Goal: Task Accomplishment & Management: Manage account settings

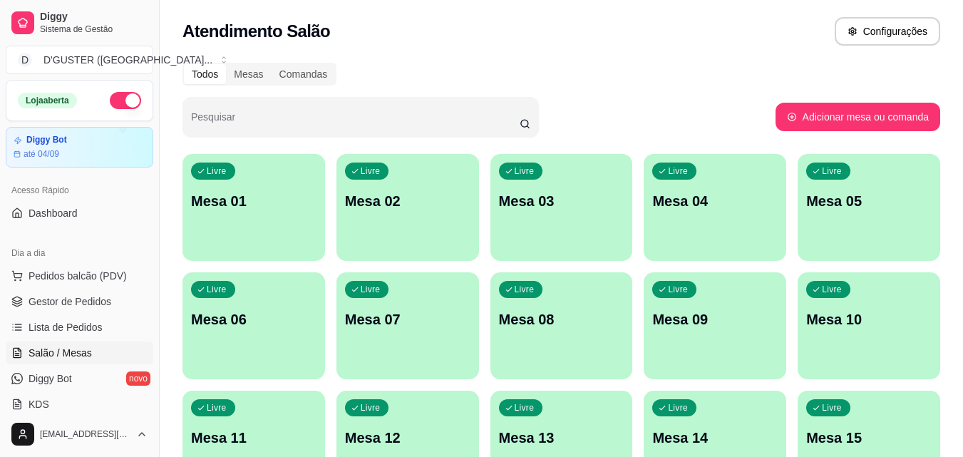
click at [852, 320] on p "Mesa 10" at bounding box center [868, 319] width 125 height 20
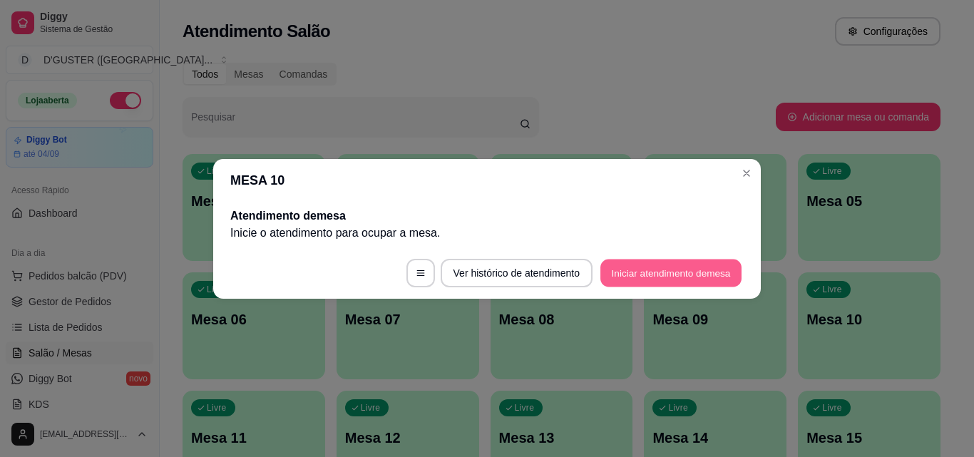
click at [671, 264] on button "Iniciar atendimento de mesa" at bounding box center [670, 273] width 141 height 28
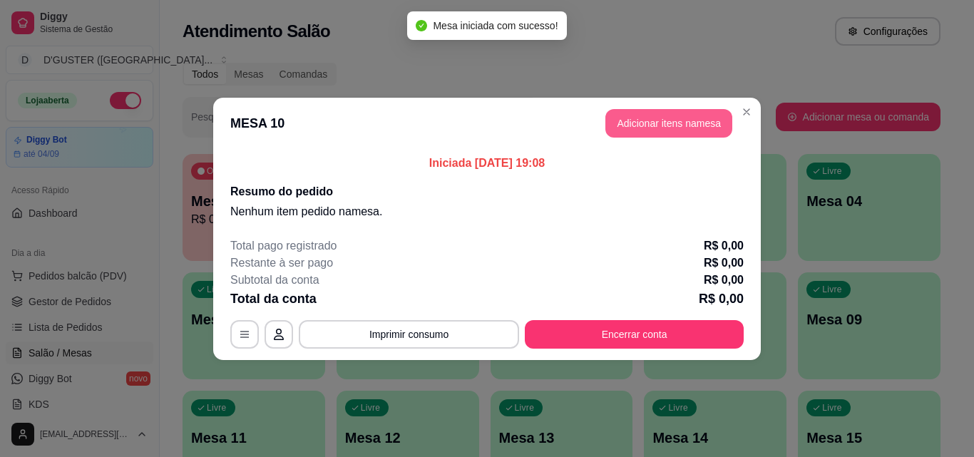
click at [681, 113] on button "Adicionar itens na mesa" at bounding box center [668, 123] width 127 height 29
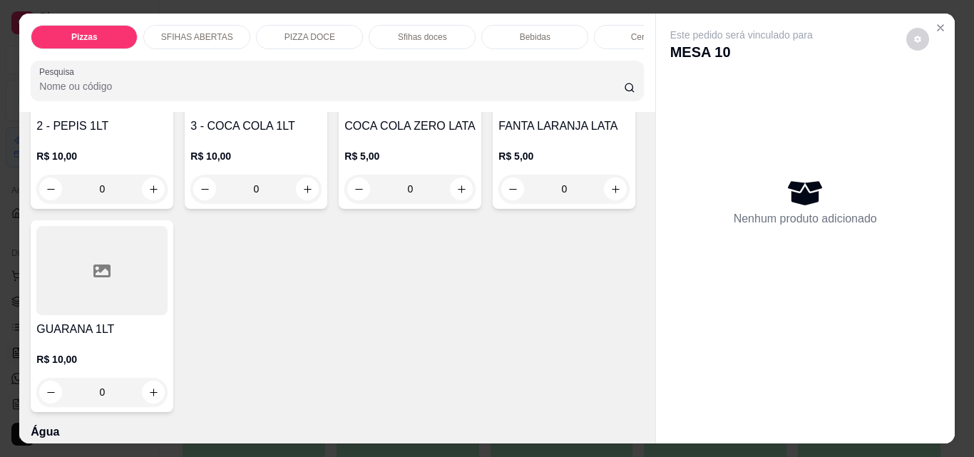
scroll to position [4491, 0]
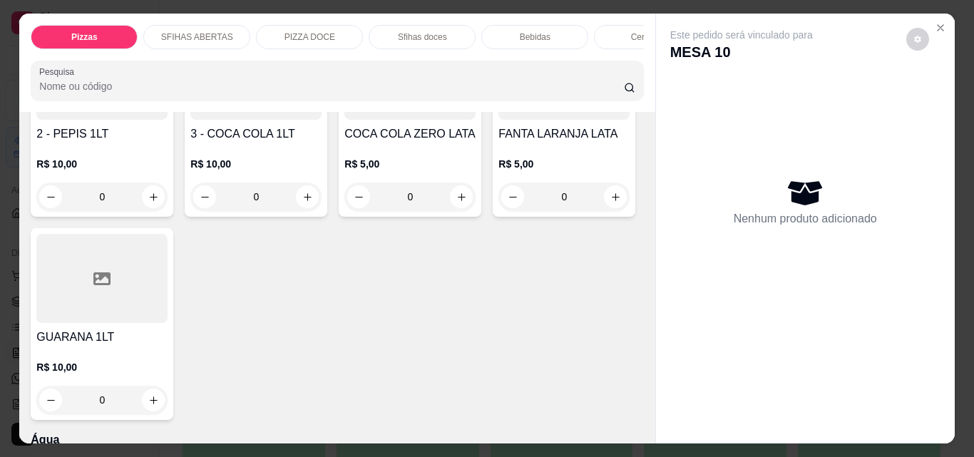
type input "1"
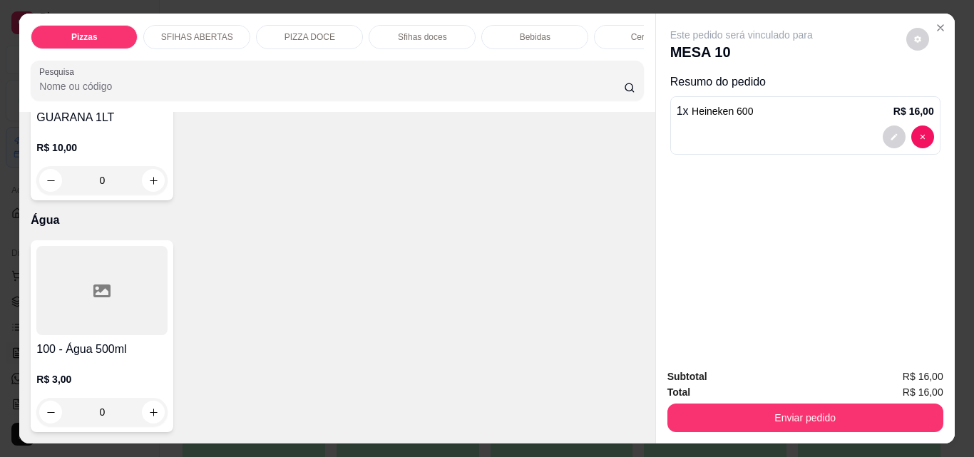
scroll to position [5203, 0]
type input "1"
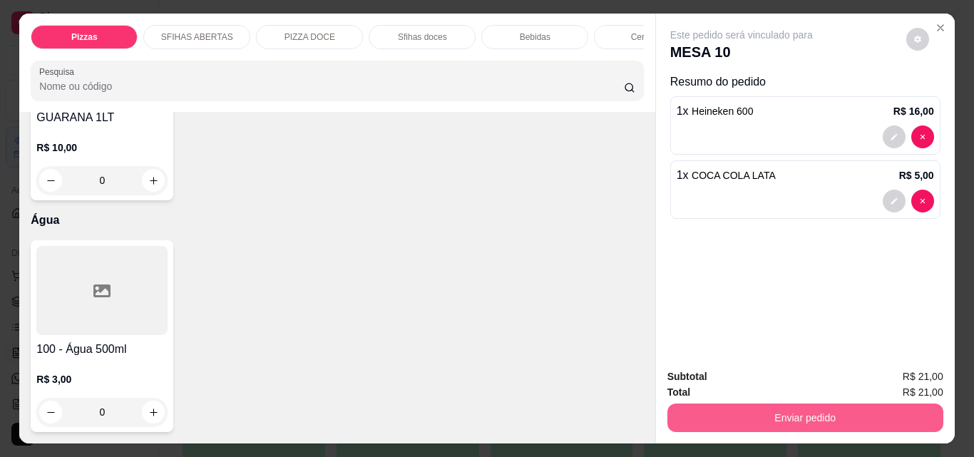
click at [748, 419] on button "Enviar pedido" at bounding box center [805, 417] width 276 height 29
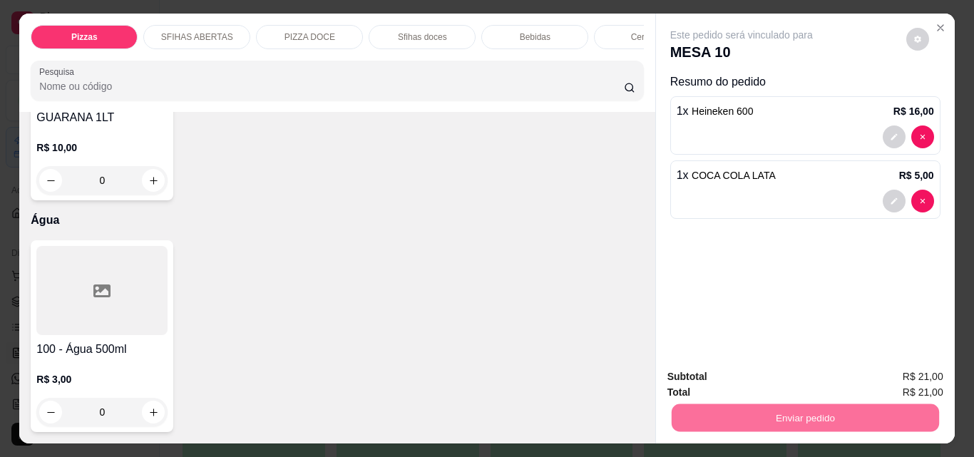
click at [723, 376] on button "Não registrar e enviar pedido" at bounding box center [758, 377] width 144 height 26
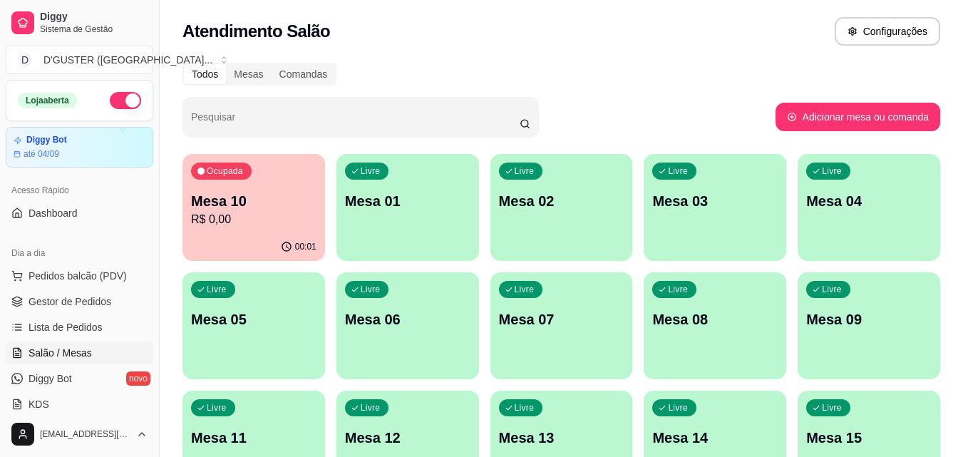
click at [693, 337] on div "Livre Mesa 08" at bounding box center [715, 317] width 143 height 90
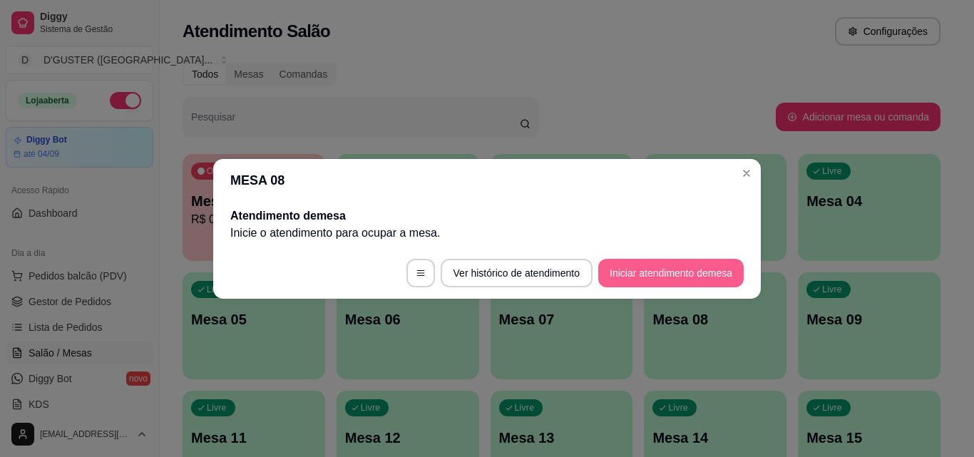
click at [689, 279] on button "Iniciar atendimento de mesa" at bounding box center [670, 273] width 145 height 29
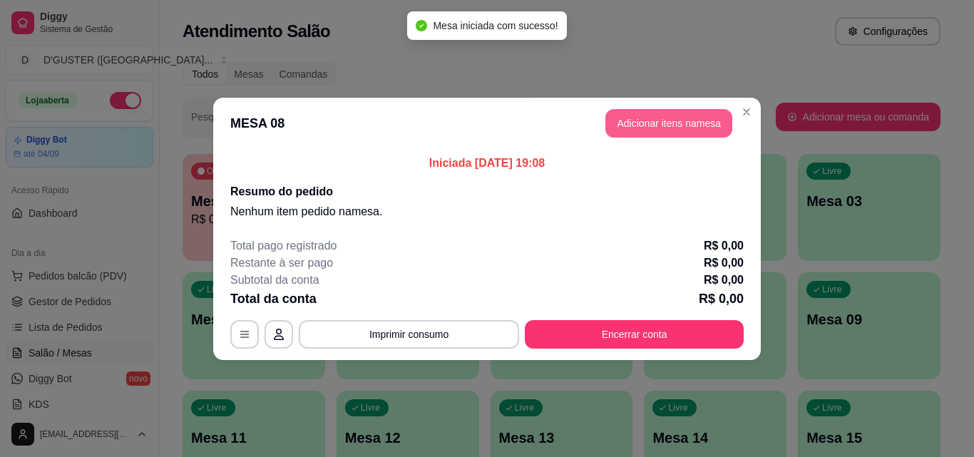
click at [683, 130] on button "Adicionar itens na mesa" at bounding box center [668, 123] width 127 height 29
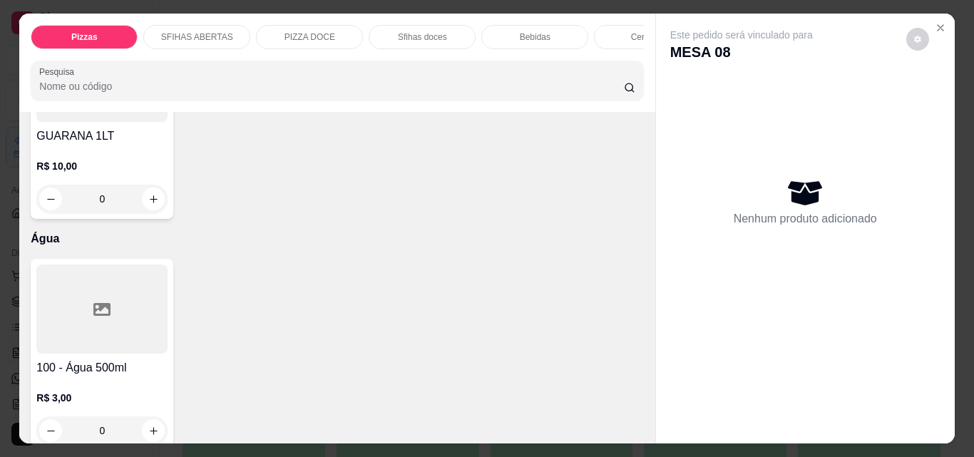
scroll to position [4704, 0]
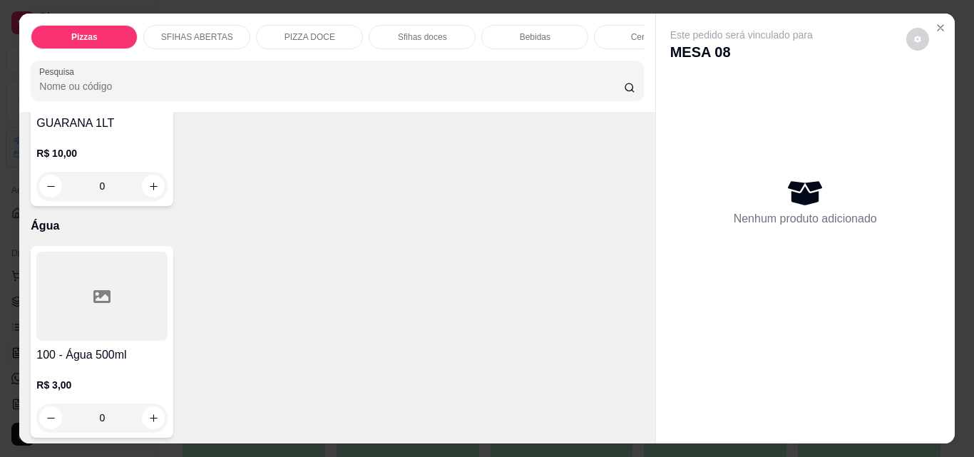
type input "1"
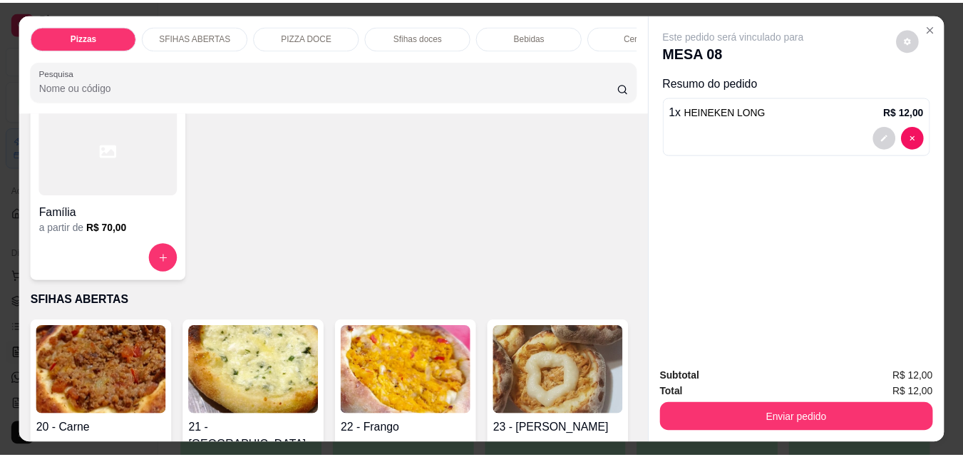
scroll to position [0, 0]
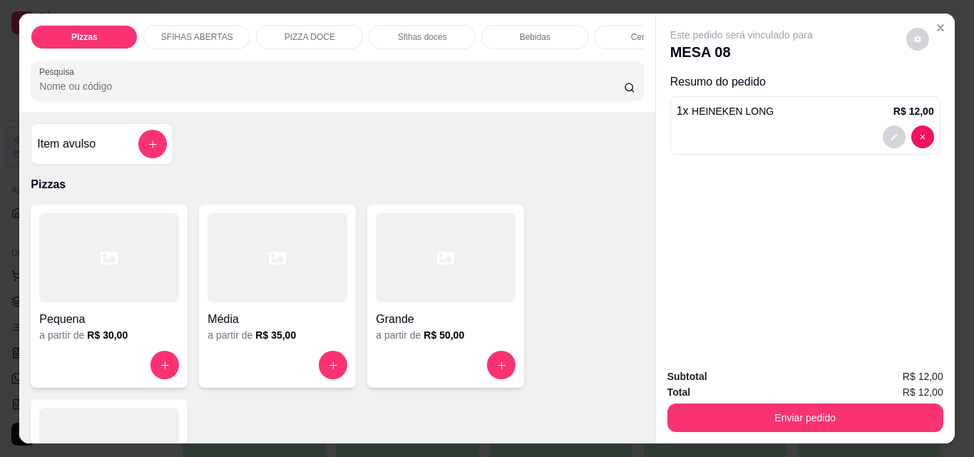
click at [73, 138] on div "Item avulso" at bounding box center [102, 144] width 130 height 29
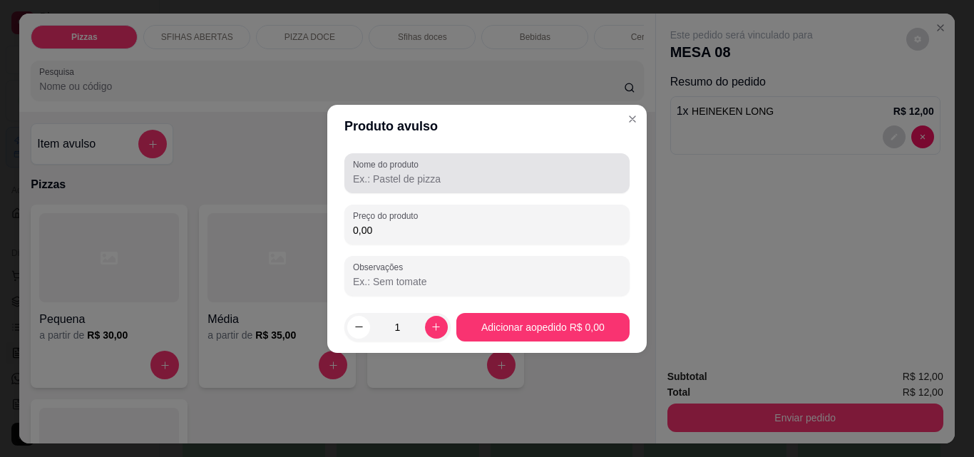
click at [405, 168] on label "Nome do produto" at bounding box center [388, 164] width 71 height 12
click at [405, 172] on input "Nome do produto" at bounding box center [487, 179] width 268 height 14
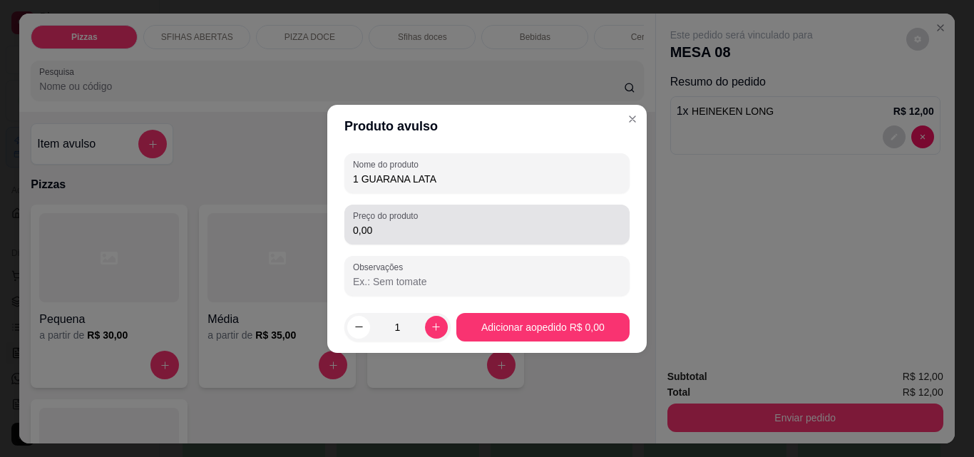
type input "1 GUARANA LATA"
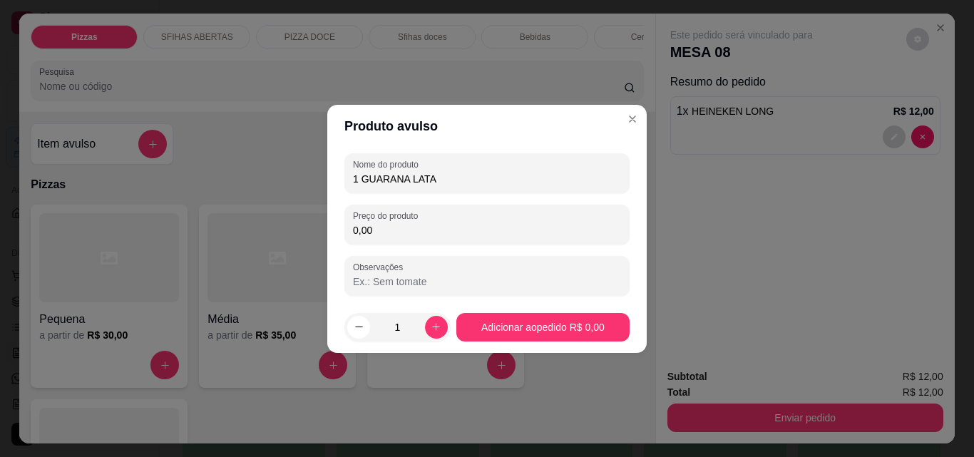
click at [397, 230] on input "0,00" at bounding box center [487, 230] width 268 height 14
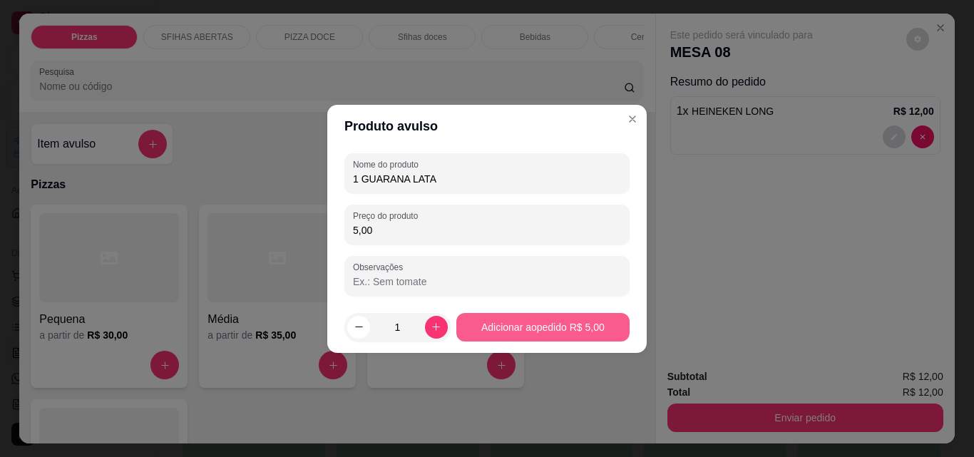
type input "5,00"
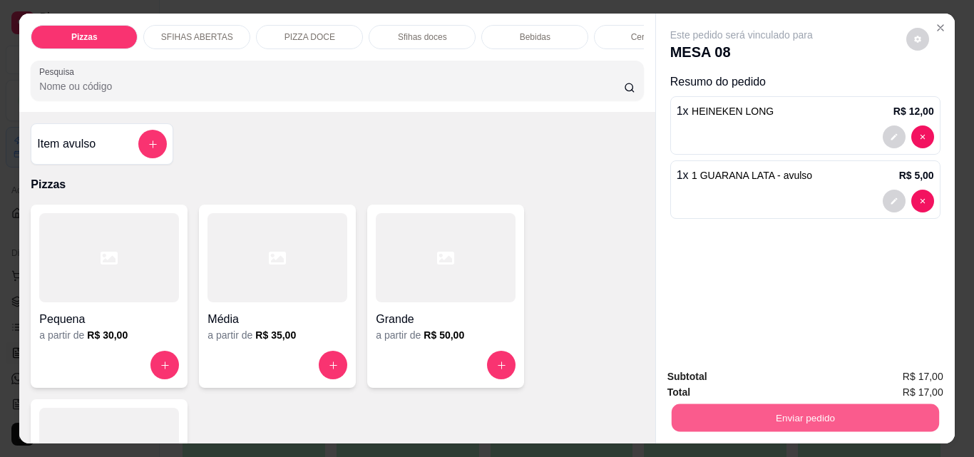
click at [789, 406] on button "Enviar pedido" at bounding box center [804, 417] width 267 height 28
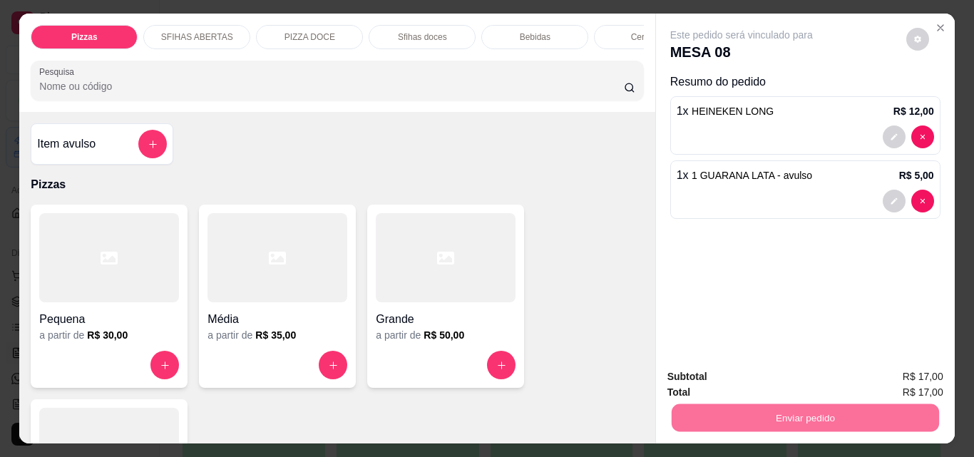
click at [796, 372] on button "Não registrar e enviar pedido" at bounding box center [758, 377] width 148 height 27
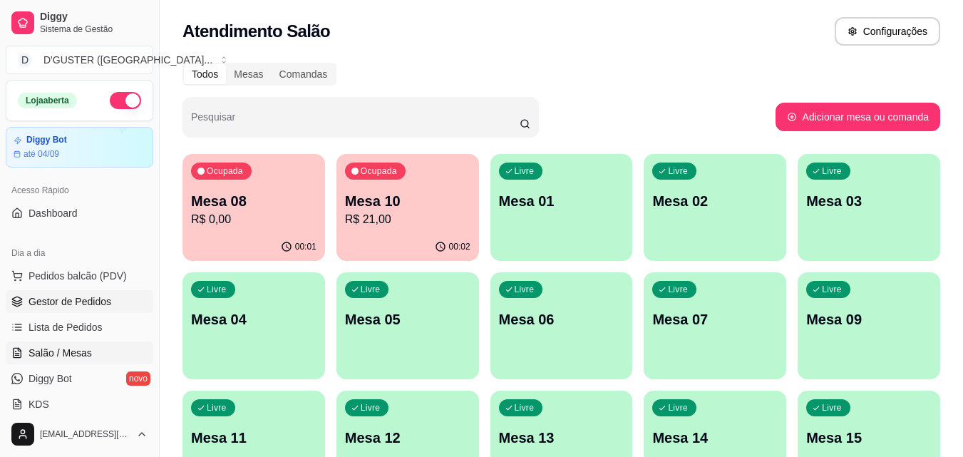
click at [73, 307] on span "Gestor de Pedidos" at bounding box center [70, 301] width 83 height 14
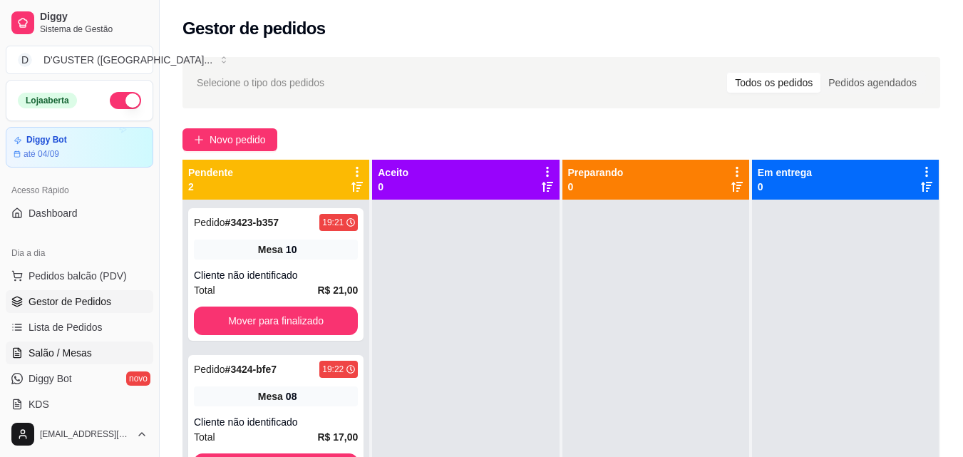
click at [61, 354] on span "Salão / Mesas" at bounding box center [60, 353] width 63 height 14
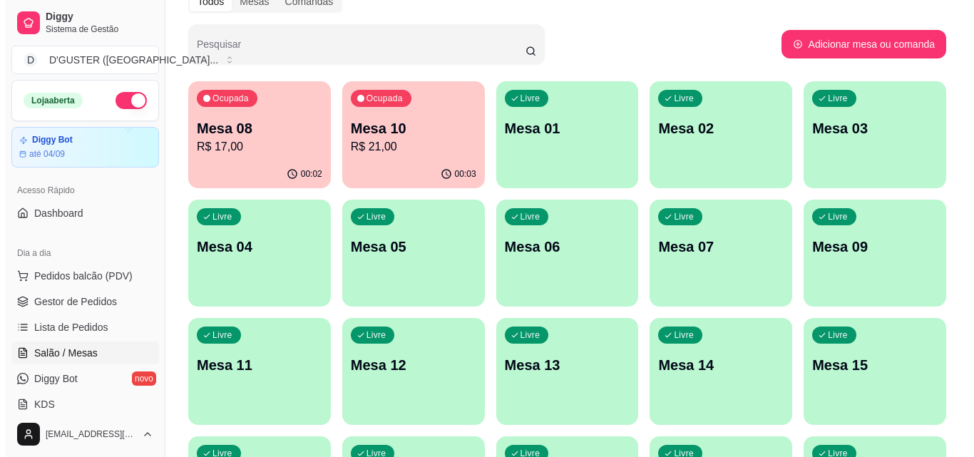
scroll to position [143, 0]
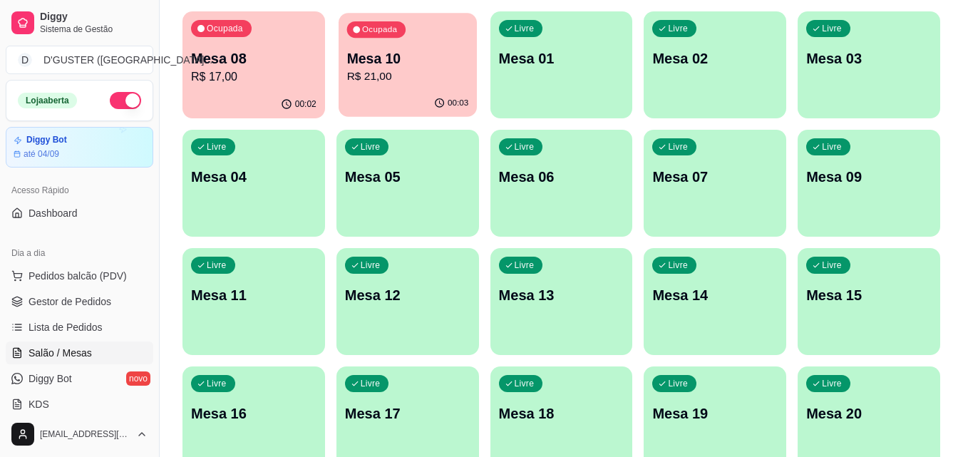
click at [410, 40] on div "Ocupada Mesa 10 R$ 21,00" at bounding box center [408, 51] width 138 height 77
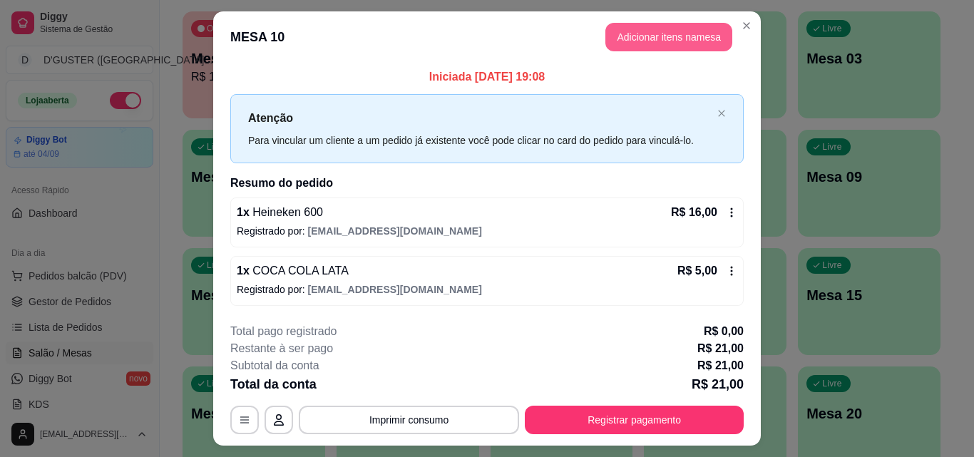
click at [650, 41] on button "Adicionar itens na mesa" at bounding box center [668, 37] width 127 height 29
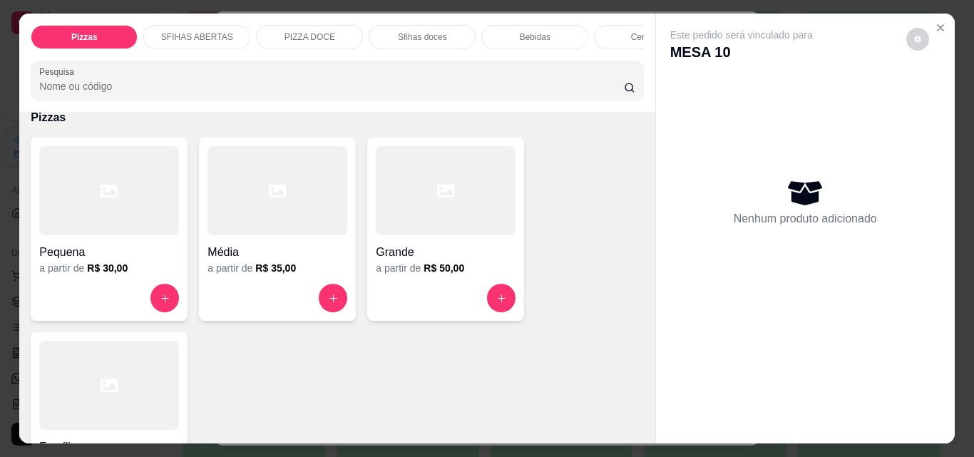
scroll to position [0, 0]
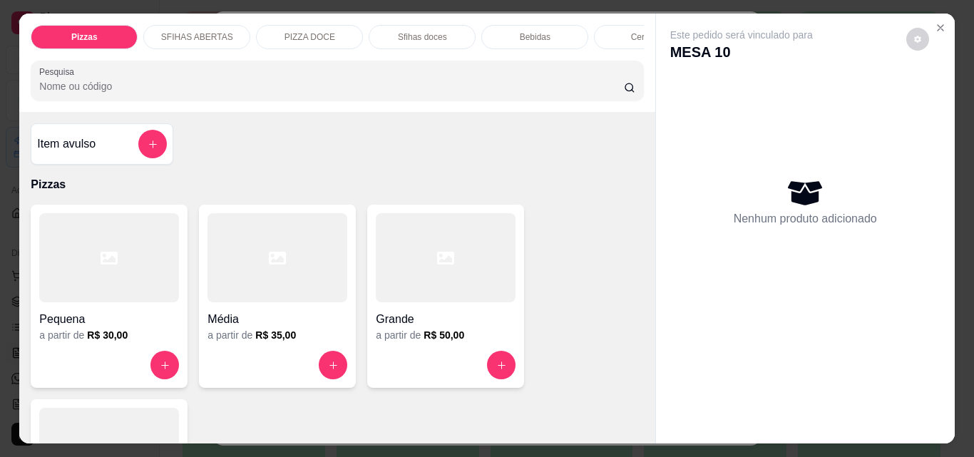
click at [412, 220] on div at bounding box center [446, 257] width 140 height 89
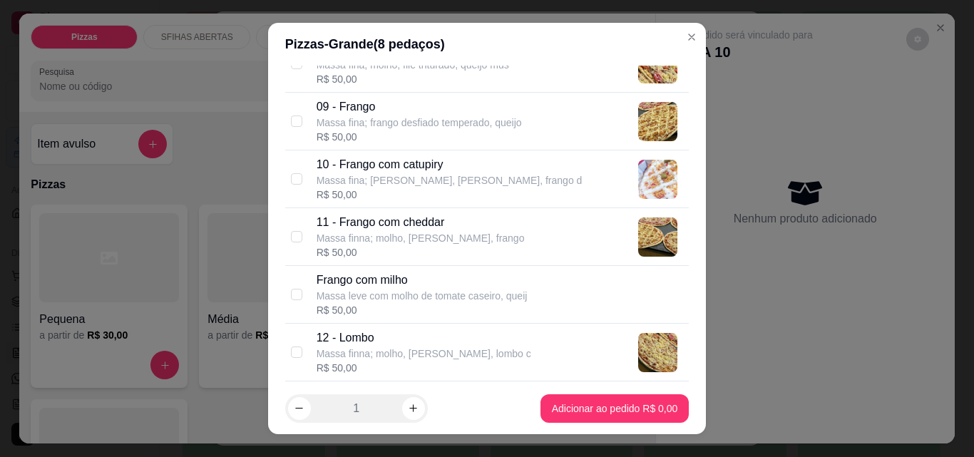
scroll to position [642, 0]
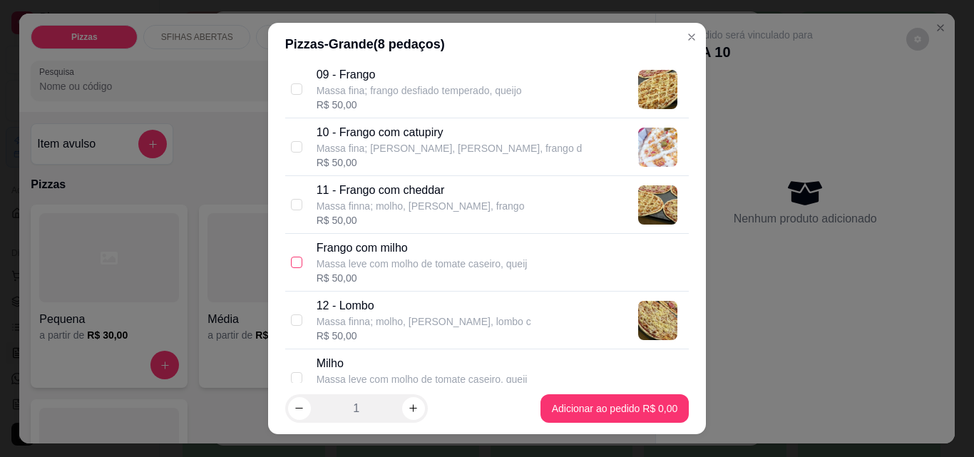
click at [293, 261] on input "checkbox" at bounding box center [296, 262] width 11 height 11
checkbox input "true"
click at [293, 320] on input "checkbox" at bounding box center [296, 319] width 11 height 11
checkbox input "true"
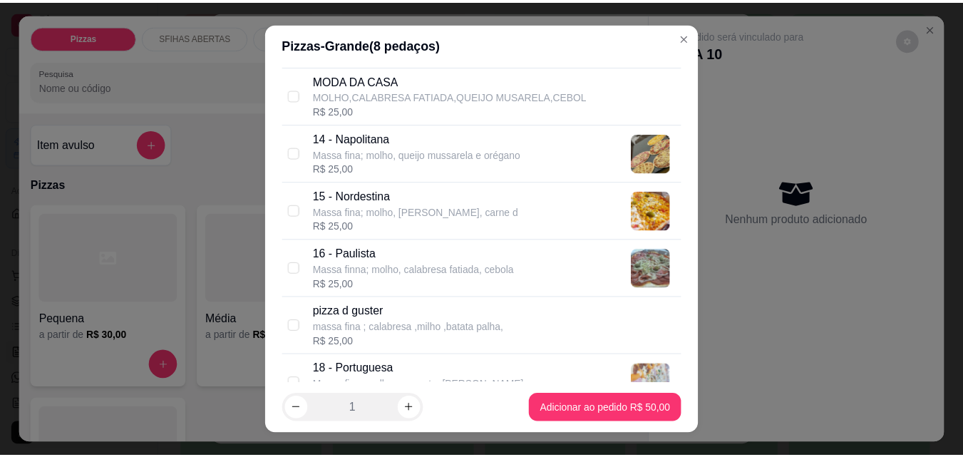
scroll to position [998, 0]
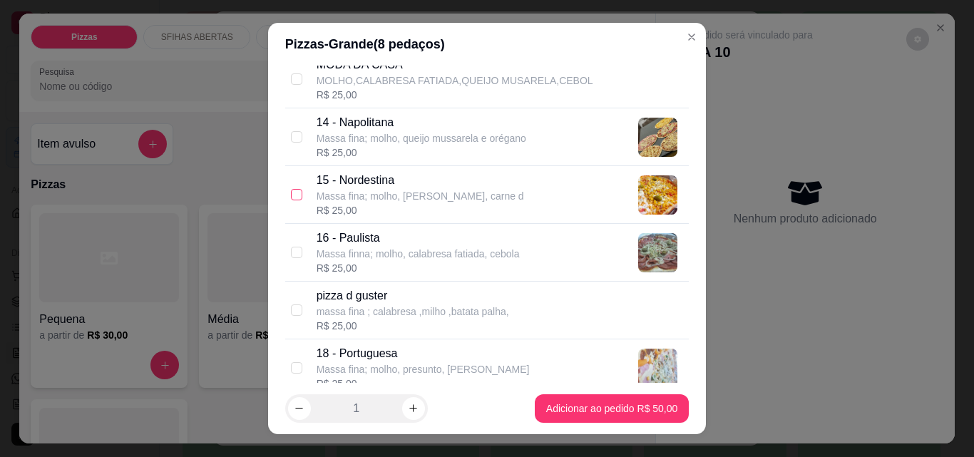
click at [294, 193] on input "checkbox" at bounding box center [296, 194] width 11 height 11
checkbox input "true"
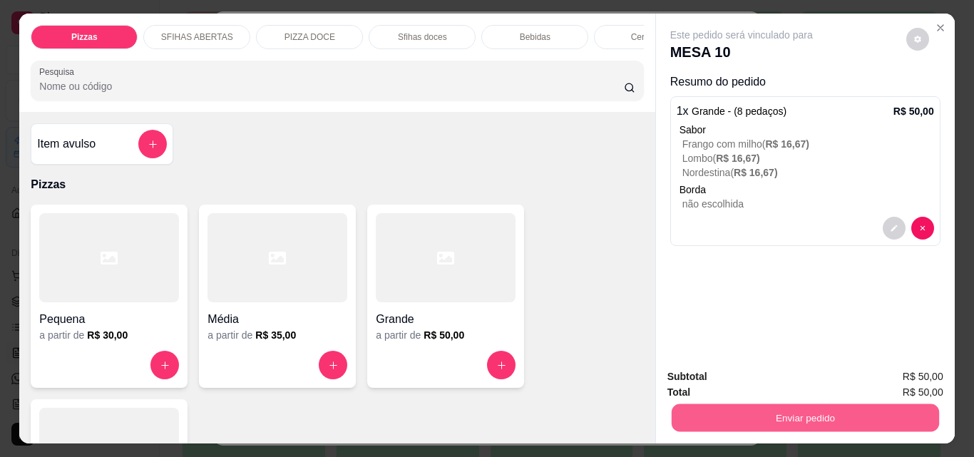
click at [720, 403] on button "Enviar pedido" at bounding box center [804, 417] width 267 height 28
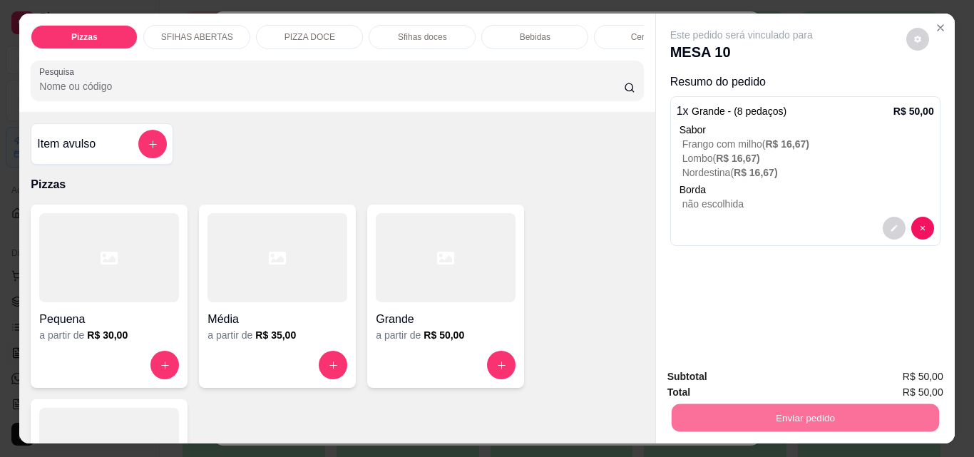
click at [712, 378] on button "Não registrar e enviar pedido" at bounding box center [758, 377] width 148 height 27
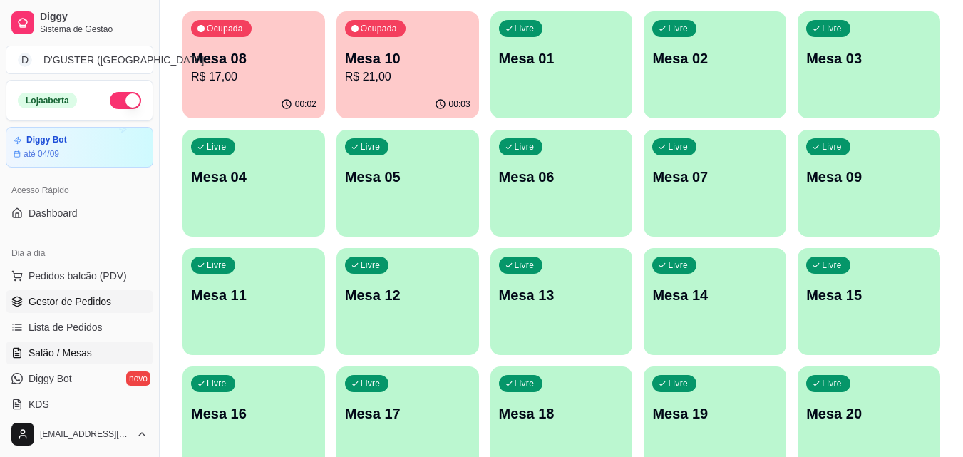
click at [103, 304] on span "Gestor de Pedidos" at bounding box center [70, 301] width 83 height 14
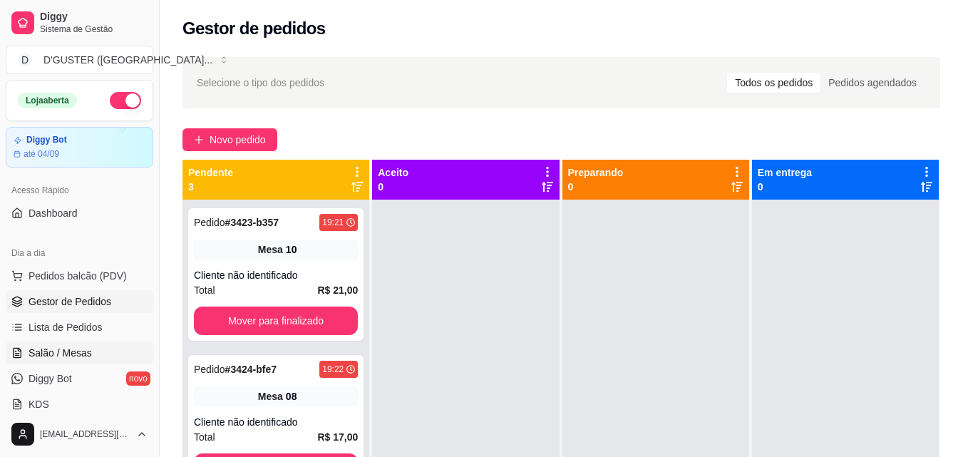
click at [108, 346] on link "Salão / Mesas" at bounding box center [80, 352] width 148 height 23
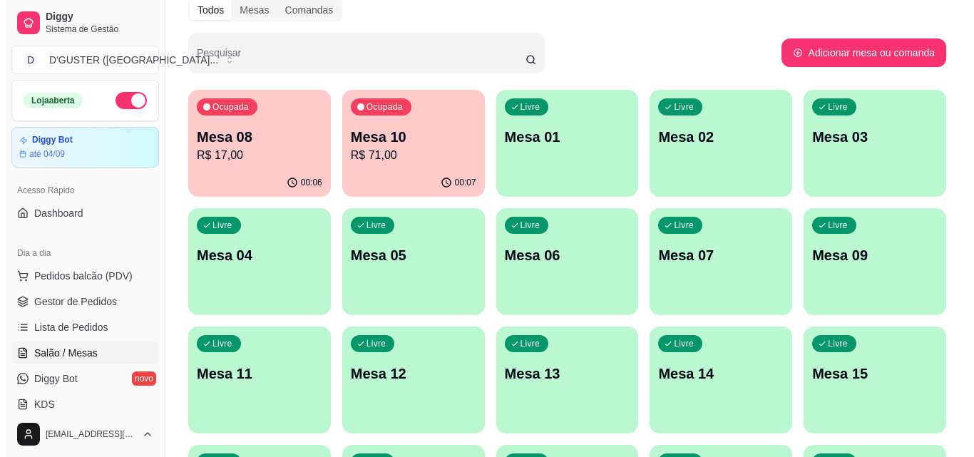
scroll to position [71, 0]
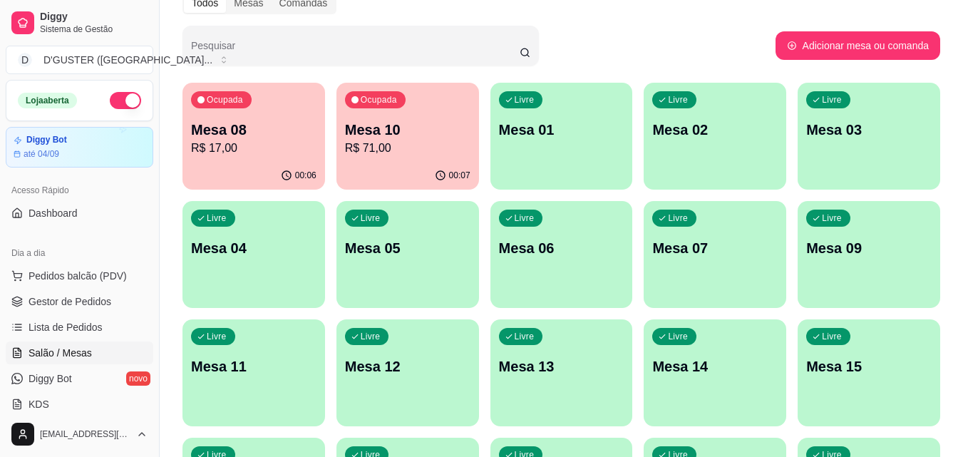
click at [872, 257] on p "Mesa 09" at bounding box center [868, 248] width 125 height 20
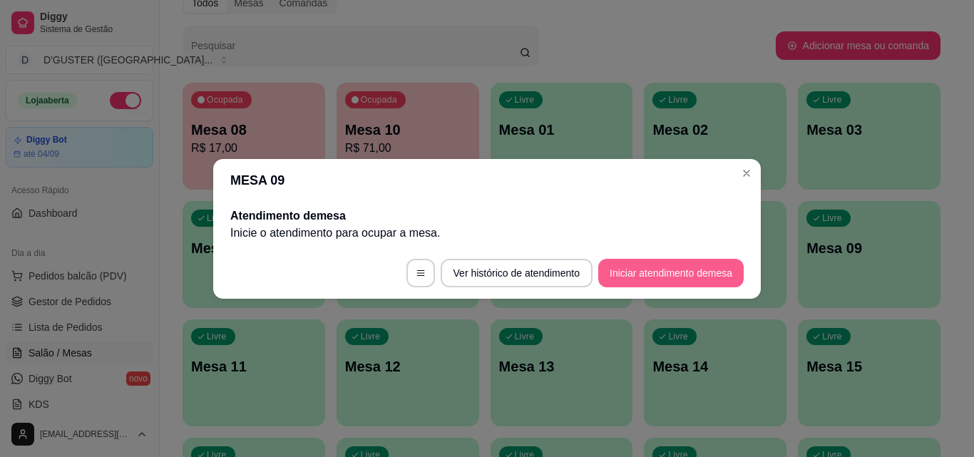
click at [681, 272] on button "Iniciar atendimento de mesa" at bounding box center [670, 273] width 145 height 29
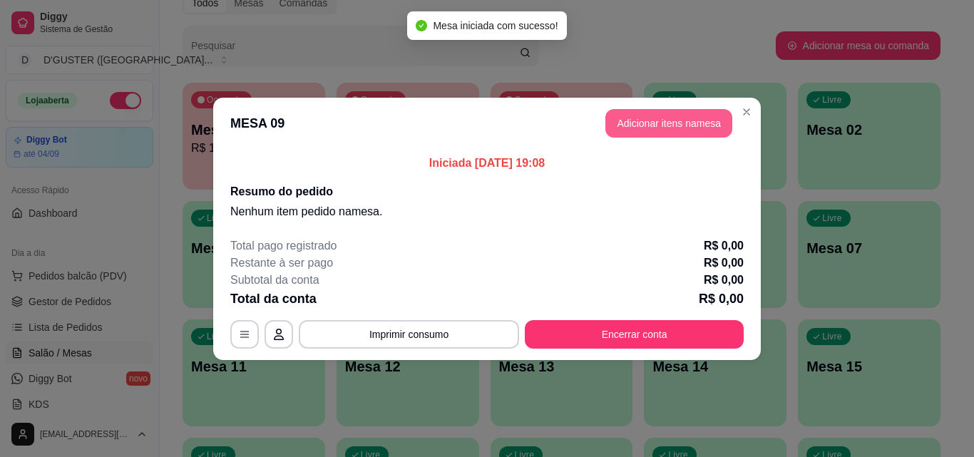
click at [655, 120] on button "Adicionar itens na mesa" at bounding box center [668, 123] width 127 height 29
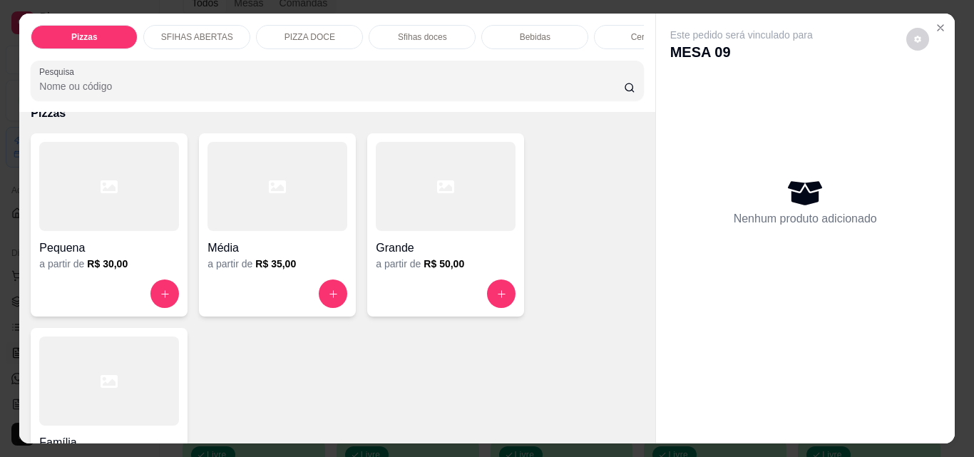
click at [442, 242] on div "Grande" at bounding box center [446, 244] width 140 height 26
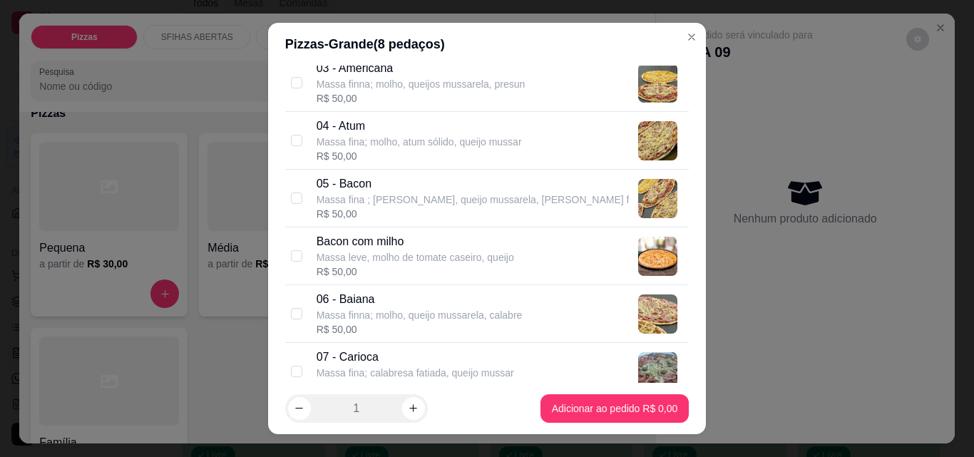
scroll to position [285, 0]
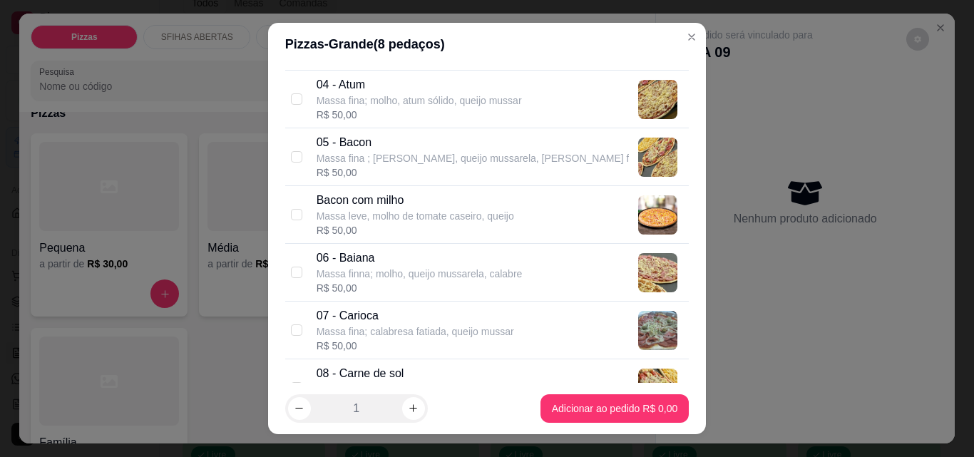
click at [285, 158] on div "05 - Bacon Massa fina ; molho, queijo mussarela, Bacon f R$ 50,00" at bounding box center [487, 157] width 404 height 58
checkbox input "true"
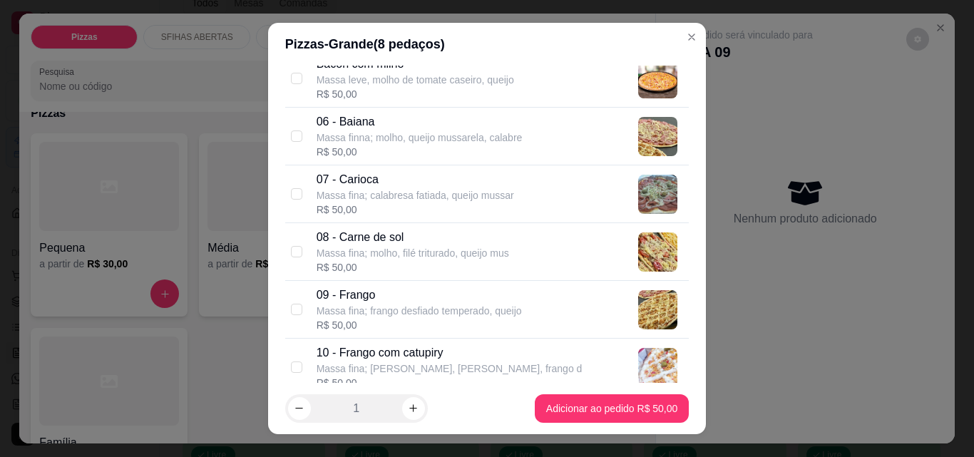
scroll to position [428, 0]
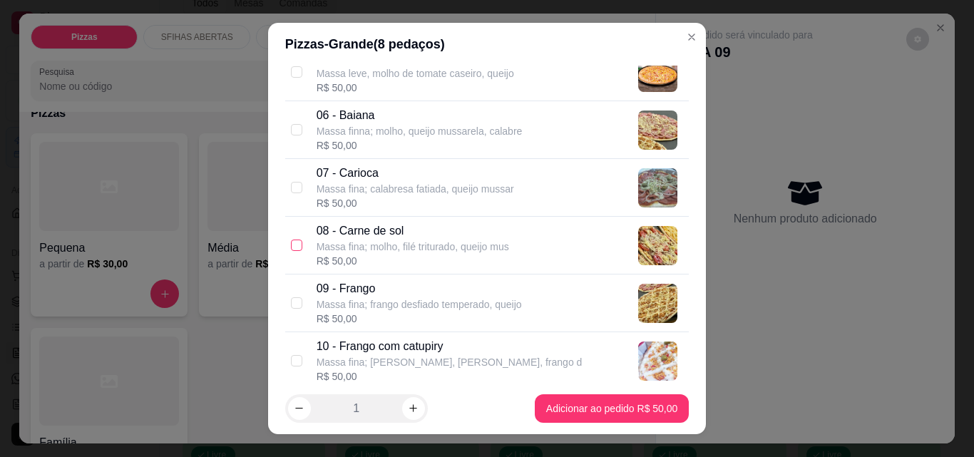
click at [291, 249] on input "checkbox" at bounding box center [296, 245] width 11 height 11
checkbox input "true"
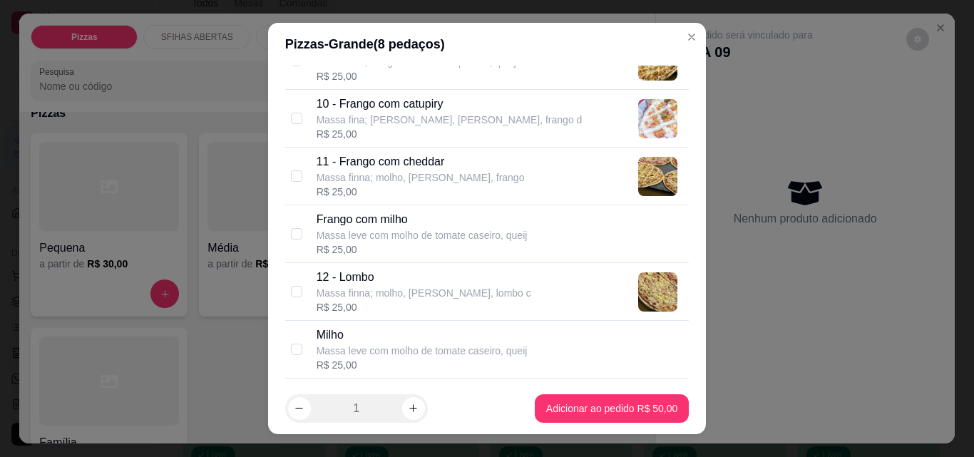
scroll to position [570, 0]
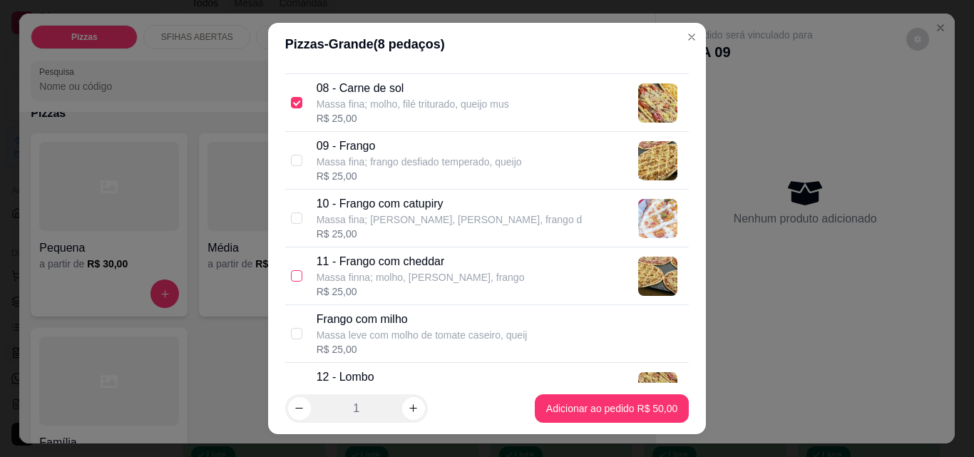
click at [291, 279] on input "checkbox" at bounding box center [296, 275] width 11 height 11
checkbox input "true"
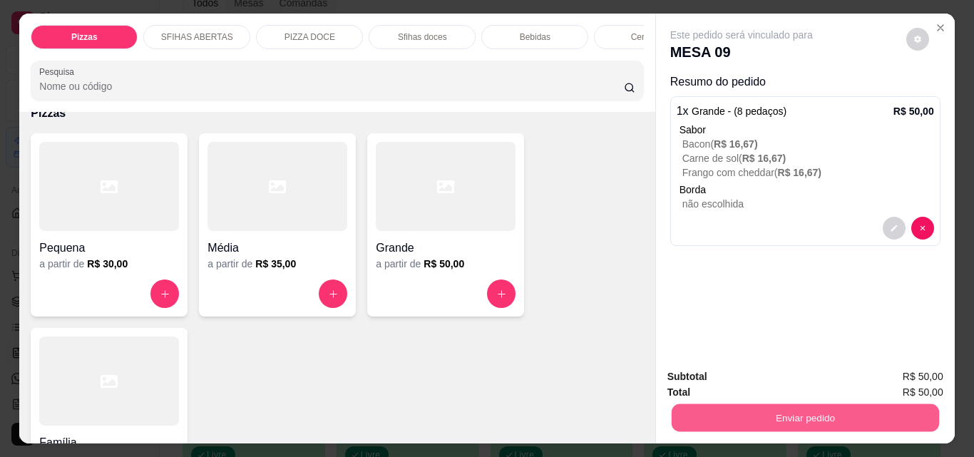
click at [710, 413] on button "Enviar pedido" at bounding box center [804, 417] width 267 height 28
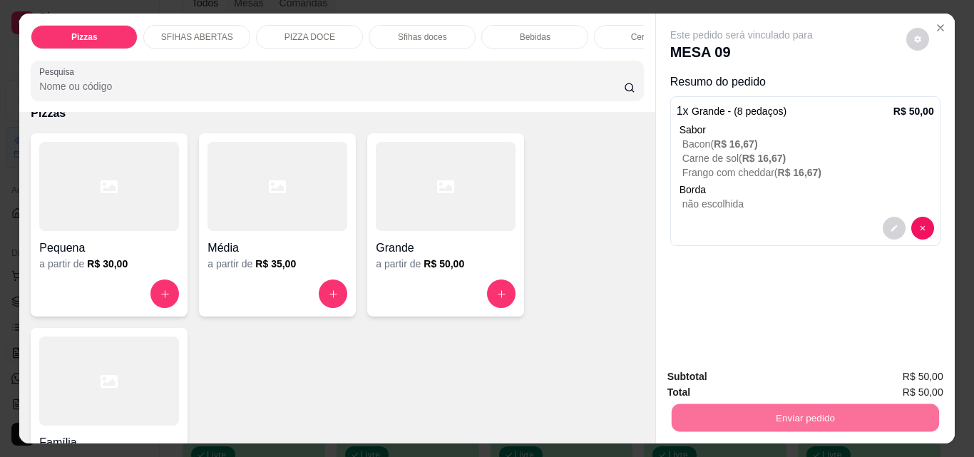
click at [767, 386] on button "Não registrar e enviar pedido" at bounding box center [758, 377] width 148 height 27
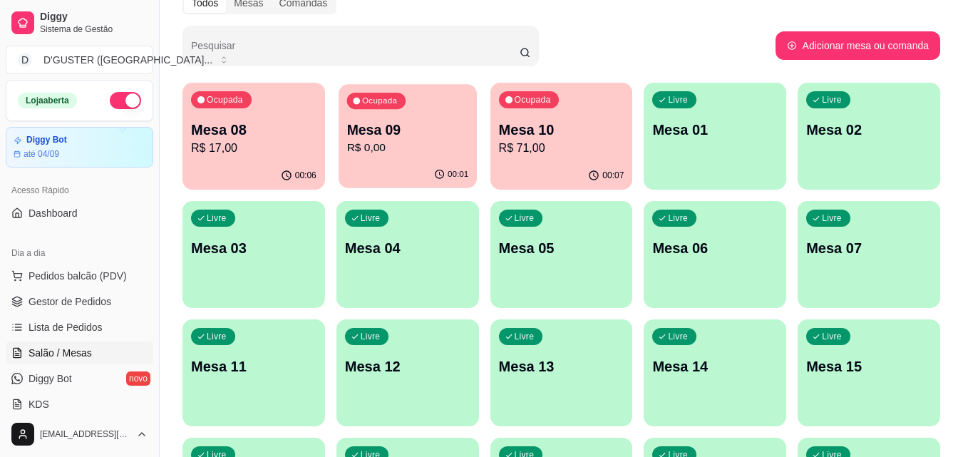
click at [441, 137] on p "Mesa 09" at bounding box center [407, 129] width 122 height 19
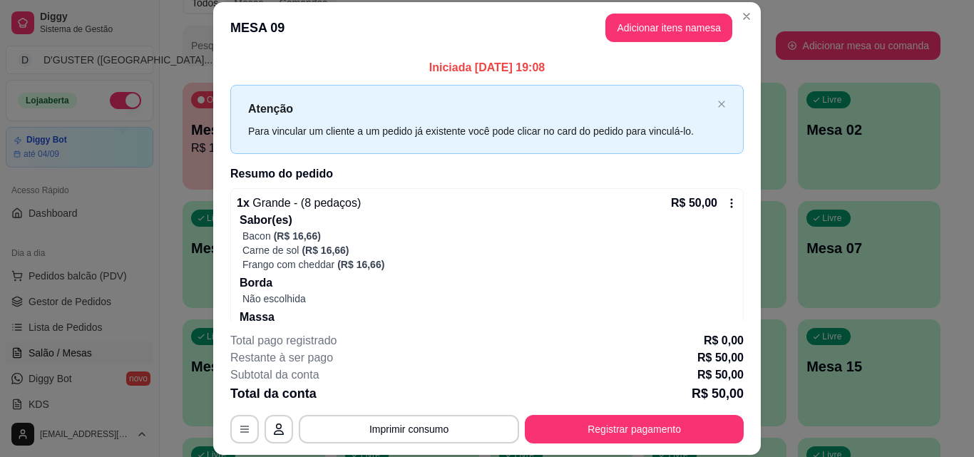
scroll to position [51, 0]
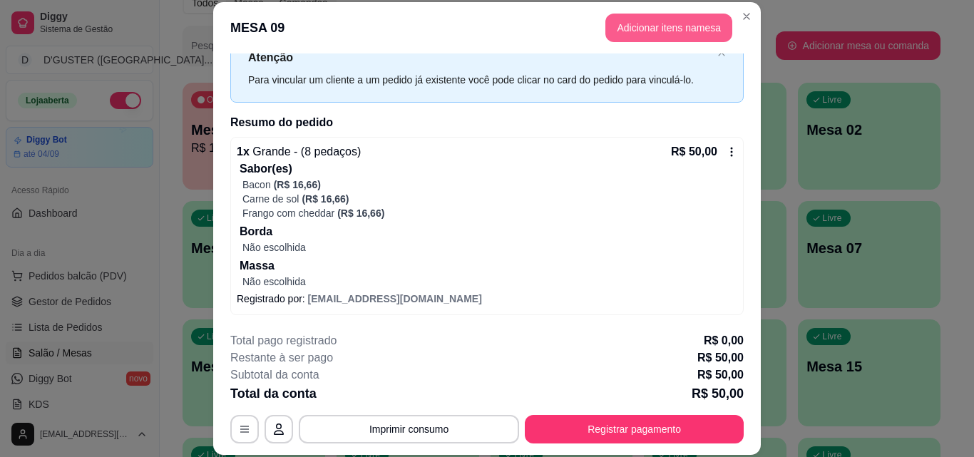
click at [653, 26] on button "Adicionar itens na mesa" at bounding box center [668, 28] width 127 height 29
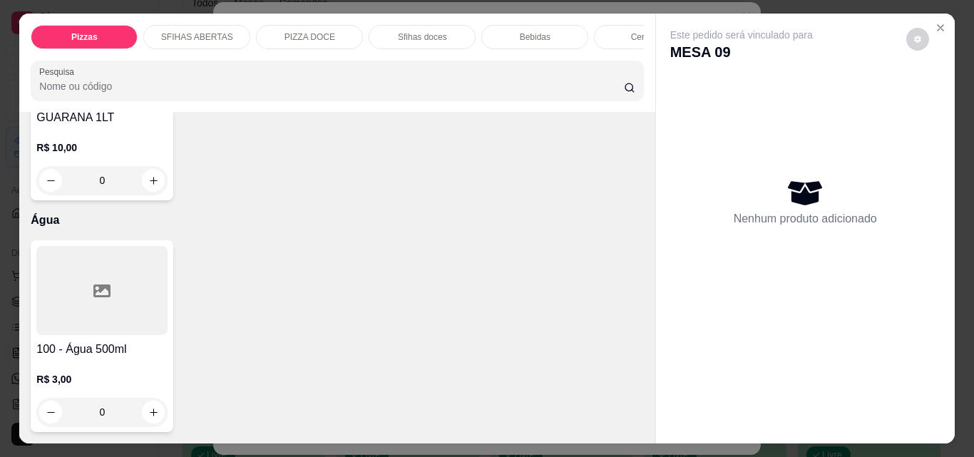
scroll to position [5489, 0]
type input "1"
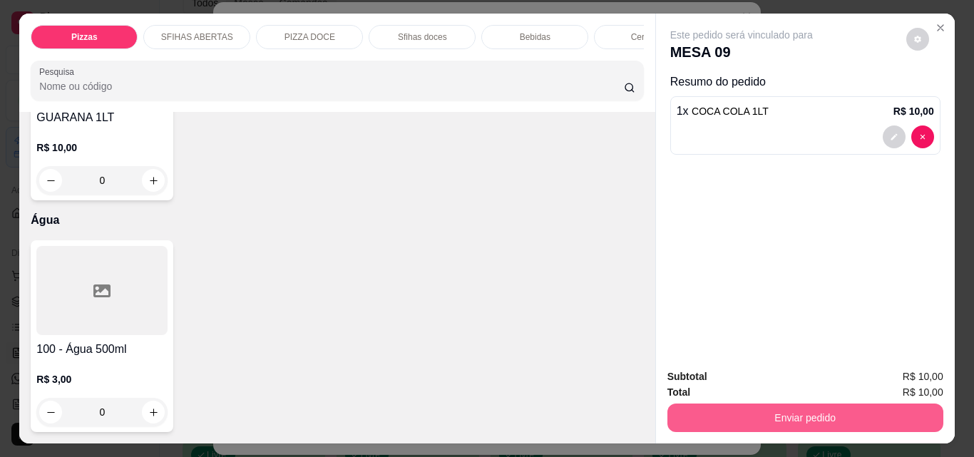
click at [798, 406] on button "Enviar pedido" at bounding box center [805, 417] width 276 height 29
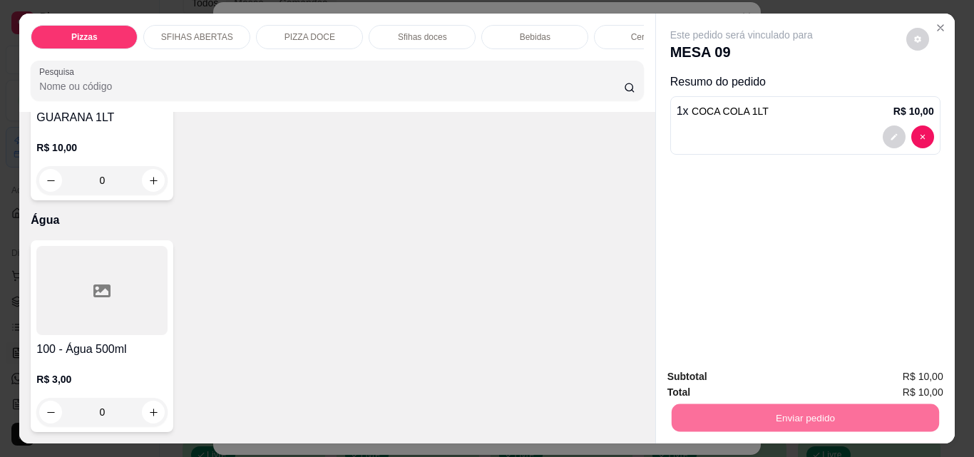
click at [763, 372] on button "Não registrar e enviar pedido" at bounding box center [758, 377] width 144 height 26
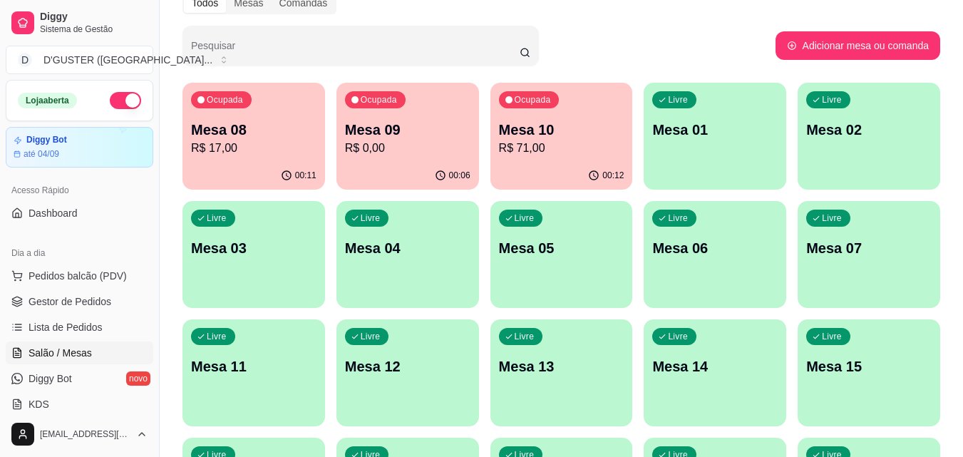
click at [236, 158] on div "Ocupada Mesa 08 R$ 17,00" at bounding box center [253, 122] width 143 height 79
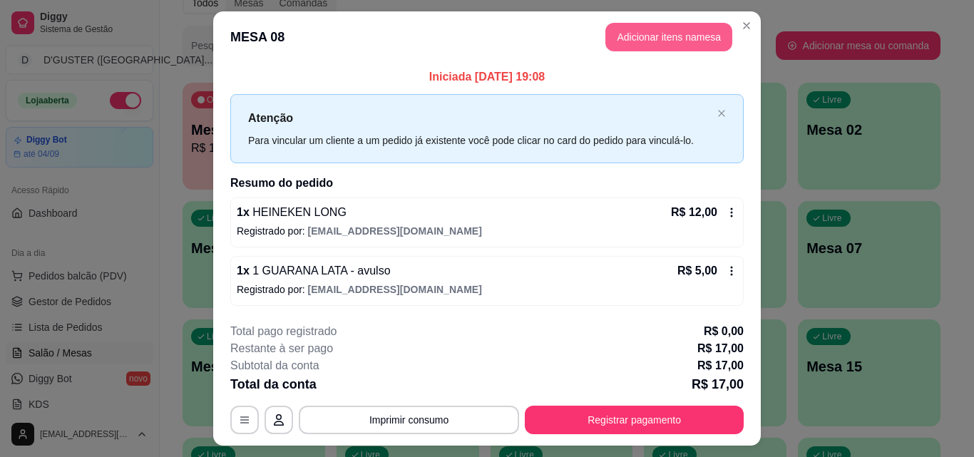
click at [675, 40] on button "Adicionar itens na mesa" at bounding box center [668, 37] width 127 height 29
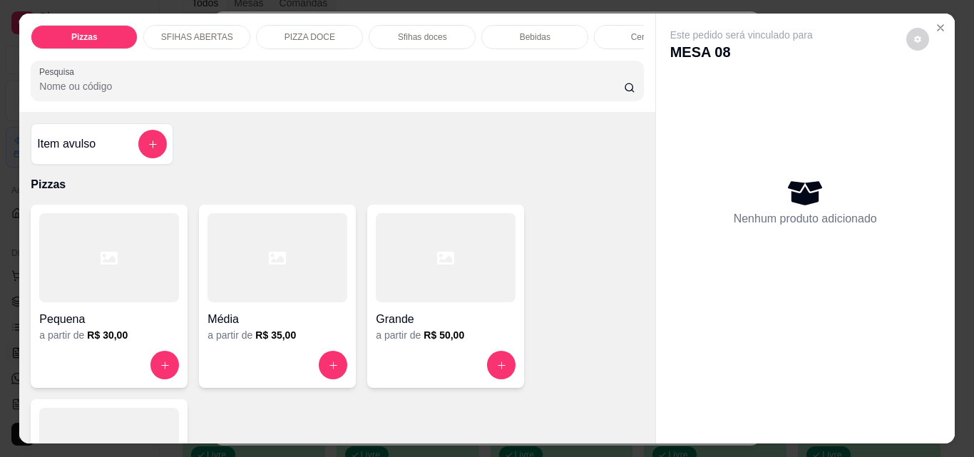
click at [289, 314] on div "Média" at bounding box center [277, 315] width 140 height 26
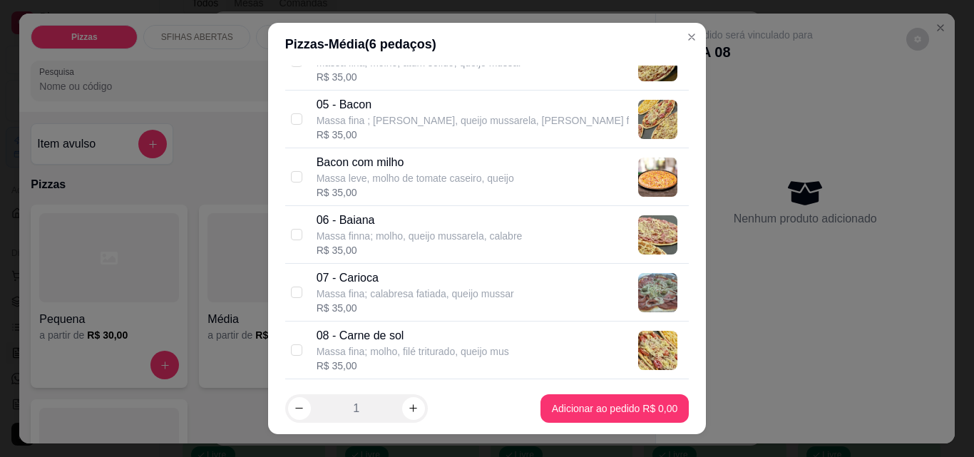
scroll to position [356, 0]
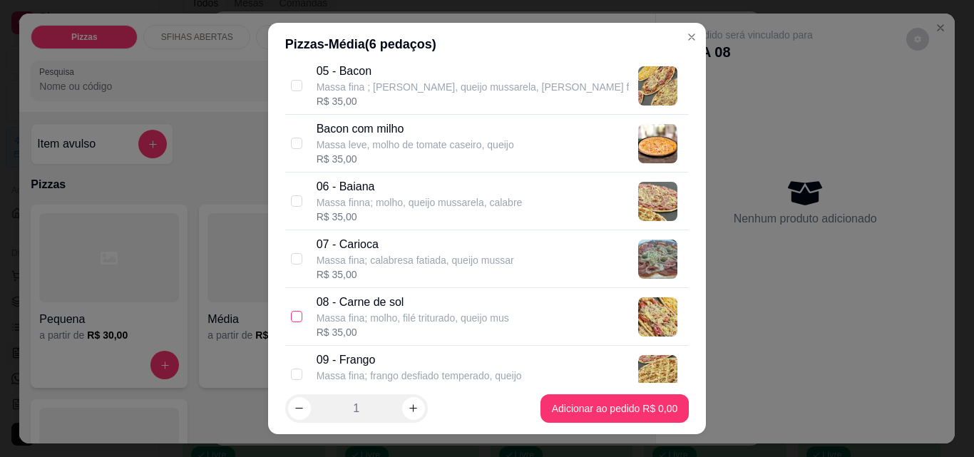
click at [294, 319] on input "checkbox" at bounding box center [296, 316] width 11 height 11
checkbox input "true"
click at [291, 141] on input "checkbox" at bounding box center [296, 143] width 11 height 11
checkbox input "true"
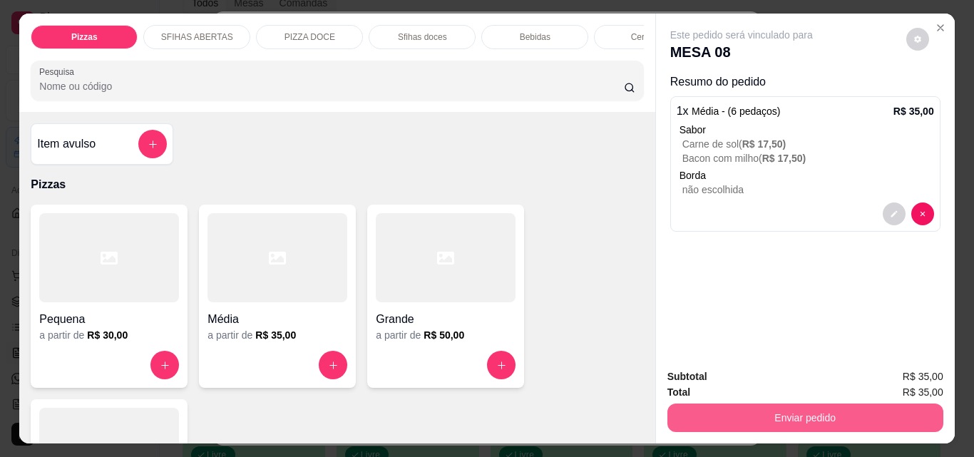
click at [792, 412] on button "Enviar pedido" at bounding box center [805, 417] width 276 height 29
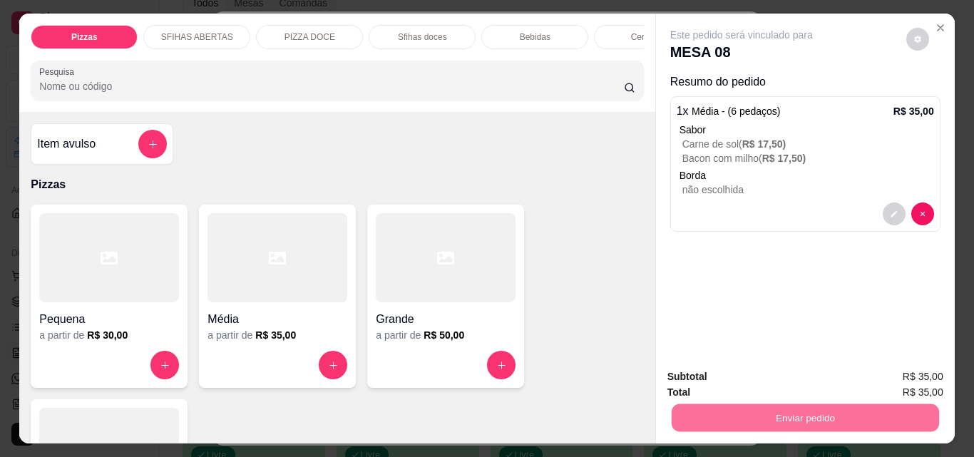
click at [770, 371] on button "Não registrar e enviar pedido" at bounding box center [758, 377] width 148 height 27
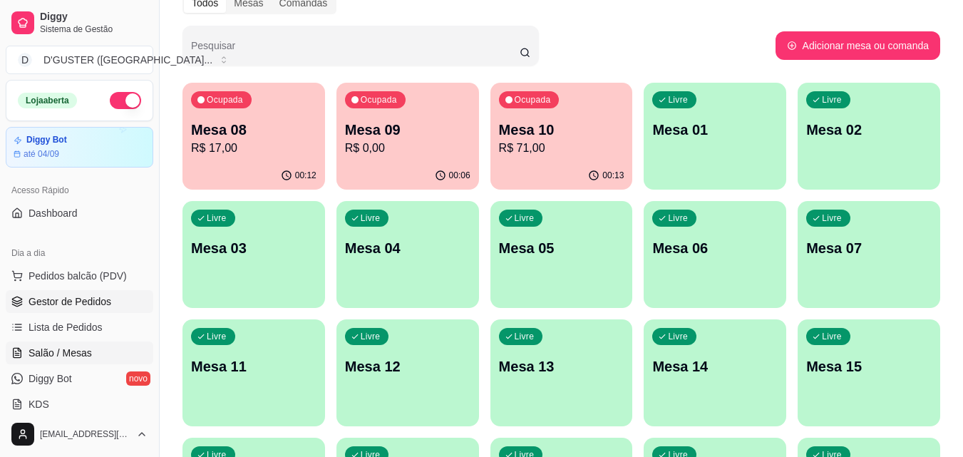
click at [93, 303] on span "Gestor de Pedidos" at bounding box center [70, 301] width 83 height 14
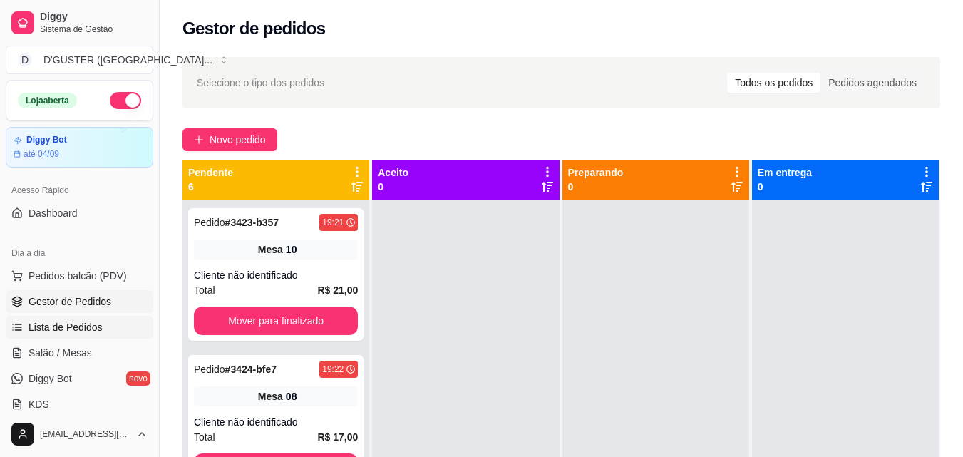
click at [51, 330] on span "Lista de Pedidos" at bounding box center [66, 327] width 74 height 14
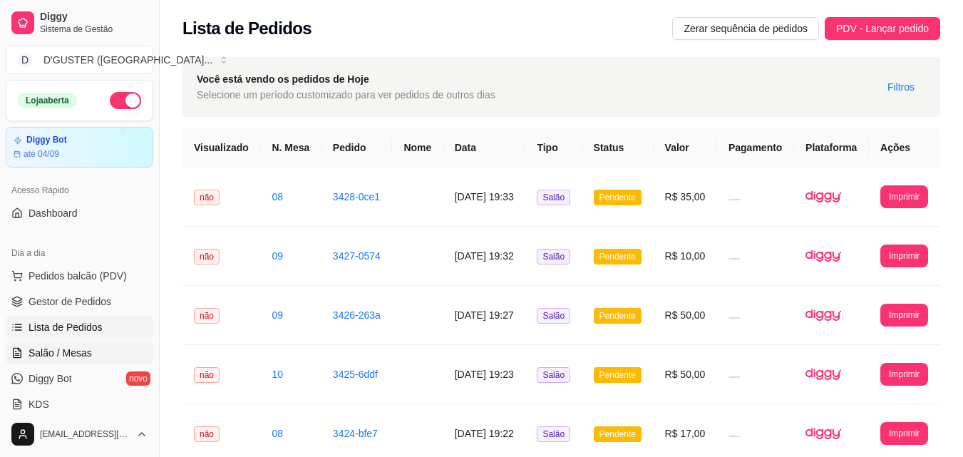
click at [67, 353] on span "Salão / Mesas" at bounding box center [60, 353] width 63 height 14
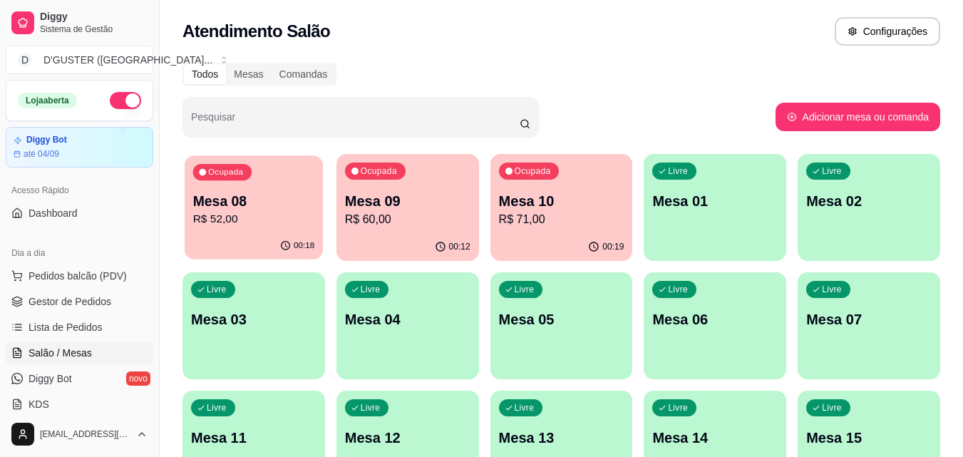
click at [200, 202] on p "Mesa 08" at bounding box center [254, 201] width 122 height 19
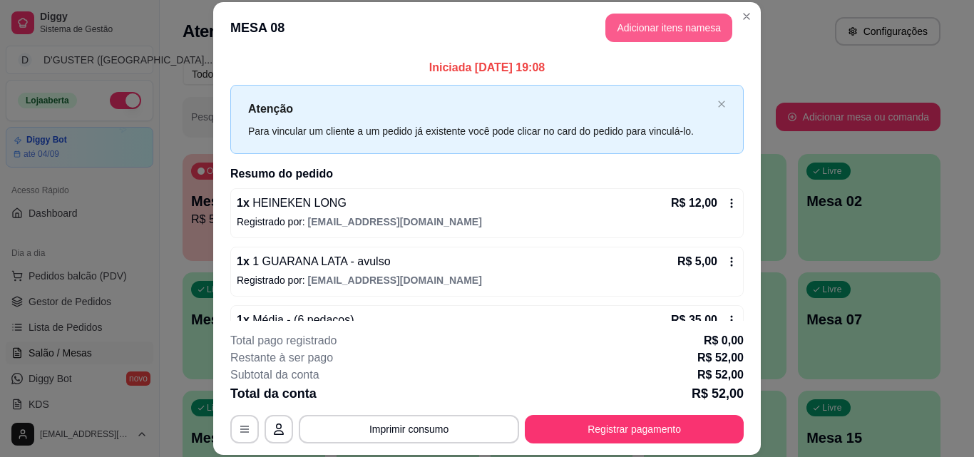
click at [656, 18] on button "Adicionar itens na mesa" at bounding box center [668, 28] width 127 height 29
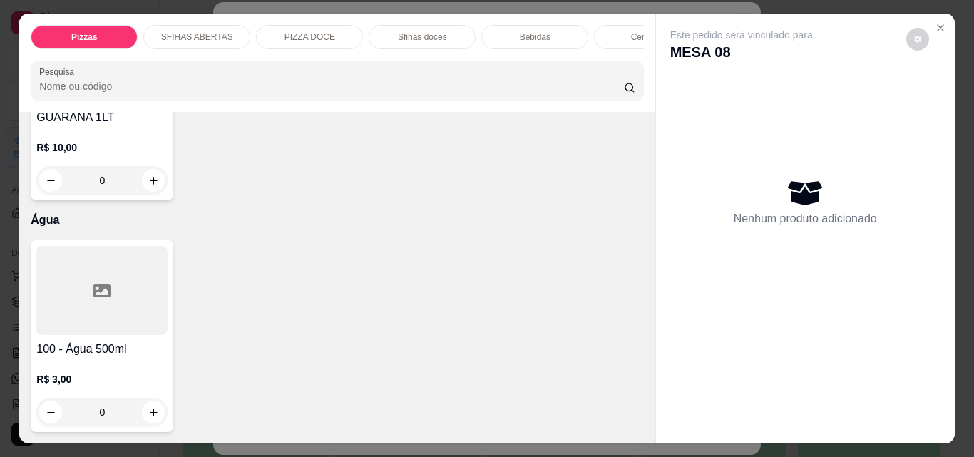
scroll to position [4722, 0]
type input "1"
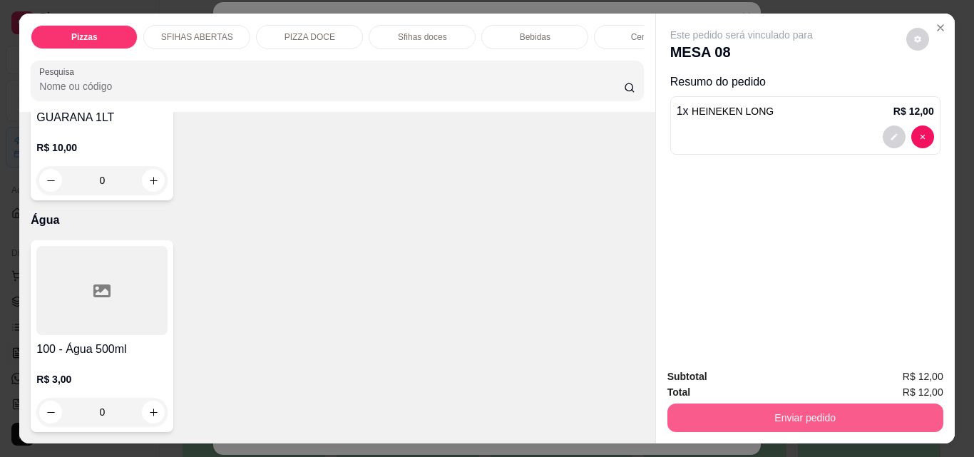
click at [775, 416] on button "Enviar pedido" at bounding box center [805, 417] width 276 height 29
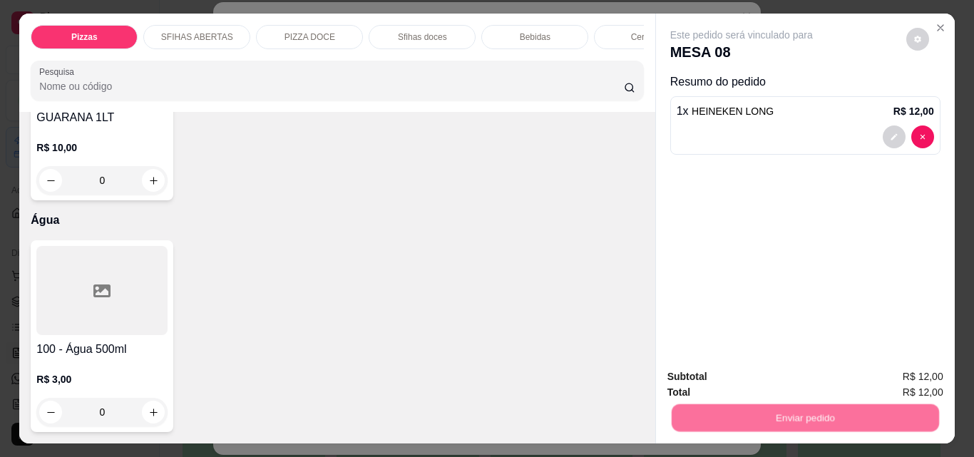
click at [726, 383] on button "Não registrar e enviar pedido" at bounding box center [758, 377] width 148 height 27
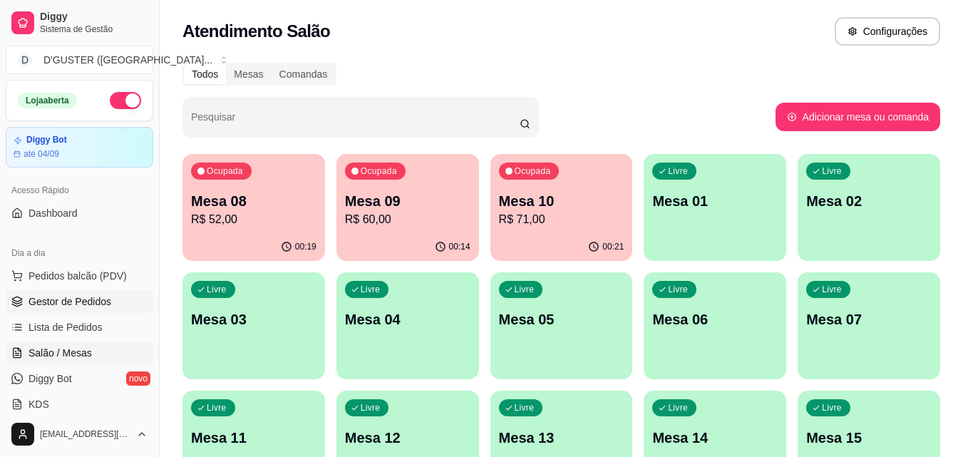
click at [58, 304] on span "Gestor de Pedidos" at bounding box center [70, 301] width 83 height 14
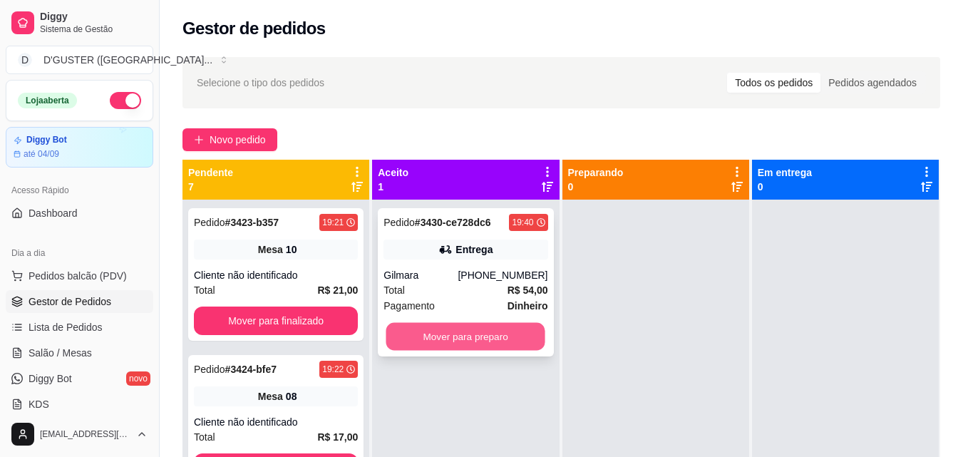
click at [463, 336] on button "Mover para preparo" at bounding box center [465, 337] width 159 height 28
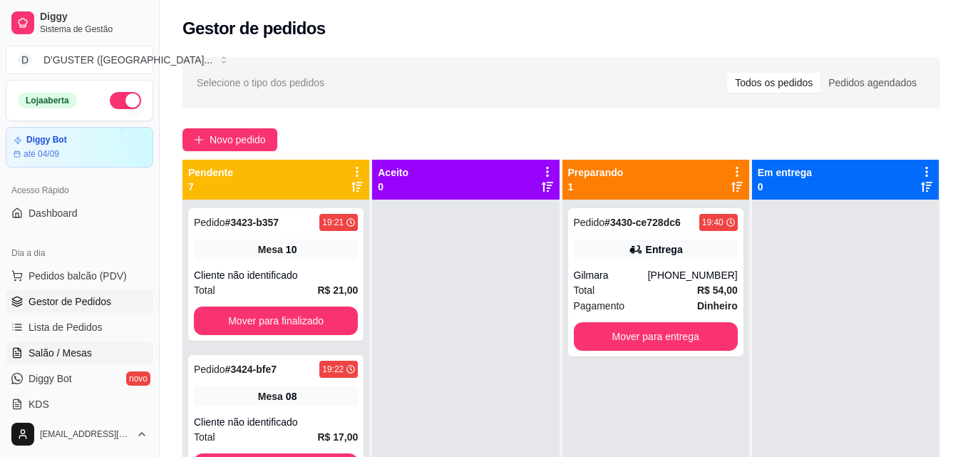
click at [87, 356] on span "Salão / Mesas" at bounding box center [60, 353] width 63 height 14
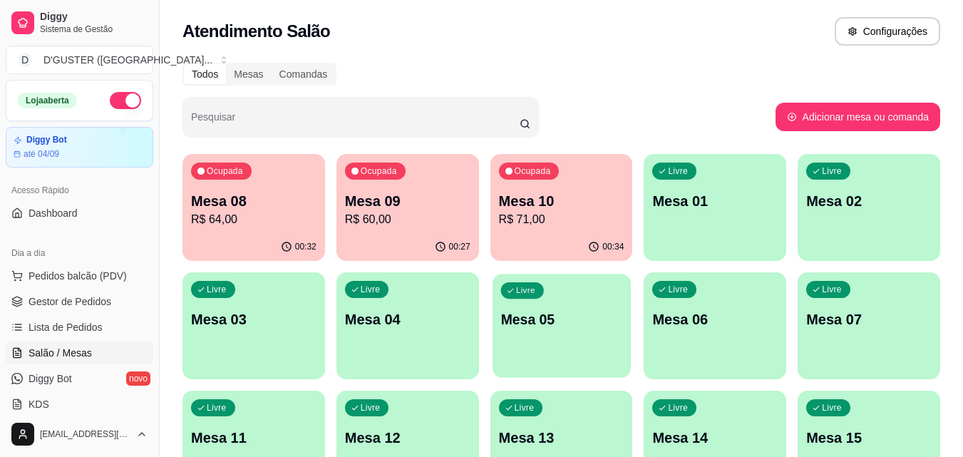
click at [543, 332] on div "Livre Mesa 05" at bounding box center [562, 317] width 138 height 87
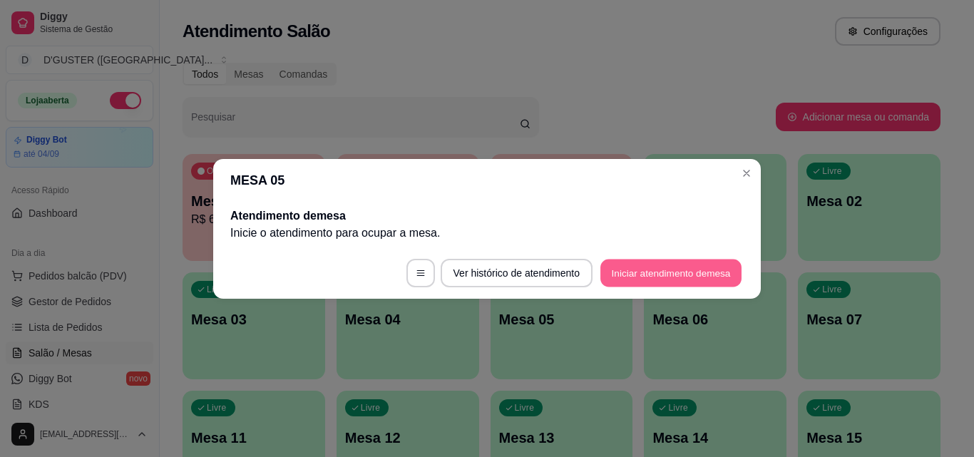
click at [688, 271] on button "Iniciar atendimento de mesa" at bounding box center [670, 273] width 141 height 28
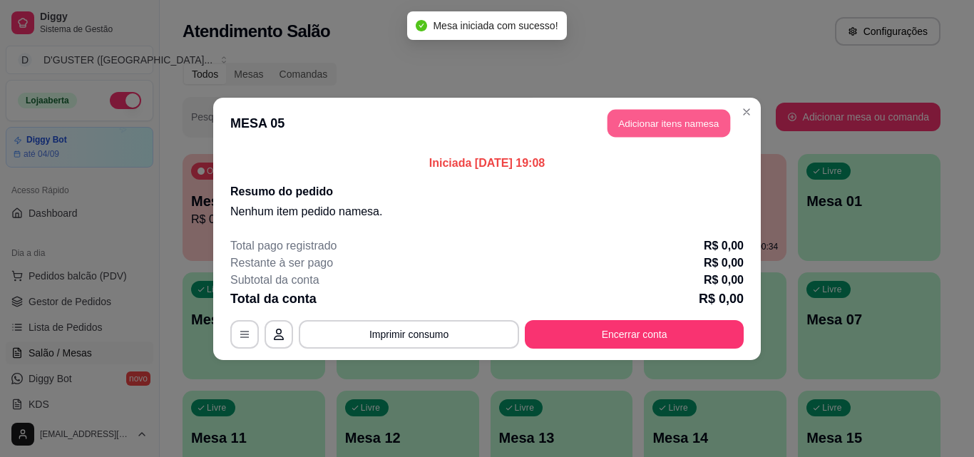
click at [667, 125] on button "Adicionar itens na mesa" at bounding box center [668, 123] width 123 height 28
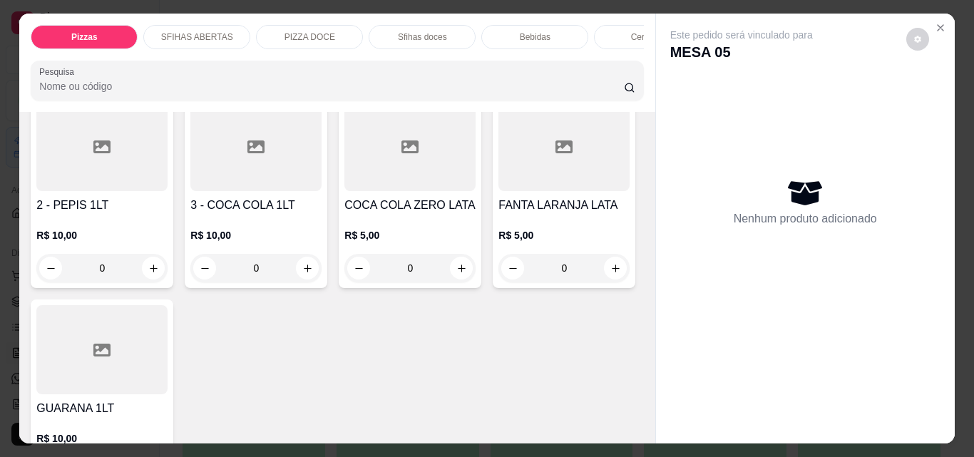
scroll to position [4562, 0]
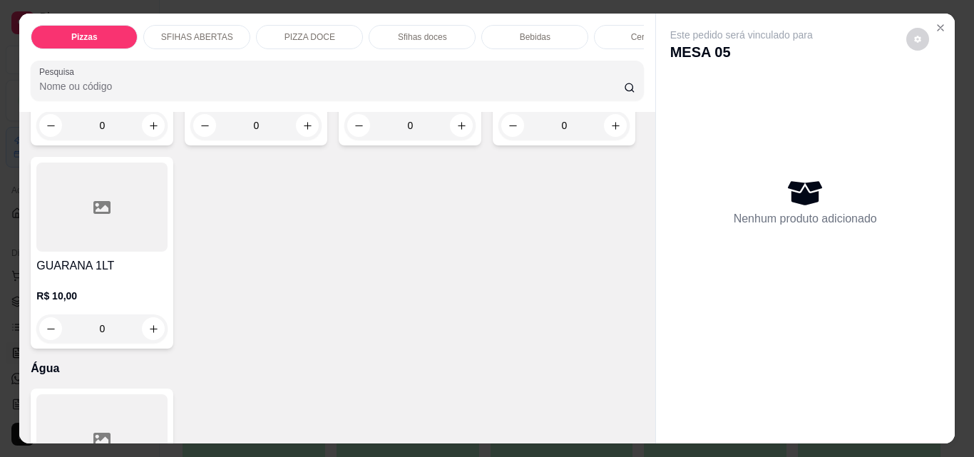
type input "1"
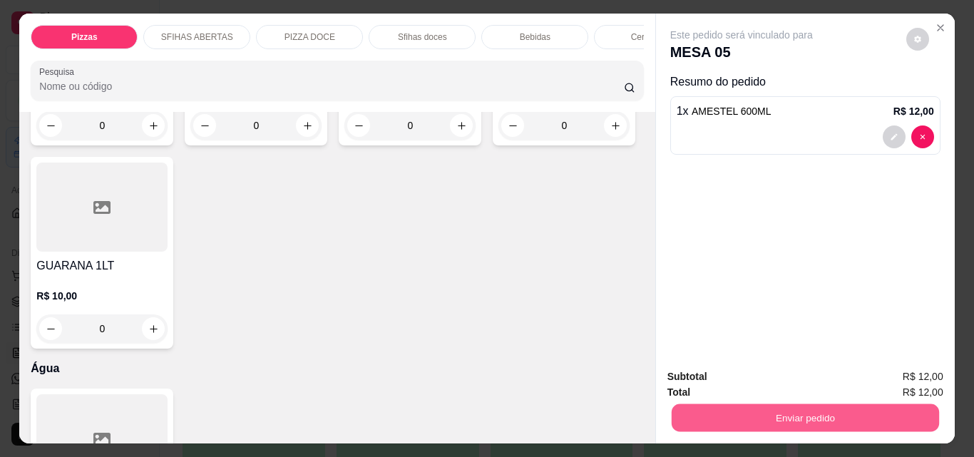
click at [754, 404] on button "Enviar pedido" at bounding box center [804, 417] width 267 height 28
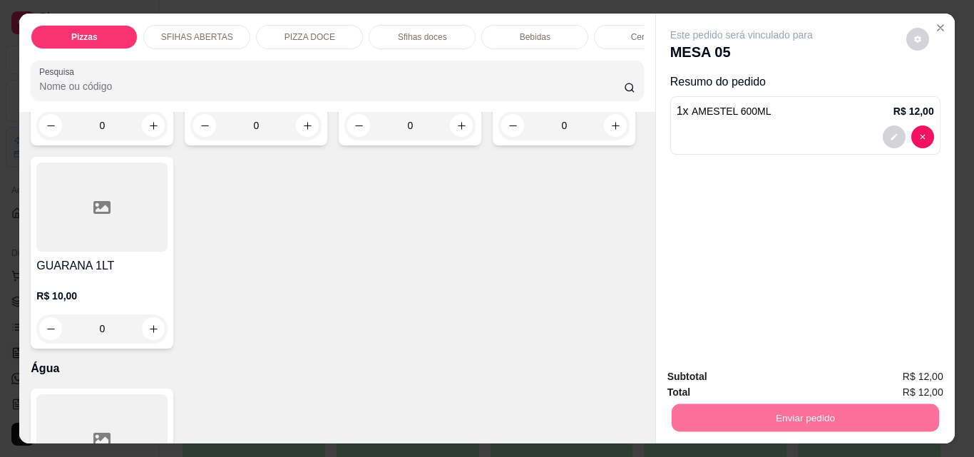
click at [738, 381] on button "Não registrar e enviar pedido" at bounding box center [758, 377] width 144 height 26
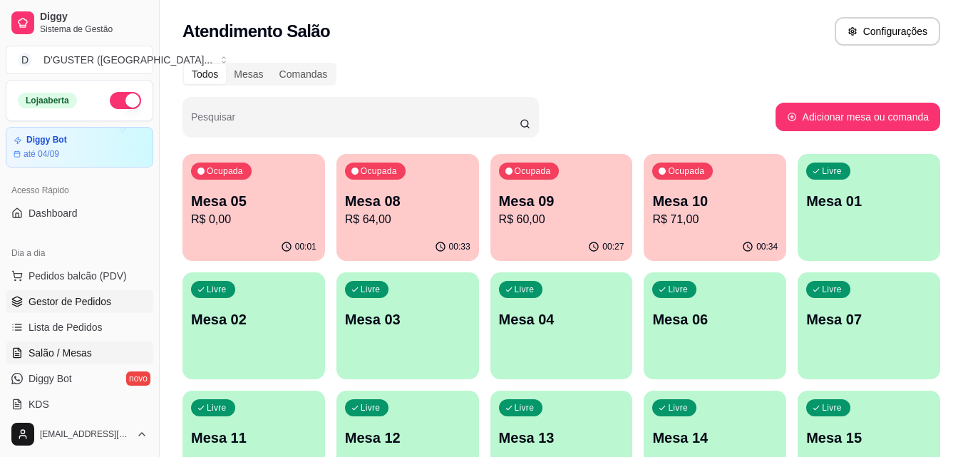
click at [83, 292] on link "Gestor de Pedidos" at bounding box center [80, 301] width 148 height 23
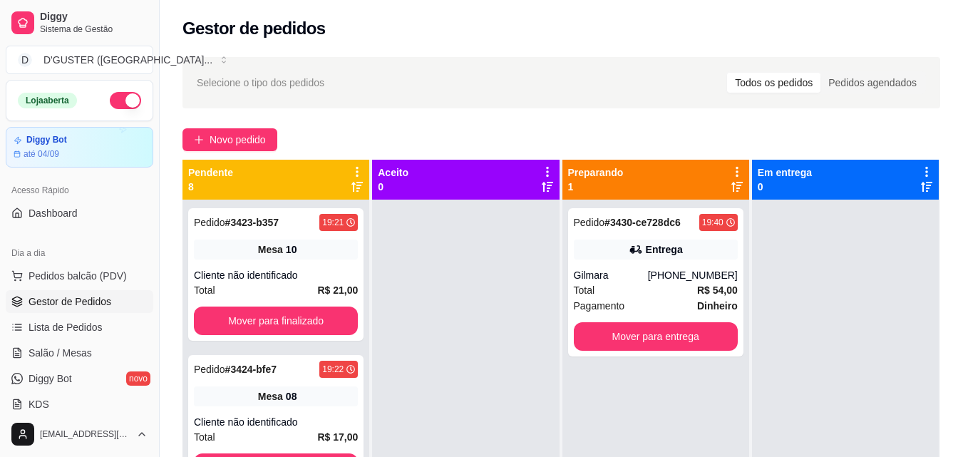
click at [76, 304] on span "Gestor de Pedidos" at bounding box center [70, 301] width 83 height 14
click at [669, 276] on div "[PHONE_NUMBER]" at bounding box center [693, 275] width 90 height 14
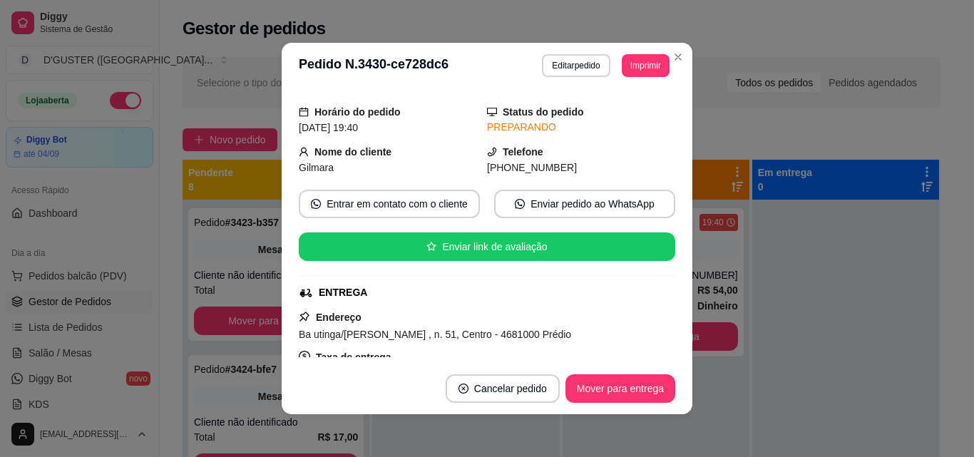
scroll to position [108, 0]
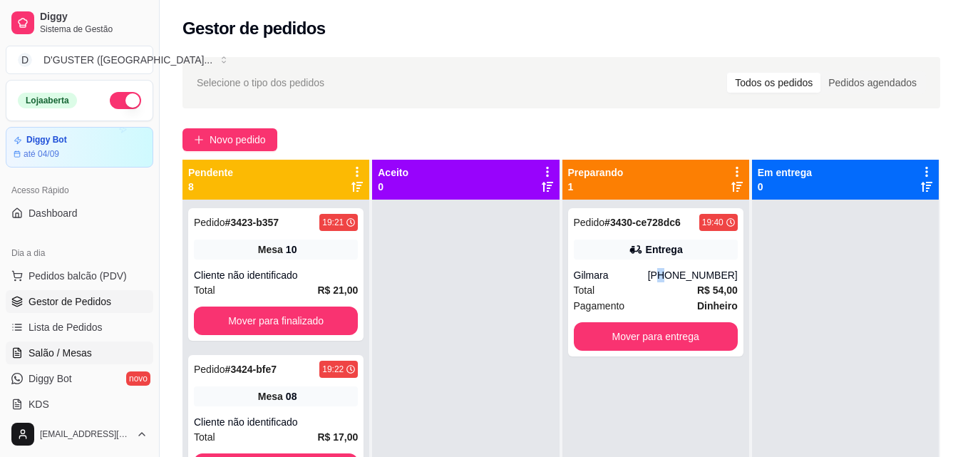
click at [71, 349] on span "Salão / Mesas" at bounding box center [60, 353] width 63 height 14
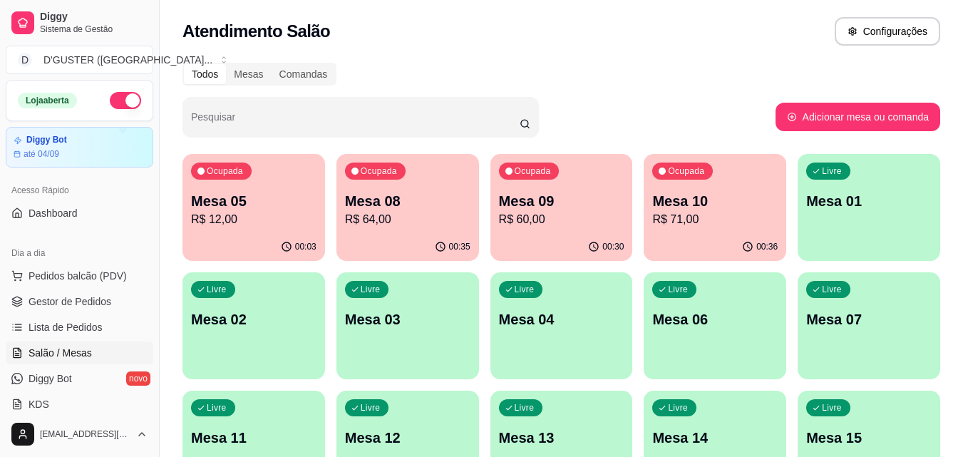
click at [704, 325] on p "Mesa 06" at bounding box center [714, 319] width 125 height 20
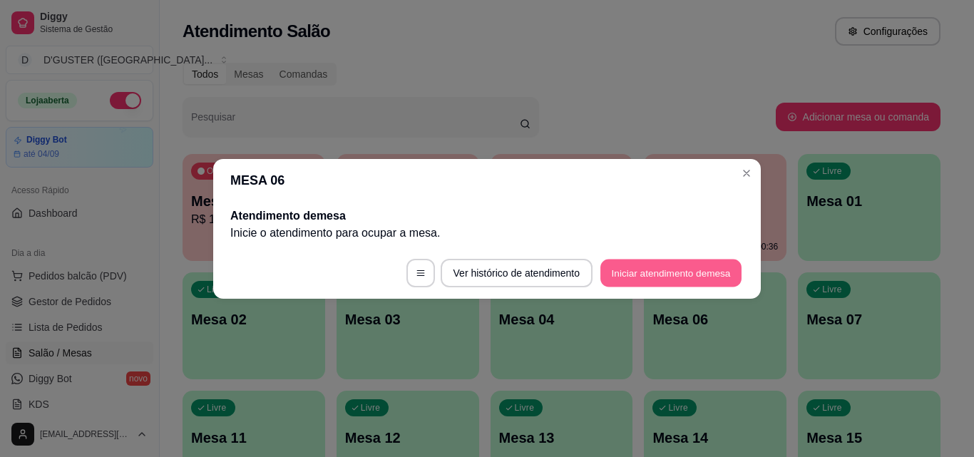
click at [681, 278] on button "Iniciar atendimento de mesa" at bounding box center [670, 273] width 141 height 28
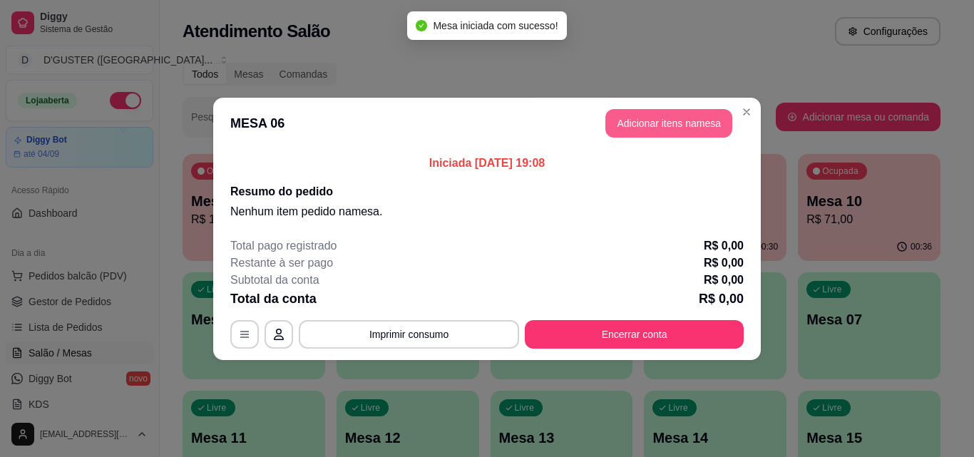
click at [654, 119] on button "Adicionar itens na mesa" at bounding box center [668, 123] width 127 height 29
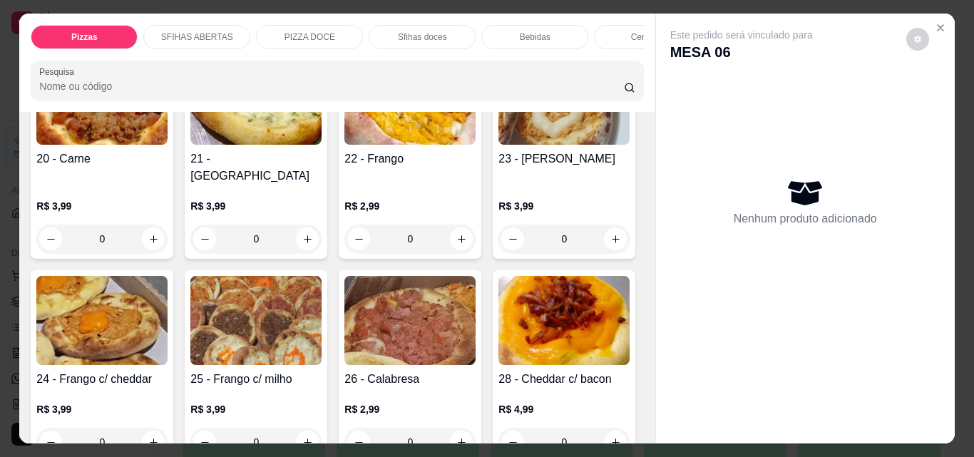
scroll to position [499, 0]
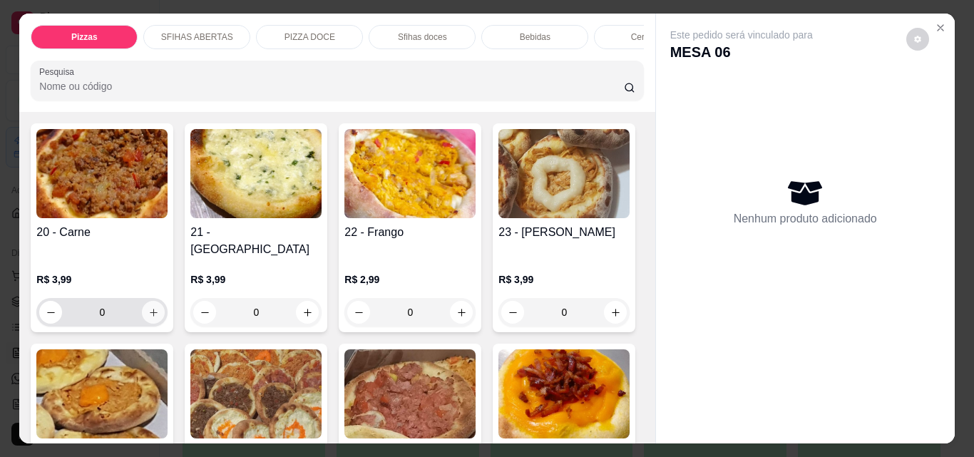
click at [148, 307] on icon "increase-product-quantity" at bounding box center [153, 312] width 11 height 11
type input "1"
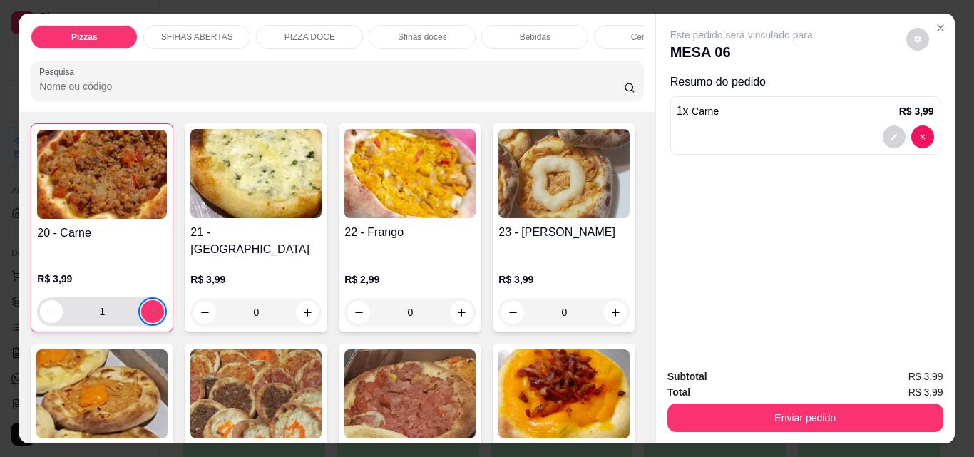
scroll to position [0, 3]
click at [149, 300] on button "increase-product-quantity" at bounding box center [152, 311] width 23 height 23
click at [148, 307] on icon "increase-product-quantity" at bounding box center [153, 312] width 11 height 11
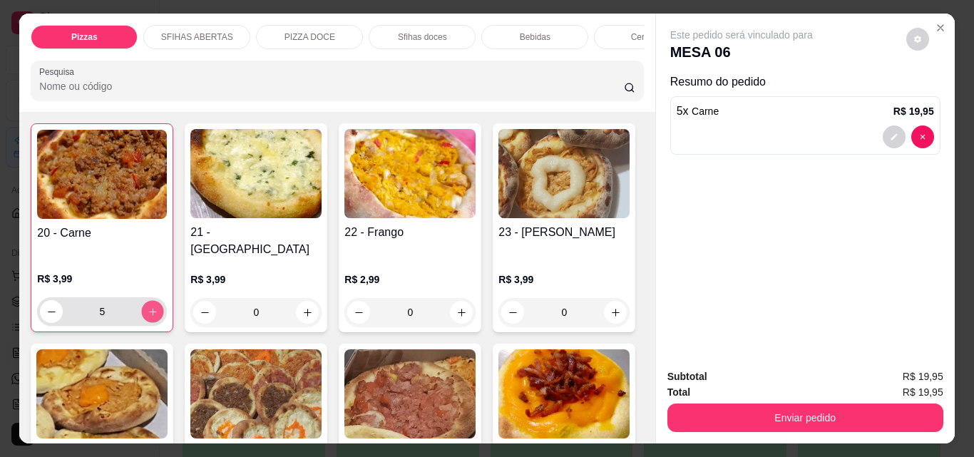
click at [148, 307] on icon "increase-product-quantity" at bounding box center [153, 312] width 11 height 11
type input "6"
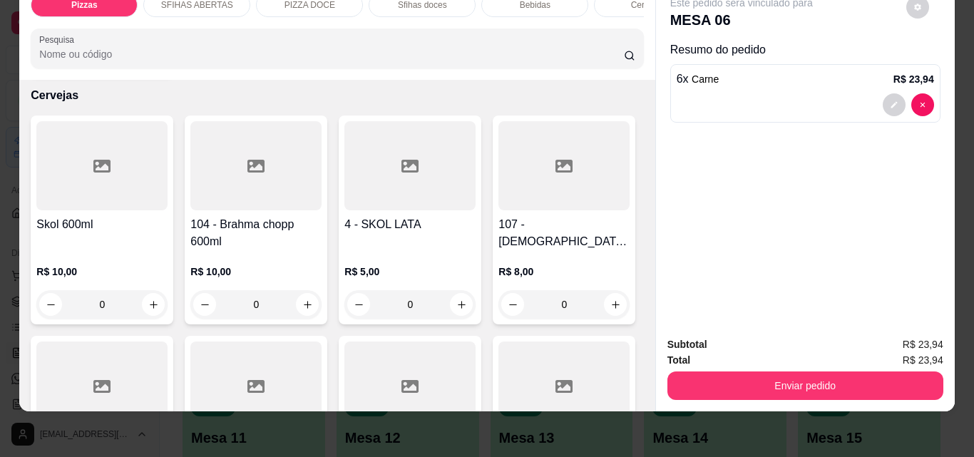
scroll to position [3421, 0]
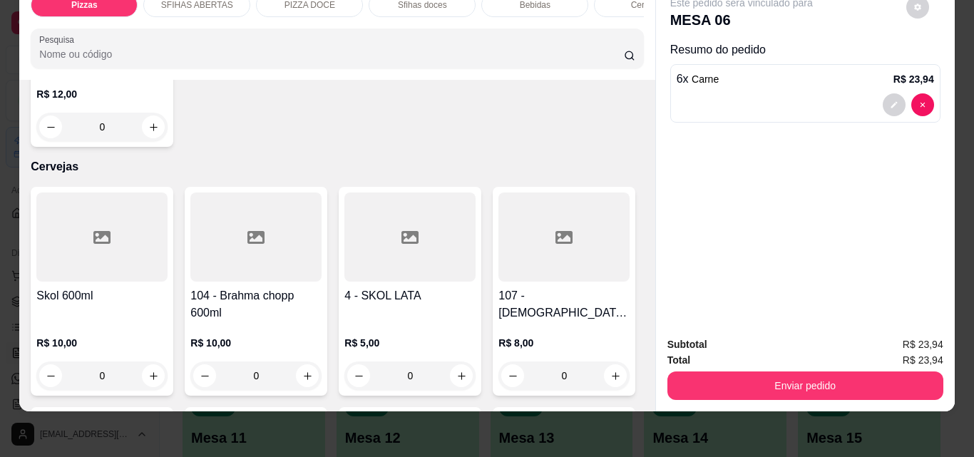
type input "1"
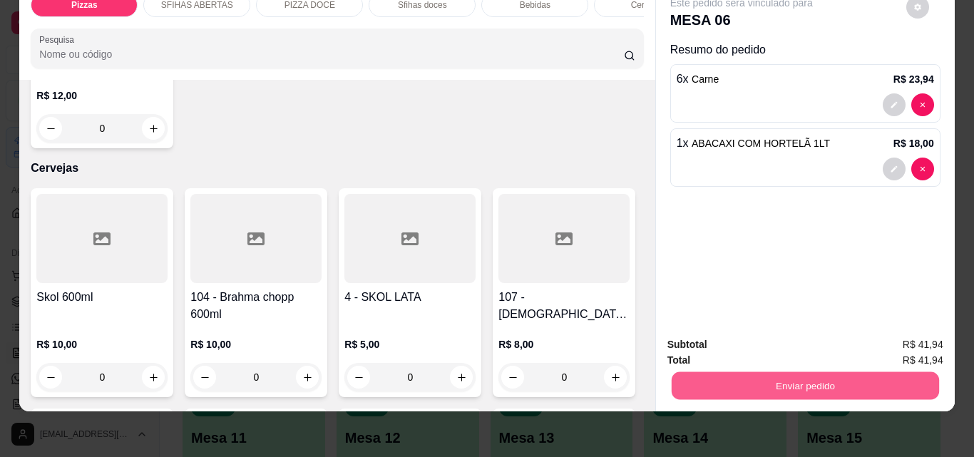
click at [774, 381] on button "Enviar pedido" at bounding box center [804, 385] width 267 height 28
click at [716, 331] on button "Não registrar e enviar pedido" at bounding box center [755, 339] width 144 height 26
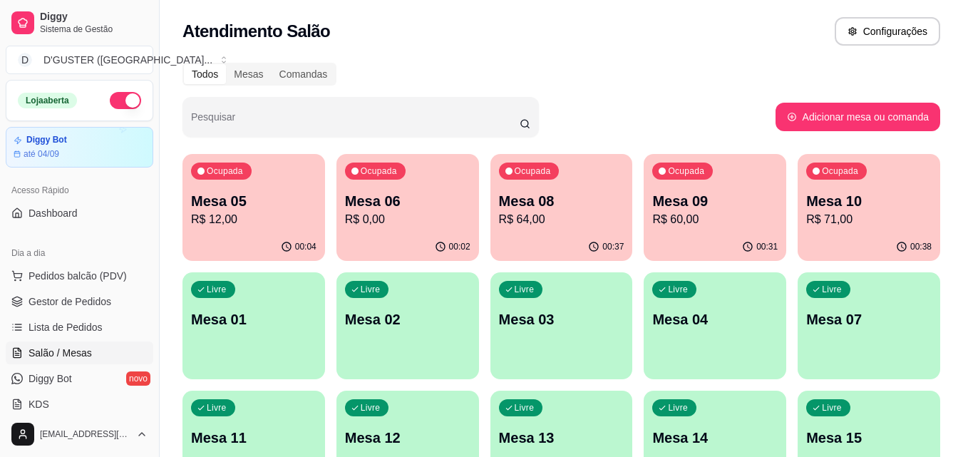
click at [65, 344] on link "Salão / Mesas" at bounding box center [80, 352] width 148 height 23
click at [291, 318] on p "Mesa 01" at bounding box center [253, 319] width 125 height 20
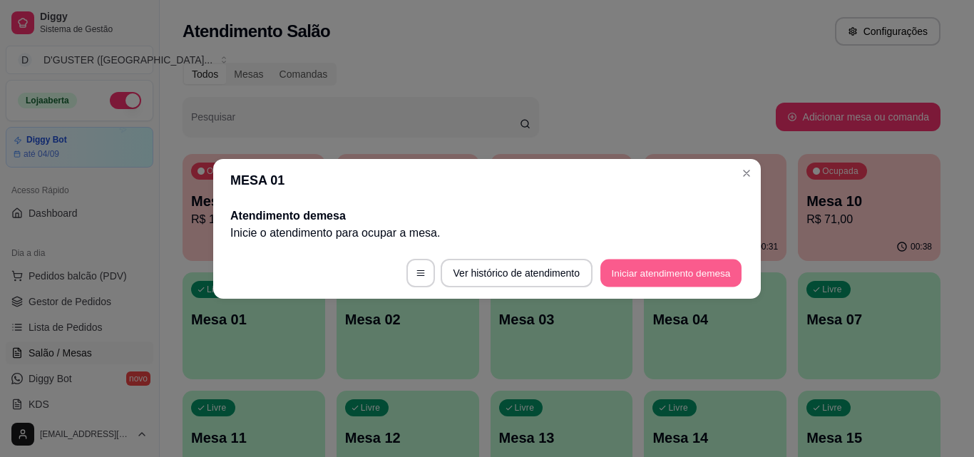
click at [684, 280] on button "Iniciar atendimento de mesa" at bounding box center [670, 273] width 141 height 28
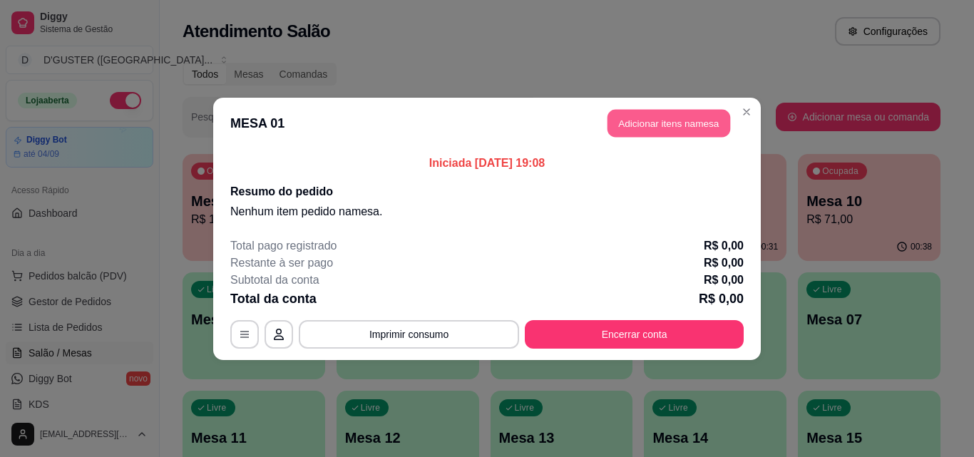
click at [696, 121] on button "Adicionar itens na mesa" at bounding box center [668, 123] width 123 height 28
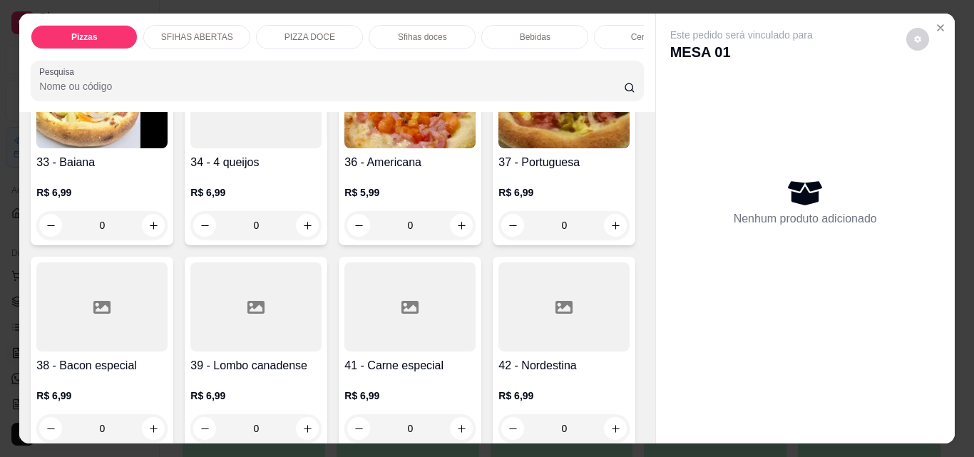
scroll to position [1140, 0]
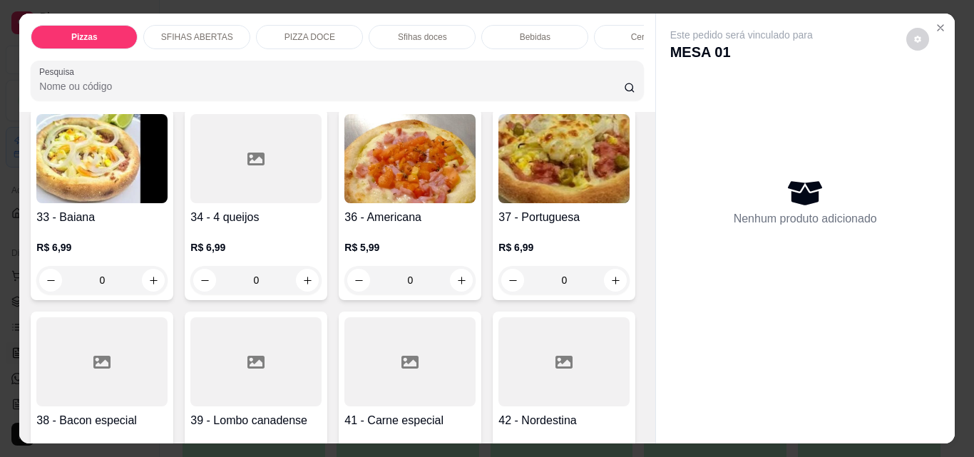
click at [610, 83] on icon "increase-product-quantity" at bounding box center [615, 77] width 11 height 11
type input "1"
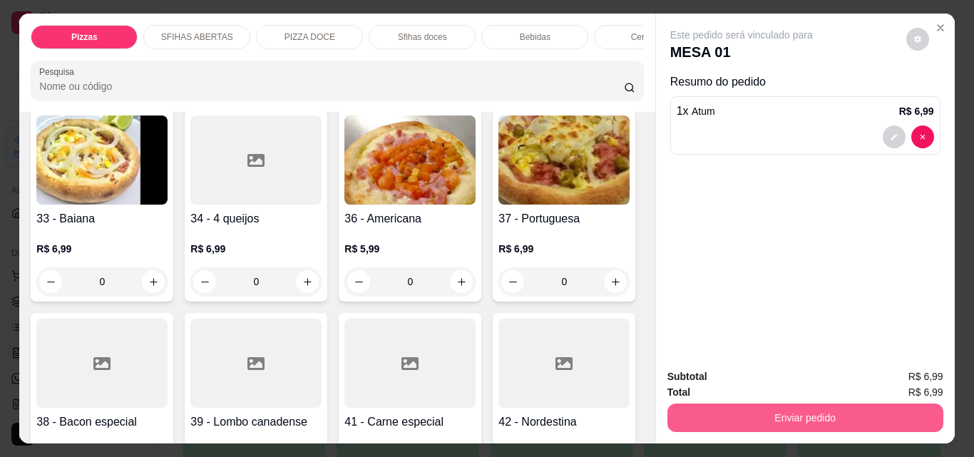
click at [772, 408] on button "Enviar pedido" at bounding box center [805, 417] width 276 height 29
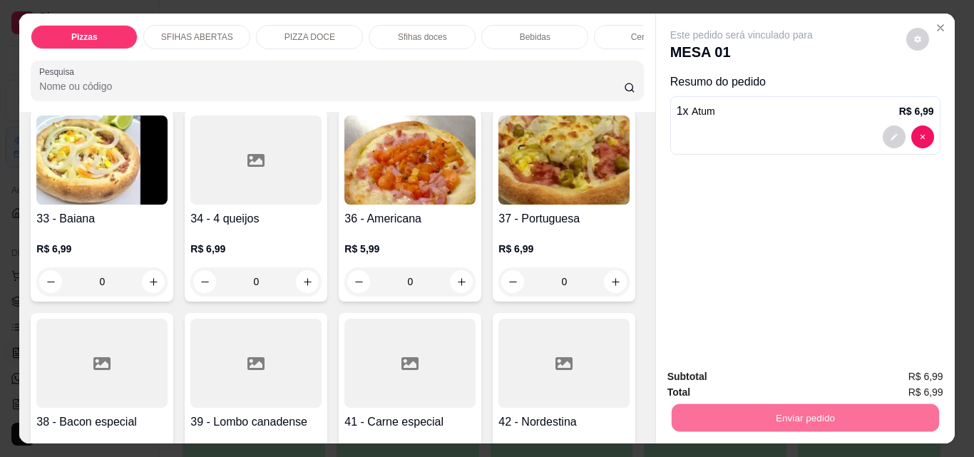
click at [779, 382] on button "Não registrar e enviar pedido" at bounding box center [758, 377] width 148 height 27
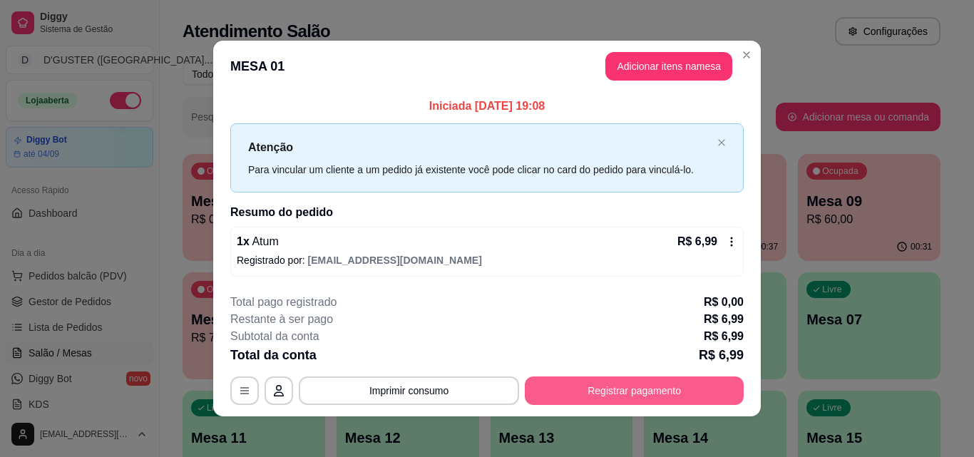
click at [653, 388] on button "Registrar pagamento" at bounding box center [634, 390] width 219 height 29
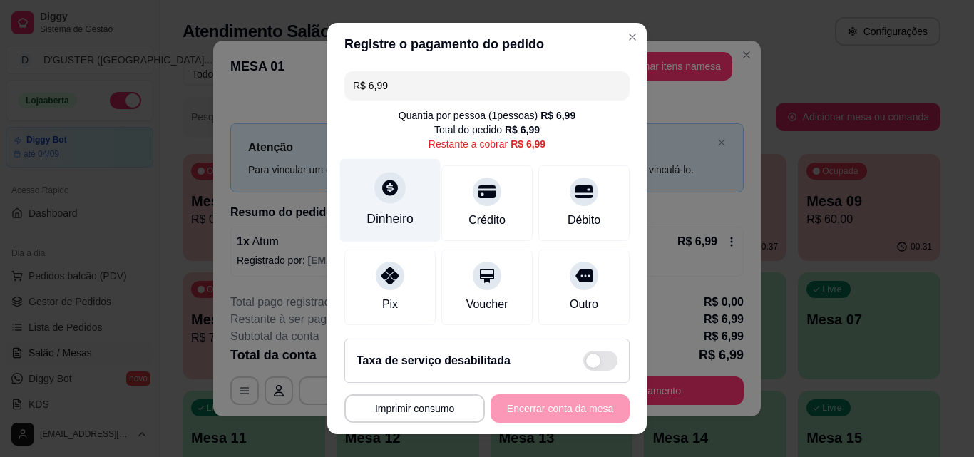
click at [374, 212] on div "Dinheiro" at bounding box center [389, 219] width 47 height 19
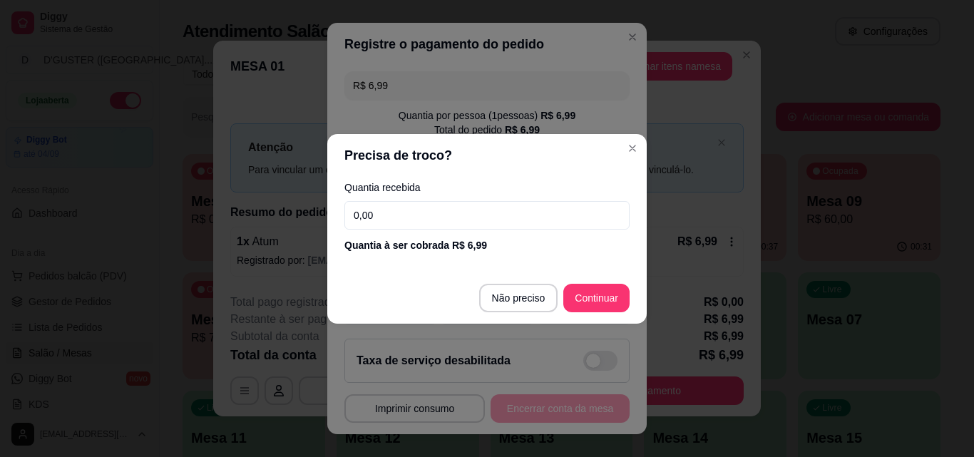
click at [428, 212] on input "0,00" at bounding box center [486, 215] width 285 height 29
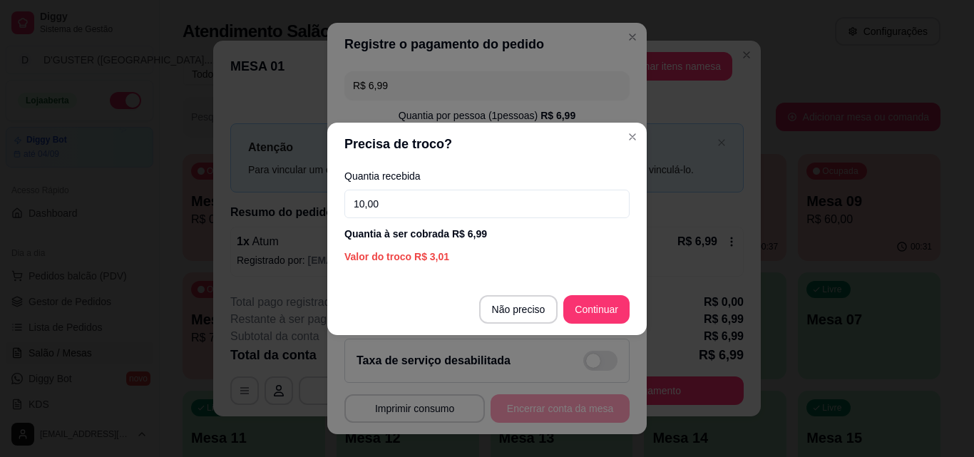
type input "10,00"
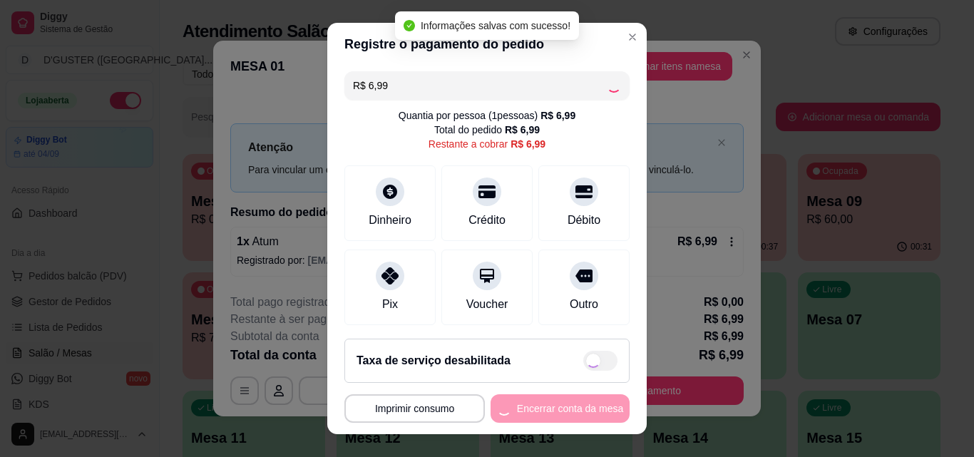
type input "R$ 0,00"
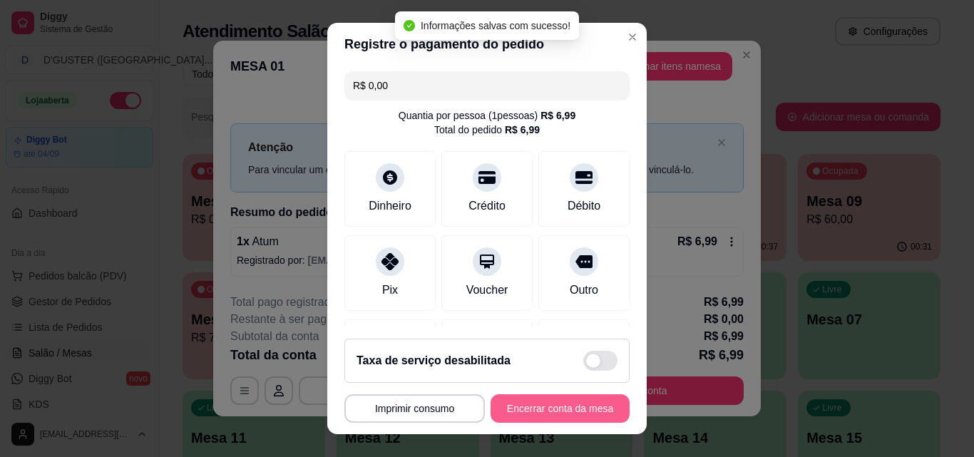
click at [587, 408] on button "Encerrar conta da mesa" at bounding box center [559, 408] width 139 height 29
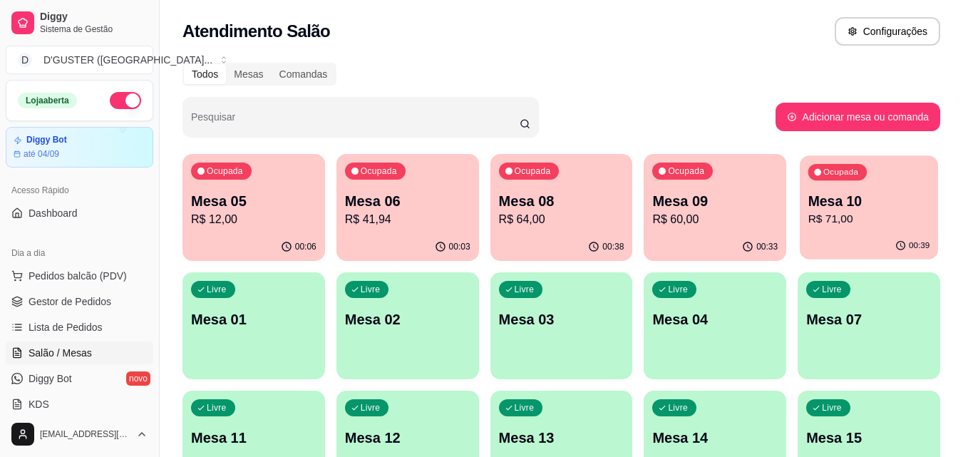
click at [910, 208] on p "Mesa 10" at bounding box center [869, 201] width 122 height 19
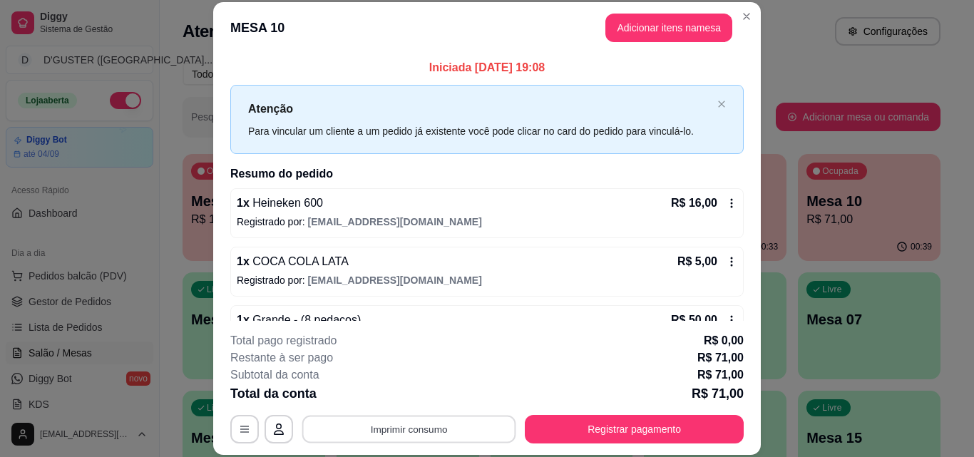
click at [453, 431] on button "Imprimir consumo" at bounding box center [409, 429] width 214 height 28
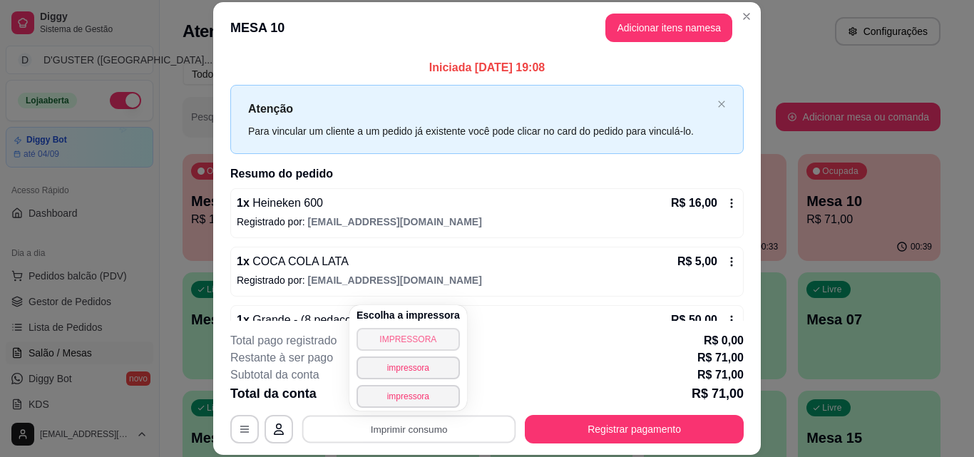
click at [431, 341] on button "IMPRESSORA" at bounding box center [407, 339] width 103 height 23
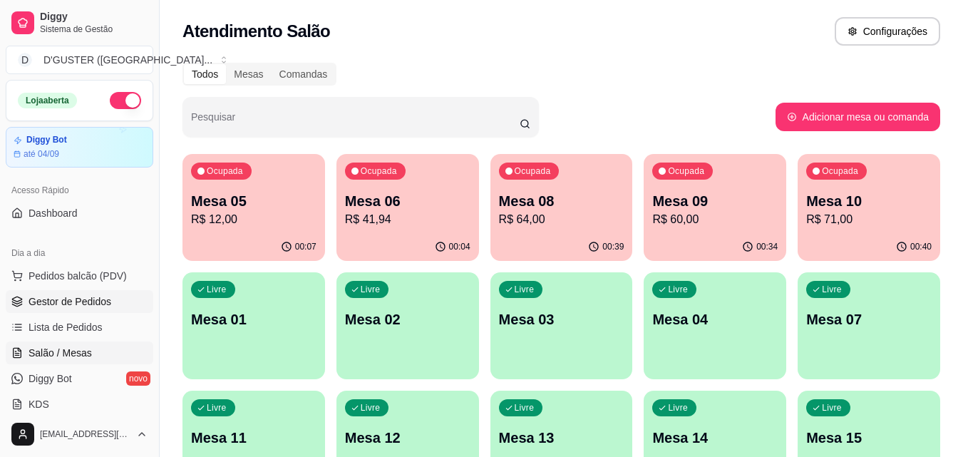
click at [127, 303] on link "Gestor de Pedidos" at bounding box center [80, 301] width 148 height 23
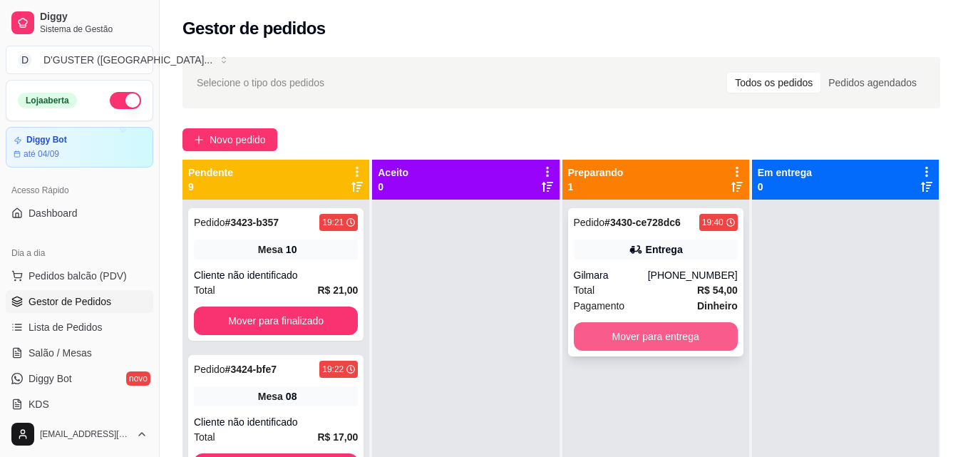
click at [678, 341] on button "Mover para entrega" at bounding box center [656, 336] width 164 height 29
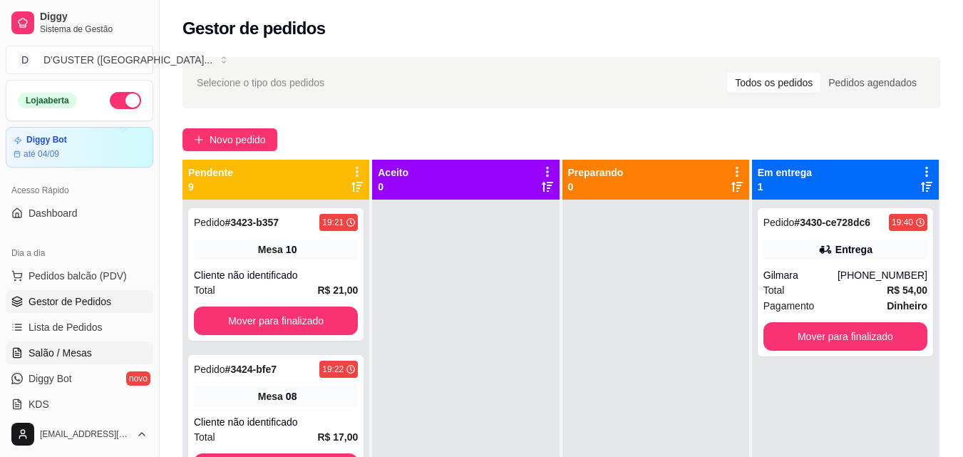
click at [99, 352] on link "Salão / Mesas" at bounding box center [80, 352] width 148 height 23
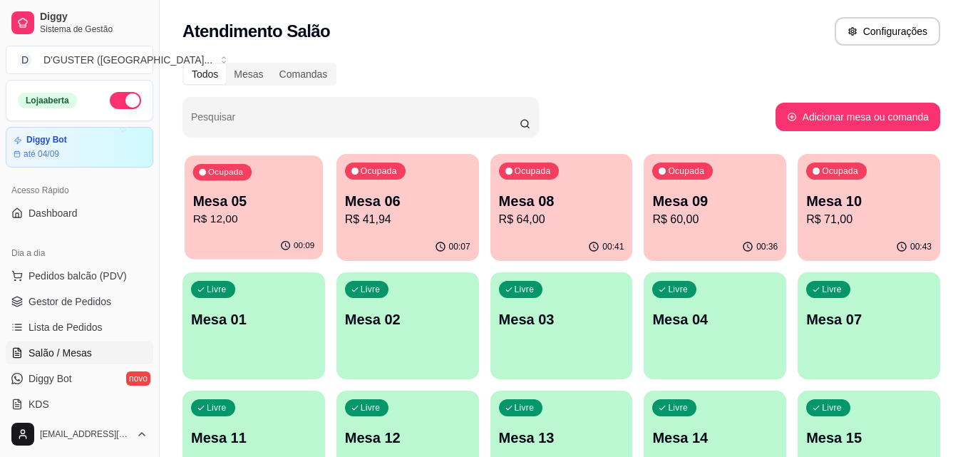
click at [272, 222] on p "R$ 12,00" at bounding box center [254, 219] width 122 height 16
click at [382, 210] on p "Mesa 06" at bounding box center [407, 201] width 122 height 19
click at [867, 213] on p "R$ 71,00" at bounding box center [868, 219] width 125 height 17
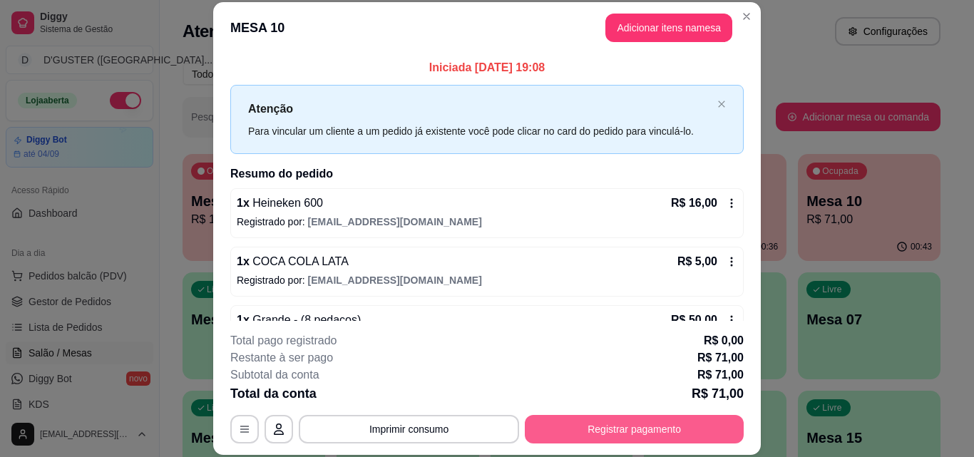
click at [672, 432] on button "Registrar pagamento" at bounding box center [634, 429] width 219 height 29
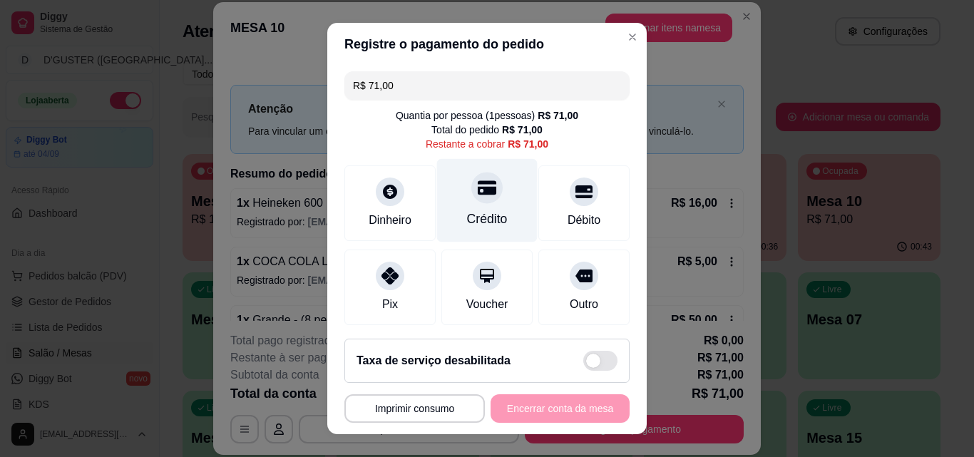
click at [485, 207] on div "Crédito" at bounding box center [487, 200] width 101 height 83
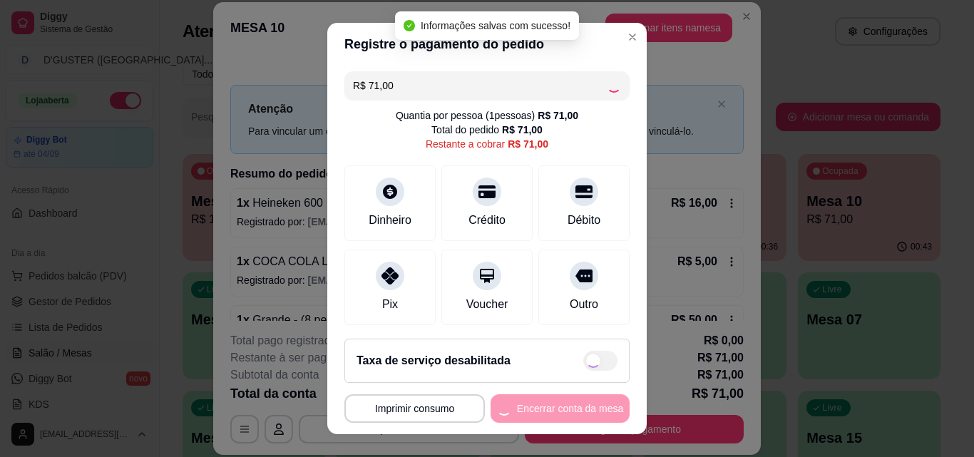
type input "R$ 0,00"
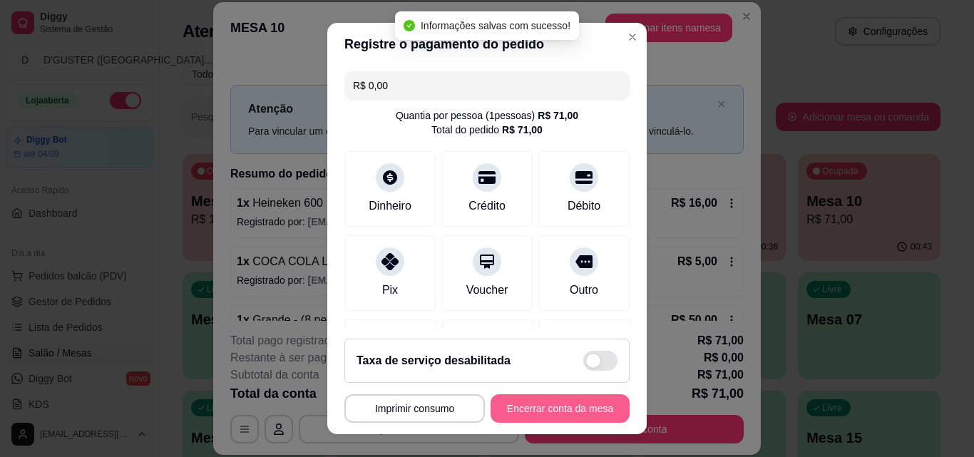
click at [555, 404] on button "Encerrar conta da mesa" at bounding box center [559, 408] width 139 height 29
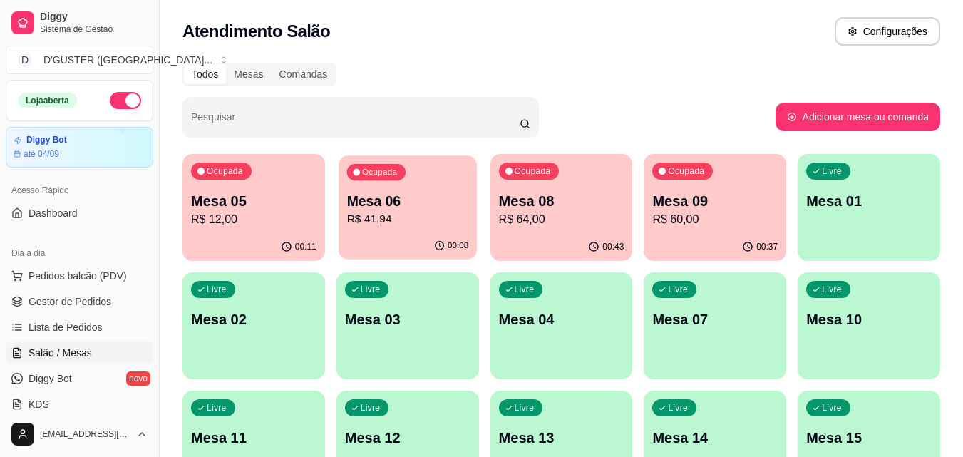
click at [452, 202] on p "Mesa 06" at bounding box center [407, 201] width 122 height 19
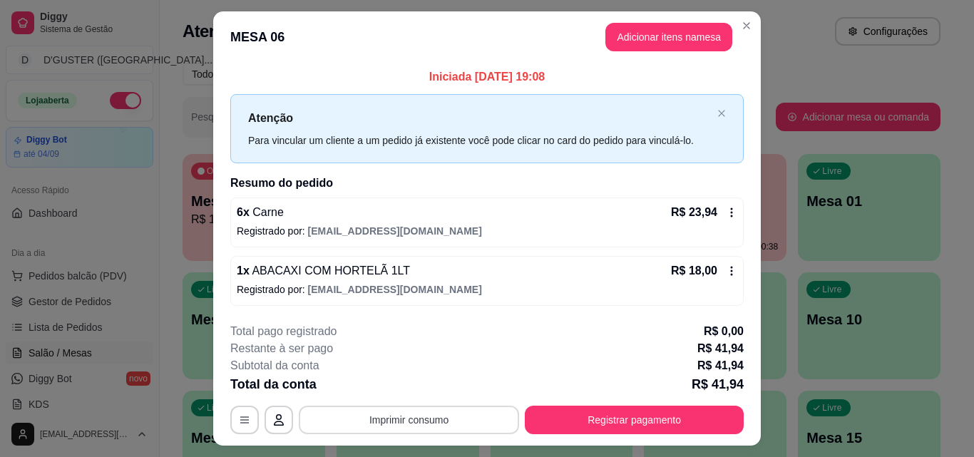
click at [404, 421] on button "Imprimir consumo" at bounding box center [409, 420] width 220 height 29
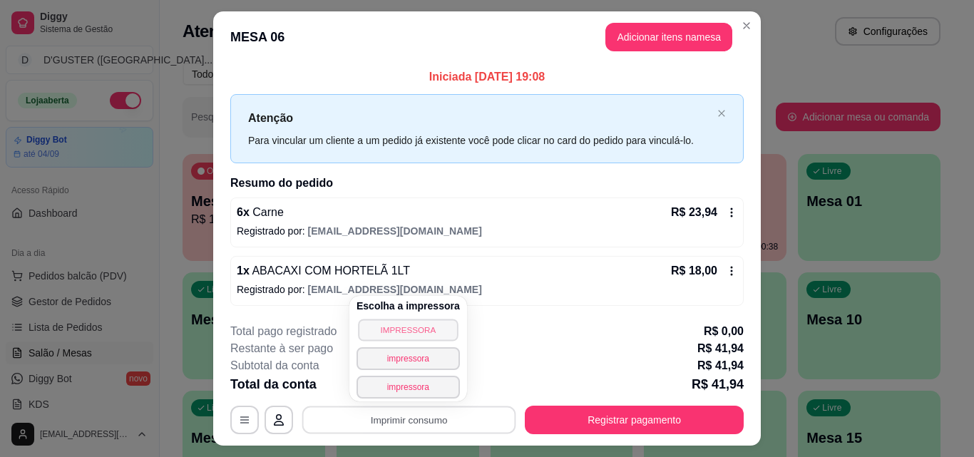
click at [421, 327] on button "IMPRESSORA" at bounding box center [408, 330] width 100 height 22
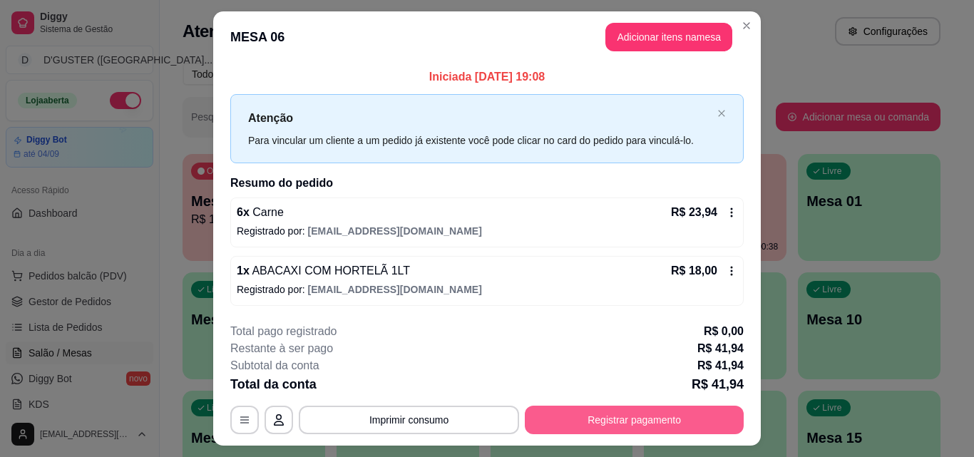
click at [655, 421] on button "Registrar pagamento" at bounding box center [634, 420] width 219 height 29
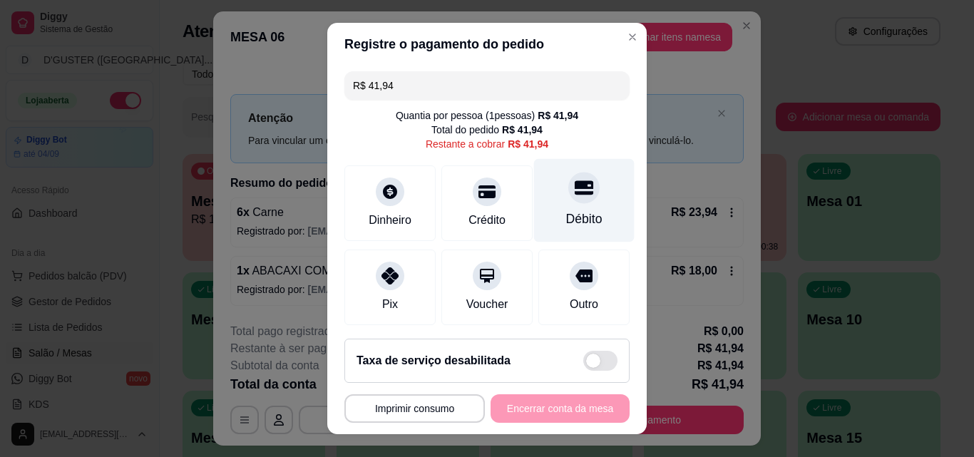
click at [566, 214] on div "Débito" at bounding box center [584, 219] width 36 height 19
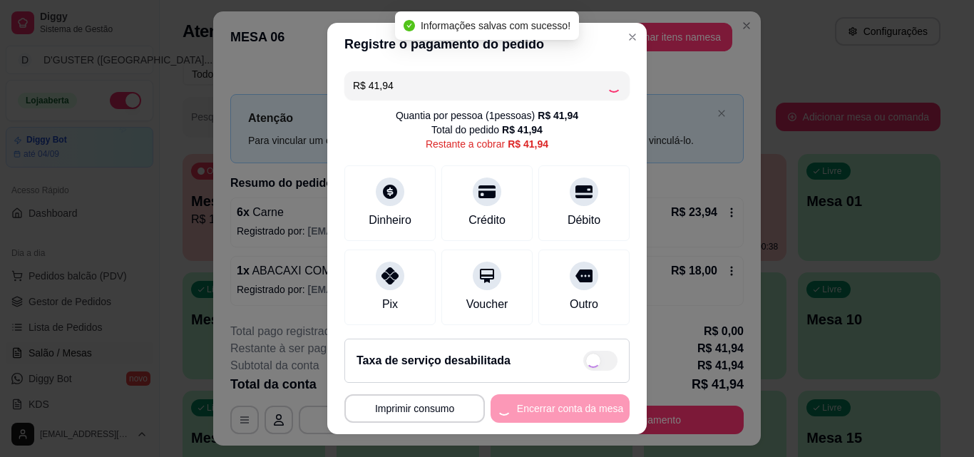
type input "R$ 0,00"
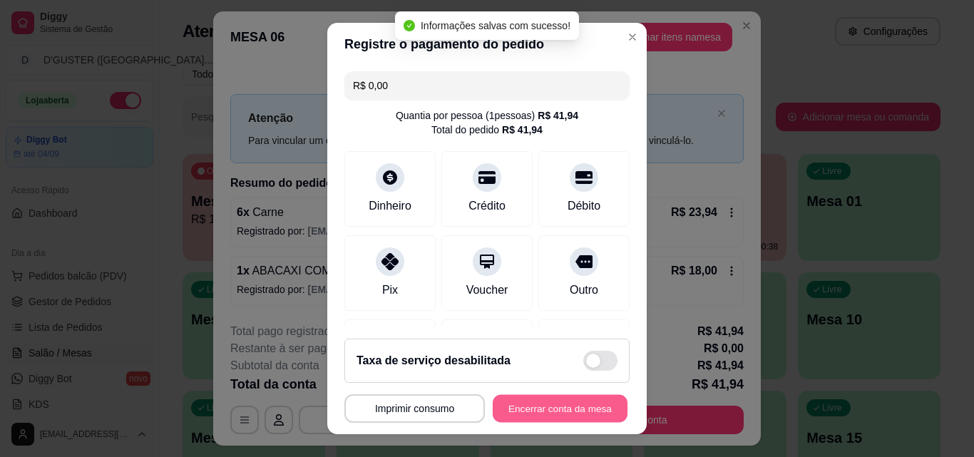
click at [562, 403] on button "Encerrar conta da mesa" at bounding box center [560, 409] width 135 height 28
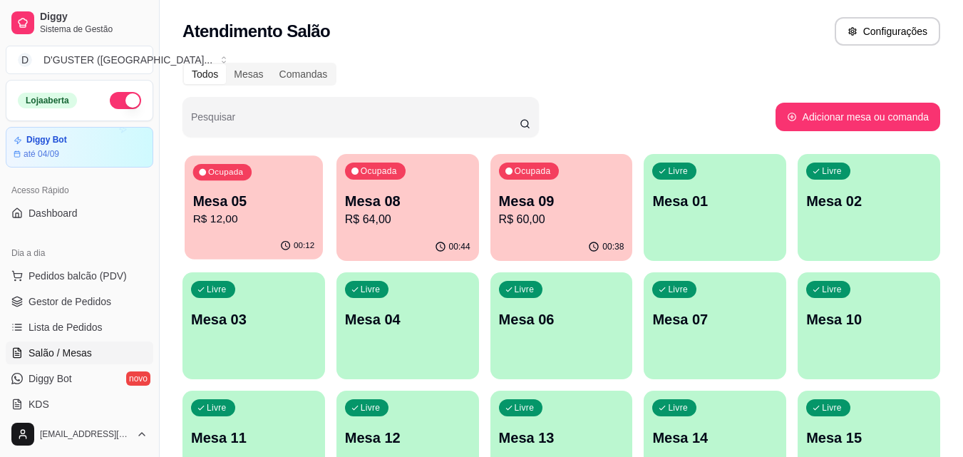
click at [257, 240] on div "00:12" at bounding box center [254, 245] width 138 height 27
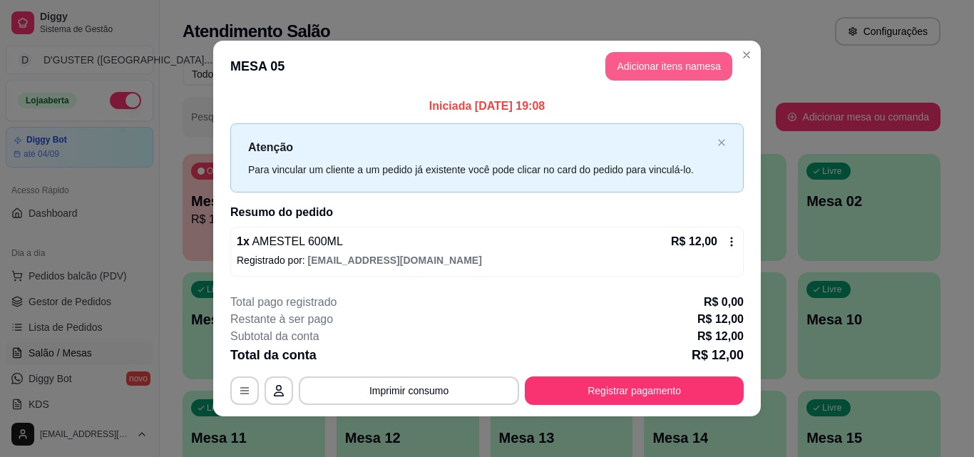
click at [649, 54] on button "Adicionar itens na mesa" at bounding box center [668, 66] width 127 height 29
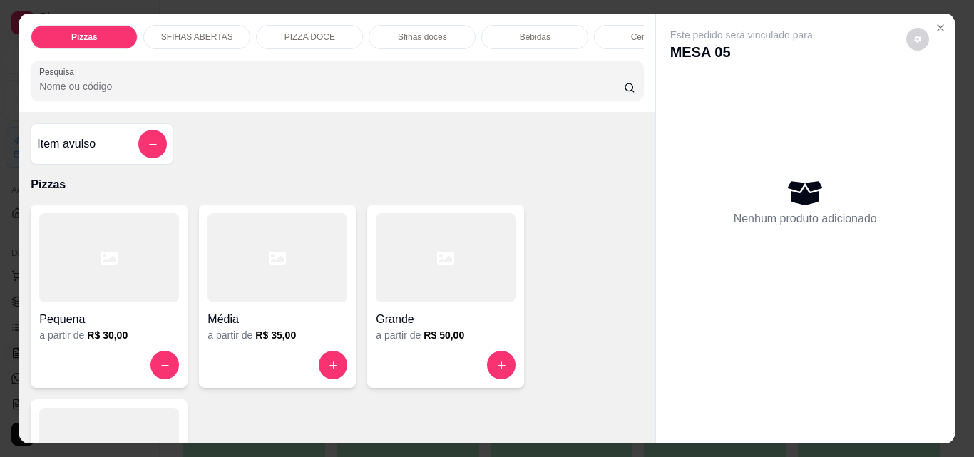
click at [257, 325] on h4 "Média" at bounding box center [277, 319] width 140 height 17
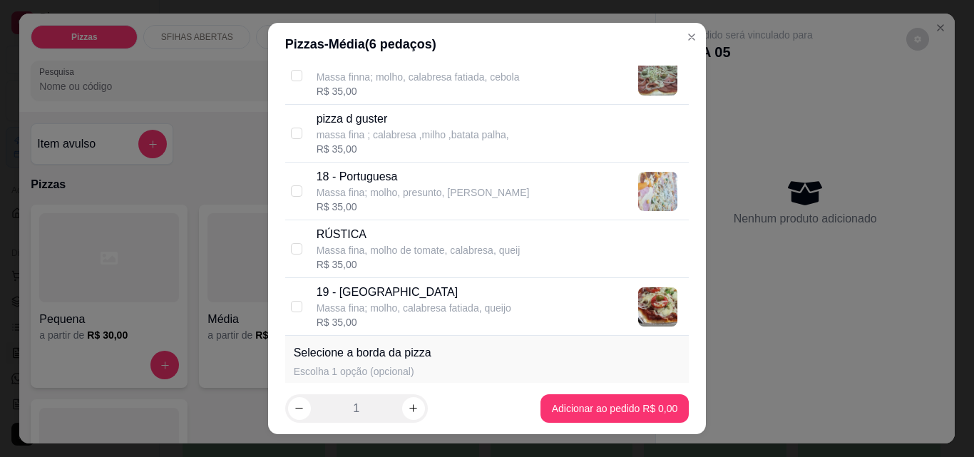
scroll to position [1212, 0]
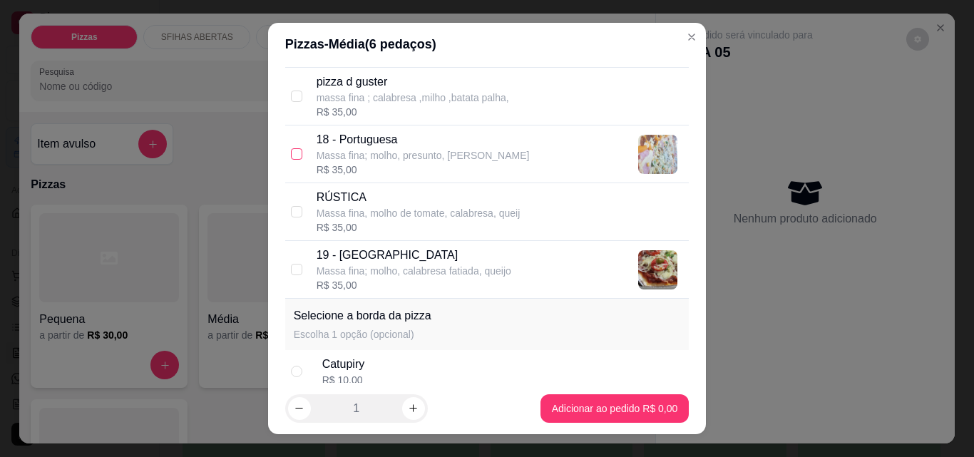
click at [292, 151] on input "checkbox" at bounding box center [296, 153] width 11 height 11
checkbox input "true"
click at [291, 269] on input "checkbox" at bounding box center [296, 269] width 11 height 11
checkbox input "true"
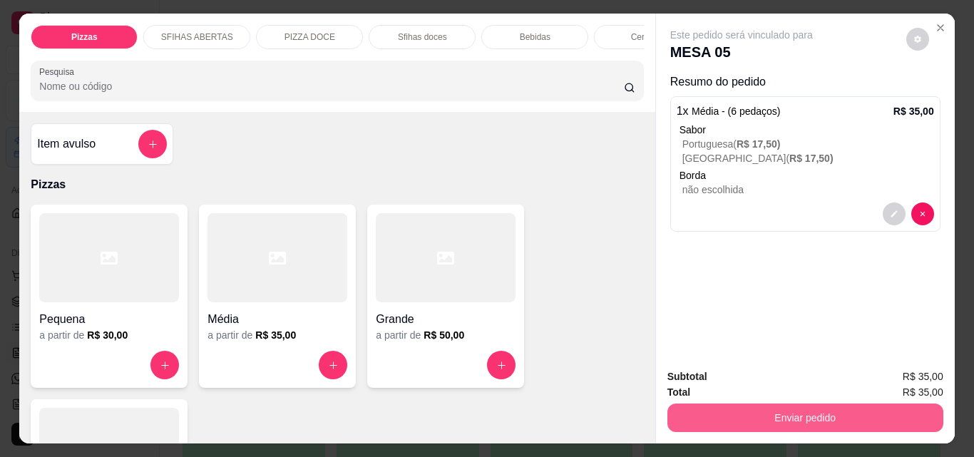
click at [753, 411] on button "Enviar pedido" at bounding box center [805, 417] width 276 height 29
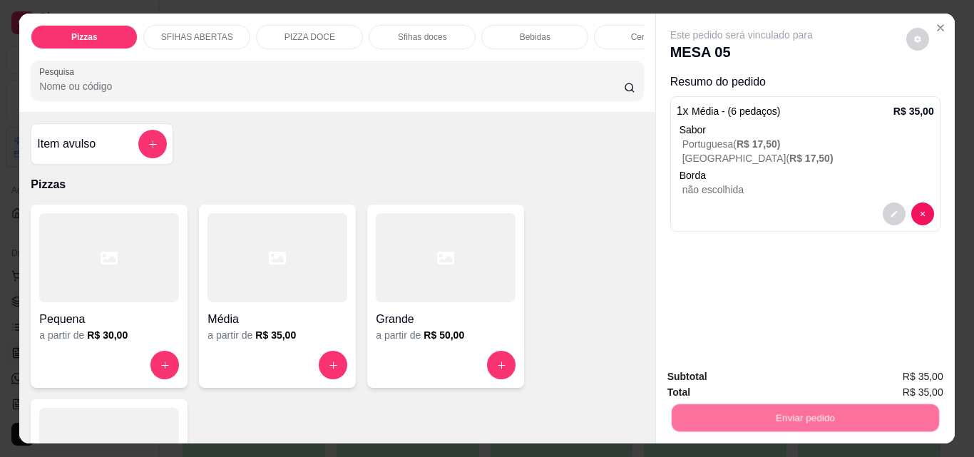
click at [721, 378] on button "Não registrar e enviar pedido" at bounding box center [758, 377] width 148 height 27
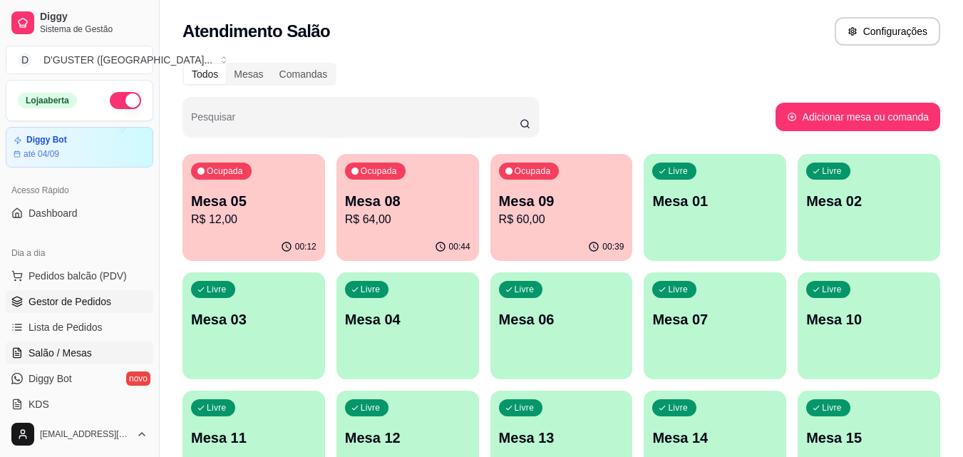
click at [80, 294] on span "Gestor de Pedidos" at bounding box center [70, 301] width 83 height 14
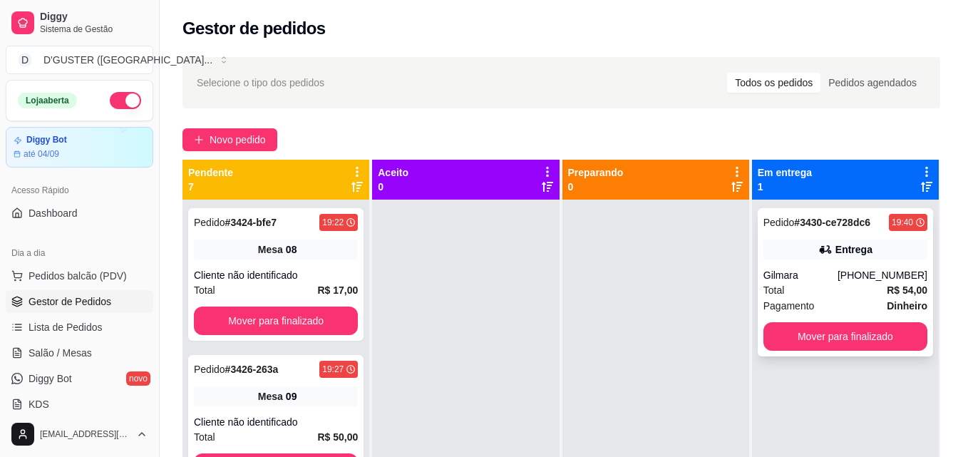
click at [790, 274] on div "Gilmara" at bounding box center [800, 275] width 74 height 14
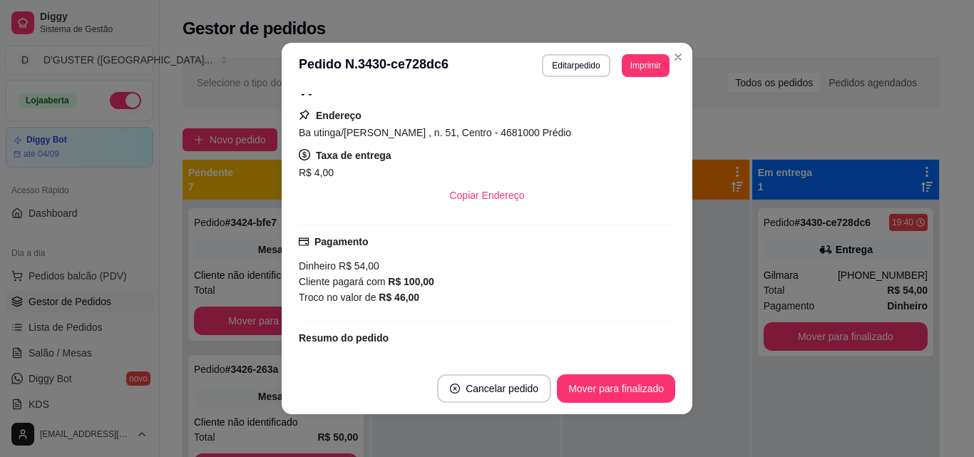
scroll to position [214, 0]
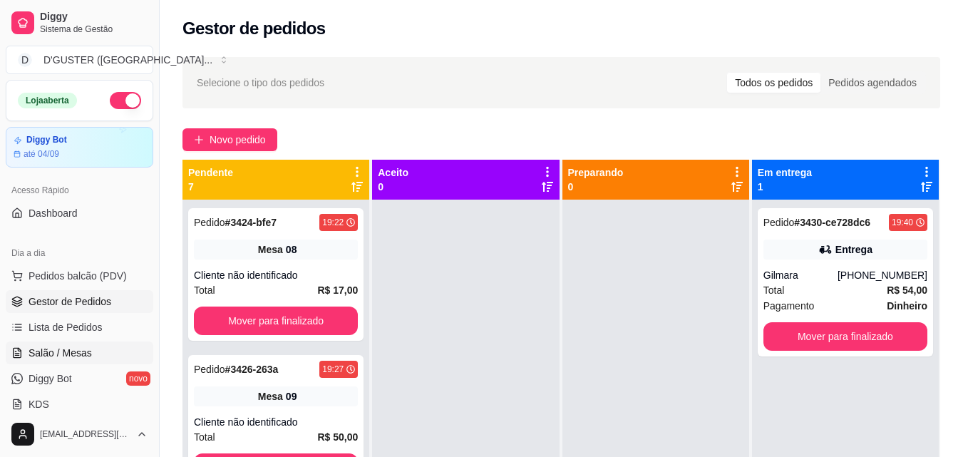
click at [75, 347] on span "Salão / Mesas" at bounding box center [60, 353] width 63 height 14
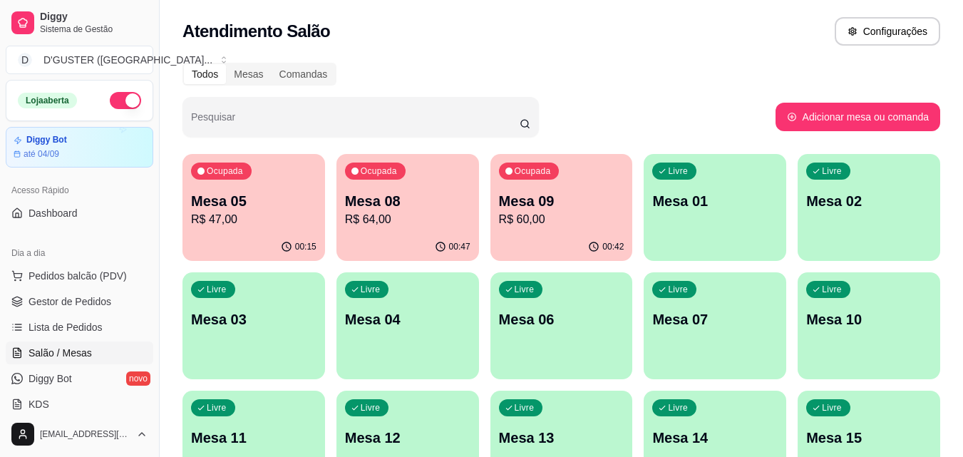
click at [419, 228] on div "Ocupada Mesa 08 R$ 64,00" at bounding box center [407, 193] width 143 height 79
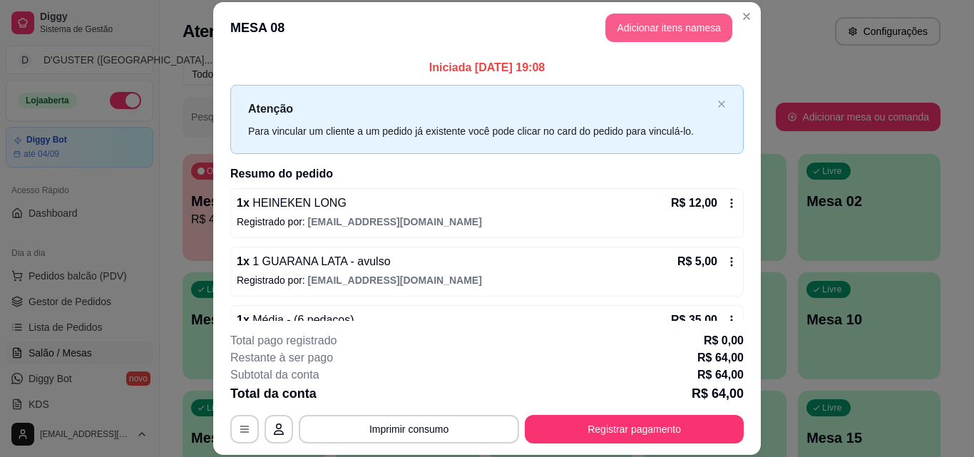
click at [649, 30] on button "Adicionar itens na mesa" at bounding box center [668, 28] width 127 height 29
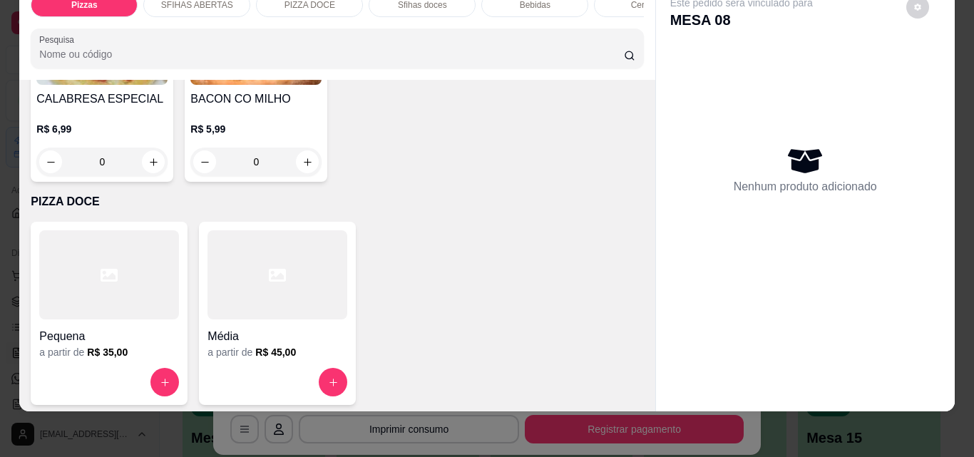
scroll to position [1925, 0]
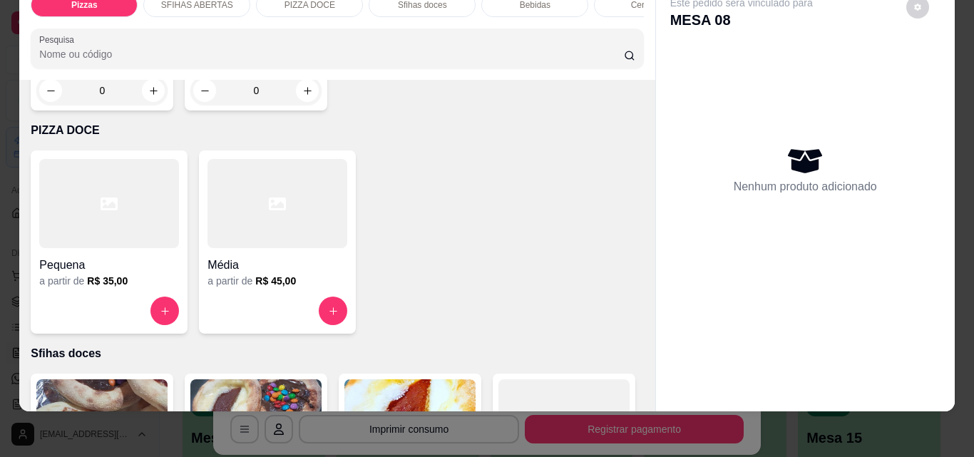
type input "1"
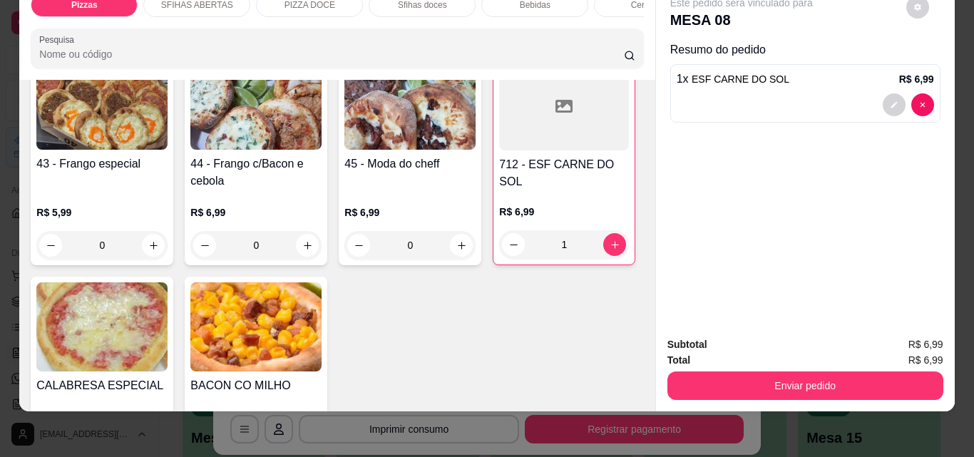
scroll to position [1497, 0]
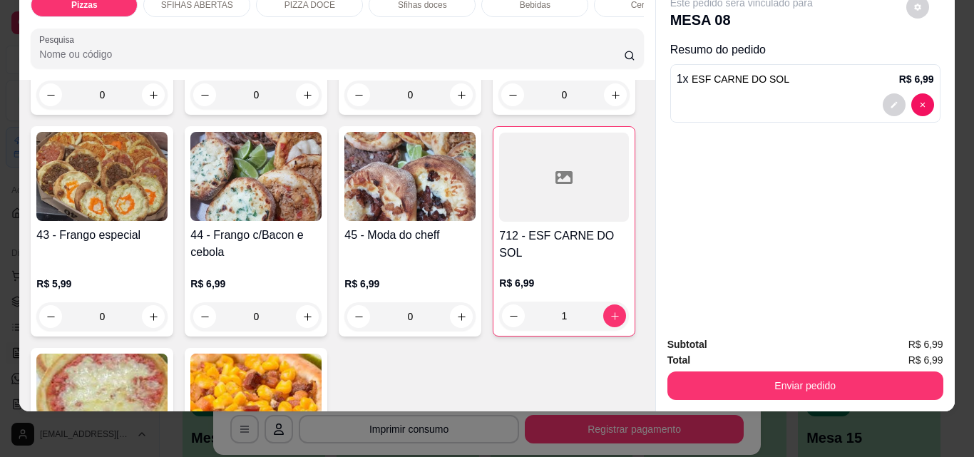
type input "1"
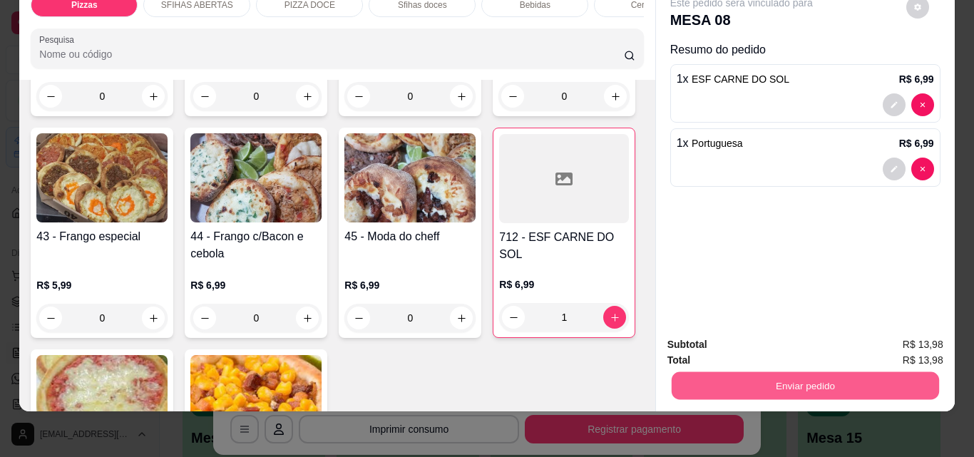
click at [788, 371] on button "Enviar pedido" at bounding box center [804, 385] width 267 height 28
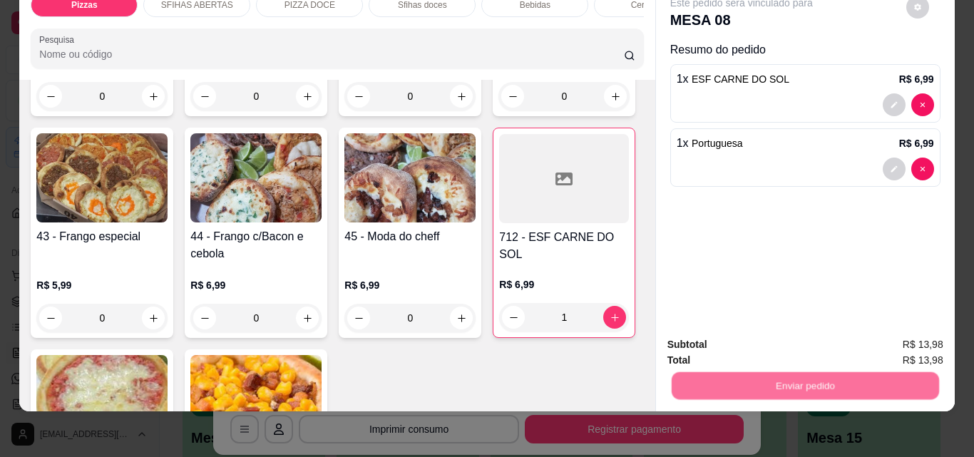
click at [754, 337] on button "Não registrar e enviar pedido" at bounding box center [758, 339] width 148 height 27
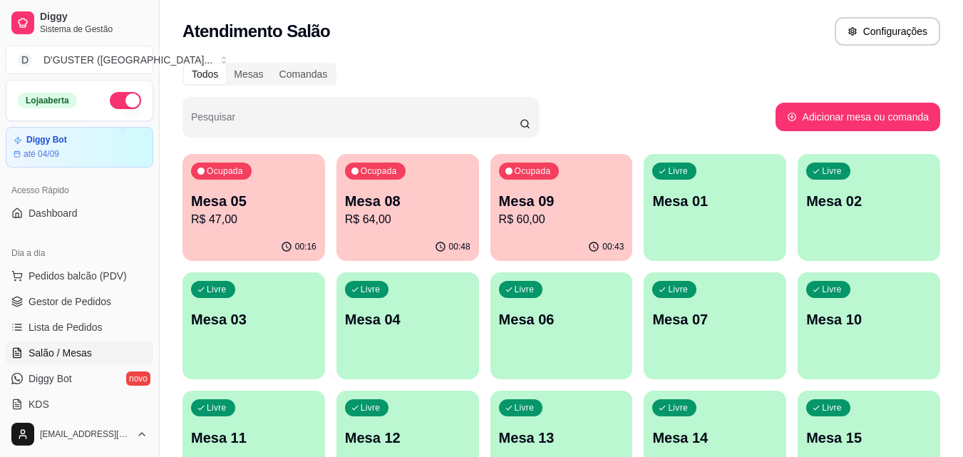
click at [438, 205] on p "Mesa 08" at bounding box center [407, 201] width 125 height 20
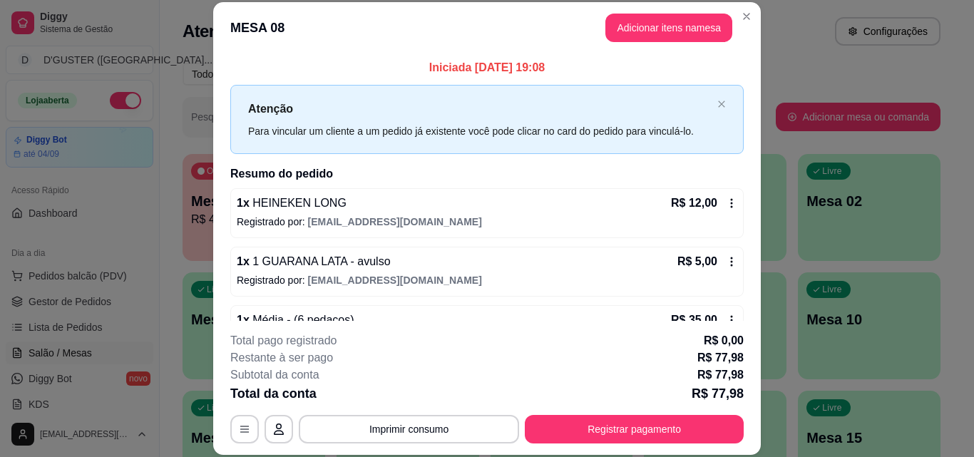
click at [612, 11] on header "MESA 08 Adicionar itens na mesa" at bounding box center [486, 27] width 547 height 51
click at [659, 32] on button "Adicionar itens na mesa" at bounding box center [668, 28] width 127 height 29
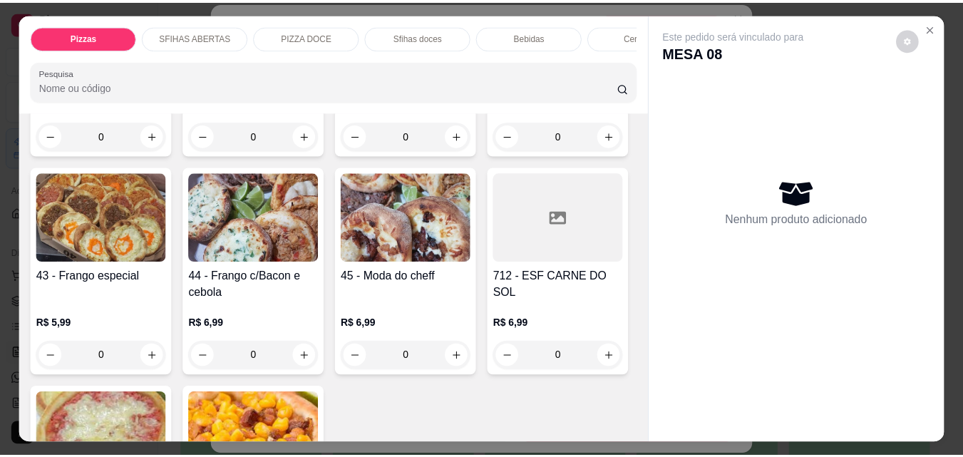
scroll to position [1568, 0]
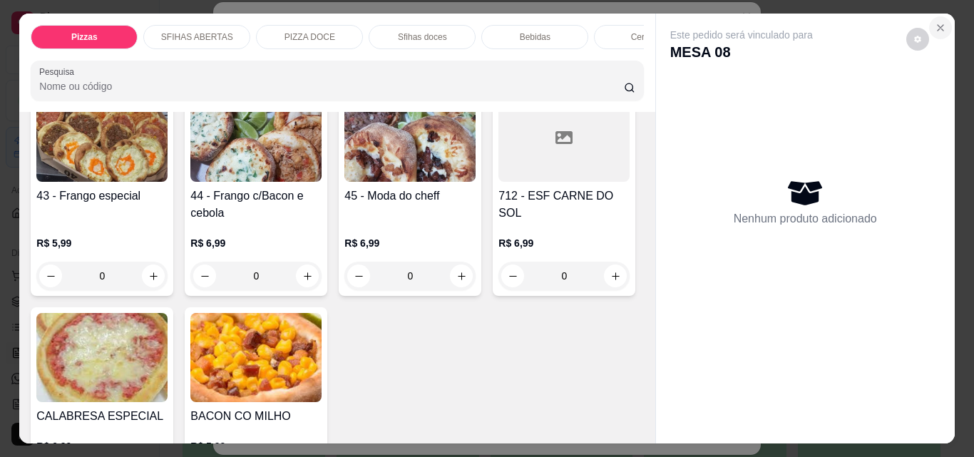
click at [934, 26] on icon "Close" at bounding box center [939, 27] width 11 height 11
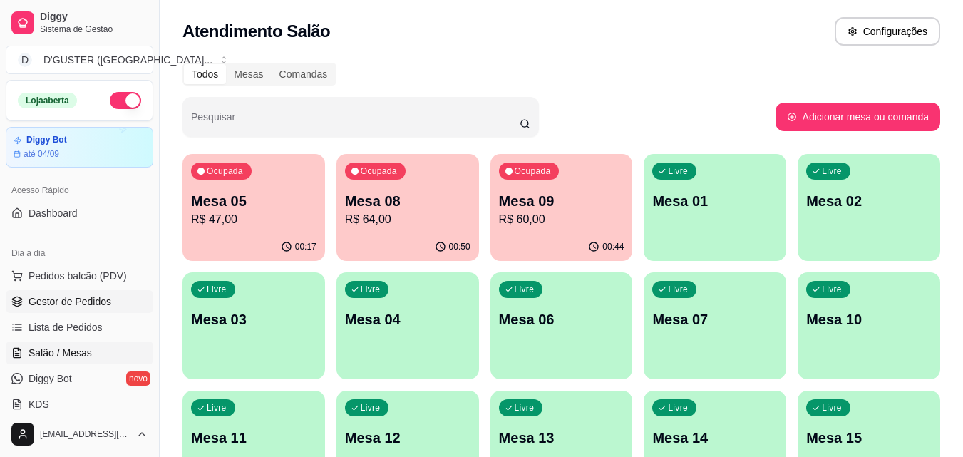
click at [61, 300] on span "Gestor de Pedidos" at bounding box center [70, 301] width 83 height 14
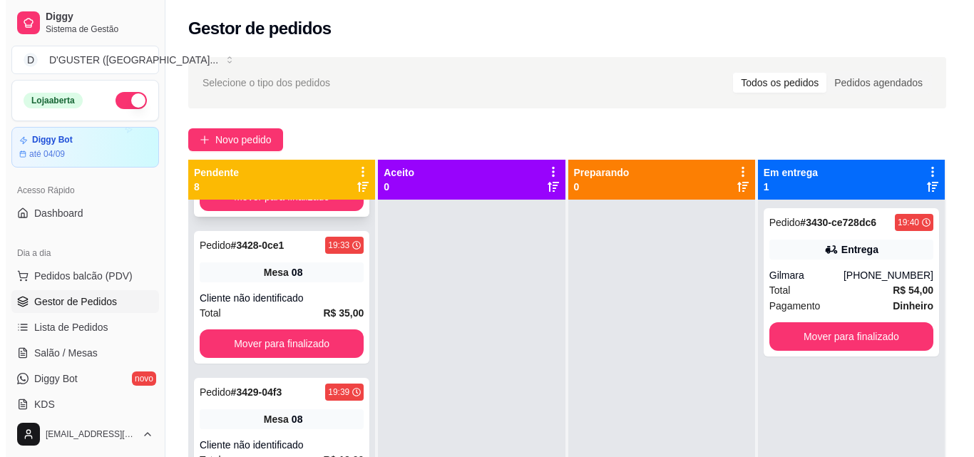
scroll to position [428, 0]
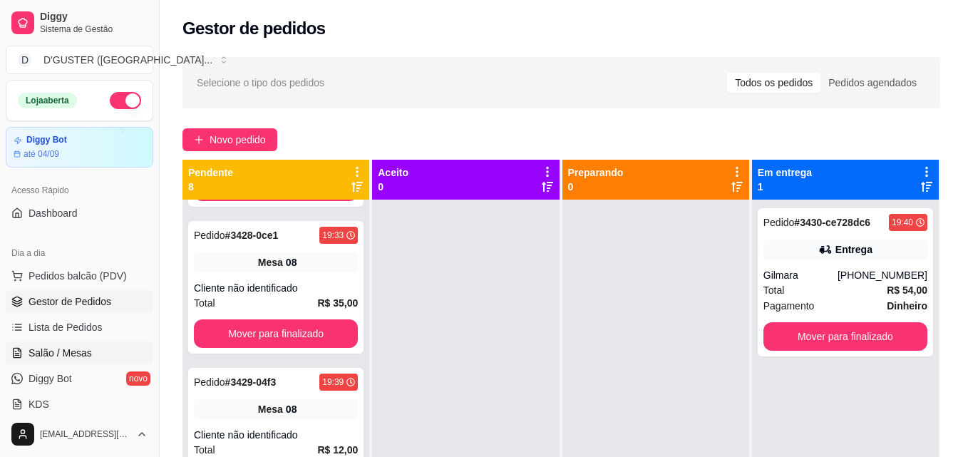
click at [97, 353] on link "Salão / Mesas" at bounding box center [80, 352] width 148 height 23
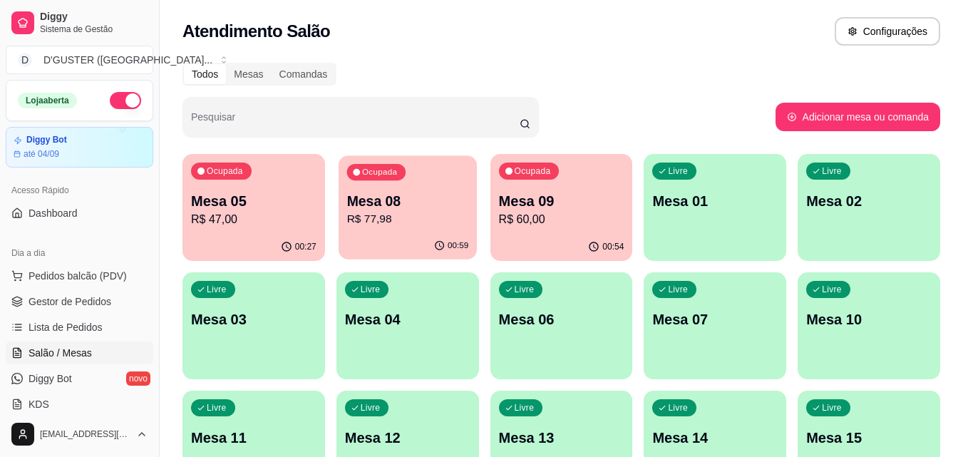
click at [431, 216] on p "R$ 77,98" at bounding box center [407, 219] width 122 height 16
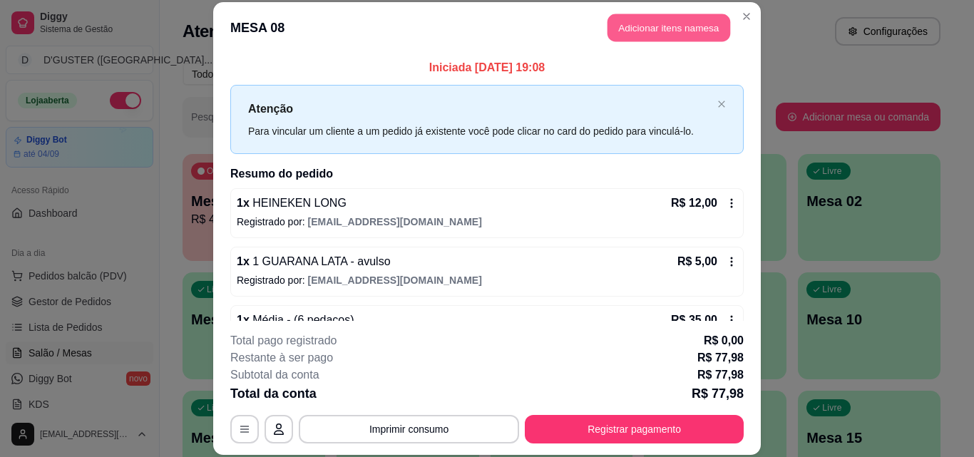
click at [661, 31] on button "Adicionar itens na mesa" at bounding box center [668, 28] width 123 height 28
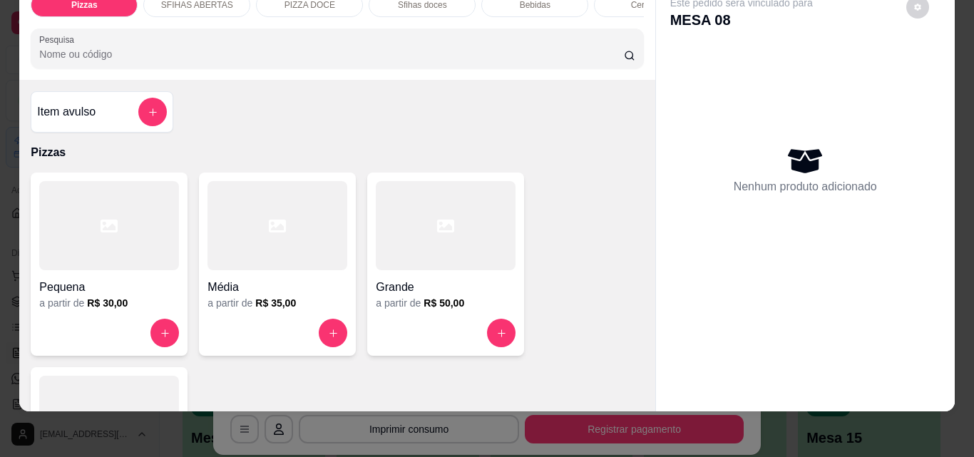
click at [75, 2] on div "Pizzas" at bounding box center [84, 5] width 107 height 24
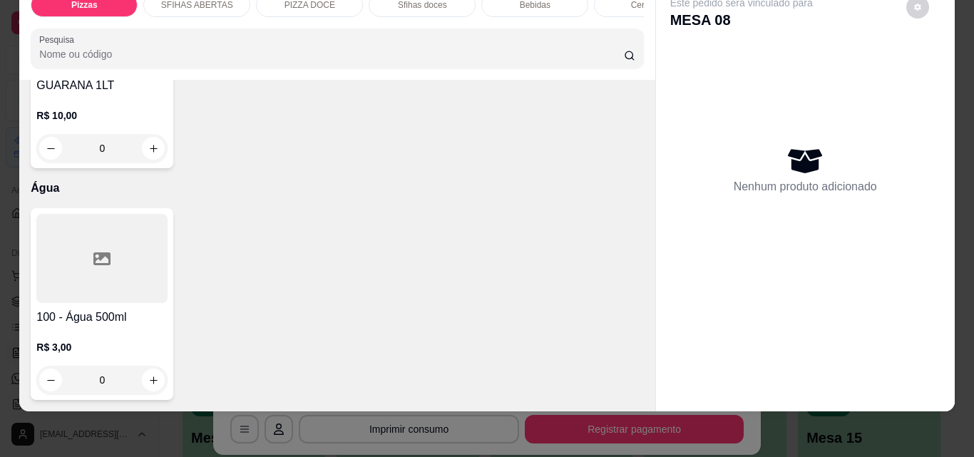
scroll to position [5719, 0]
click at [783, 276] on div "Nenhum produto adicionado" at bounding box center [805, 169] width 270 height 279
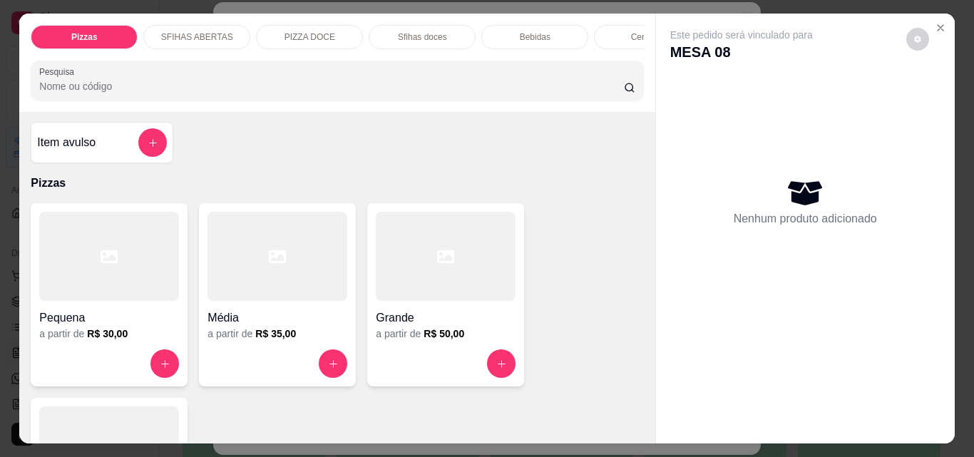
scroll to position [0, 0]
click at [140, 151] on button "add-separate-item" at bounding box center [153, 144] width 28 height 28
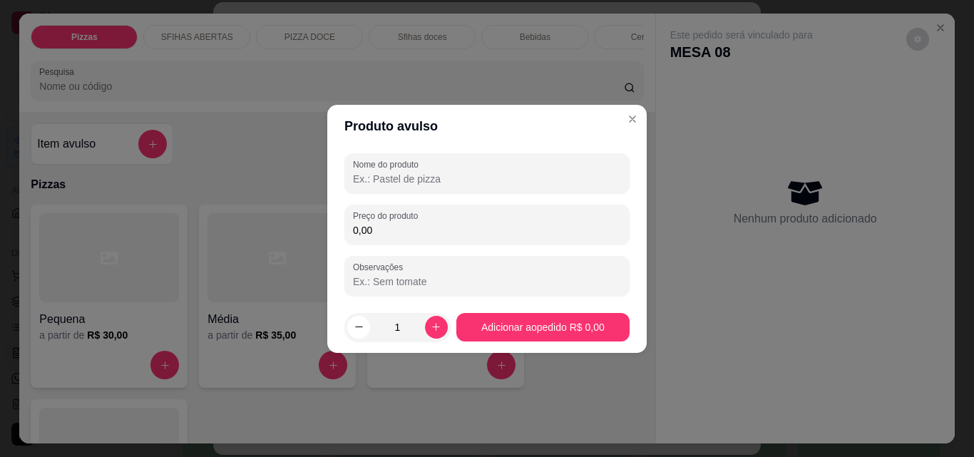
click at [401, 227] on input "0,00" at bounding box center [487, 230] width 268 height 14
click at [397, 234] on input "0,47" at bounding box center [487, 230] width 268 height 14
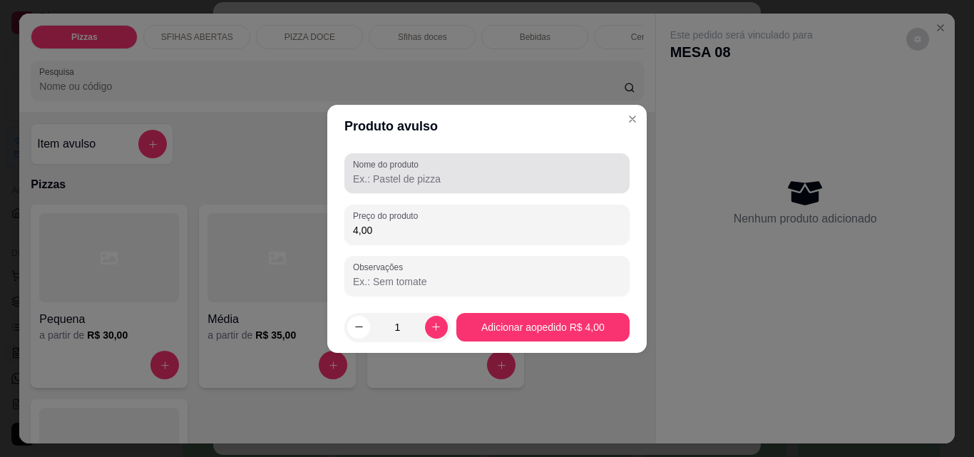
type input "4,00"
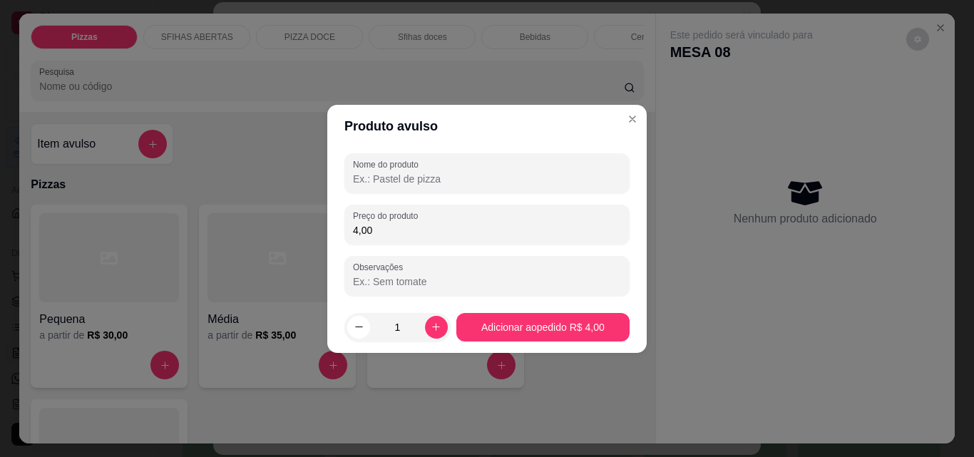
click at [406, 180] on input "Nome do produto" at bounding box center [487, 179] width 268 height 14
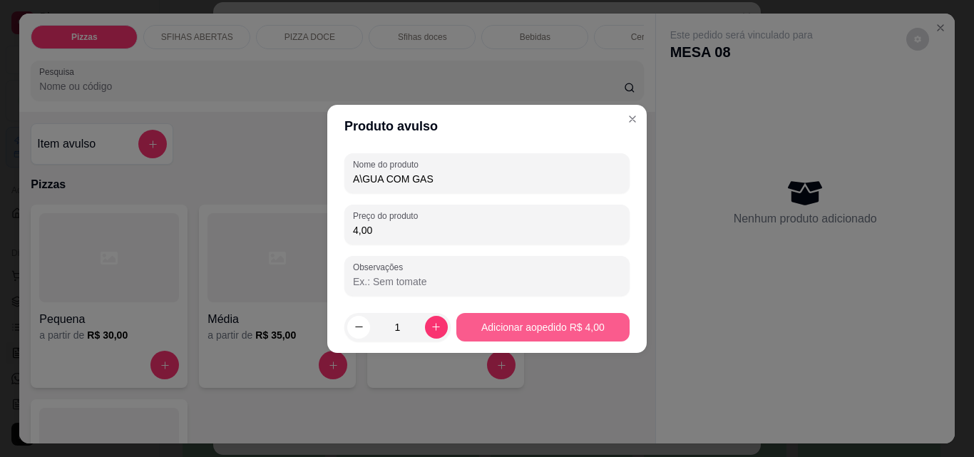
type input "A\GUA COM GAS"
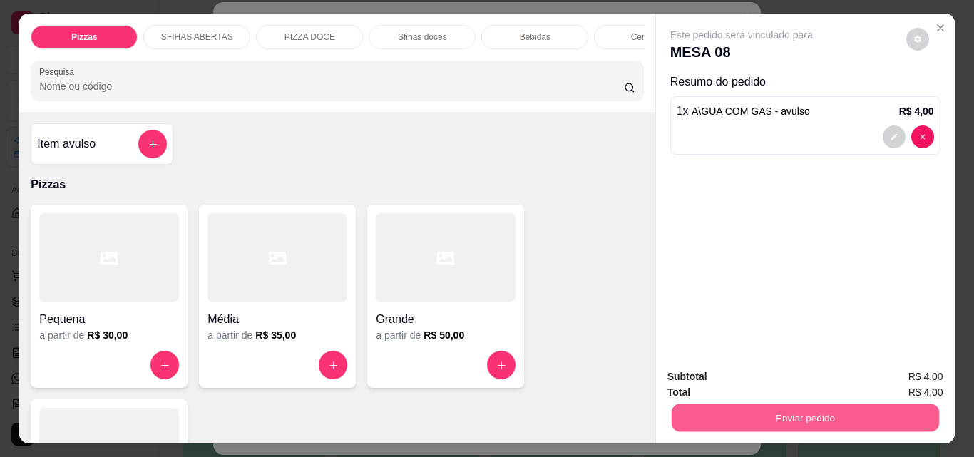
click at [787, 406] on button "Enviar pedido" at bounding box center [804, 417] width 267 height 28
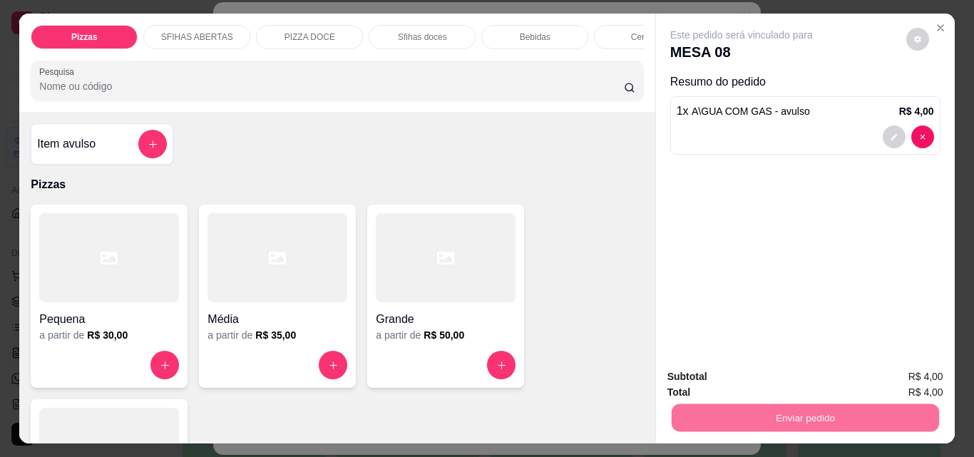
click at [795, 373] on button "Não registrar e enviar pedido" at bounding box center [758, 377] width 148 height 27
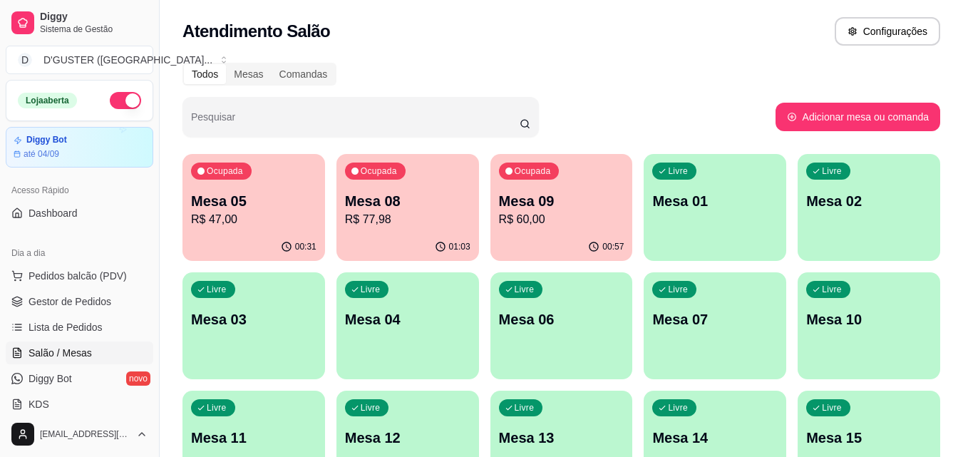
click at [230, 225] on p "R$ 47,00" at bounding box center [253, 219] width 125 height 17
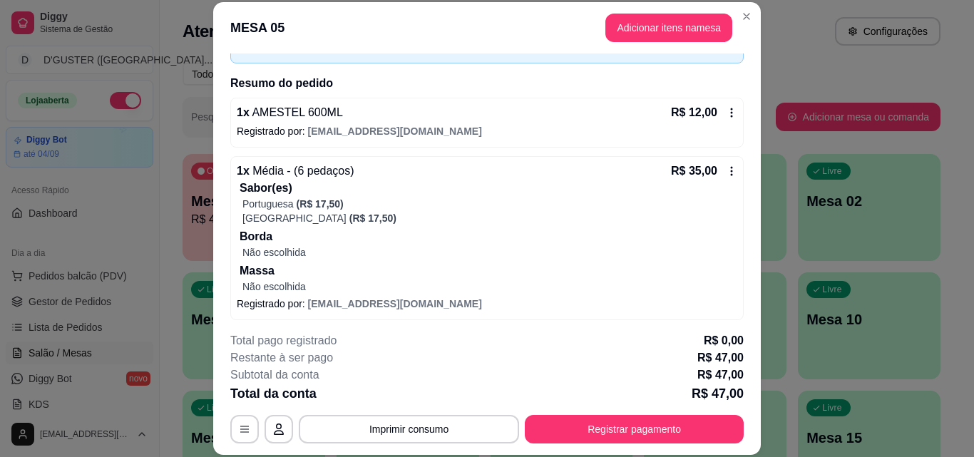
scroll to position [96, 0]
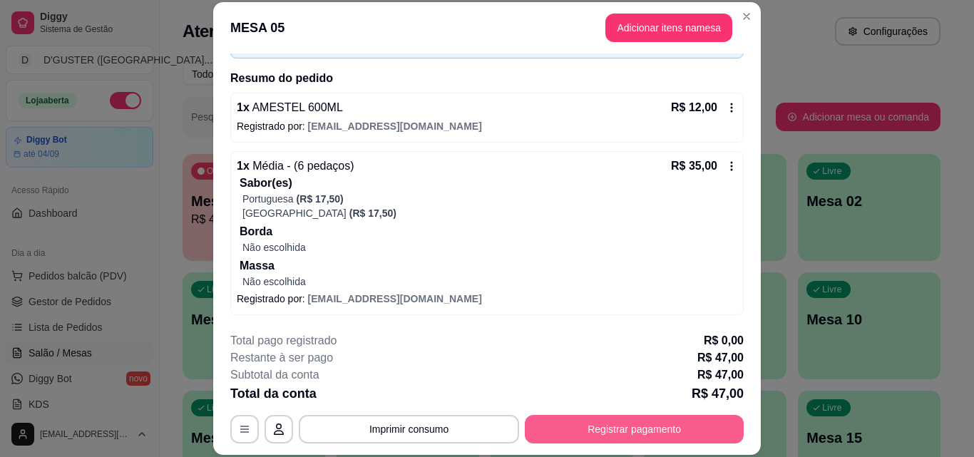
click at [643, 431] on button "Registrar pagamento" at bounding box center [634, 429] width 219 height 29
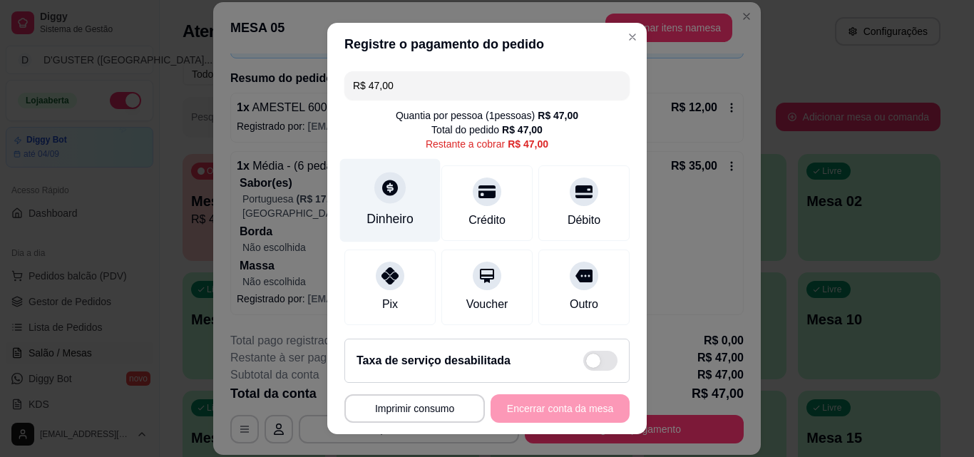
click at [388, 212] on div "Dinheiro" at bounding box center [389, 219] width 47 height 19
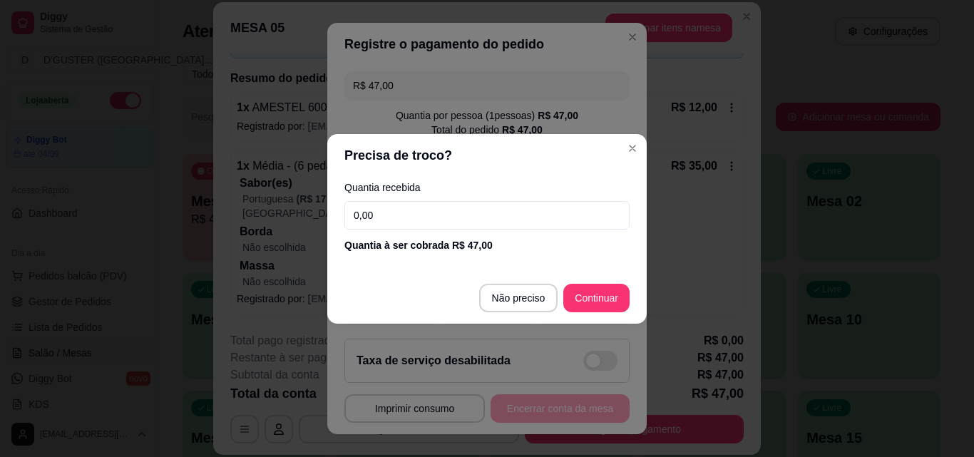
click at [413, 220] on input "0,00" at bounding box center [486, 215] width 285 height 29
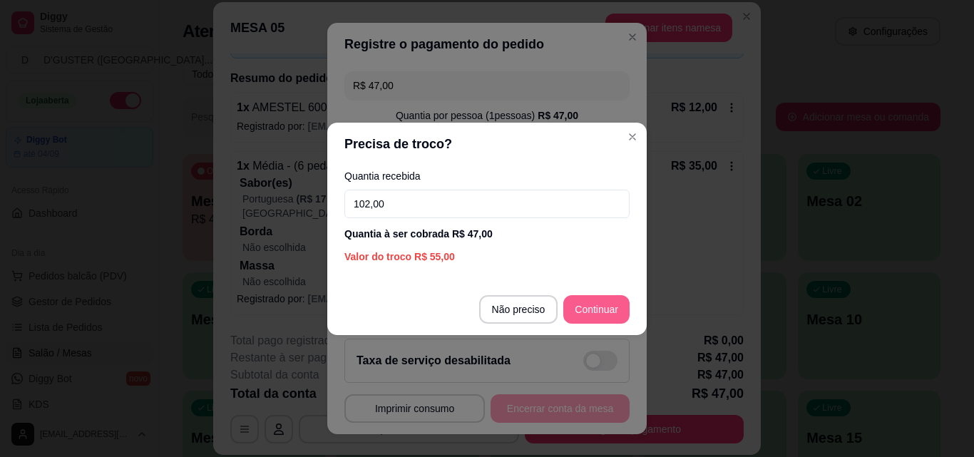
type input "102,00"
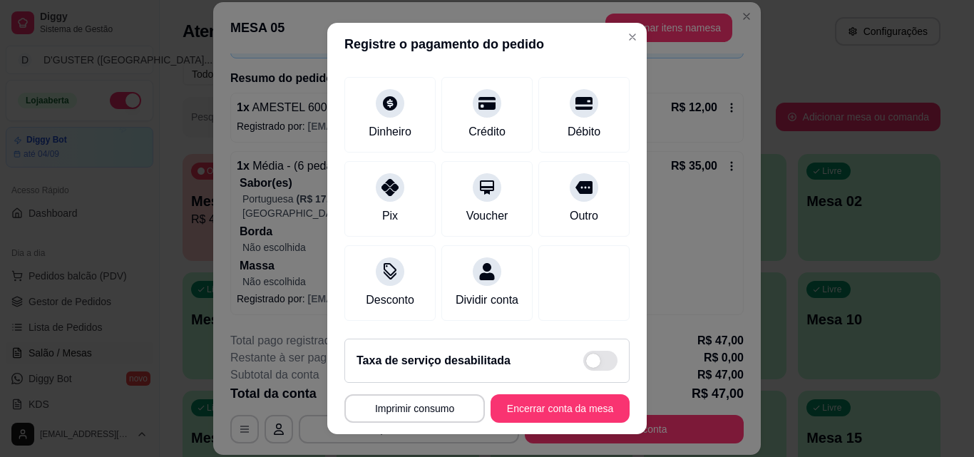
scroll to position [165, 0]
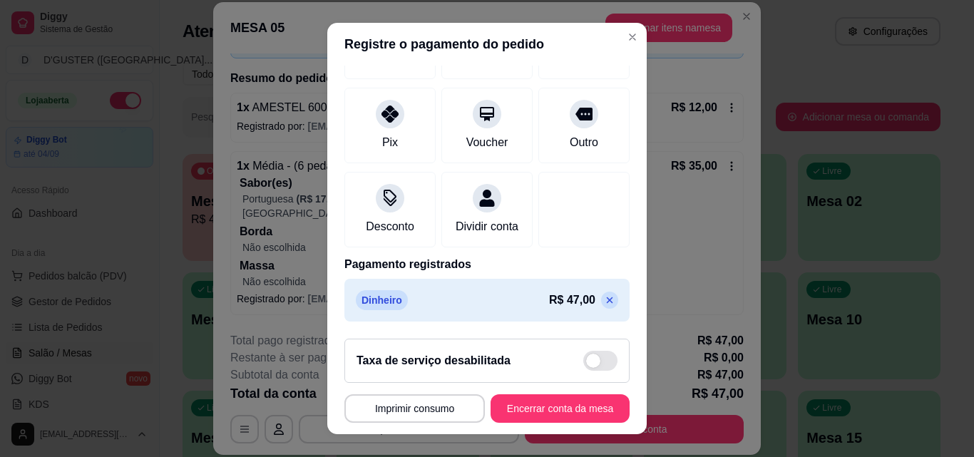
click at [604, 305] on icon at bounding box center [609, 299] width 11 height 11
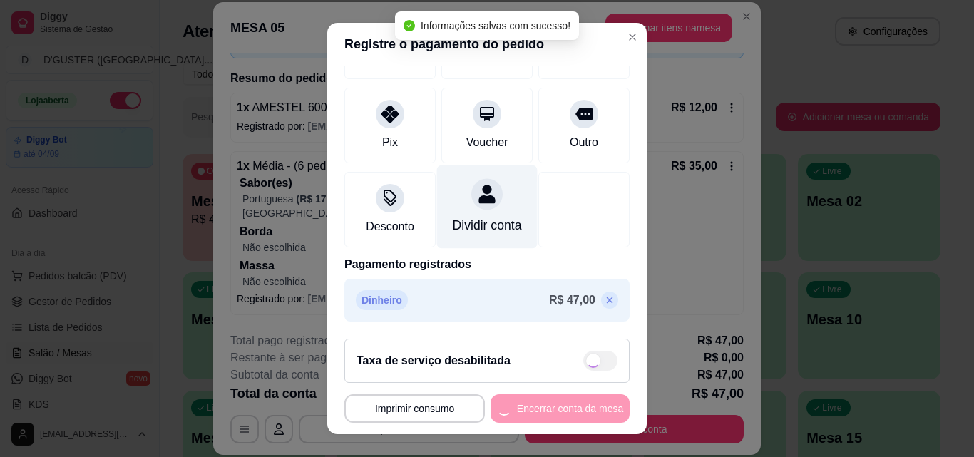
type input "R$ 47,00"
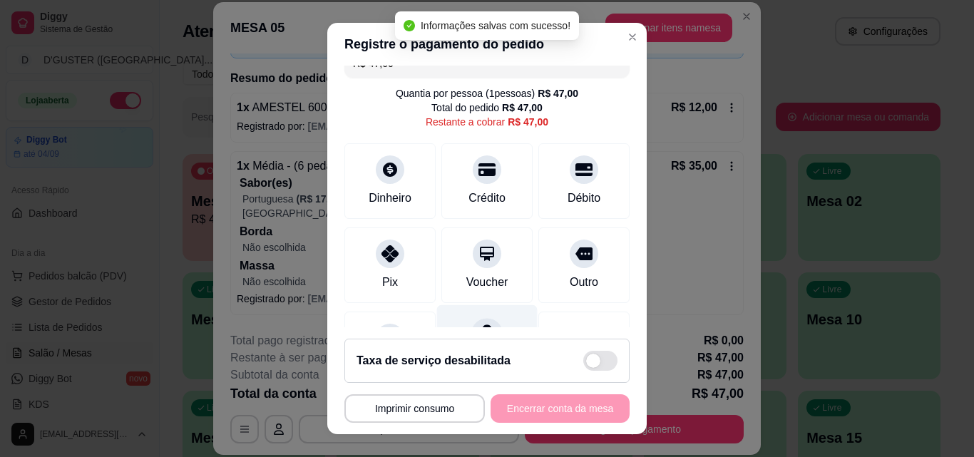
scroll to position [0, 0]
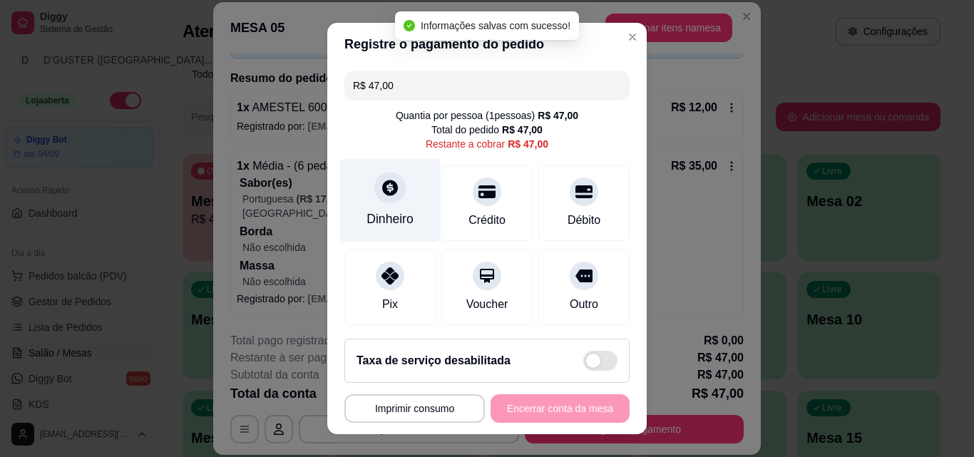
click at [386, 203] on div "Dinheiro" at bounding box center [390, 200] width 101 height 83
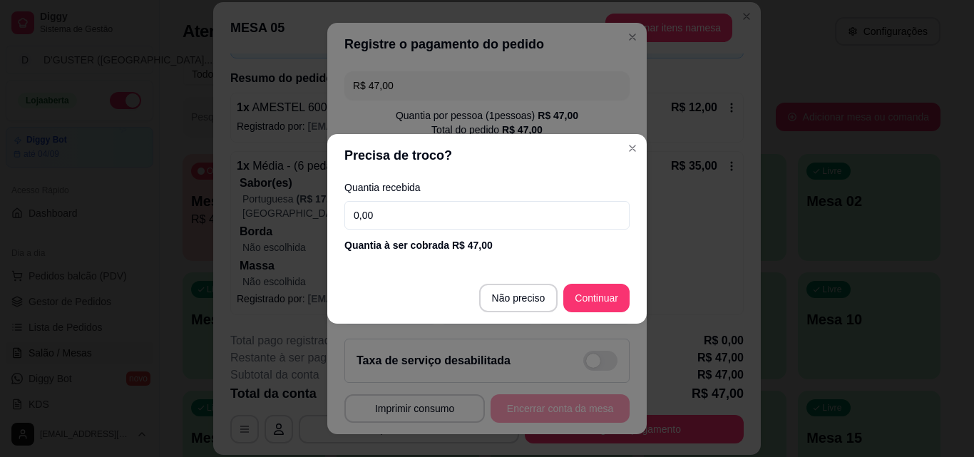
click at [425, 217] on input "0,00" at bounding box center [486, 215] width 285 height 29
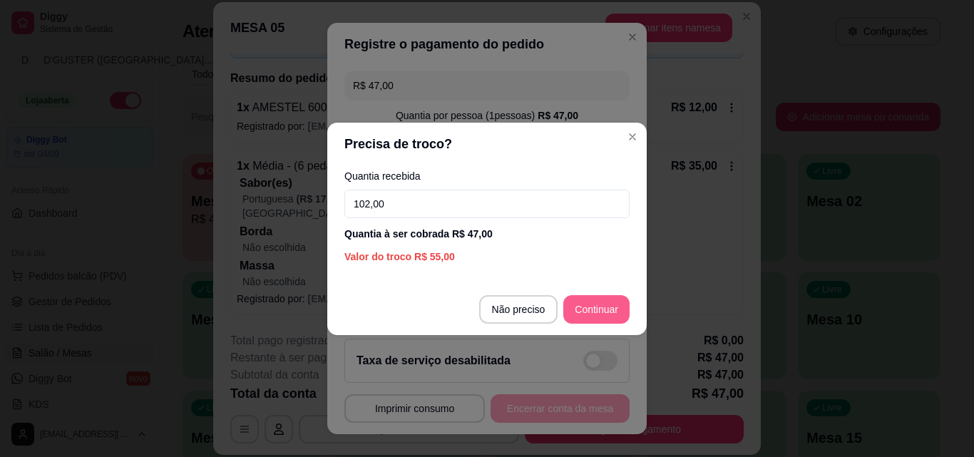
type input "102,00"
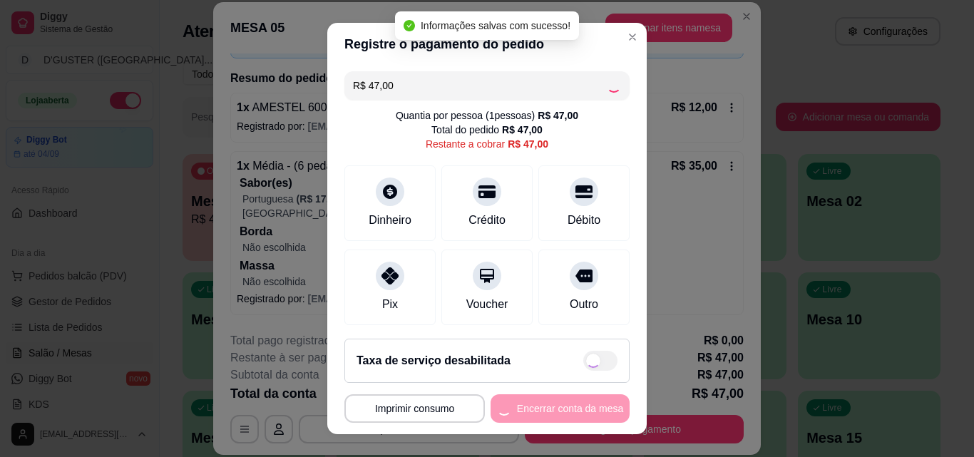
type input "R$ 0,00"
click at [565, 411] on button "Encerrar conta da mesa" at bounding box center [559, 408] width 139 height 29
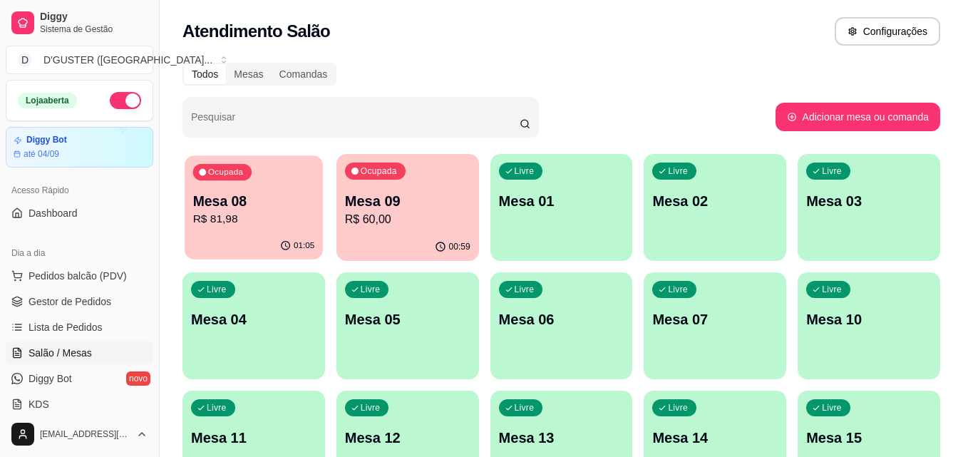
click at [232, 217] on p "R$ 81,98" at bounding box center [254, 219] width 122 height 16
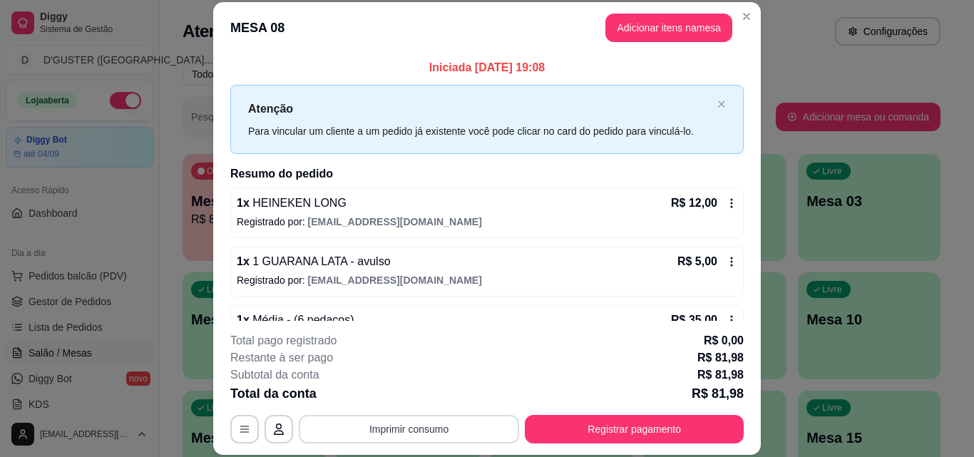
click at [458, 423] on button "Imprimir consumo" at bounding box center [409, 429] width 220 height 29
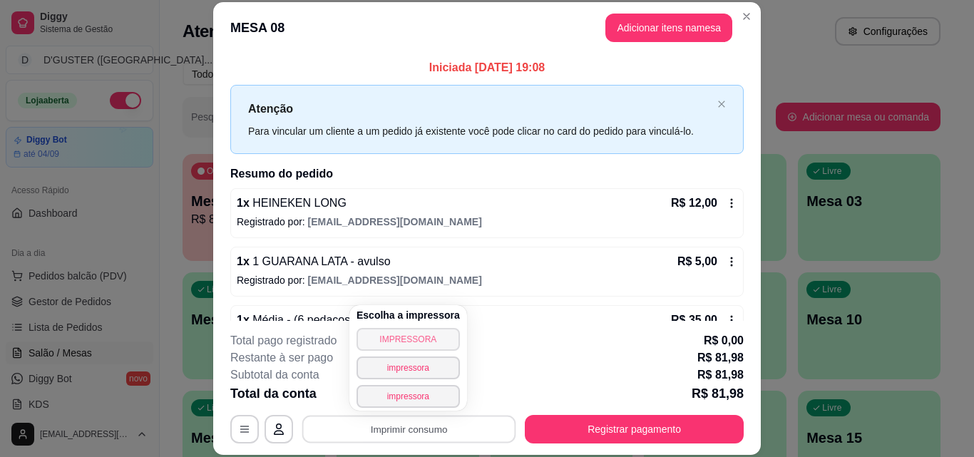
click at [425, 333] on button "IMPRESSORA" at bounding box center [407, 339] width 103 height 23
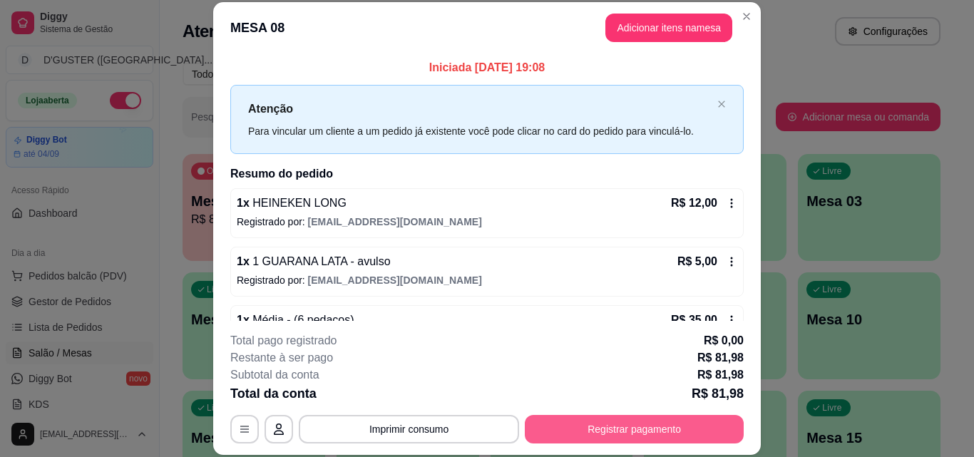
click at [677, 421] on button "Registrar pagamento" at bounding box center [634, 429] width 219 height 29
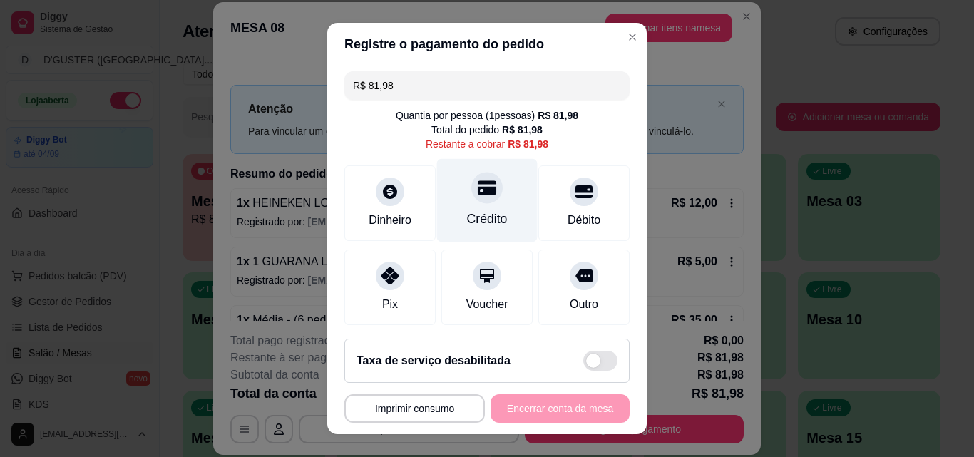
click at [478, 191] on icon at bounding box center [487, 187] width 19 height 19
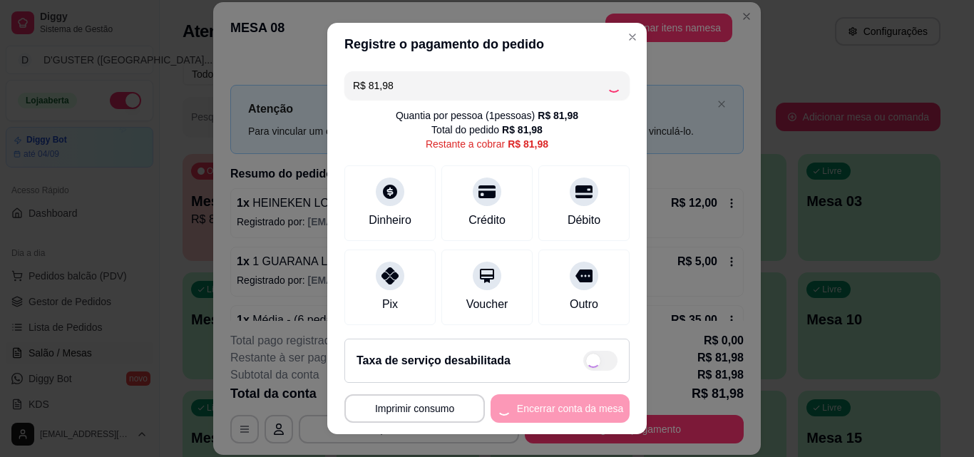
type input "R$ 0,00"
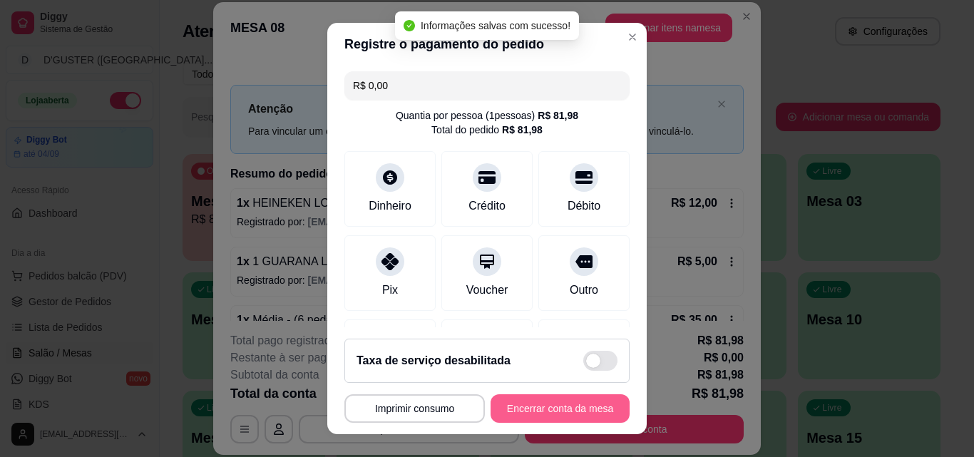
click at [557, 407] on button "Encerrar conta da mesa" at bounding box center [559, 408] width 139 height 29
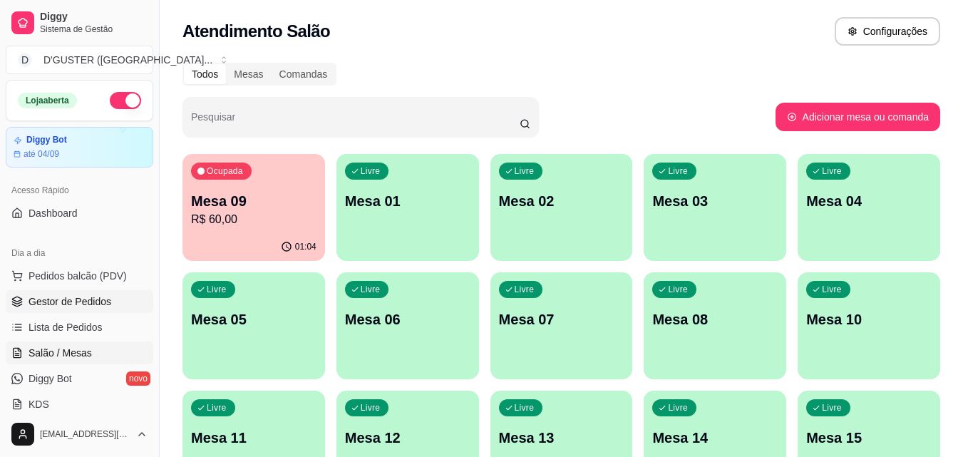
click at [107, 297] on span "Gestor de Pedidos" at bounding box center [70, 301] width 83 height 14
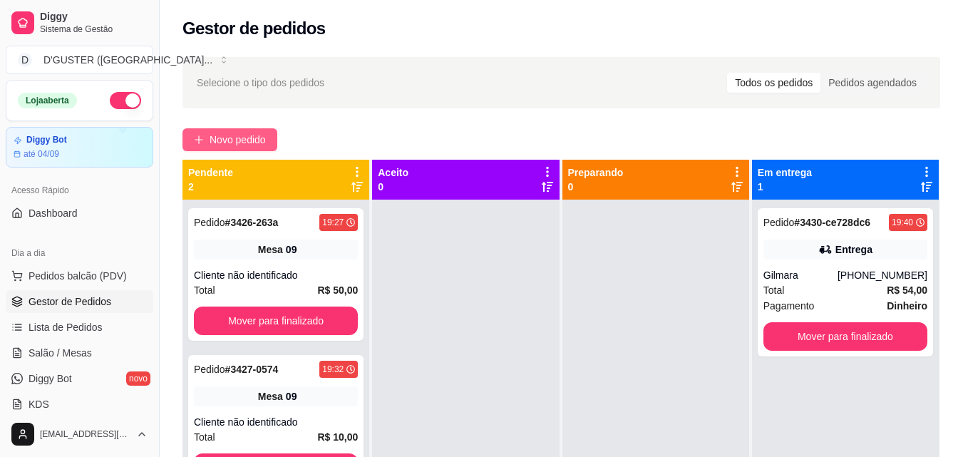
click at [244, 142] on span "Novo pedido" at bounding box center [238, 140] width 56 height 16
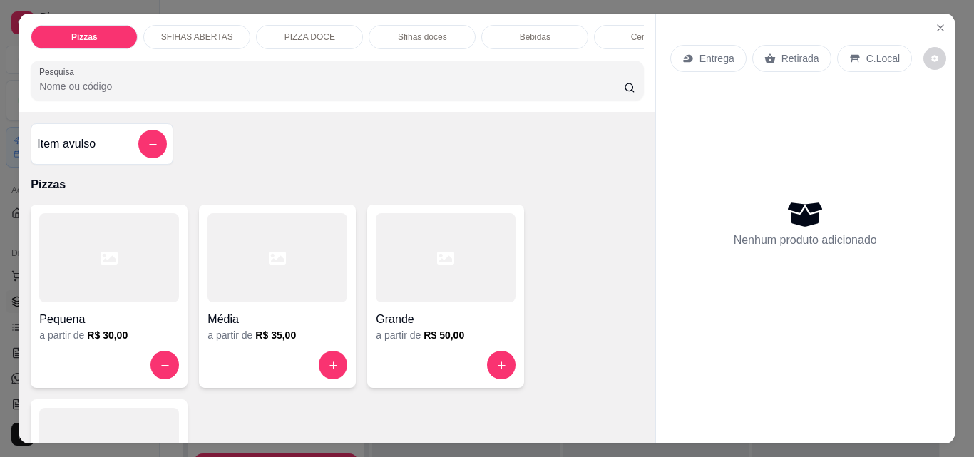
click at [793, 56] on p "Retirada" at bounding box center [800, 58] width 38 height 14
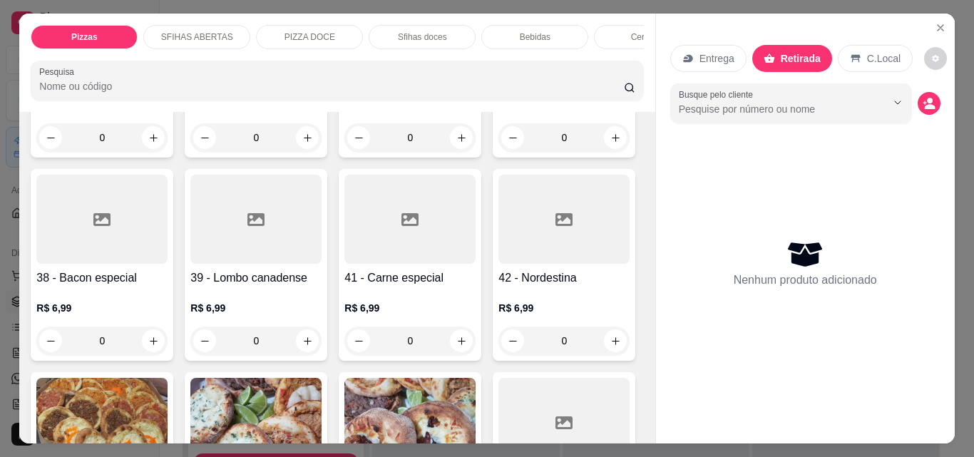
scroll to position [1212, 0]
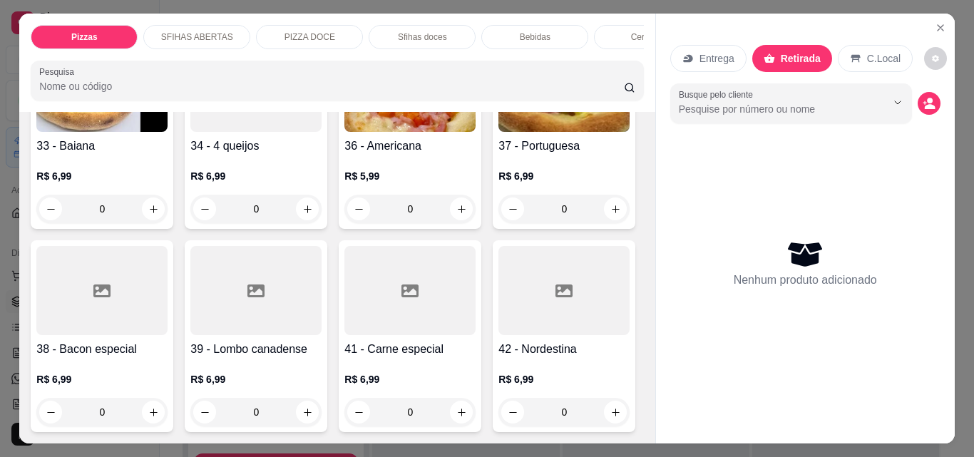
click at [610, 11] on icon "increase-product-quantity" at bounding box center [615, 6] width 11 height 11
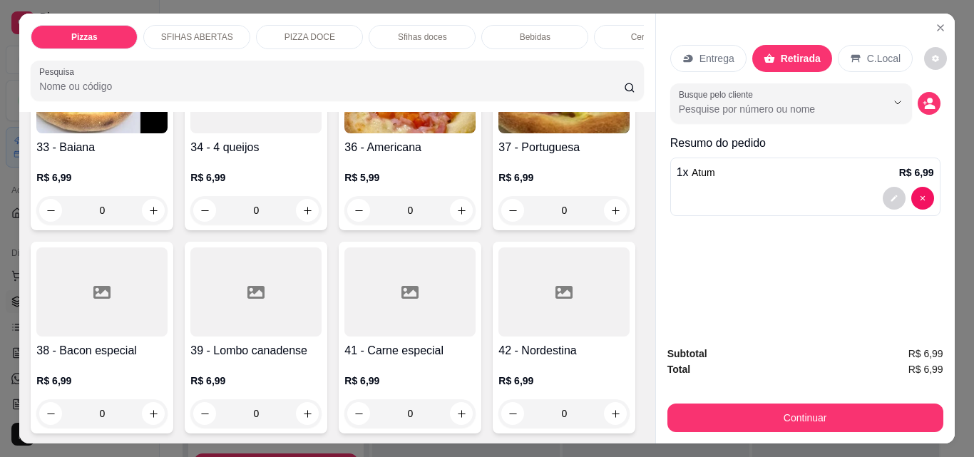
click at [609, 12] on icon "increase-product-quantity" at bounding box center [614, 6] width 11 height 11
type input "2"
click at [792, 426] on button "Continuar" at bounding box center [805, 417] width 276 height 29
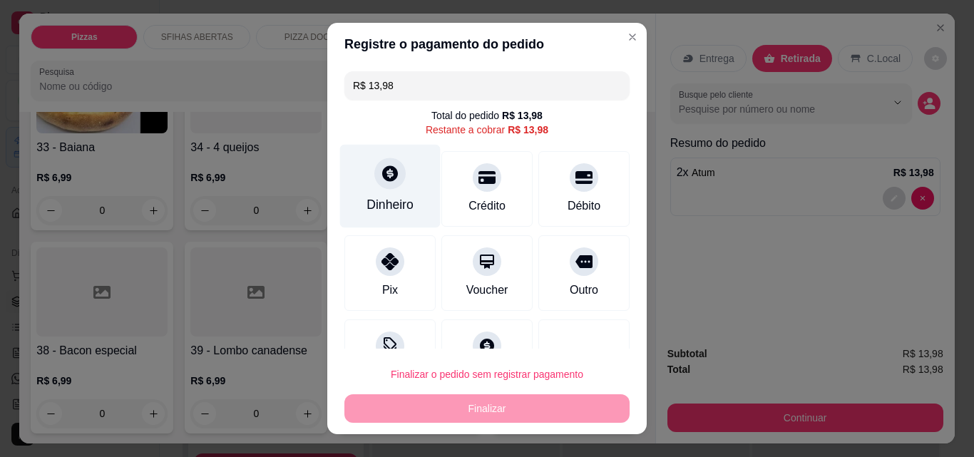
click at [369, 189] on div "Dinheiro" at bounding box center [390, 186] width 101 height 83
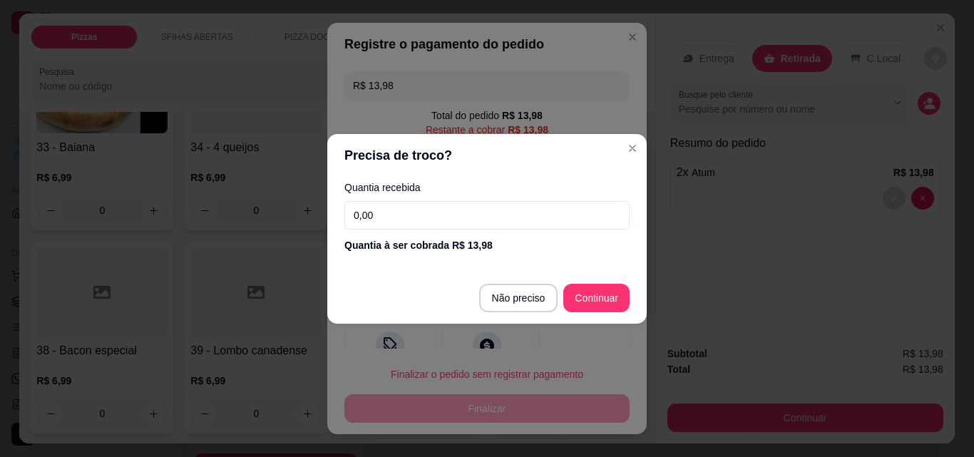
click at [419, 220] on input "0,00" at bounding box center [486, 215] width 285 height 29
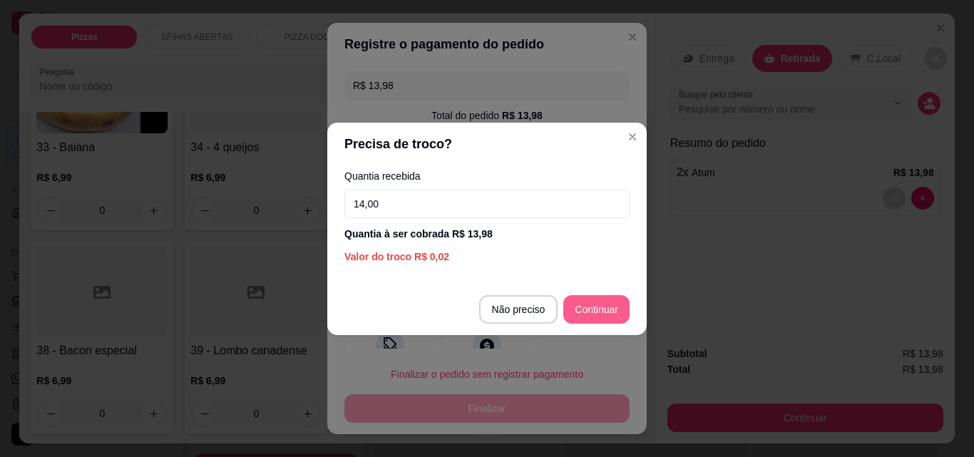
type input "14,00"
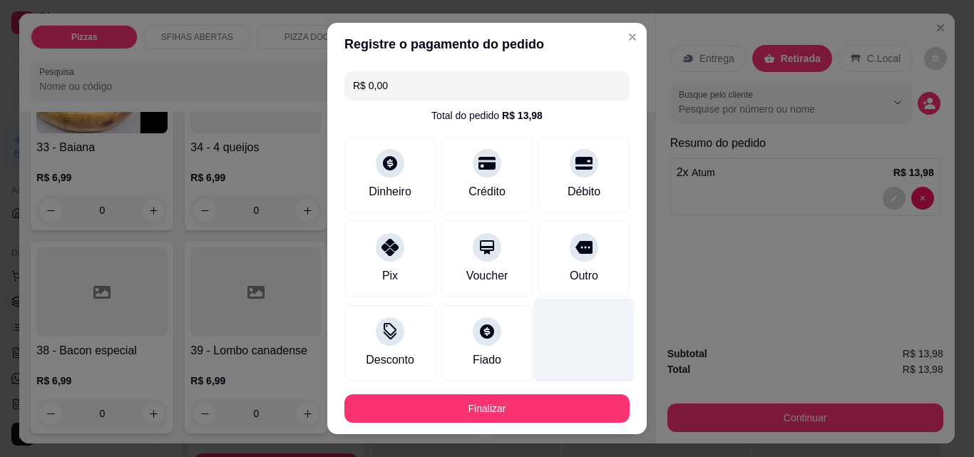
type input "R$ 0,00"
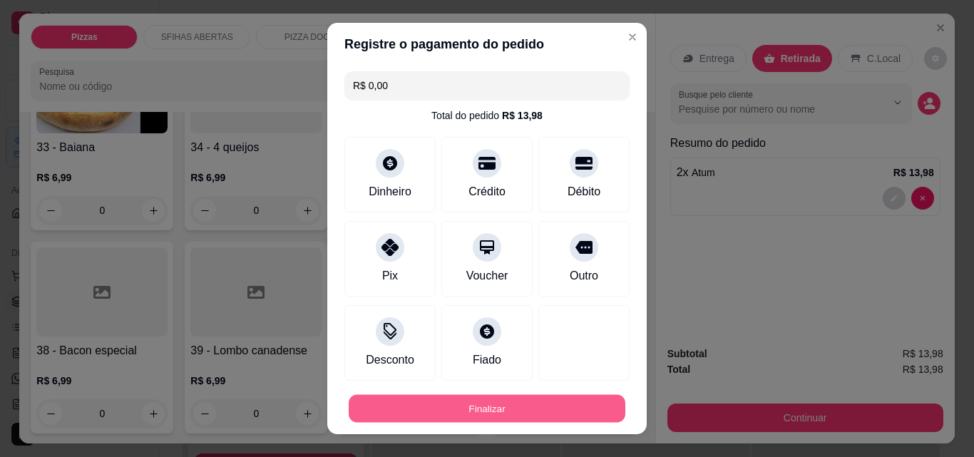
click at [451, 406] on button "Finalizar" at bounding box center [487, 409] width 277 height 28
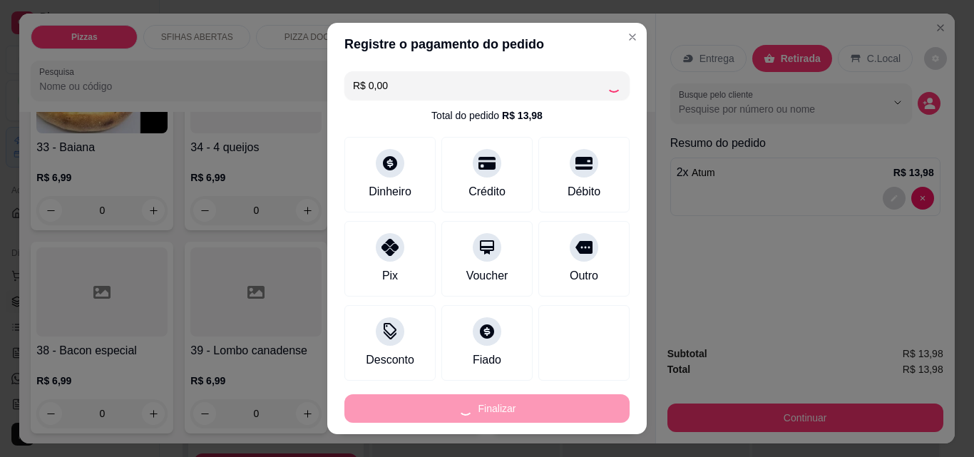
type input "0"
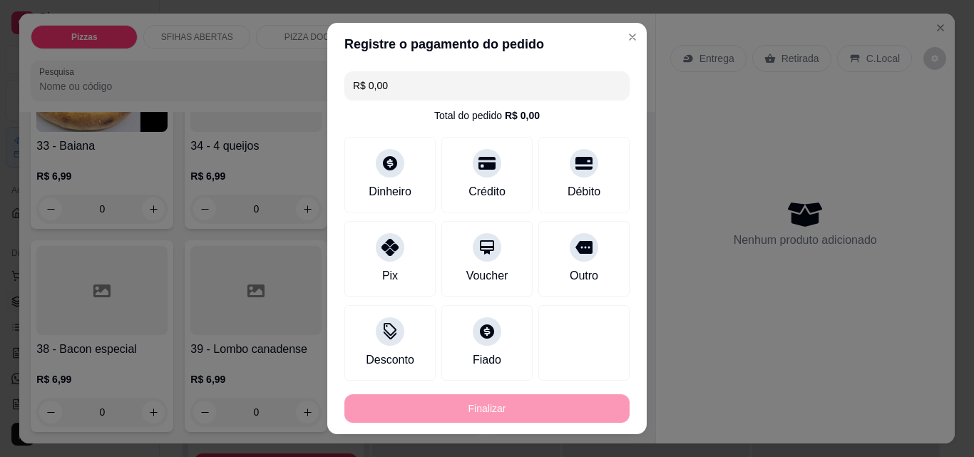
type input "-R$ 13,98"
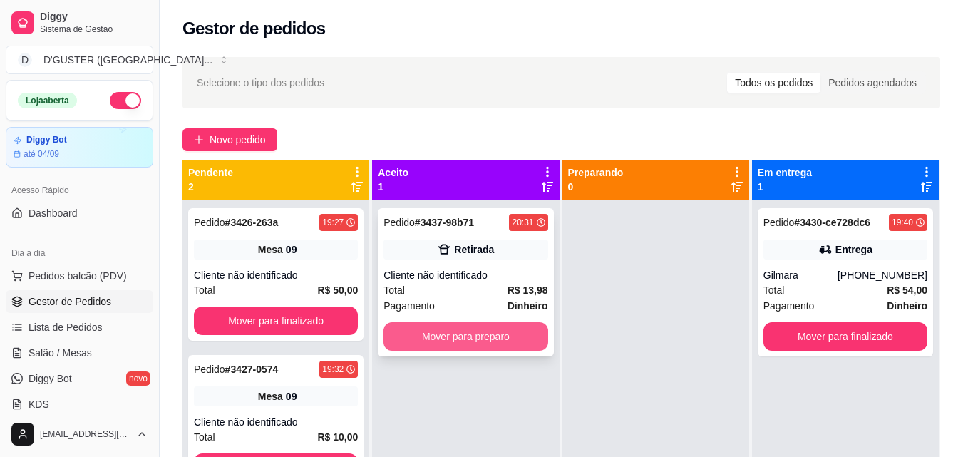
click at [463, 327] on button "Mover para preparo" at bounding box center [465, 336] width 164 height 29
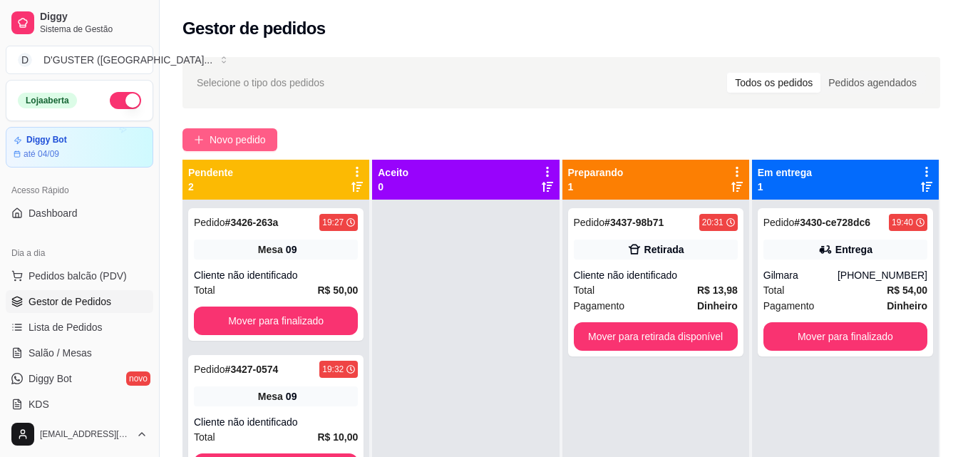
click at [240, 140] on span "Novo pedido" at bounding box center [238, 140] width 56 height 16
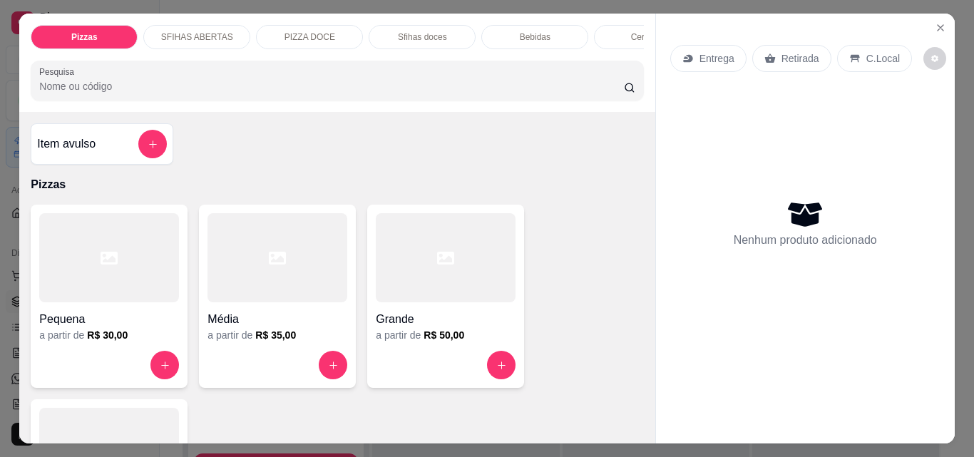
click at [781, 51] on p "Retirada" at bounding box center [800, 58] width 38 height 14
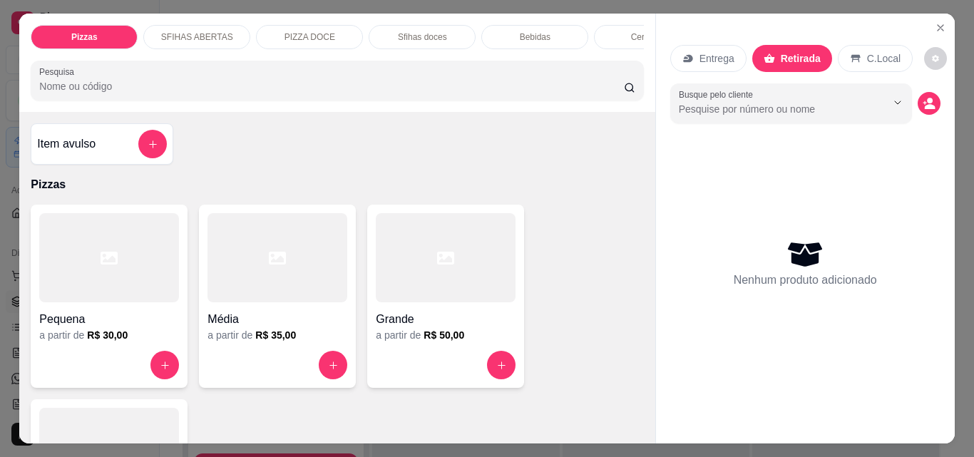
click at [108, 157] on div "Item avulso" at bounding box center [102, 144] width 130 height 29
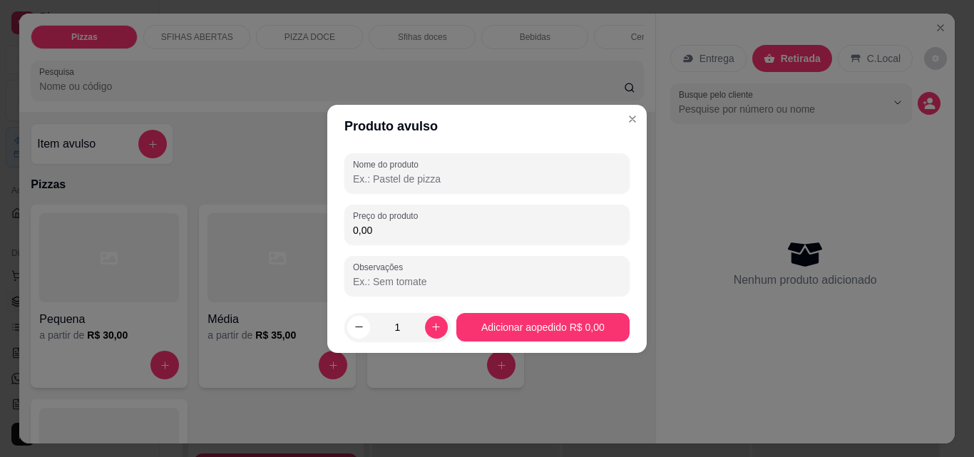
click at [578, 175] on input "Nome do produto" at bounding box center [487, 179] width 268 height 14
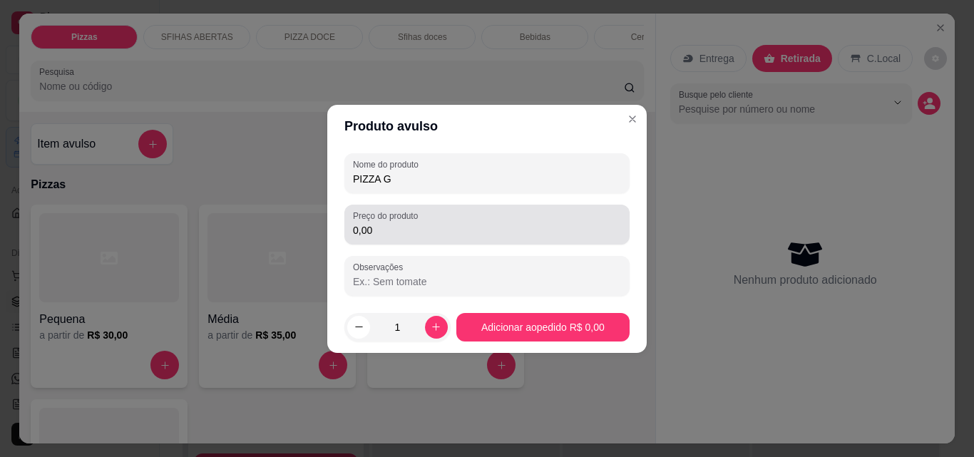
type input "PIZZA G"
click at [589, 231] on input "0,00" at bounding box center [487, 230] width 268 height 14
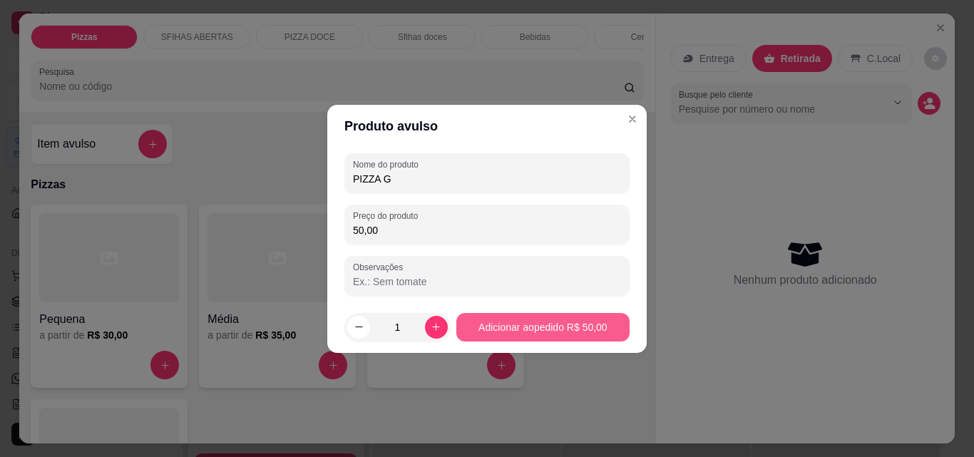
type input "50,00"
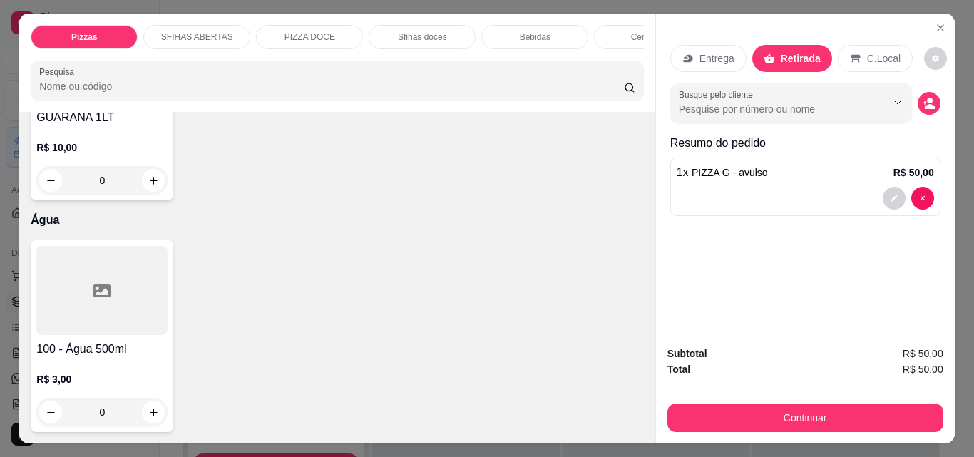
scroll to position [5417, 0]
type input "1"
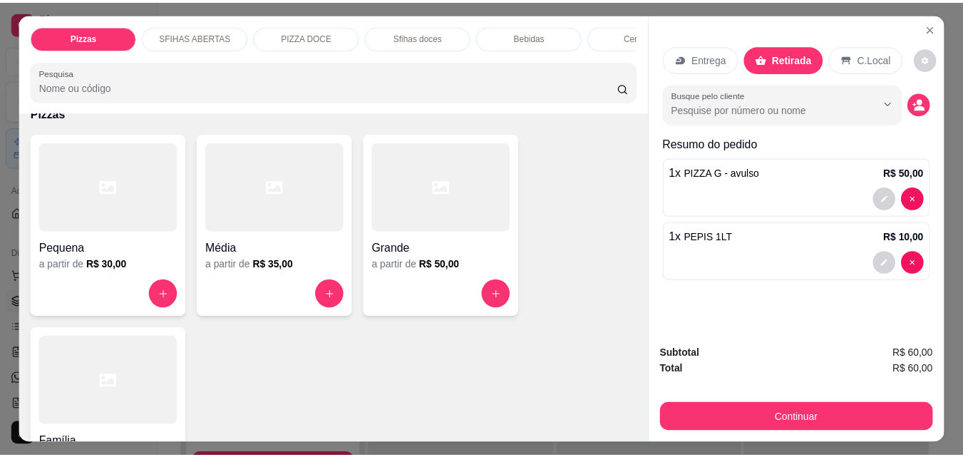
scroll to position [0, 0]
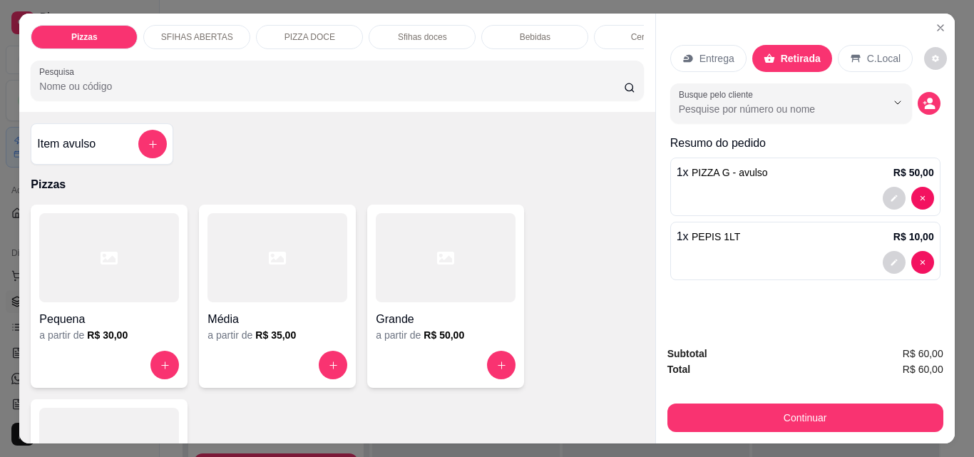
click at [69, 153] on h4 "Item avulso" at bounding box center [66, 143] width 58 height 17
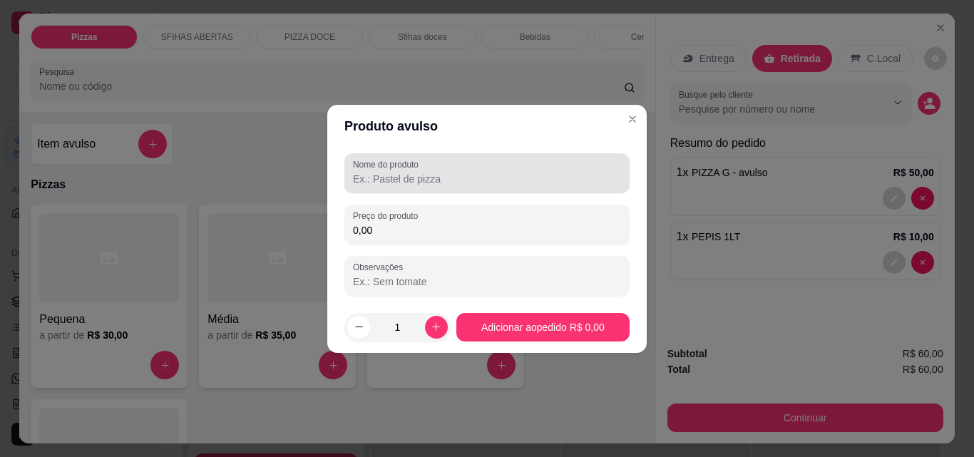
click at [451, 177] on input "Nome do produto" at bounding box center [487, 179] width 268 height 14
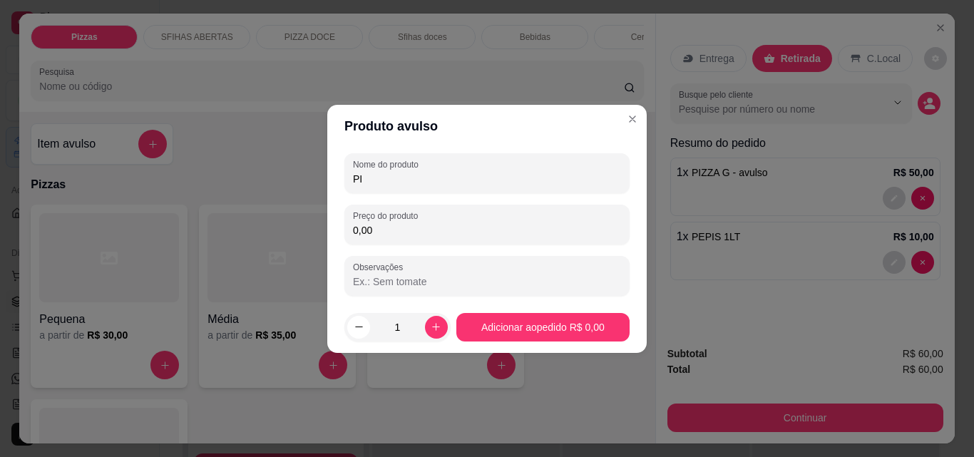
type input "P"
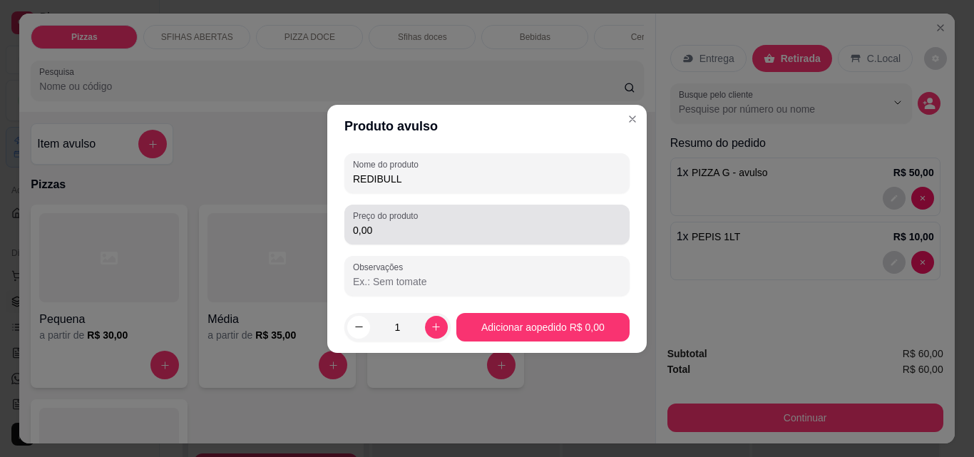
type input "REDIBULL"
click at [458, 220] on div "0,00" at bounding box center [487, 224] width 268 height 29
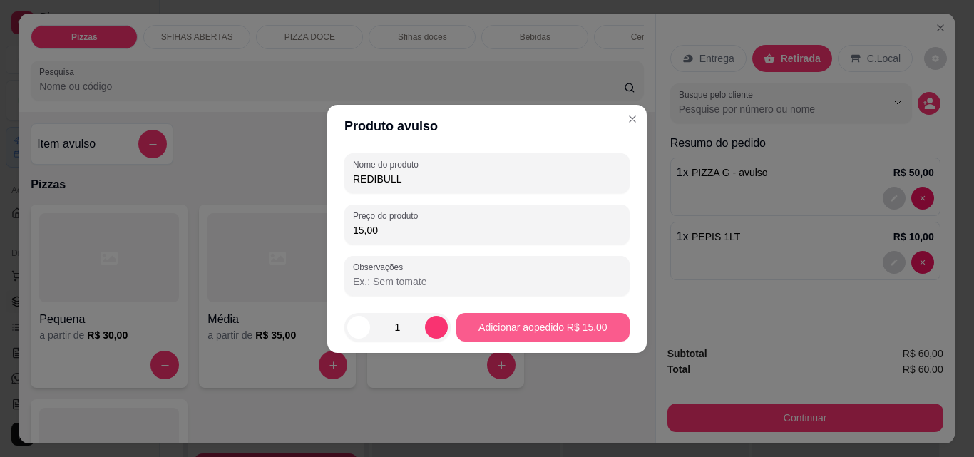
type input "15,00"
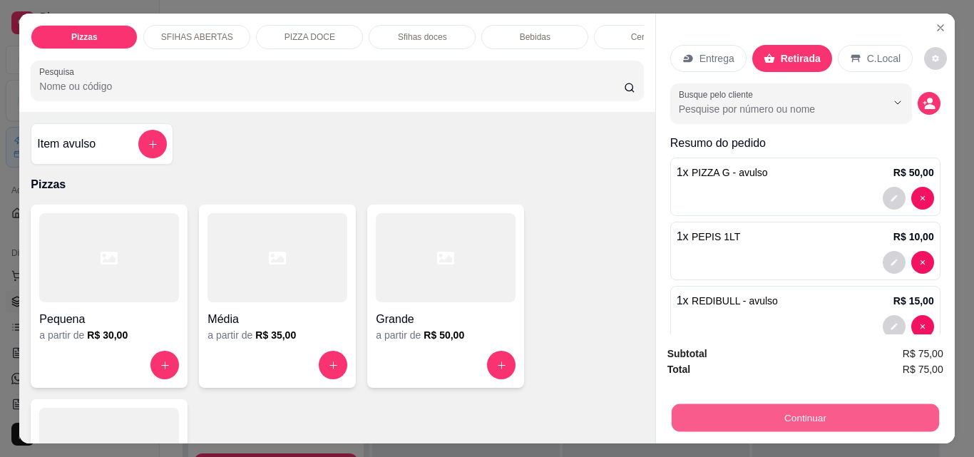
click at [777, 415] on button "Continuar" at bounding box center [804, 417] width 267 height 28
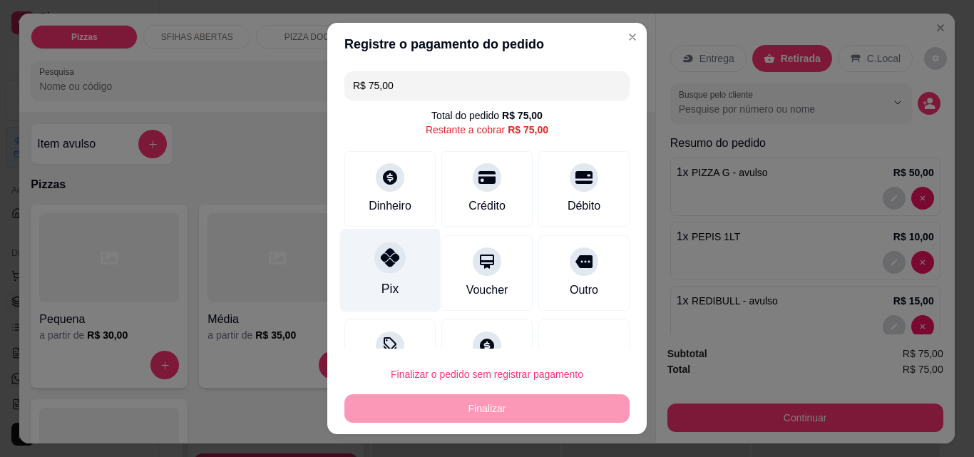
click at [369, 275] on div "Pix" at bounding box center [390, 270] width 101 height 83
type input "R$ 0,00"
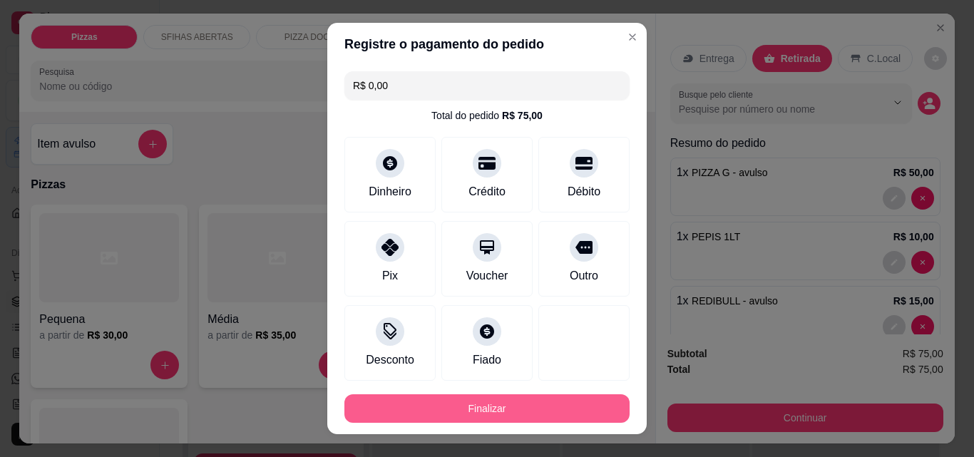
click at [516, 408] on button "Finalizar" at bounding box center [486, 408] width 285 height 29
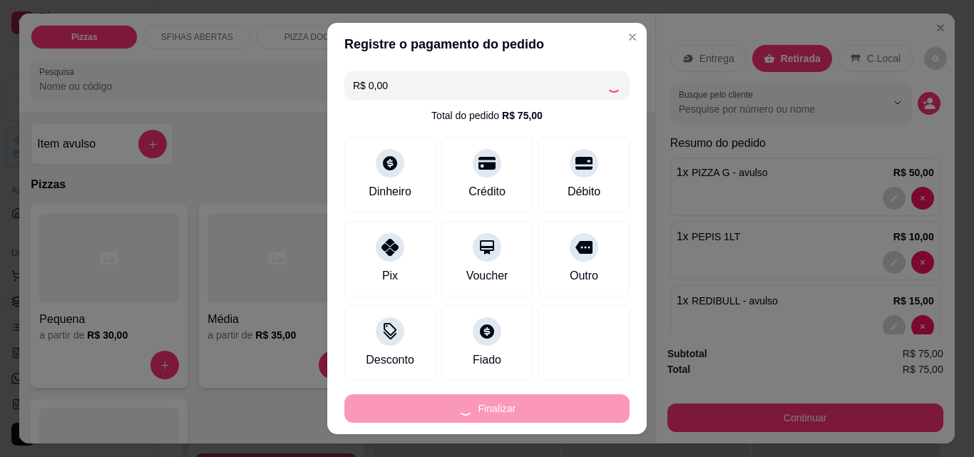
type input "0"
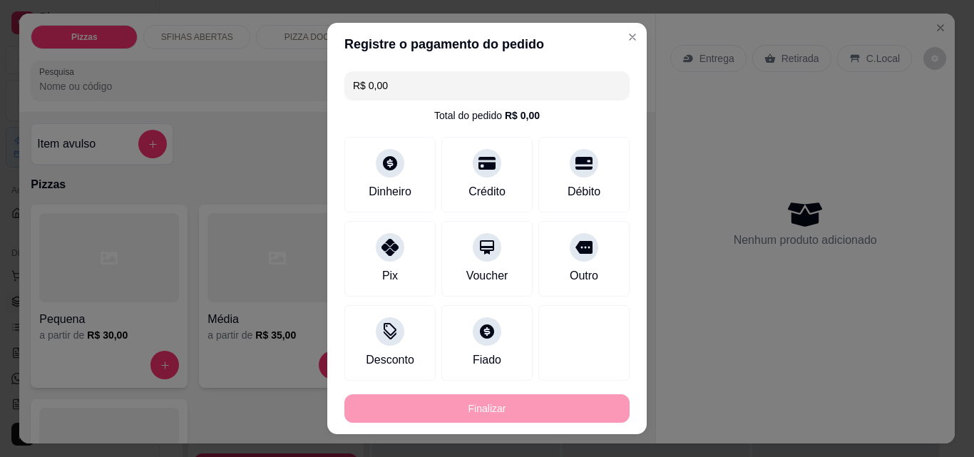
type input "-R$ 75,00"
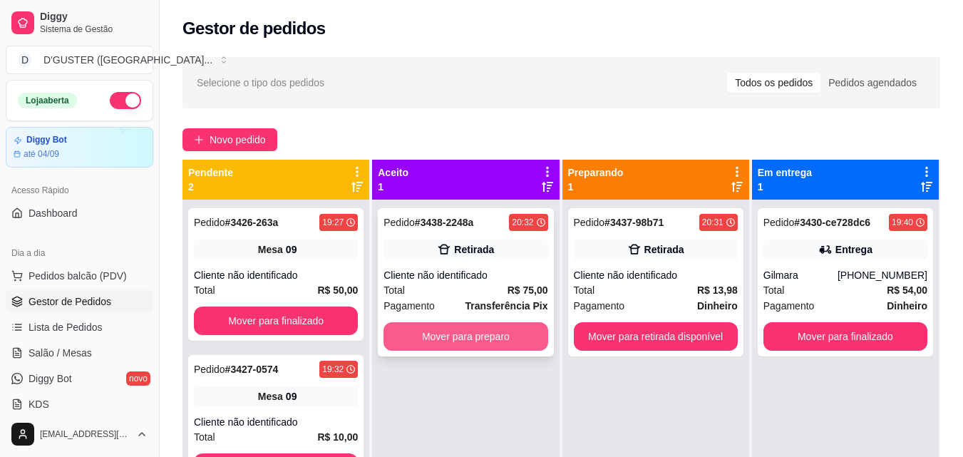
click at [488, 334] on button "Mover para preparo" at bounding box center [465, 336] width 164 height 29
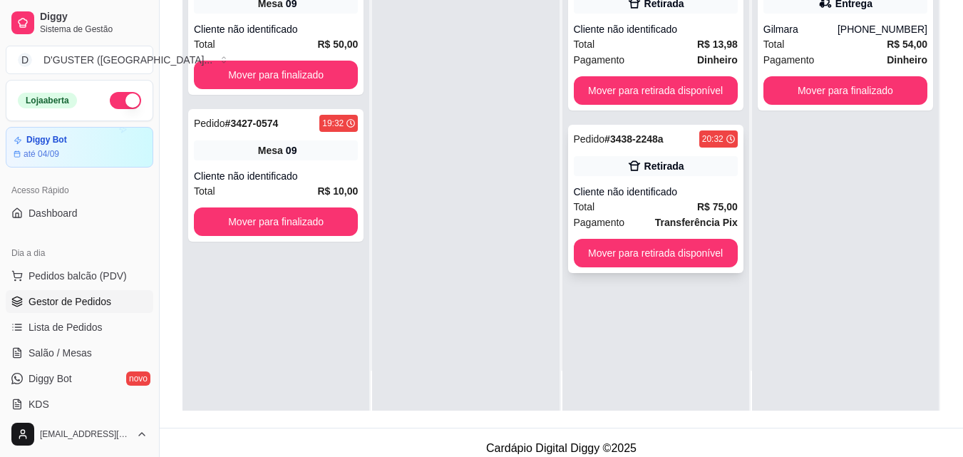
scroll to position [217, 0]
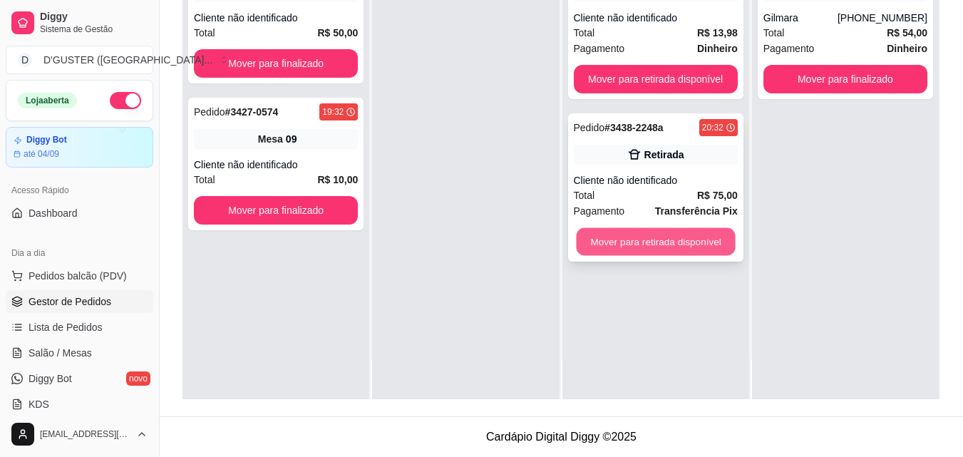
click at [671, 243] on button "Mover para retirada disponível" at bounding box center [655, 242] width 159 height 28
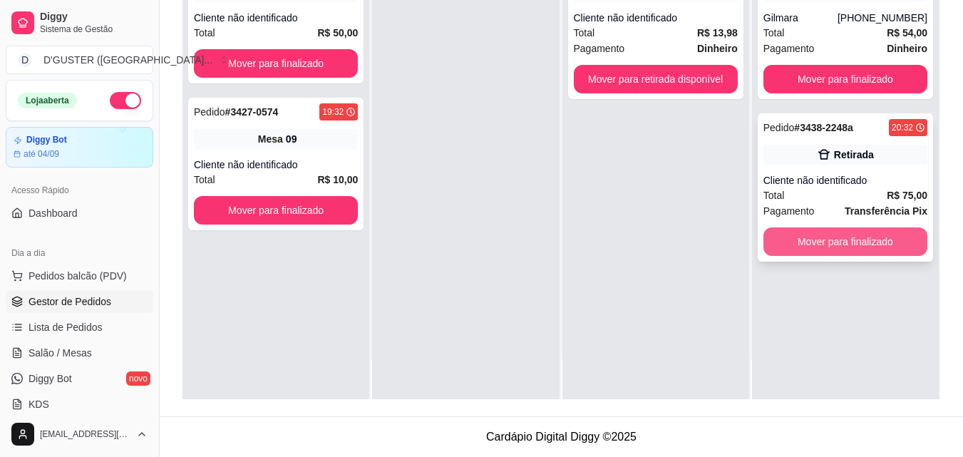
click at [818, 235] on button "Mover para finalizado" at bounding box center [845, 241] width 164 height 29
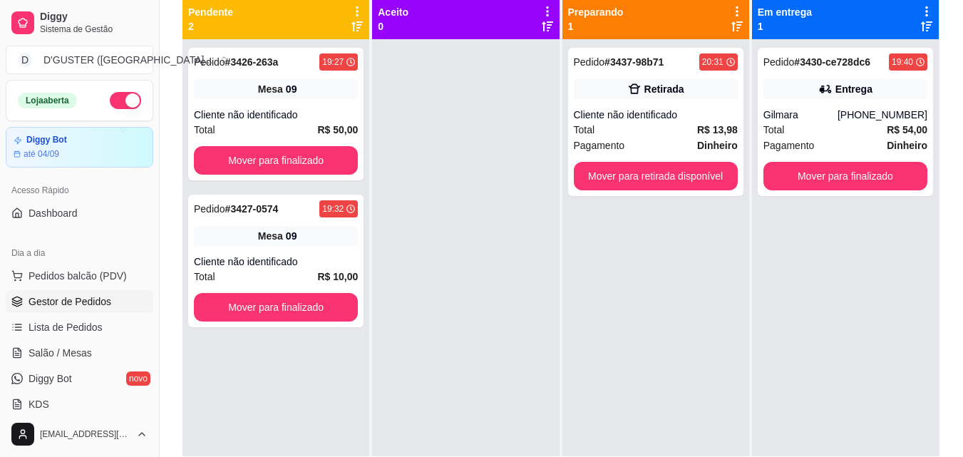
scroll to position [75, 0]
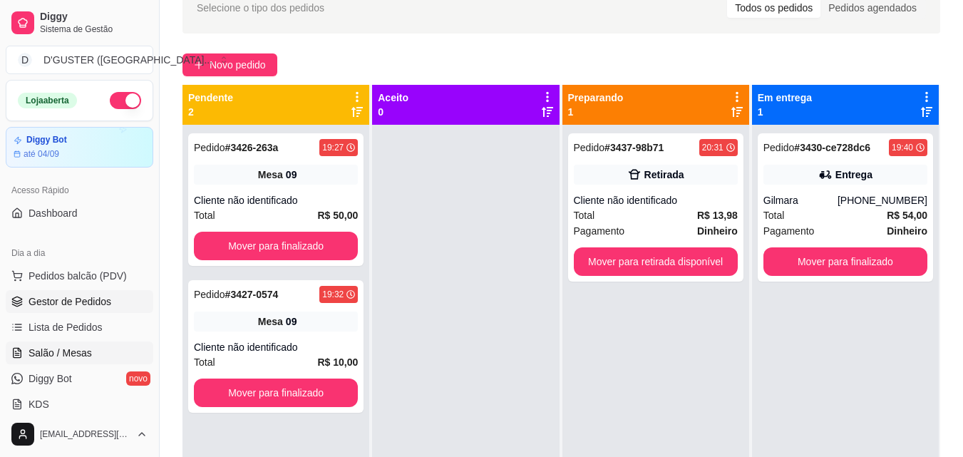
click at [56, 351] on span "Salão / Mesas" at bounding box center [60, 353] width 63 height 14
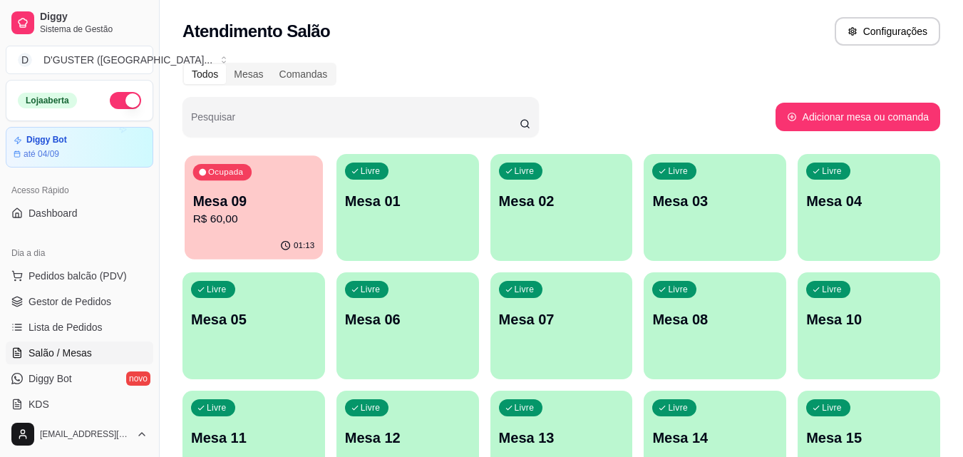
click at [282, 224] on p "R$ 60,00" at bounding box center [254, 219] width 122 height 16
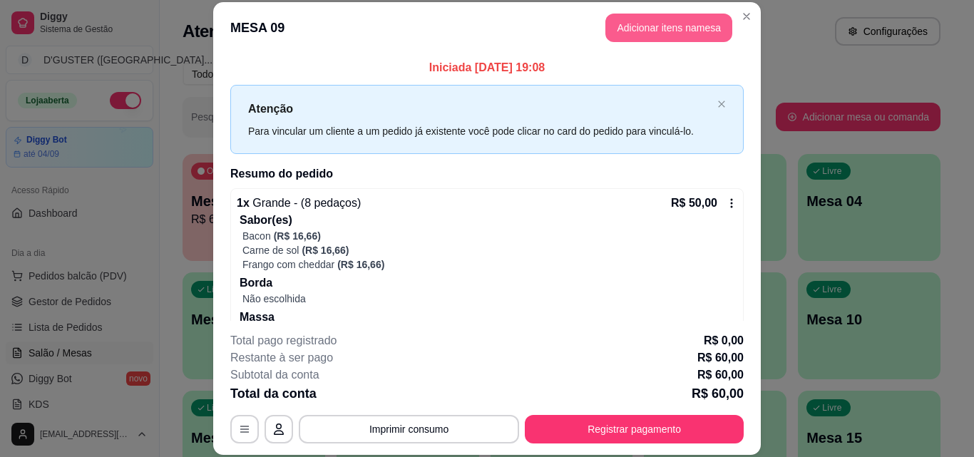
click at [636, 26] on button "Adicionar itens na mesa" at bounding box center [668, 28] width 127 height 29
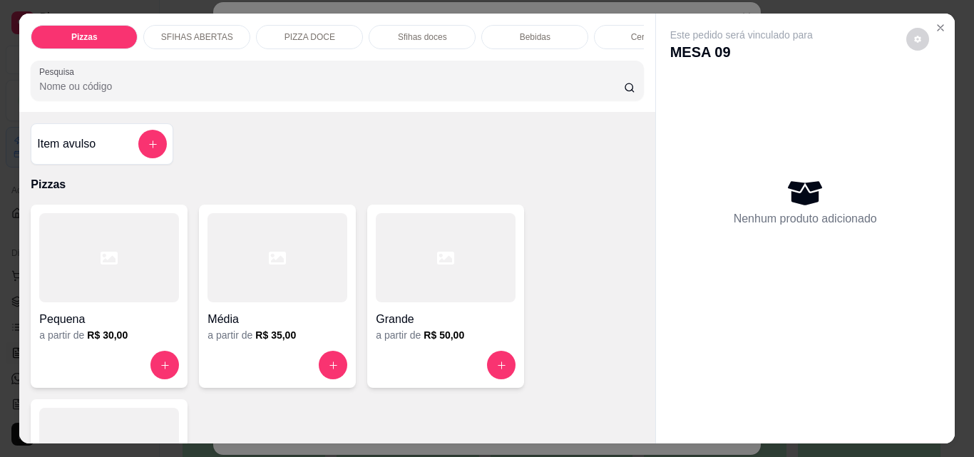
click at [78, 151] on h4 "Item avulso" at bounding box center [66, 143] width 58 height 17
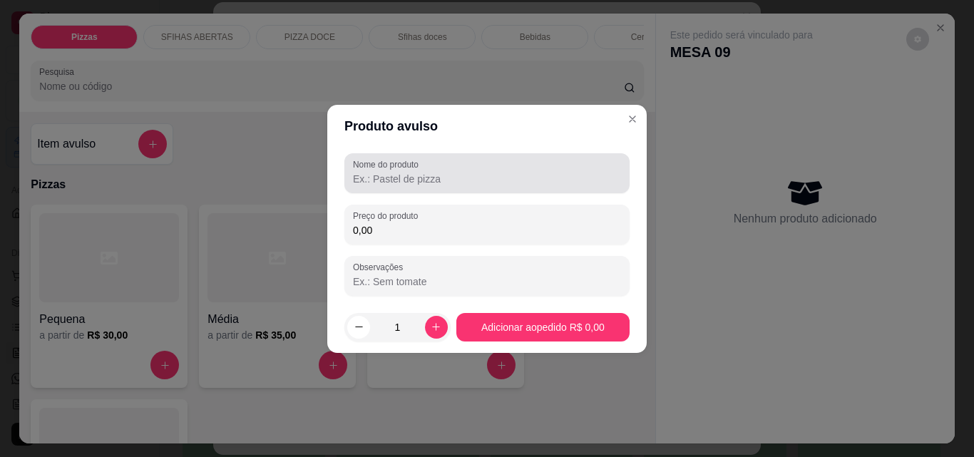
click at [427, 185] on input "Nome do produto" at bounding box center [487, 179] width 268 height 14
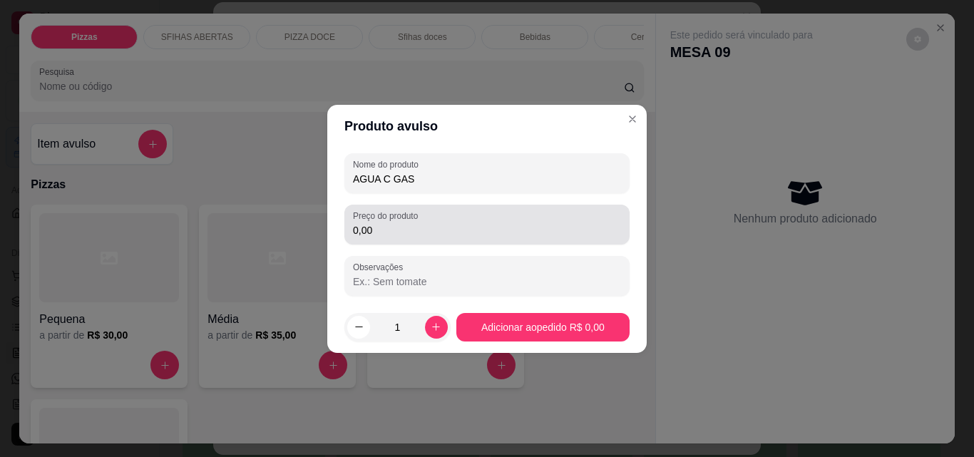
type input "AGUA C GAS"
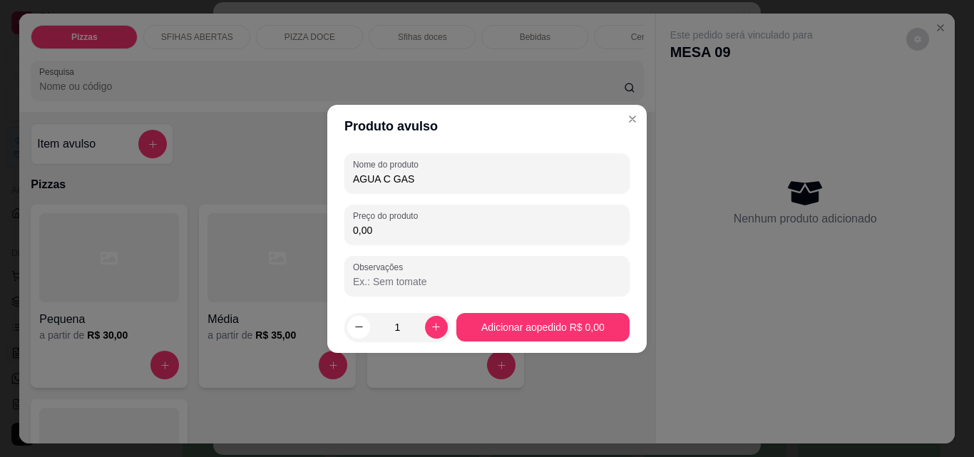
click at [418, 223] on input "0,00" at bounding box center [487, 230] width 268 height 14
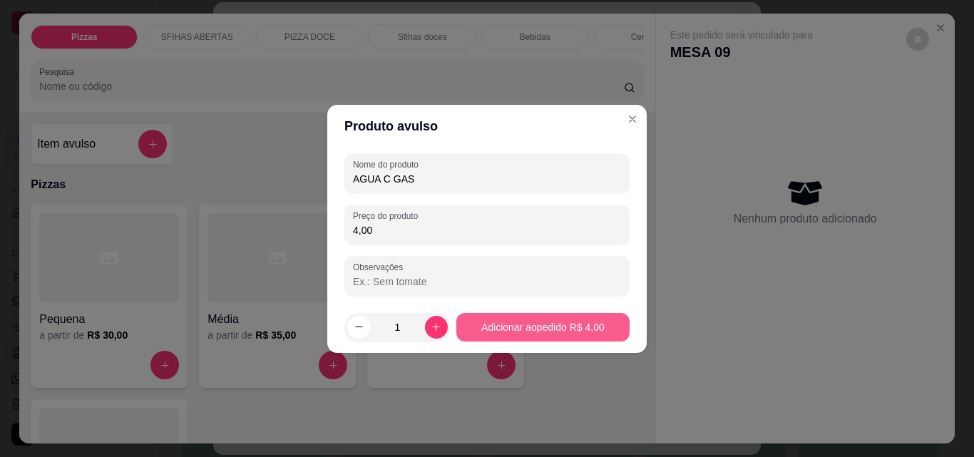
type input "4,00"
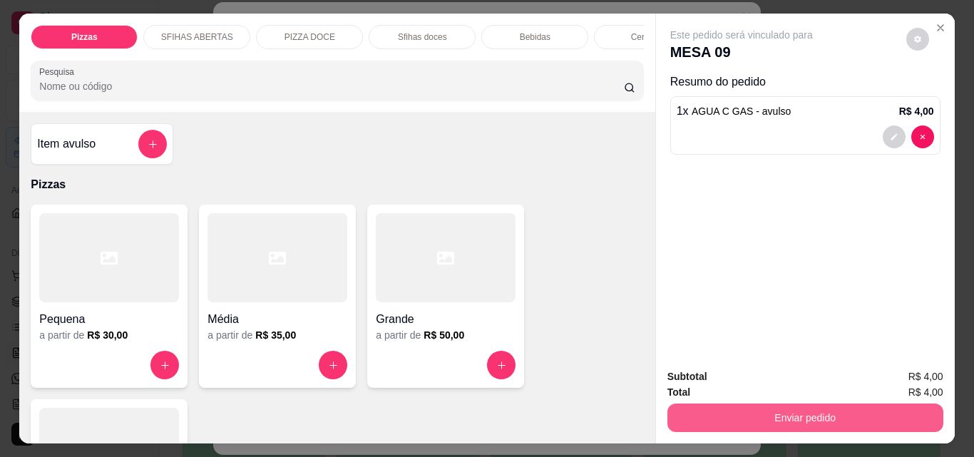
click at [795, 415] on button "Enviar pedido" at bounding box center [805, 417] width 276 height 29
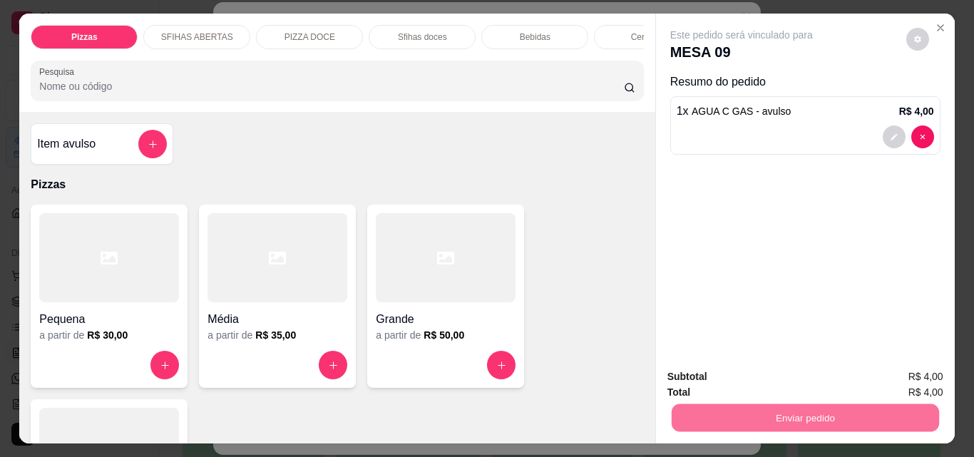
click at [767, 376] on button "Não registrar e enviar pedido" at bounding box center [758, 377] width 144 height 26
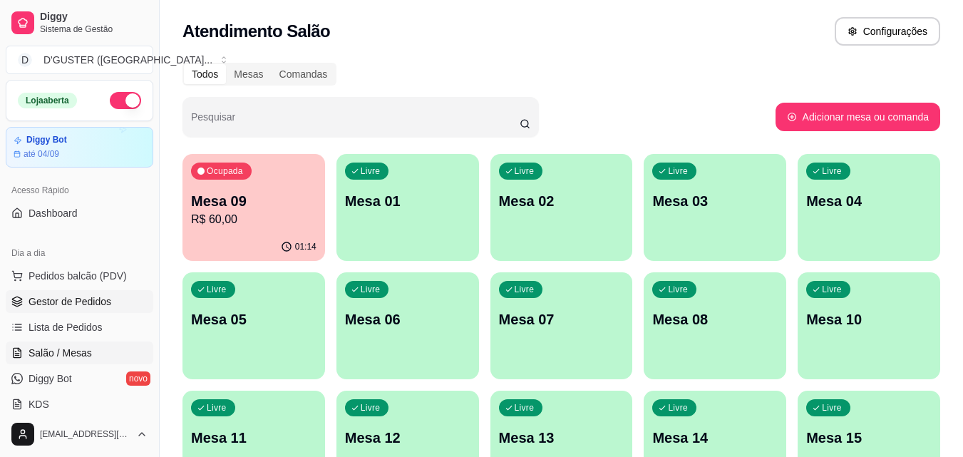
click at [114, 302] on link "Gestor de Pedidos" at bounding box center [80, 301] width 148 height 23
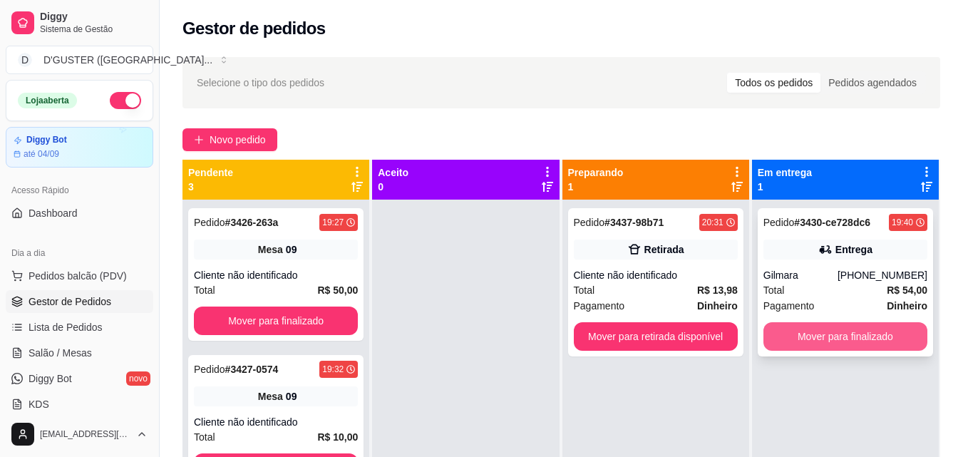
click at [825, 332] on button "Mover para finalizado" at bounding box center [845, 336] width 164 height 29
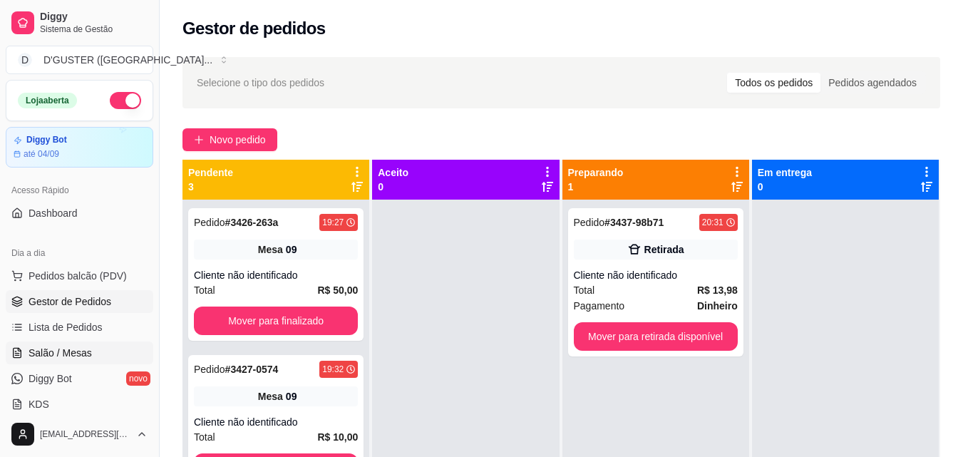
click at [83, 349] on span "Salão / Mesas" at bounding box center [60, 353] width 63 height 14
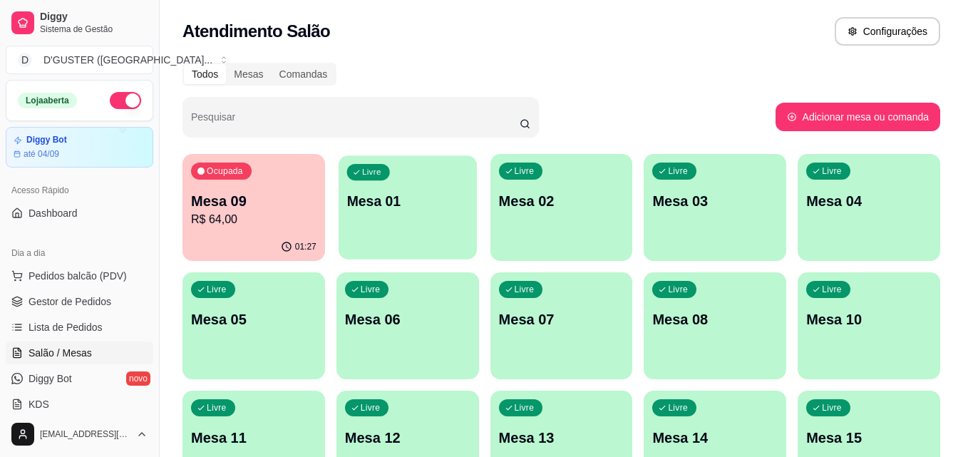
click at [436, 189] on div "Livre Mesa 01" at bounding box center [408, 198] width 138 height 87
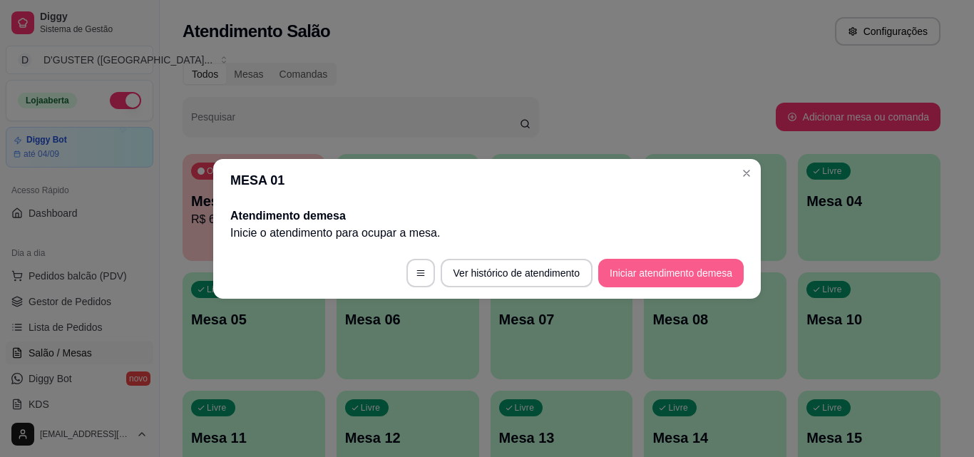
click at [689, 274] on button "Iniciar atendimento de mesa" at bounding box center [670, 273] width 145 height 29
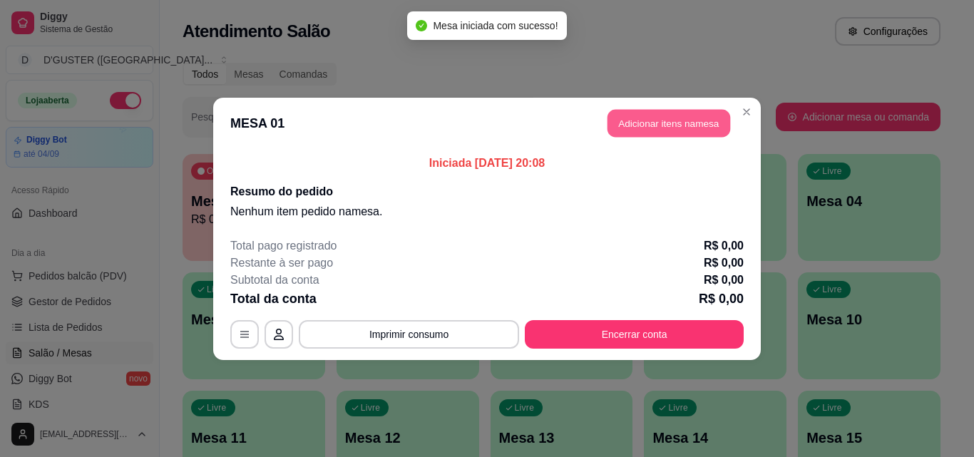
click at [640, 120] on button "Adicionar itens na mesa" at bounding box center [668, 123] width 123 height 28
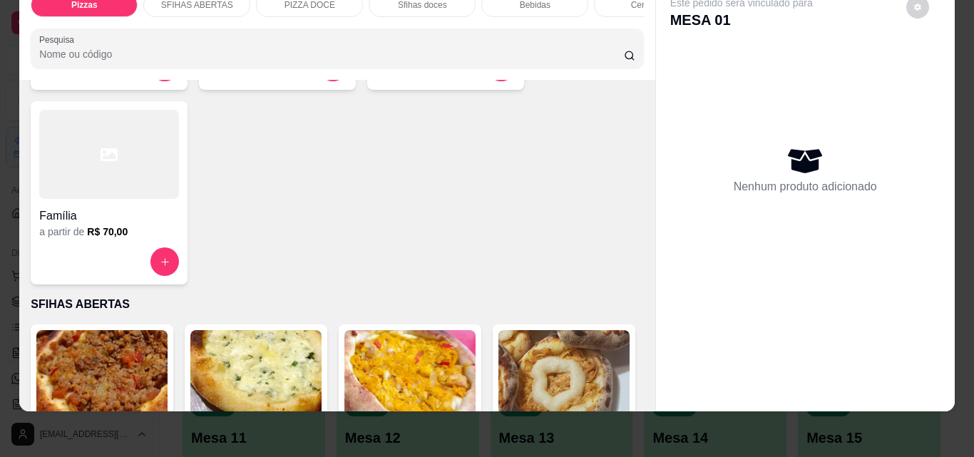
scroll to position [214, 0]
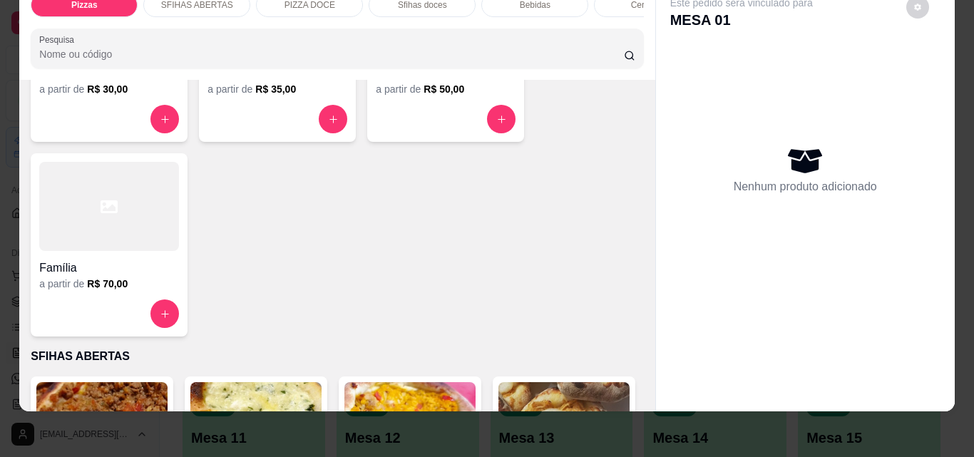
click at [98, 230] on div at bounding box center [109, 206] width 140 height 89
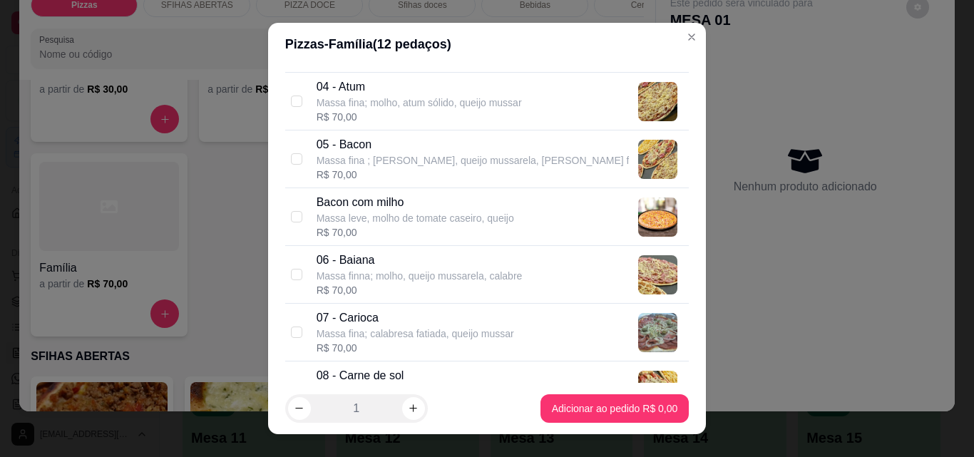
scroll to position [285, 0]
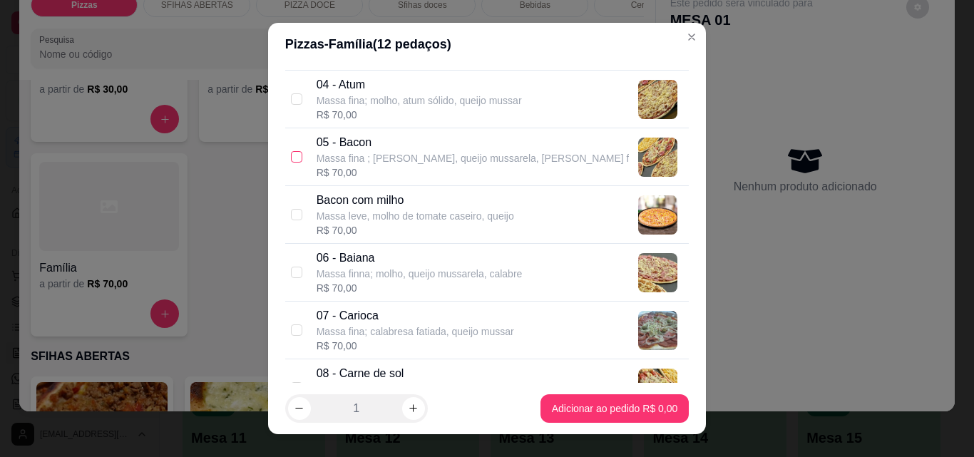
click at [291, 157] on input "checkbox" at bounding box center [296, 156] width 11 height 11
checkbox input "true"
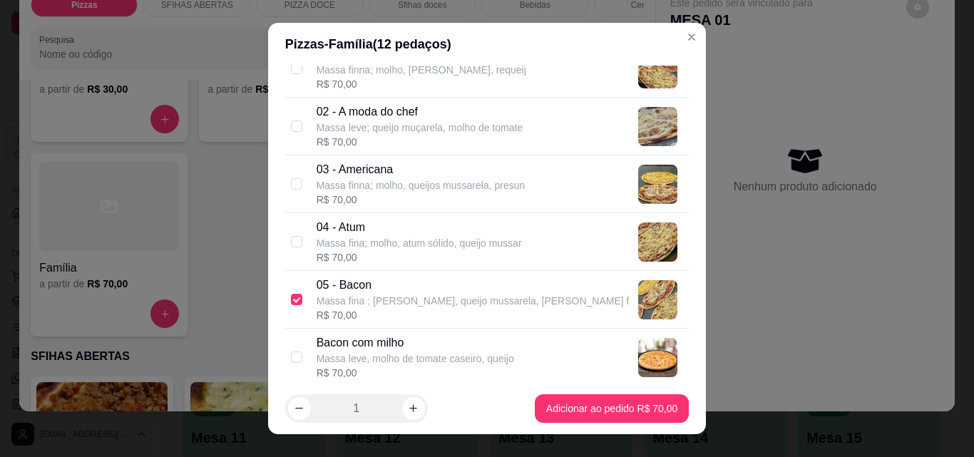
scroll to position [0, 0]
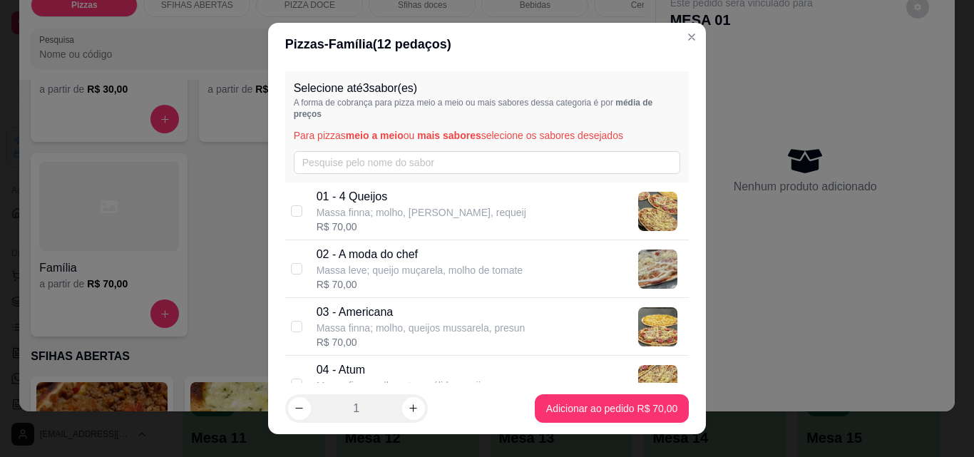
click at [297, 210] on div "01 - 4 Queijos Massa finna; molho, queijo mussarela, requeij R$ 70,00" at bounding box center [487, 211] width 404 height 58
checkbox input "true"
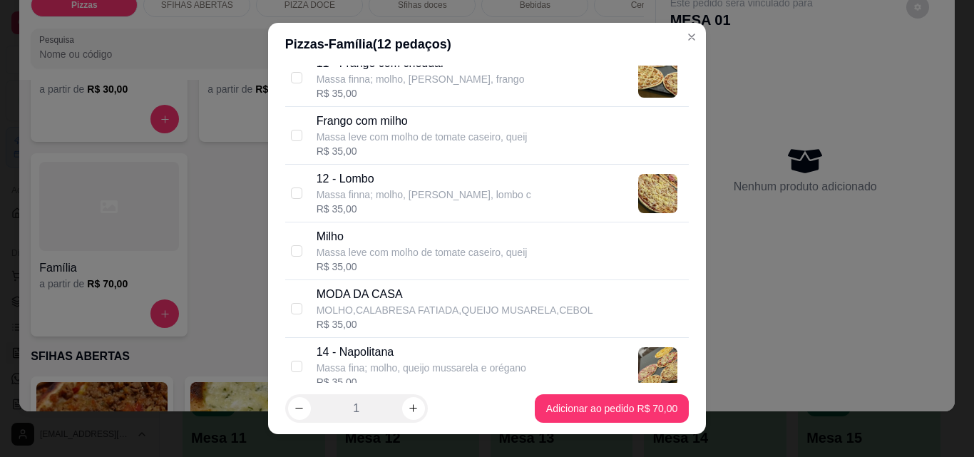
scroll to position [784, 0]
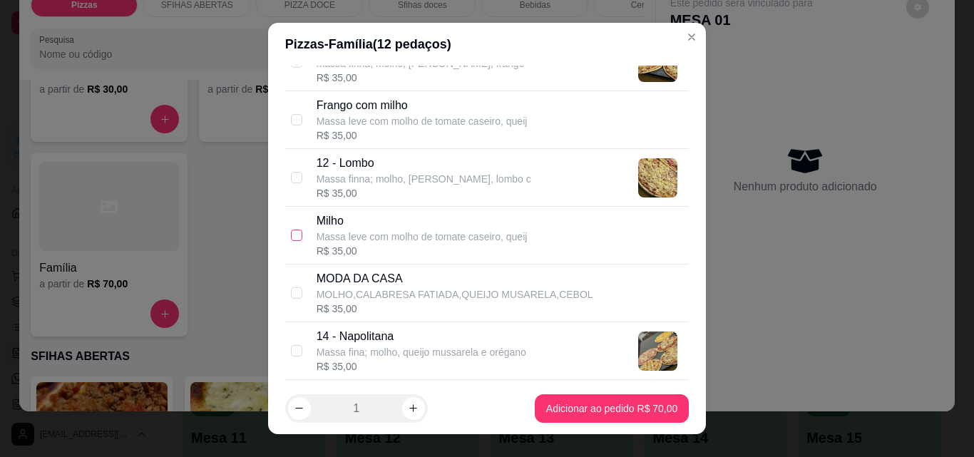
click at [291, 231] on input "checkbox" at bounding box center [296, 235] width 11 height 11
checkbox input "true"
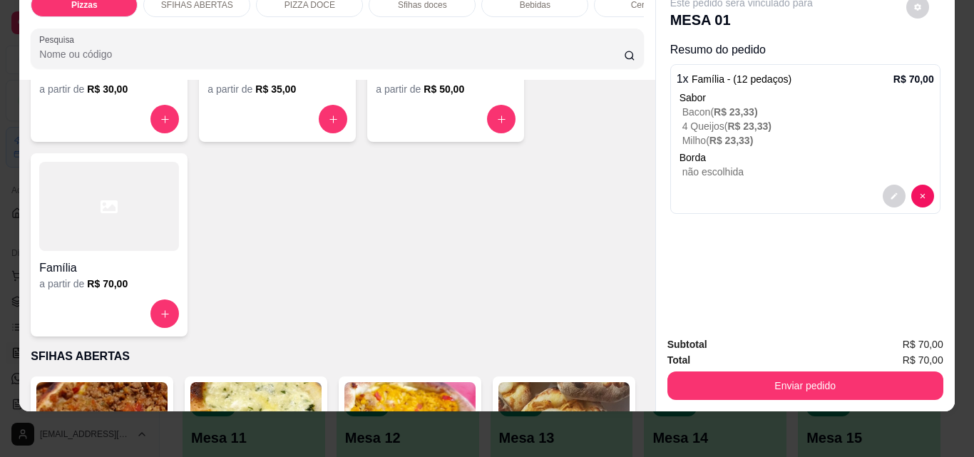
click at [94, 200] on div at bounding box center [109, 206] width 140 height 89
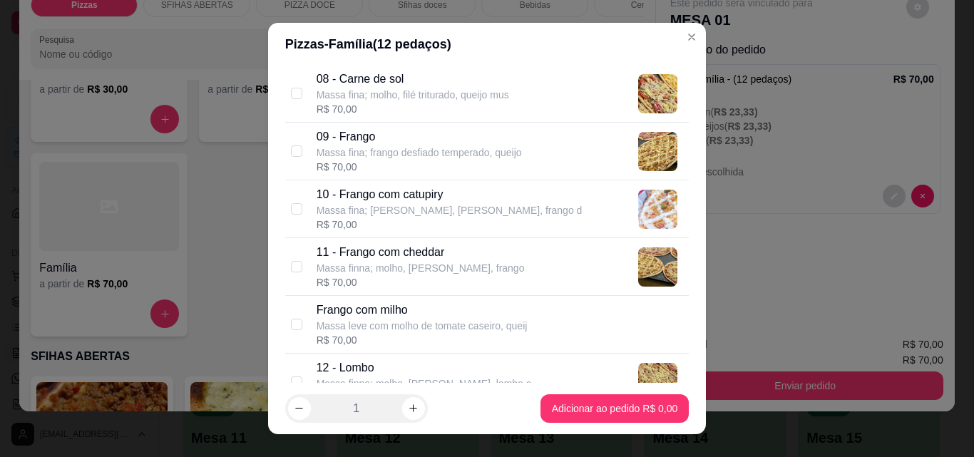
scroll to position [642, 0]
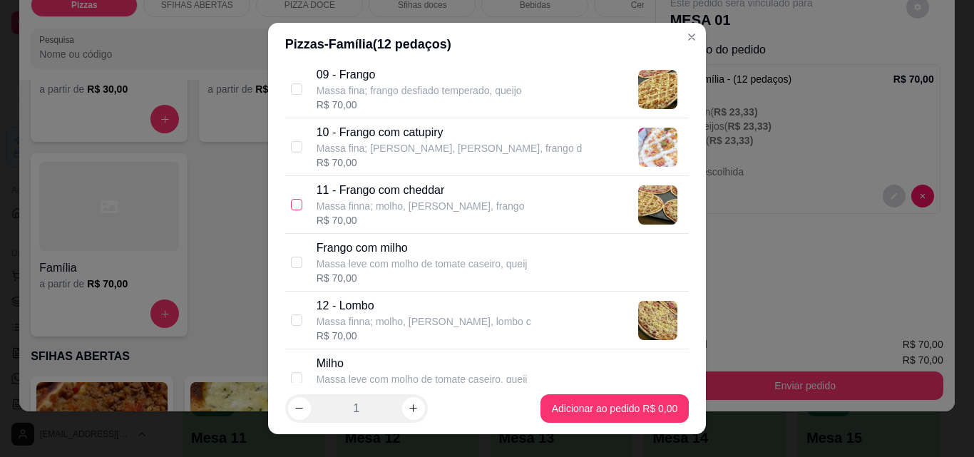
click at [291, 205] on input "checkbox" at bounding box center [296, 204] width 11 height 11
checkbox input "true"
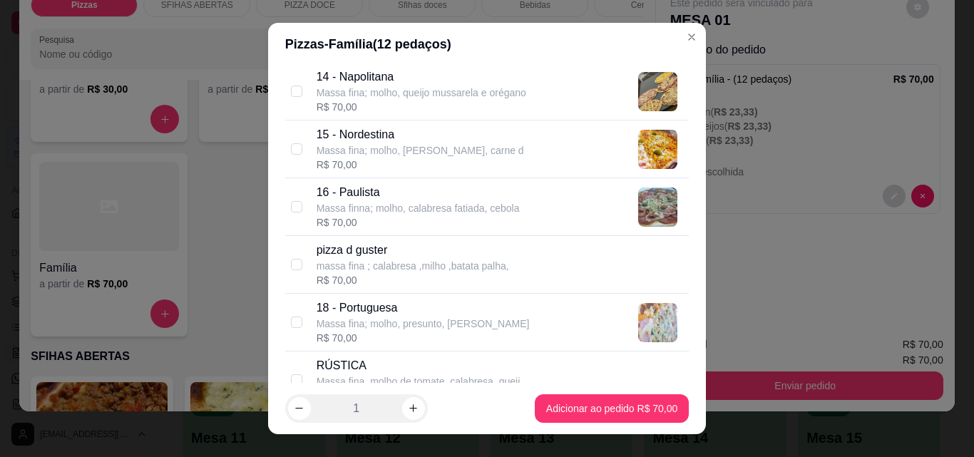
scroll to position [1069, 0]
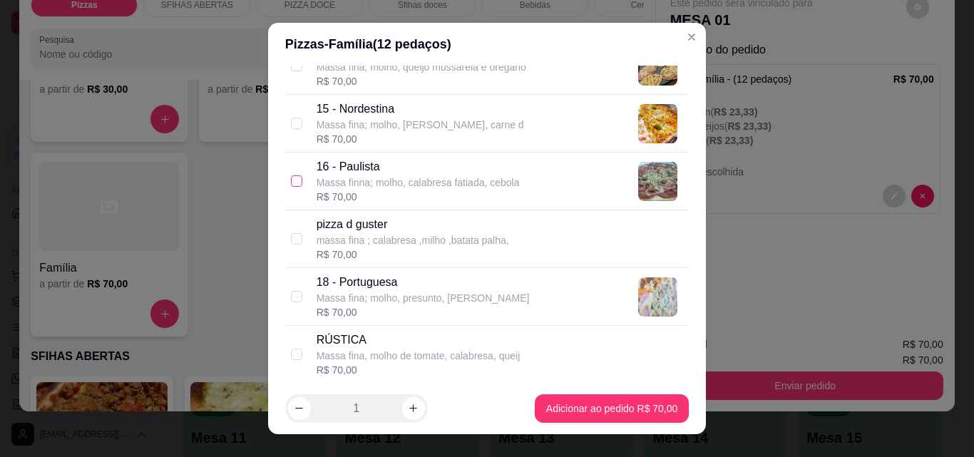
click at [291, 183] on input "checkbox" at bounding box center [296, 180] width 11 height 11
checkbox input "true"
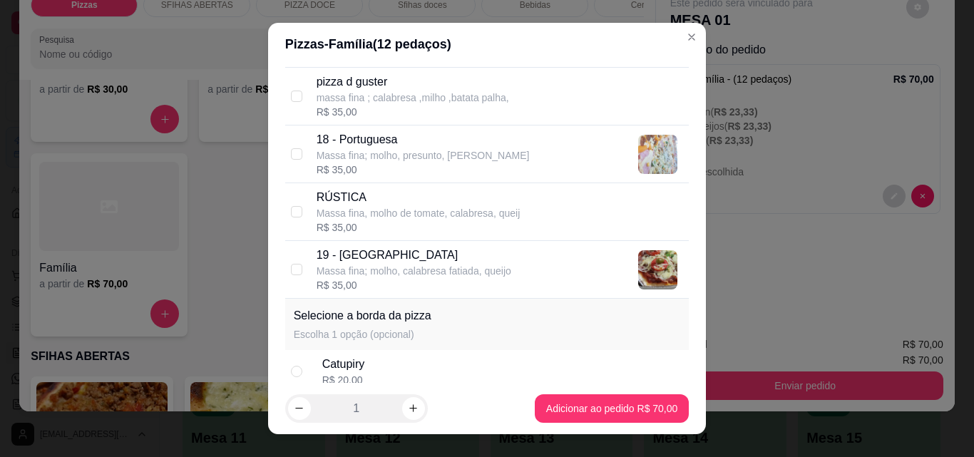
scroll to position [1283, 0]
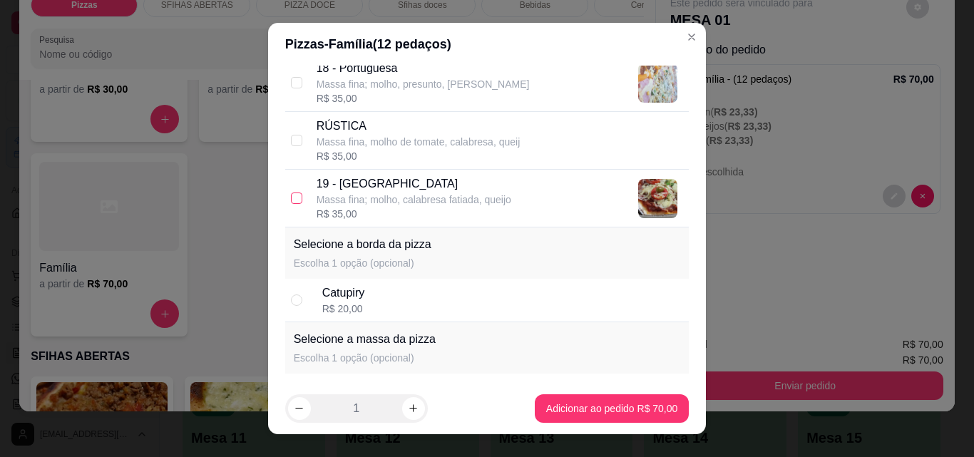
click at [292, 195] on input "checkbox" at bounding box center [296, 197] width 11 height 11
checkbox input "true"
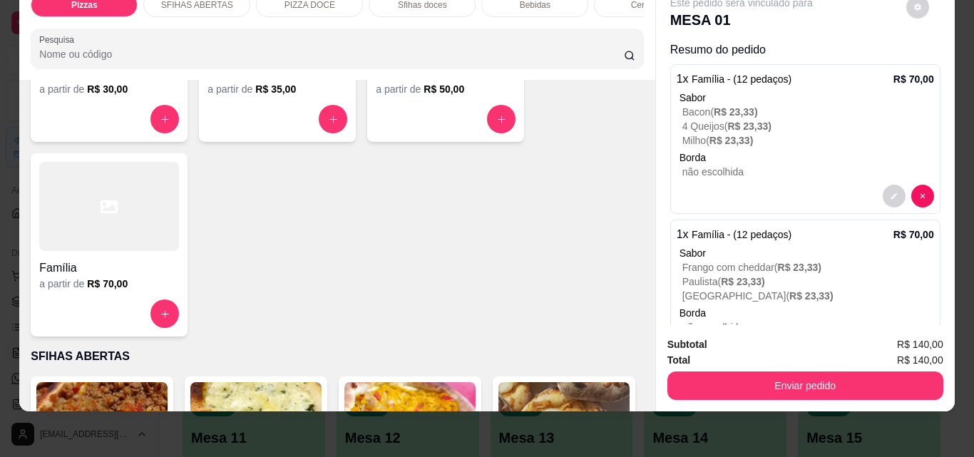
click at [78, 210] on div at bounding box center [109, 206] width 140 height 89
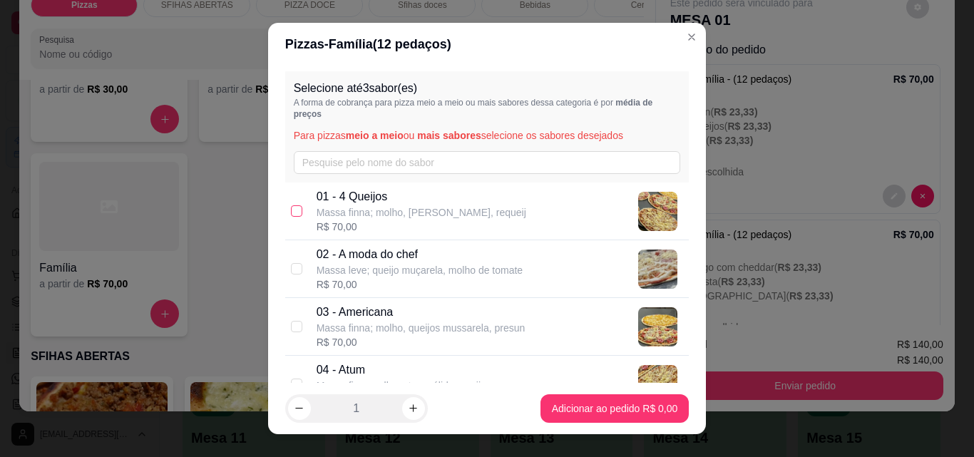
click at [291, 204] on label at bounding box center [296, 211] width 11 height 16
click at [291, 205] on input "checkbox" at bounding box center [296, 210] width 11 height 11
click at [291, 212] on input "checkbox" at bounding box center [296, 210] width 11 height 11
checkbox input "true"
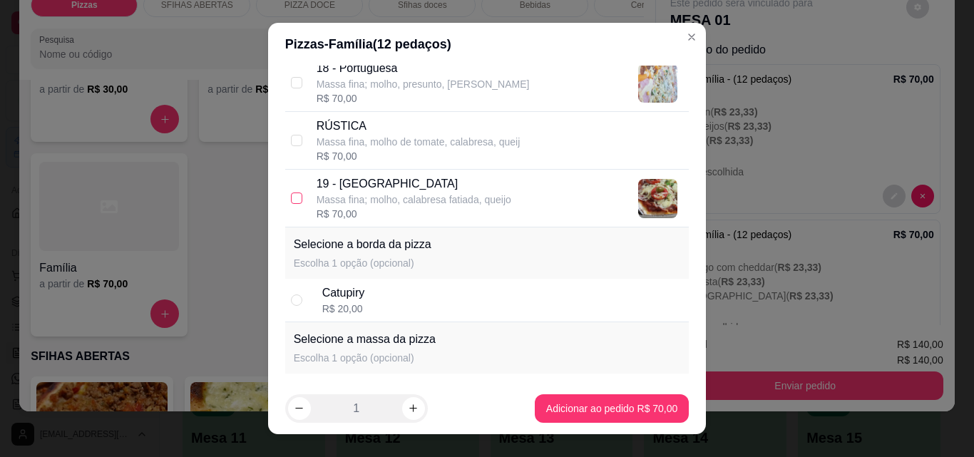
click at [291, 200] on input "checkbox" at bounding box center [296, 197] width 11 height 11
checkbox input "true"
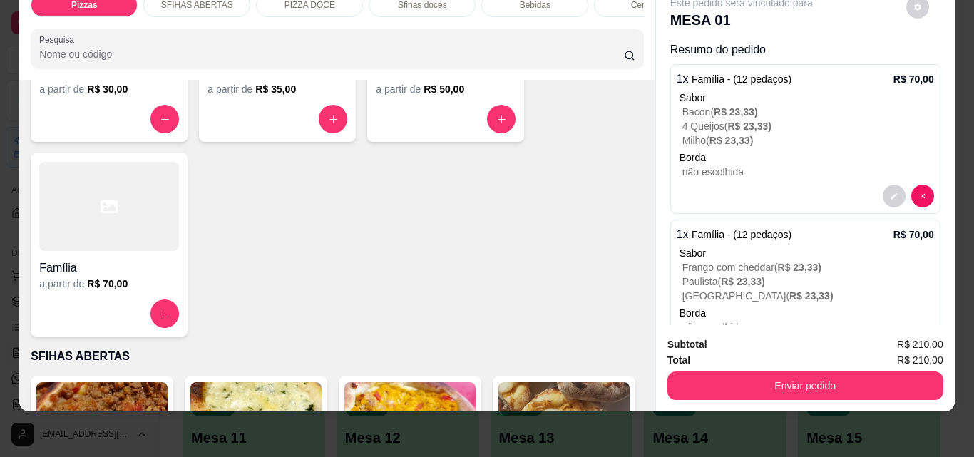
click at [118, 252] on div "Família" at bounding box center [109, 264] width 140 height 26
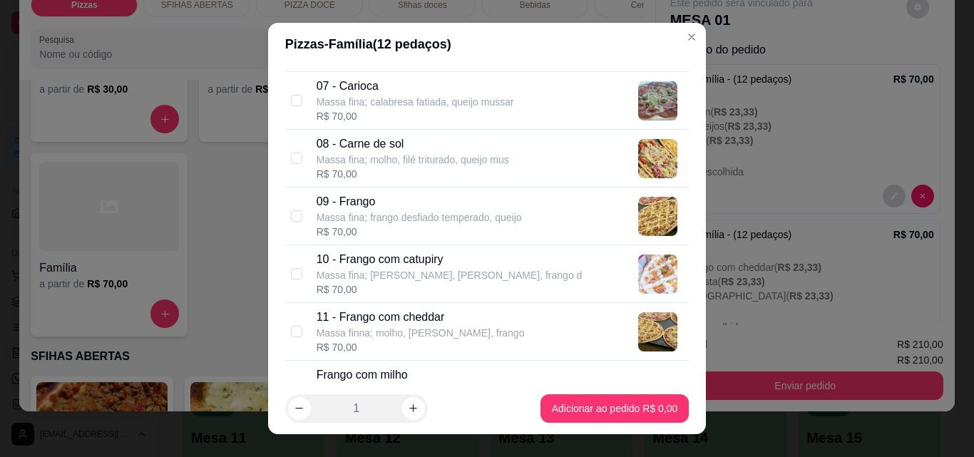
scroll to position [570, 0]
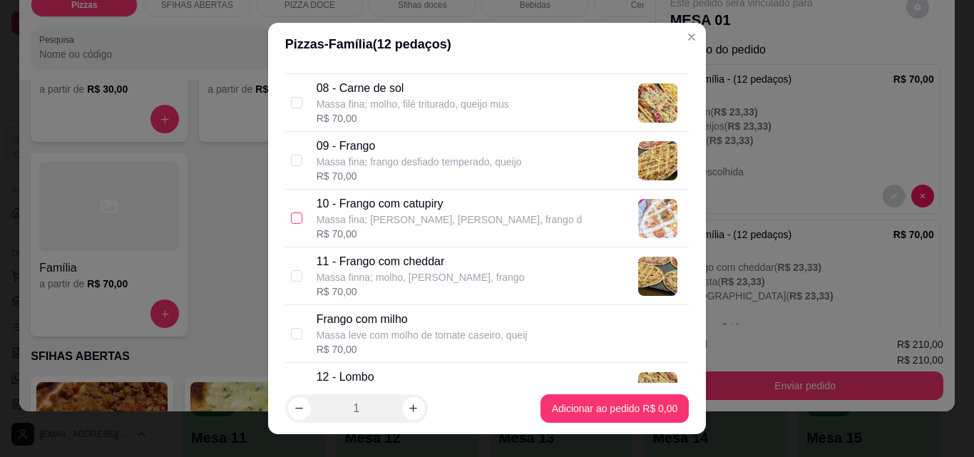
click at [292, 215] on input "checkbox" at bounding box center [296, 217] width 11 height 11
checkbox input "true"
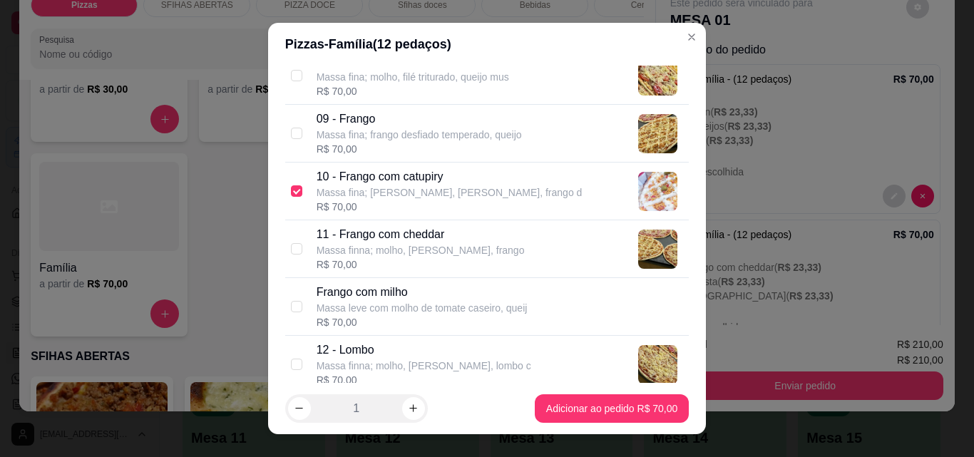
scroll to position [642, 0]
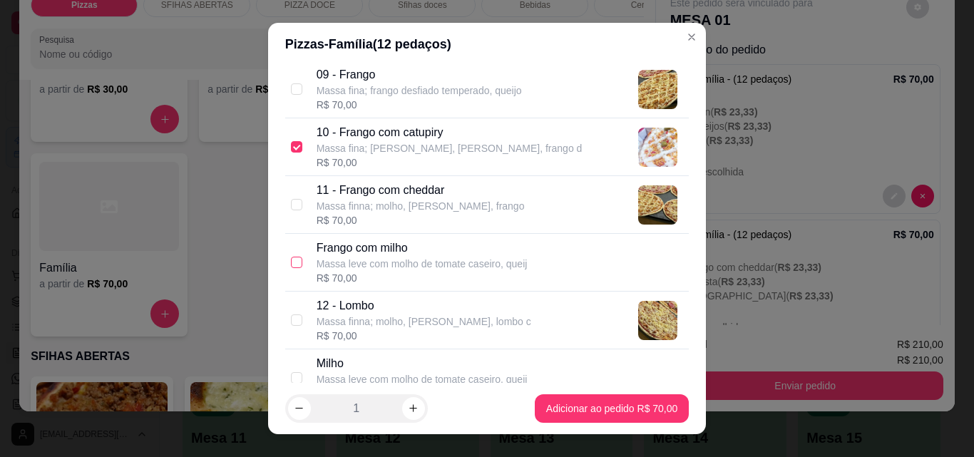
click at [291, 260] on input "checkbox" at bounding box center [296, 262] width 11 height 11
checkbox input "true"
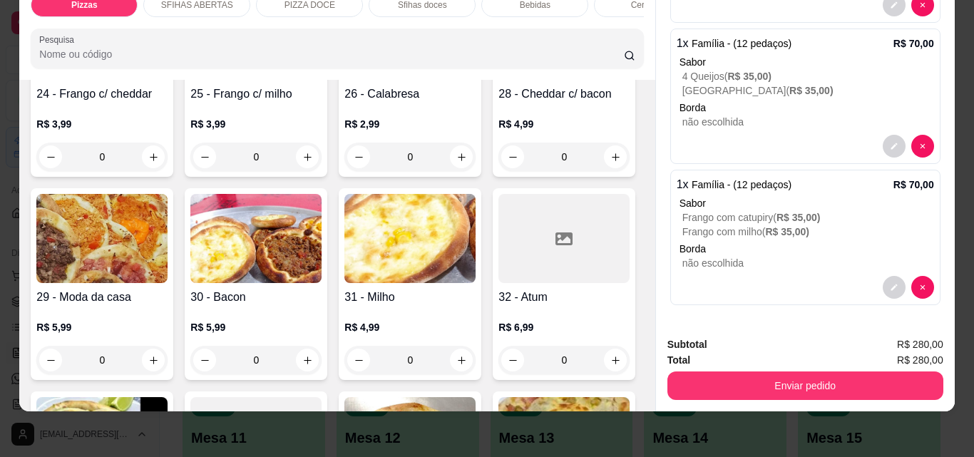
scroll to position [927, 0]
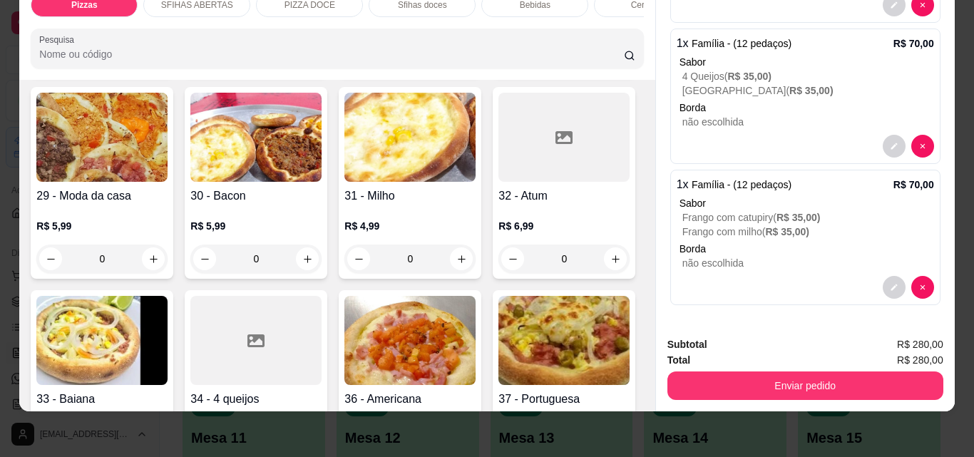
click at [456, 61] on icon "increase-product-quantity" at bounding box center [461, 56] width 11 height 11
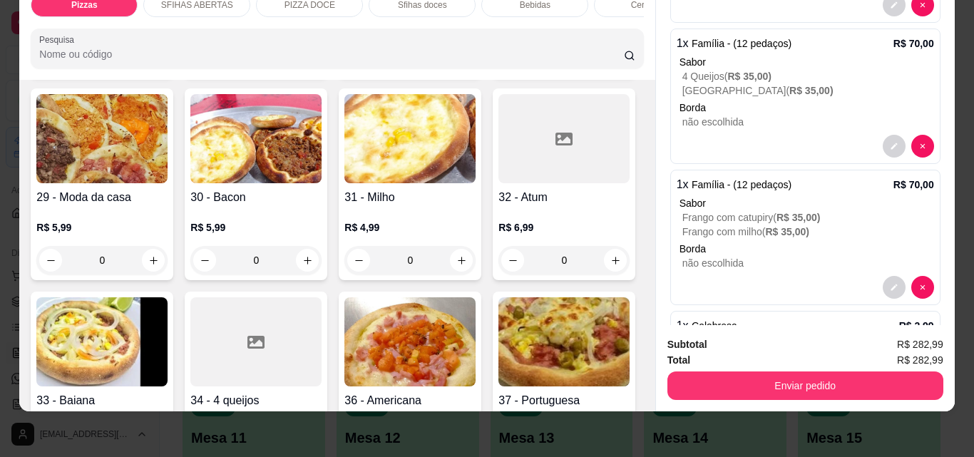
click at [455, 62] on icon "increase-product-quantity" at bounding box center [460, 56] width 11 height 11
click at [455, 61] on icon "increase-product-quantity" at bounding box center [460, 56] width 11 height 11
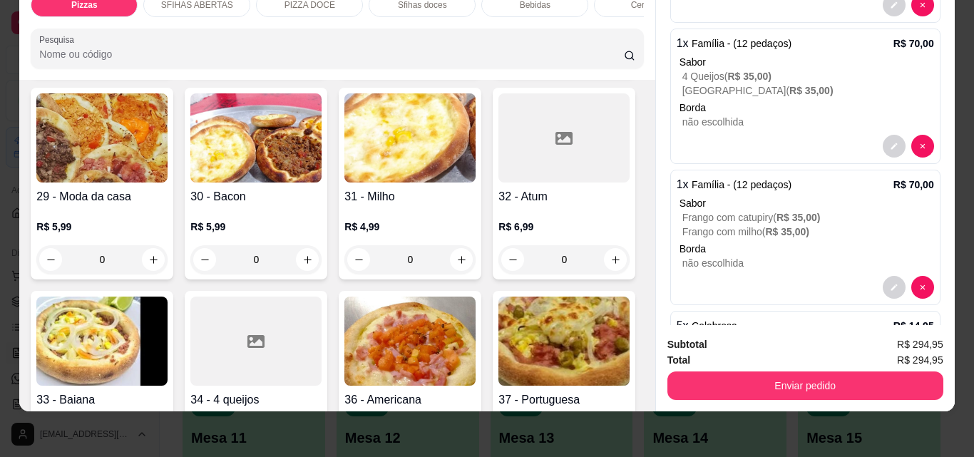
click at [455, 61] on icon "increase-product-quantity" at bounding box center [460, 56] width 11 height 11
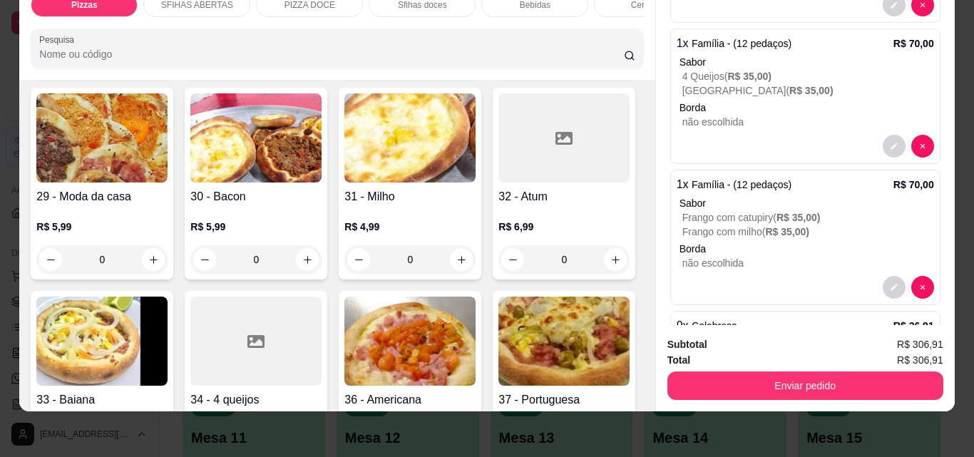
type input "10"
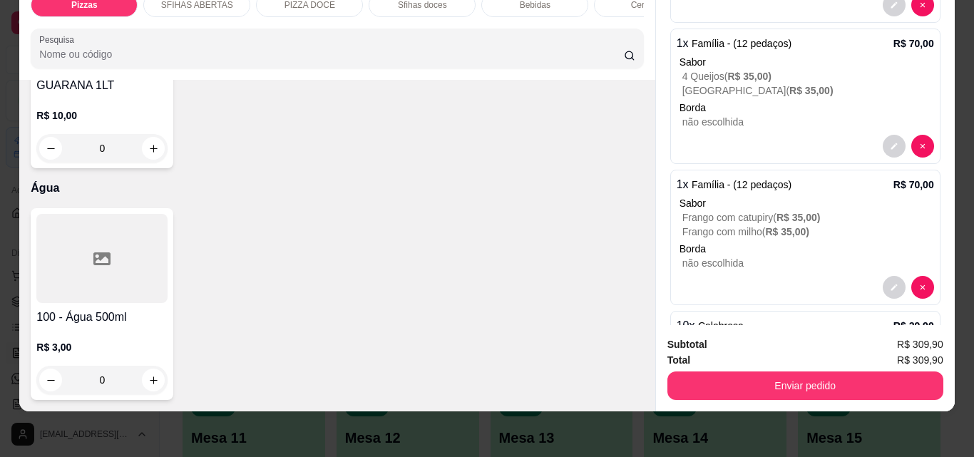
scroll to position [5418, 0]
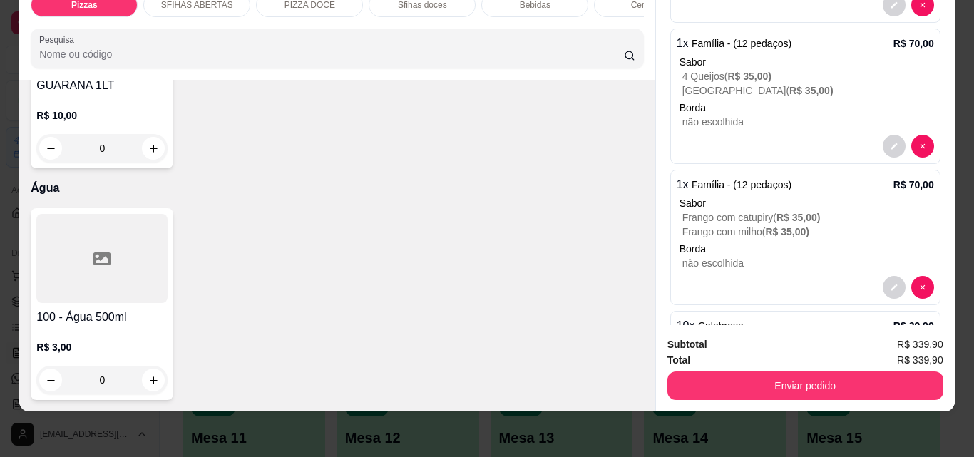
type input "4"
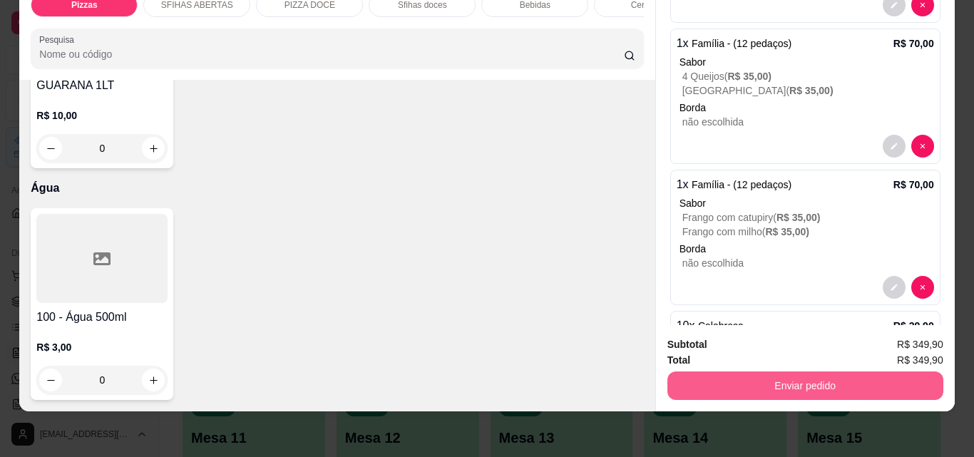
click at [796, 376] on button "Enviar pedido" at bounding box center [805, 385] width 276 height 29
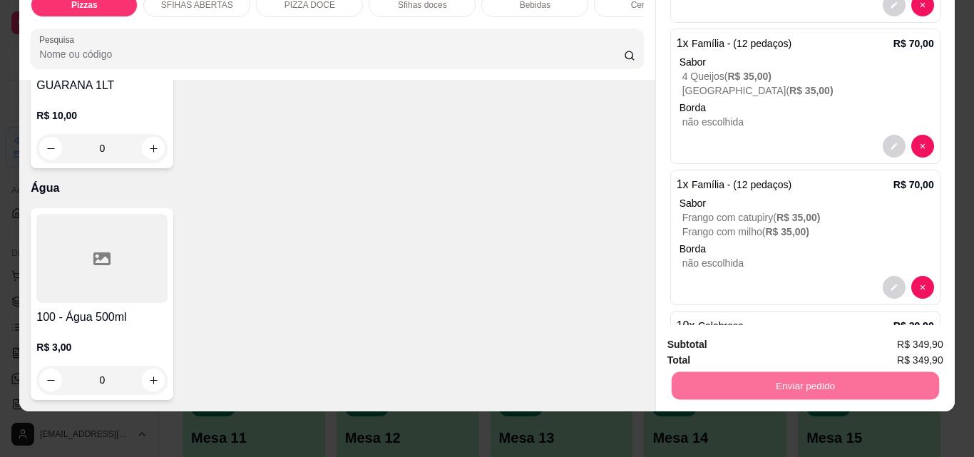
click at [757, 341] on button "Não registrar e enviar pedido" at bounding box center [758, 339] width 148 height 27
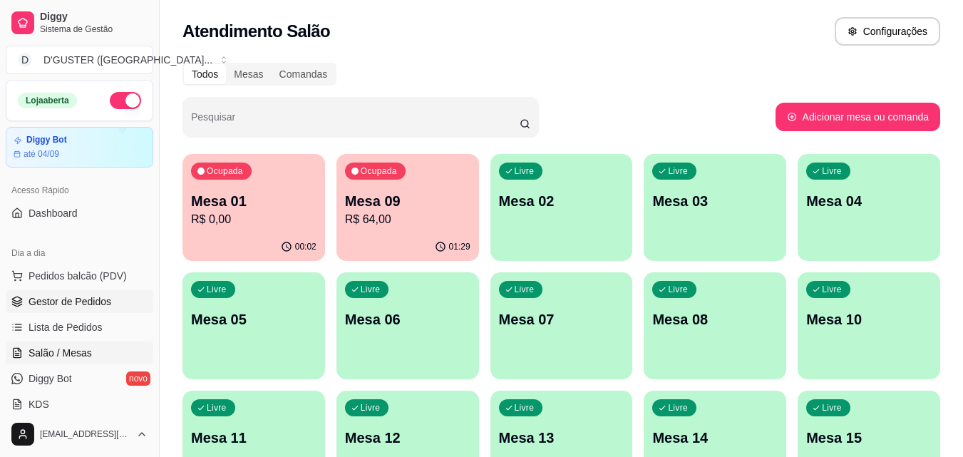
click at [88, 296] on span "Gestor de Pedidos" at bounding box center [70, 301] width 83 height 14
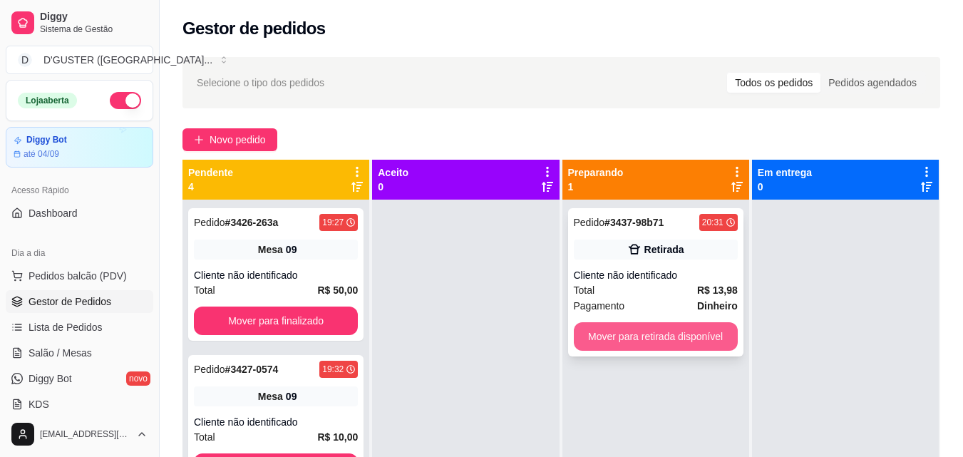
click at [657, 335] on button "Mover para retirada disponível" at bounding box center [656, 336] width 164 height 29
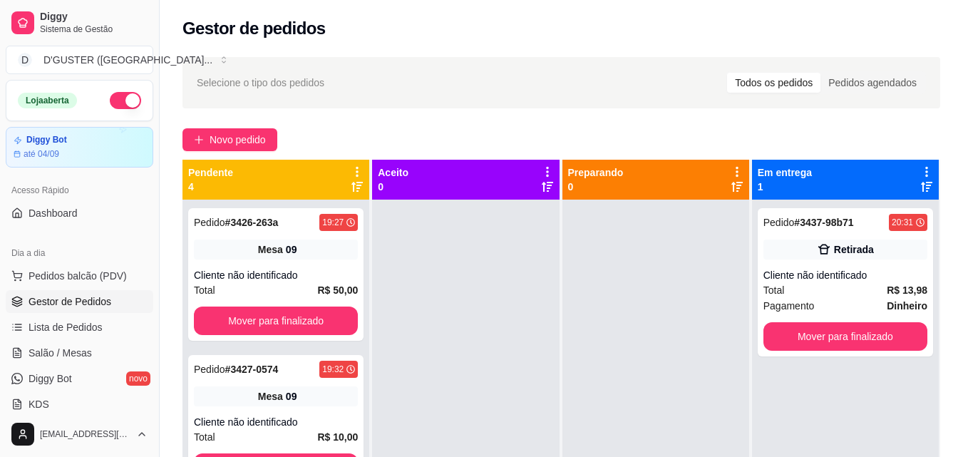
click at [93, 364] on ul "Pedidos balcão (PDV) Gestor de Pedidos Lista de Pedidos Salão / Mesas Diggy Bot…" at bounding box center [80, 339] width 148 height 151
click at [91, 350] on link "Salão / Mesas" at bounding box center [80, 352] width 148 height 23
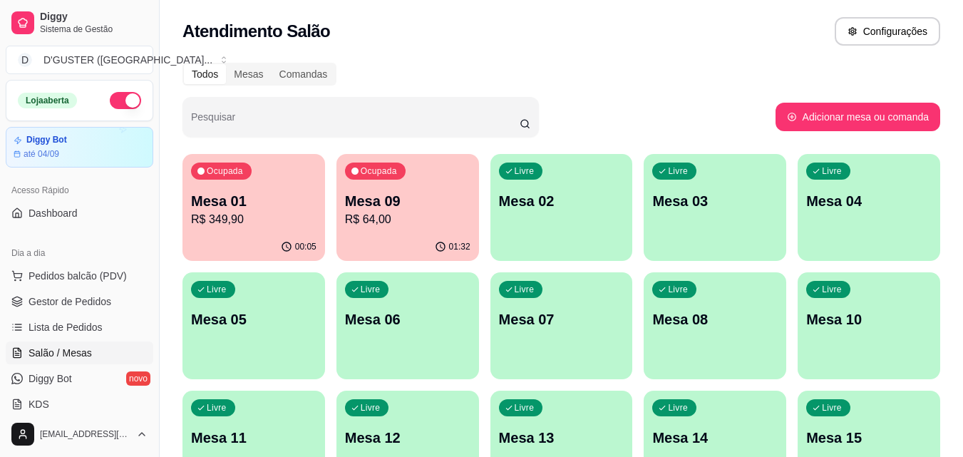
click at [403, 215] on p "R$ 64,00" at bounding box center [407, 219] width 125 height 17
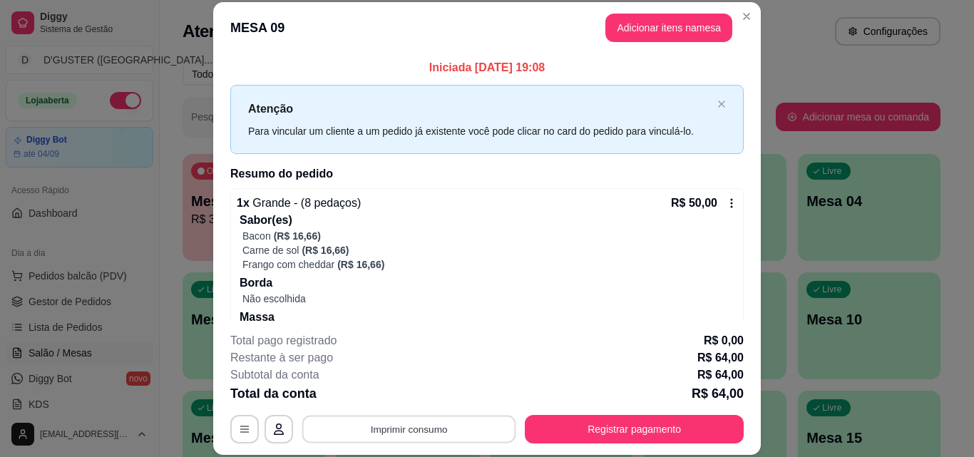
click at [473, 421] on button "Imprimir consumo" at bounding box center [409, 429] width 214 height 28
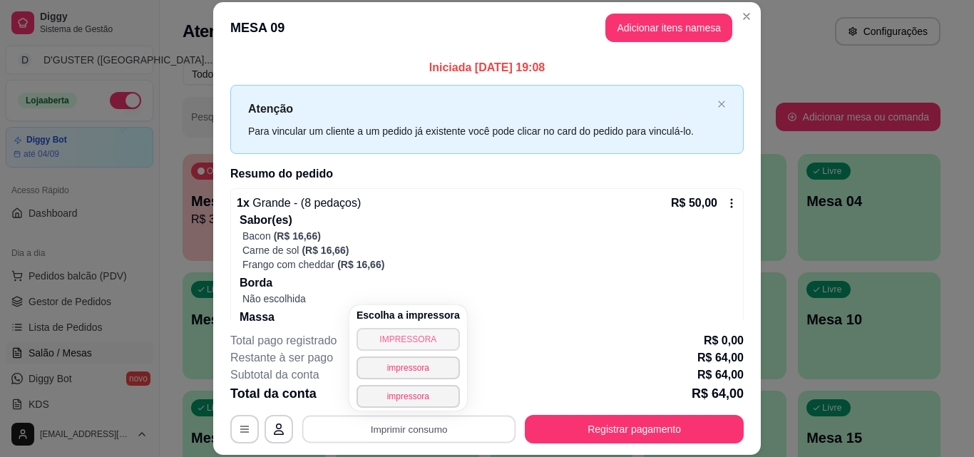
click at [426, 345] on button "IMPRESSORA" at bounding box center [407, 339] width 103 height 23
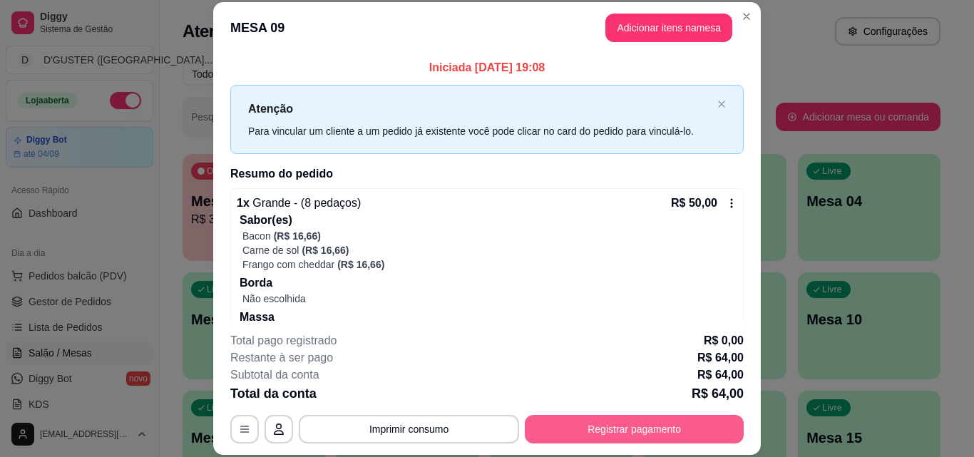
click at [643, 424] on button "Registrar pagamento" at bounding box center [634, 429] width 219 height 29
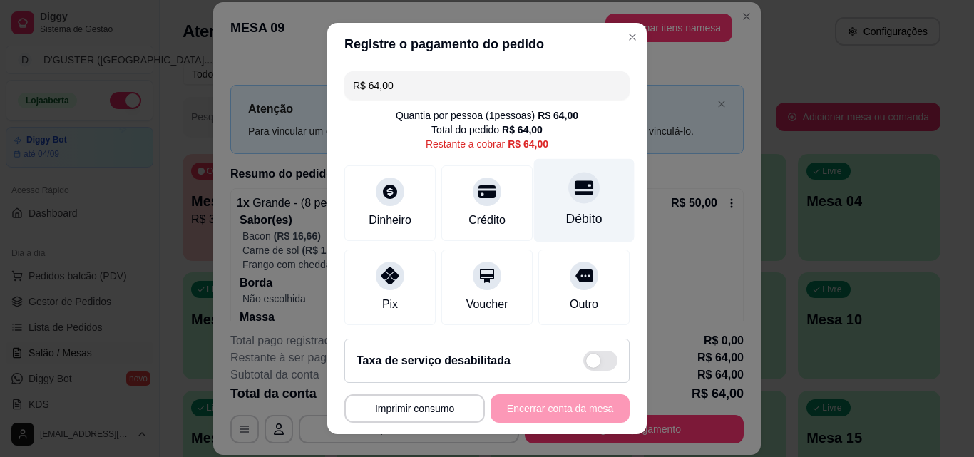
click at [575, 187] on icon at bounding box center [584, 188] width 19 height 14
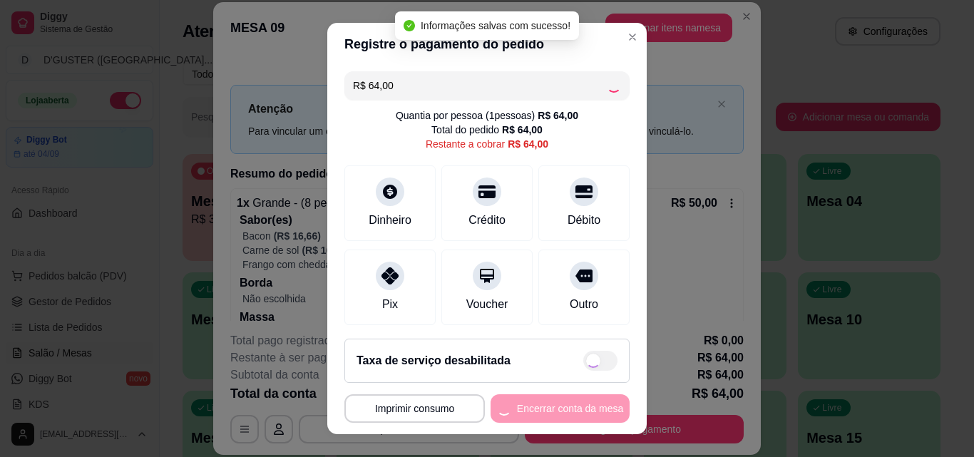
type input "R$ 0,00"
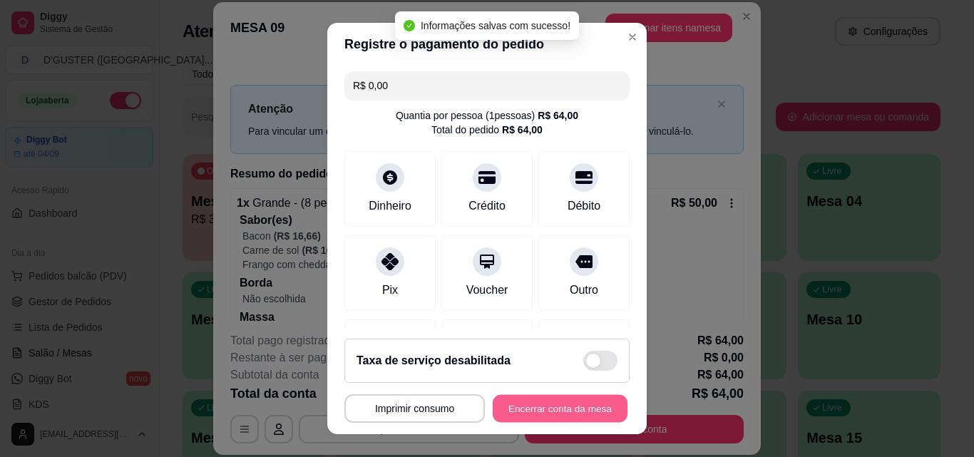
click at [547, 398] on button "Encerrar conta da mesa" at bounding box center [560, 409] width 135 height 28
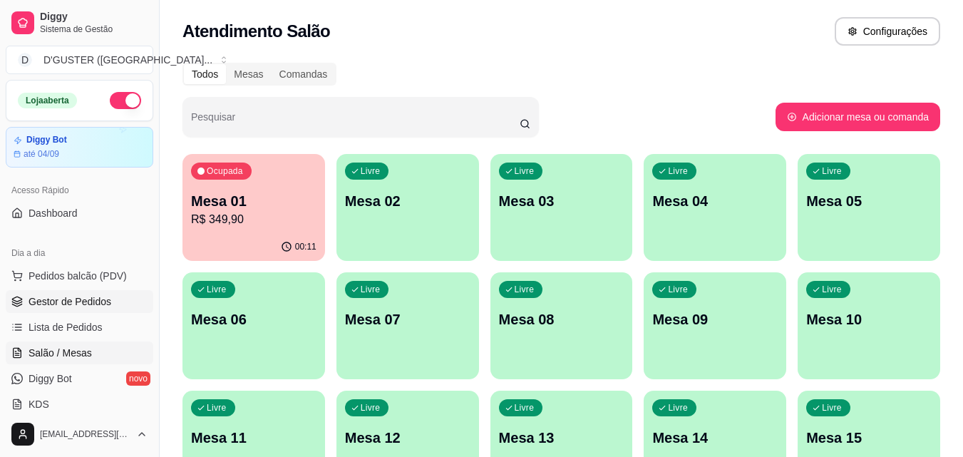
click at [103, 304] on span "Gestor de Pedidos" at bounding box center [70, 301] width 83 height 14
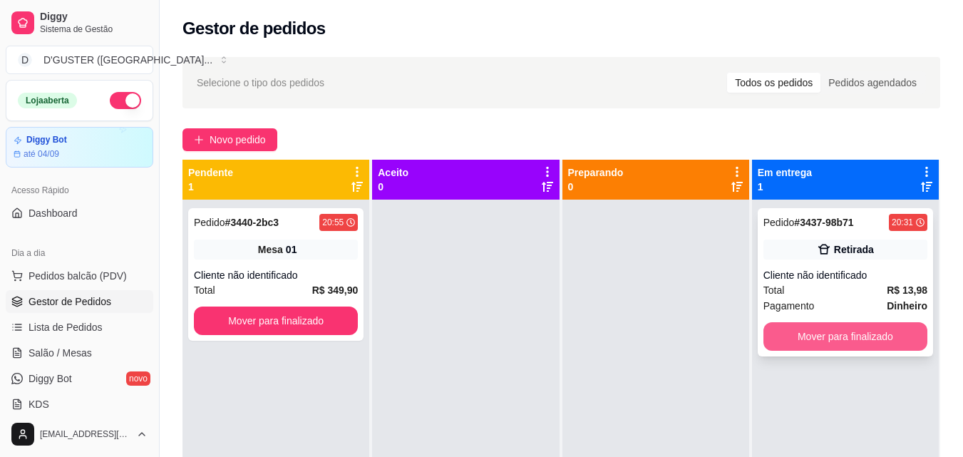
click at [835, 342] on button "Mover para finalizado" at bounding box center [845, 336] width 164 height 29
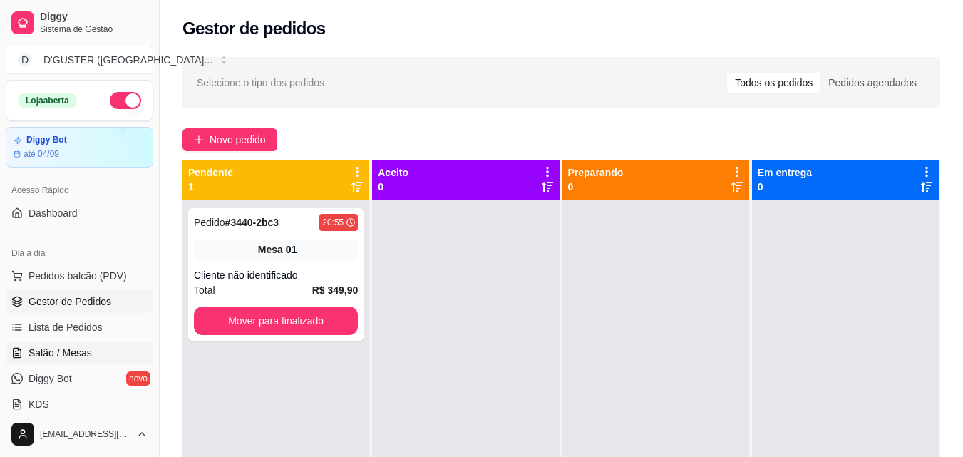
click at [86, 360] on link "Salão / Mesas" at bounding box center [80, 352] width 148 height 23
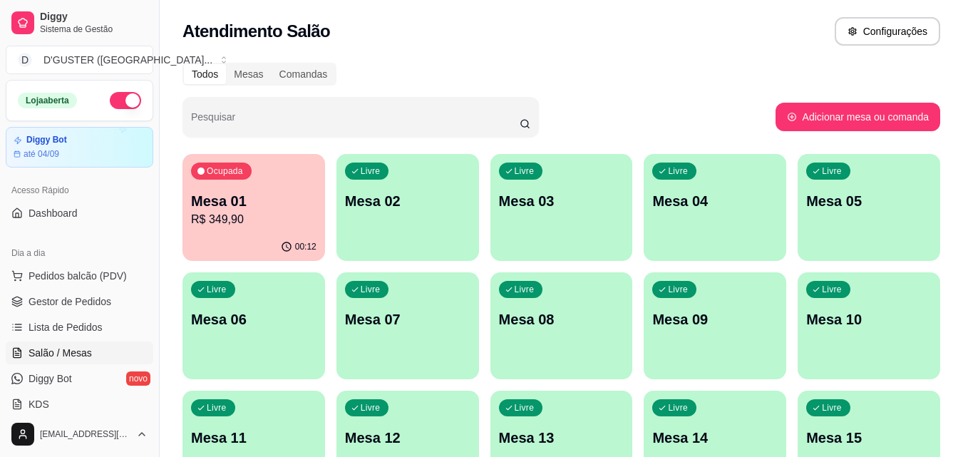
click at [602, 227] on div "Livre Mesa 03" at bounding box center [561, 199] width 143 height 90
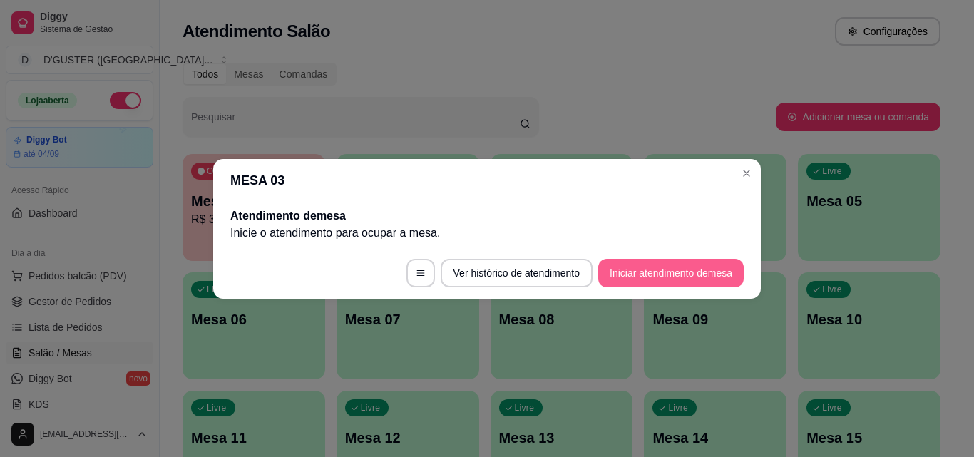
click at [685, 277] on button "Iniciar atendimento de mesa" at bounding box center [670, 273] width 145 height 29
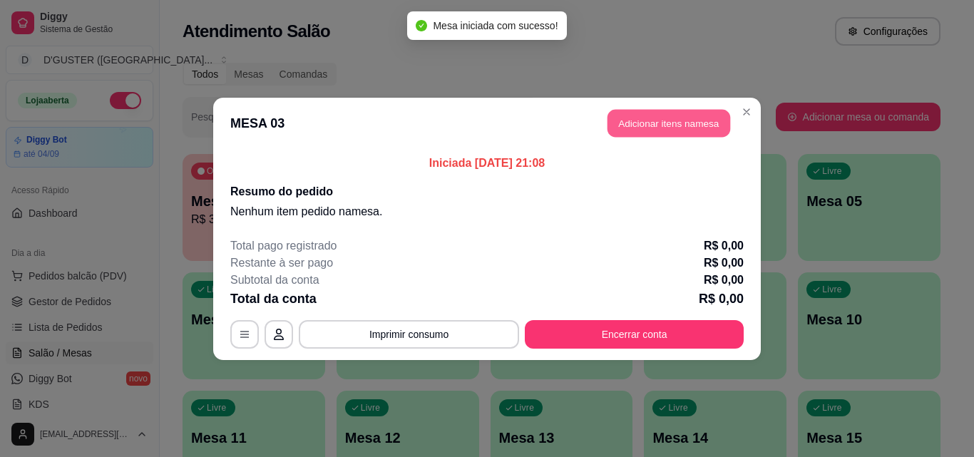
click at [636, 127] on button "Adicionar itens na mesa" at bounding box center [668, 123] width 123 height 28
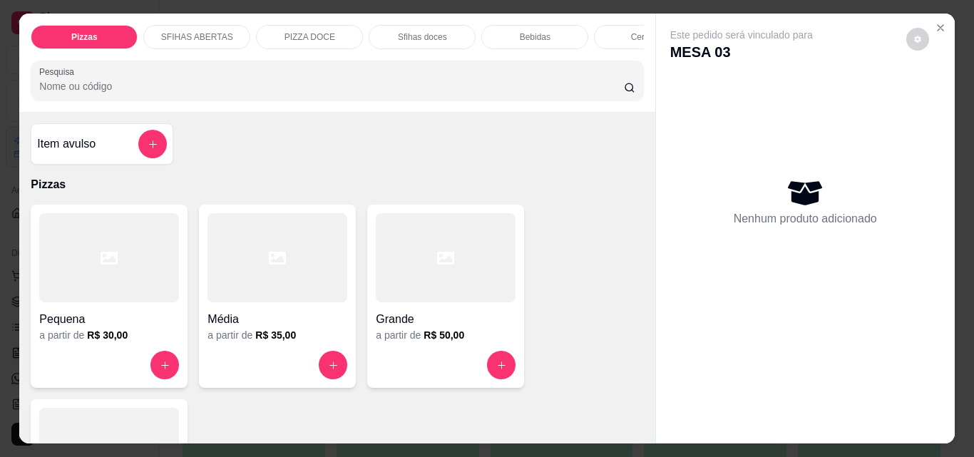
click at [258, 326] on h4 "Média" at bounding box center [277, 319] width 140 height 17
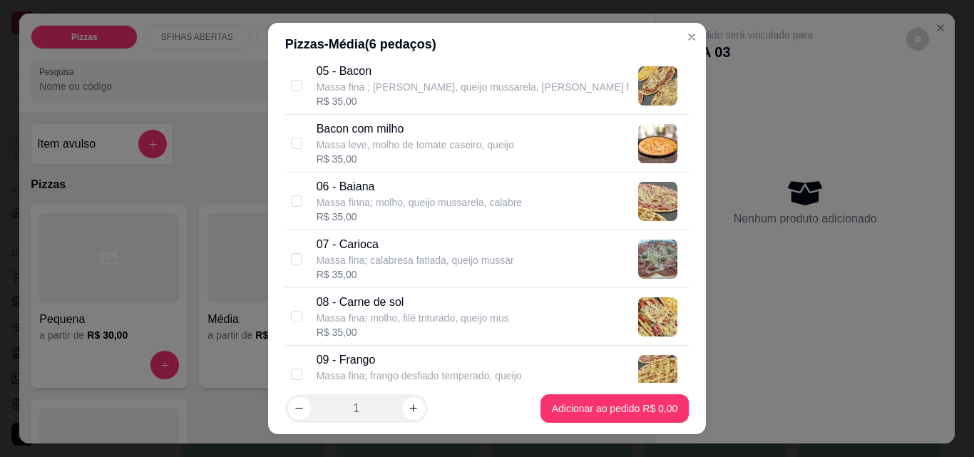
scroll to position [428, 0]
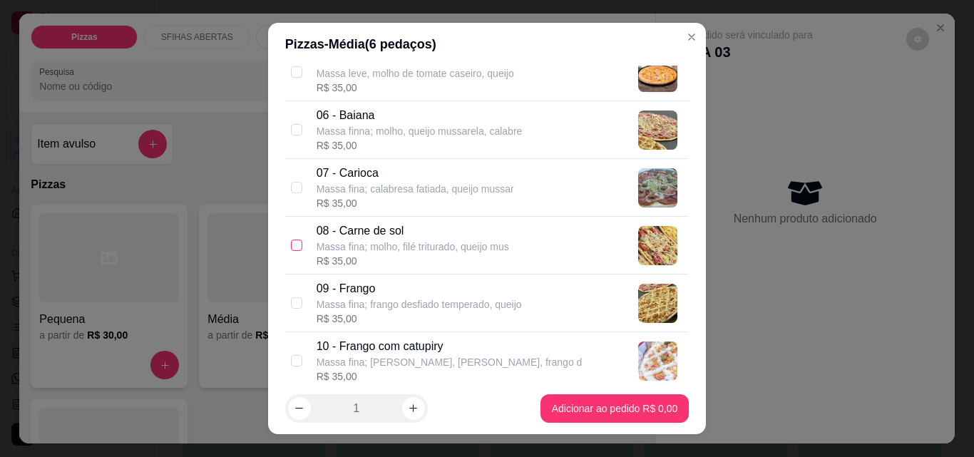
click at [291, 242] on input "checkbox" at bounding box center [296, 245] width 11 height 11
checkbox input "true"
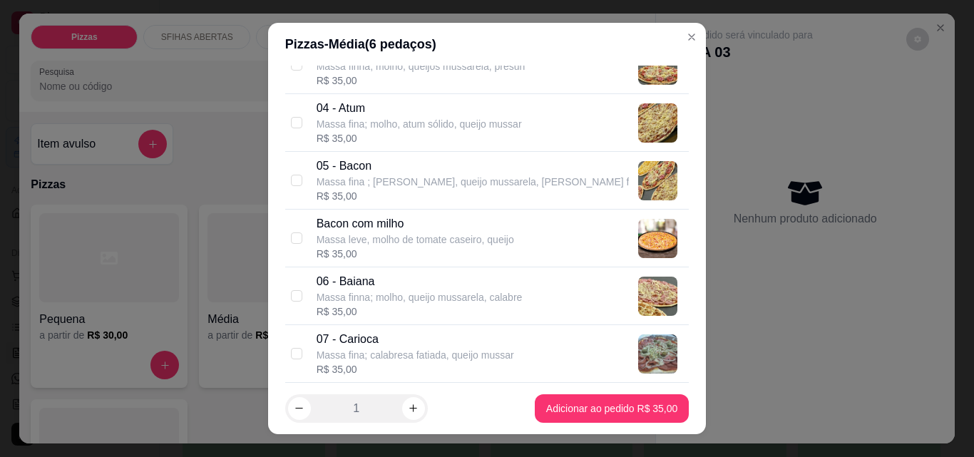
scroll to position [143, 0]
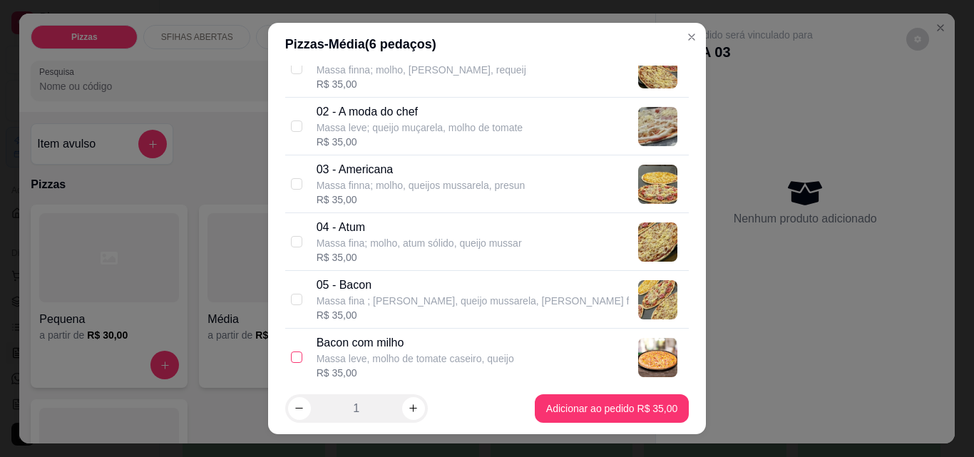
click at [292, 352] on input "checkbox" at bounding box center [296, 356] width 11 height 11
checkbox input "true"
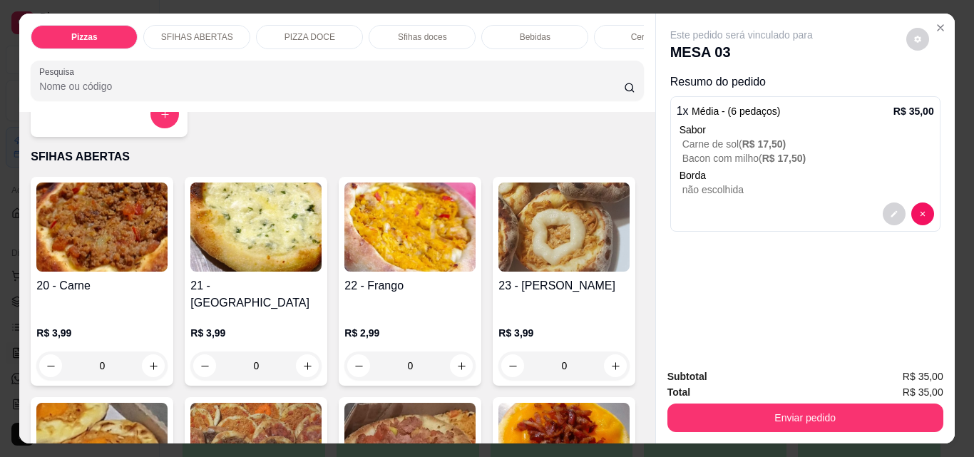
scroll to position [428, 0]
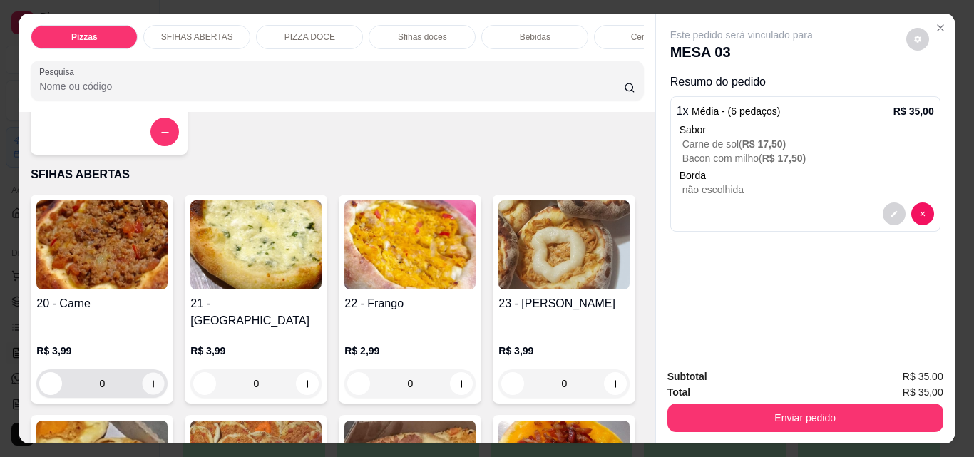
click at [151, 378] on icon "increase-product-quantity" at bounding box center [153, 383] width 11 height 11
type input "1"
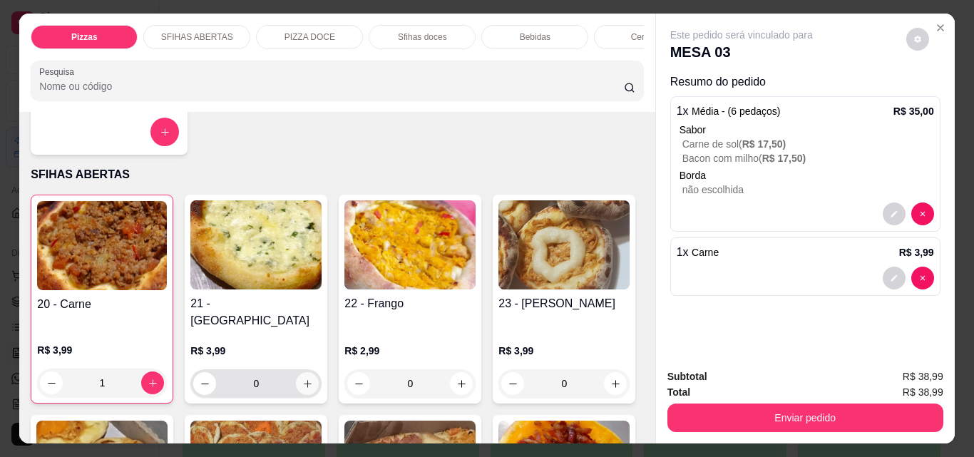
click at [302, 378] on icon "increase-product-quantity" at bounding box center [307, 383] width 11 height 11
type input "1"
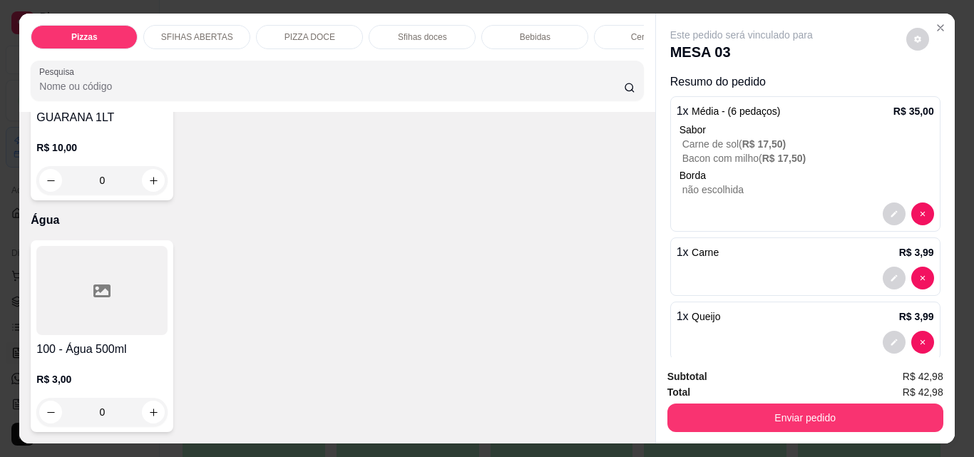
scroll to position [5346, 0]
type input "1"
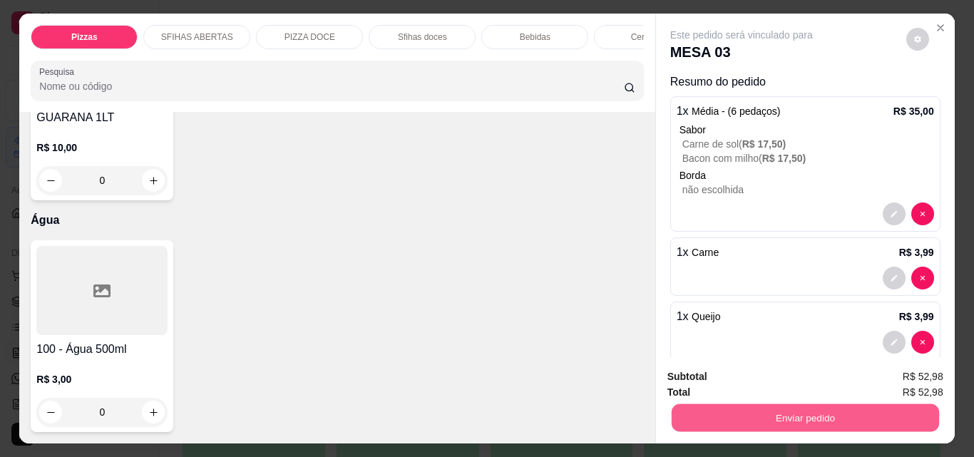
click at [801, 408] on button "Enviar pedido" at bounding box center [804, 417] width 267 height 28
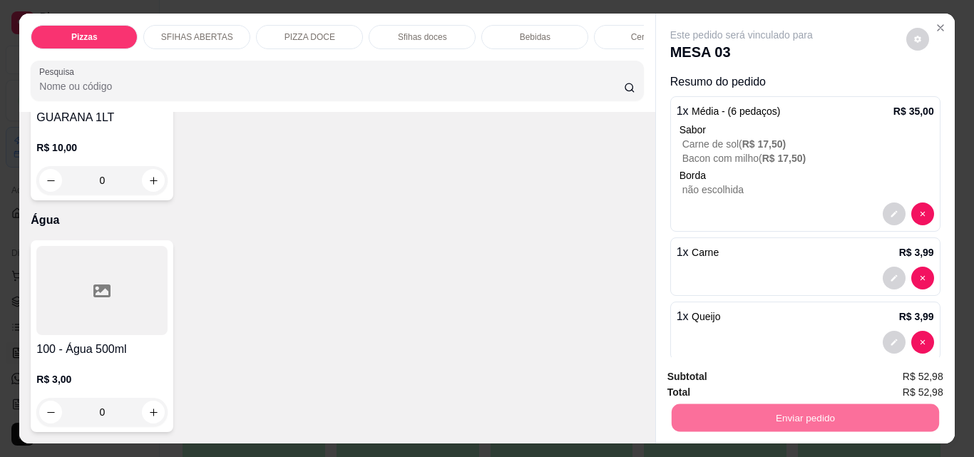
click at [758, 380] on button "Não registrar e enviar pedido" at bounding box center [758, 377] width 148 height 27
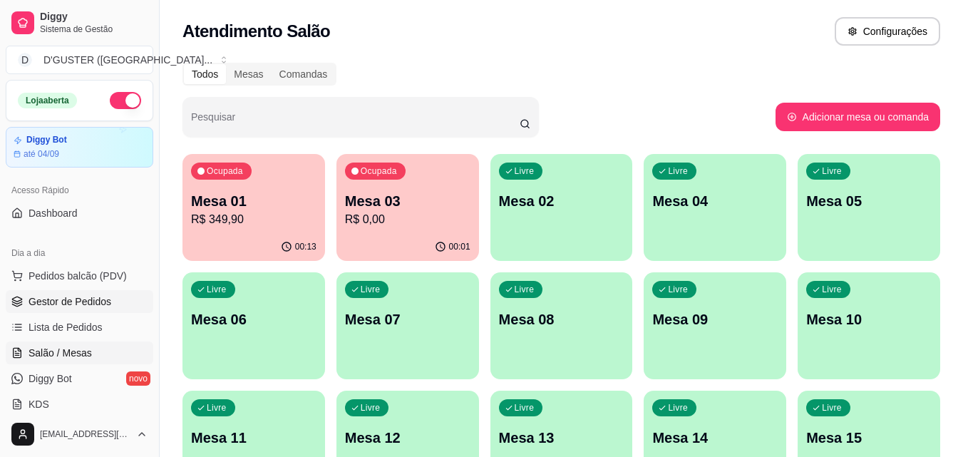
click at [92, 304] on span "Gestor de Pedidos" at bounding box center [70, 301] width 83 height 14
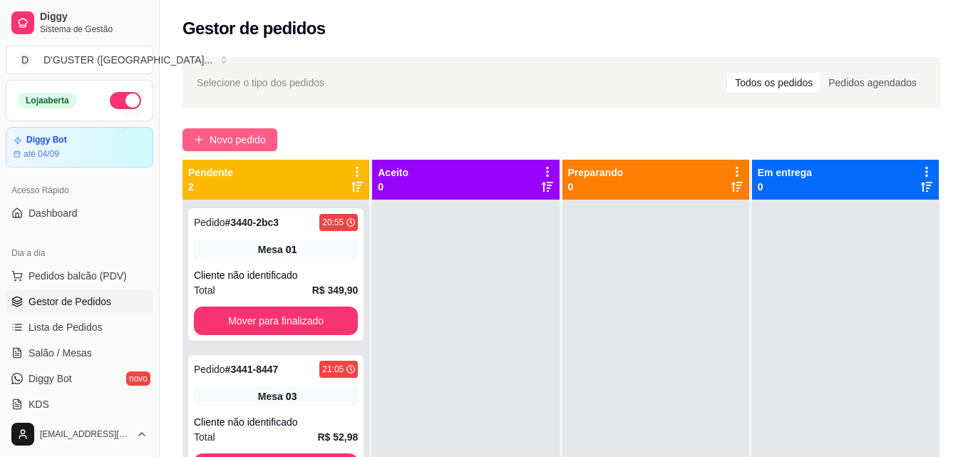
click at [233, 148] on button "Novo pedido" at bounding box center [229, 139] width 95 height 23
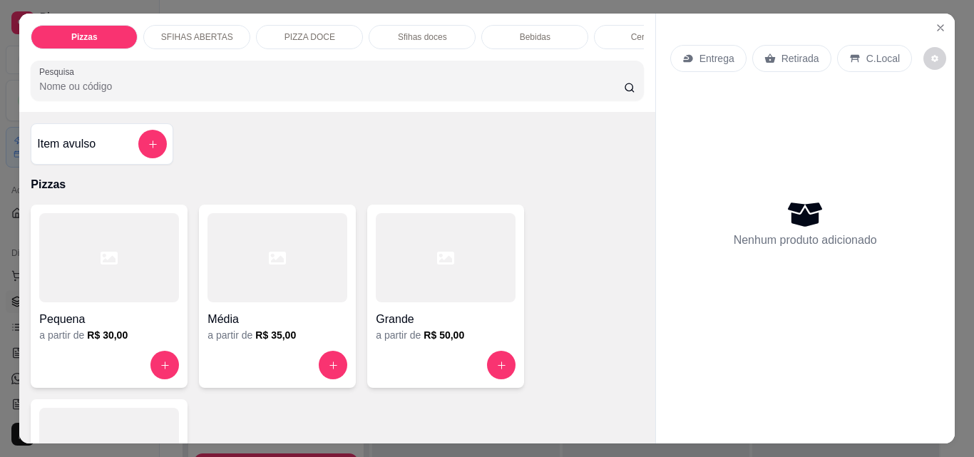
click at [694, 45] on div "Entrega" at bounding box center [708, 58] width 76 height 27
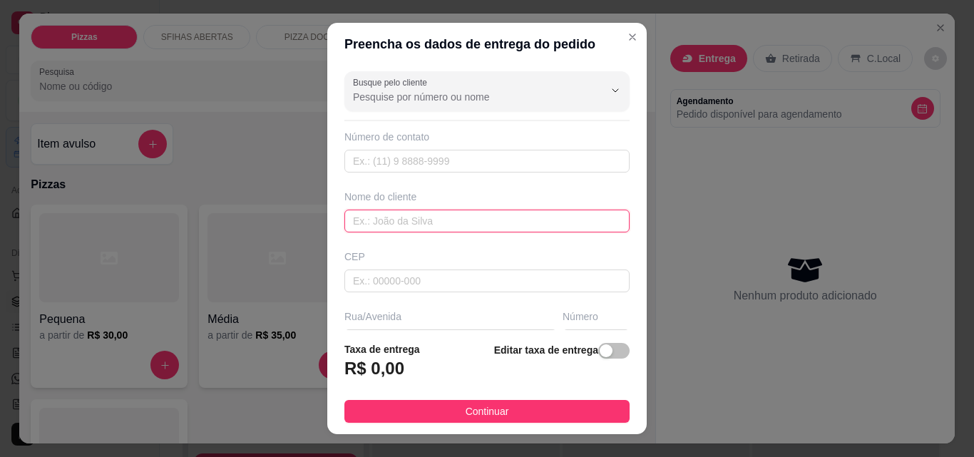
click at [436, 220] on input "text" at bounding box center [486, 221] width 285 height 23
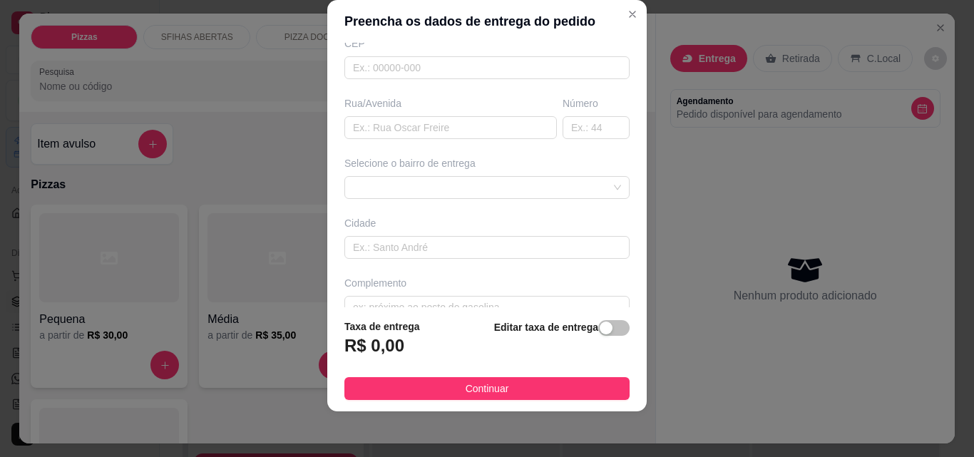
scroll to position [214, 0]
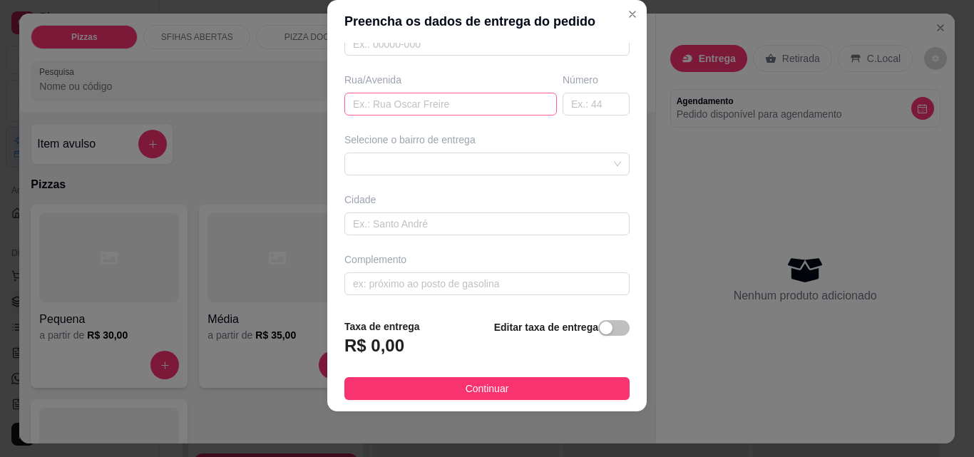
type input "[PERSON_NAME]"
click at [458, 101] on input "text" at bounding box center [450, 104] width 212 height 23
click at [426, 172] on div at bounding box center [486, 164] width 285 height 23
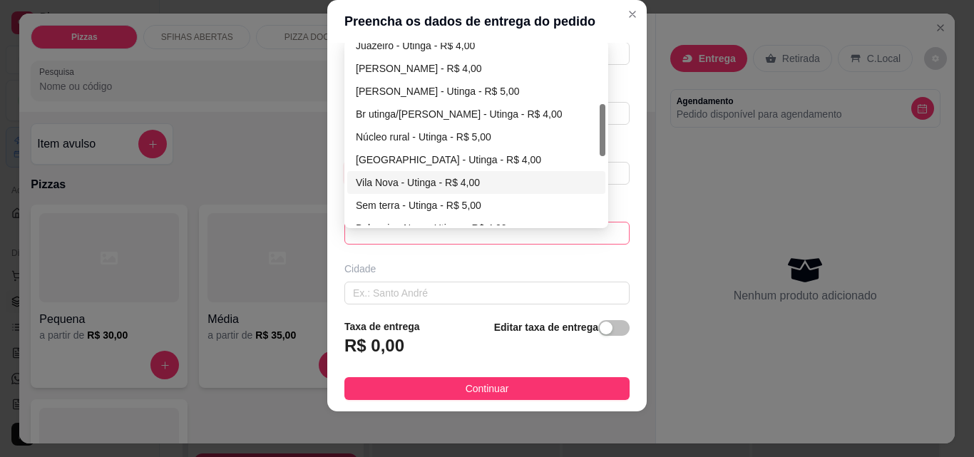
type input "RUA DE ZAI"
click at [386, 178] on div "Vila Nova - Utinga - R$ 4,00" at bounding box center [476, 183] width 241 height 16
type input "Utinga"
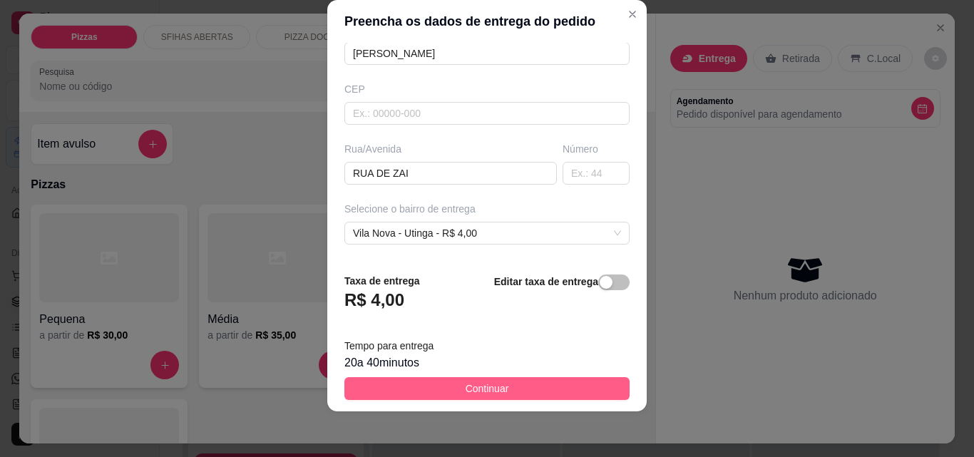
click at [502, 383] on button "Continuar" at bounding box center [486, 388] width 285 height 23
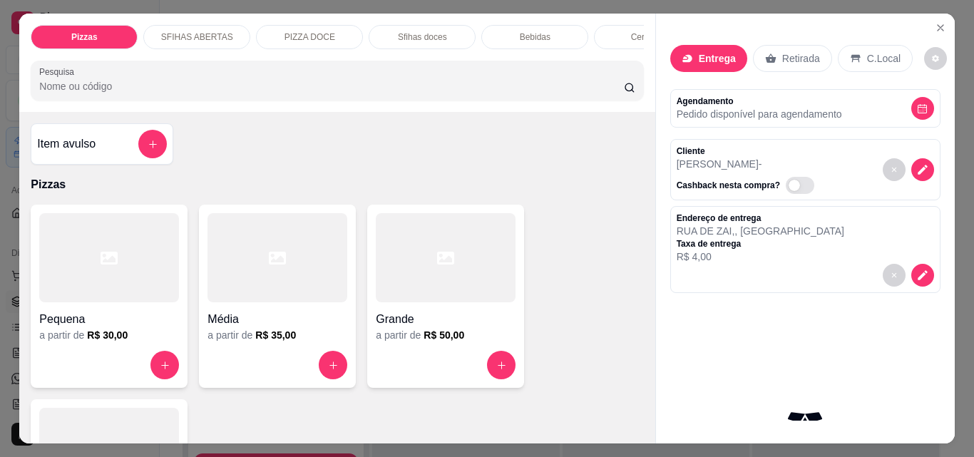
click at [76, 153] on h4 "Item avulso" at bounding box center [66, 143] width 58 height 17
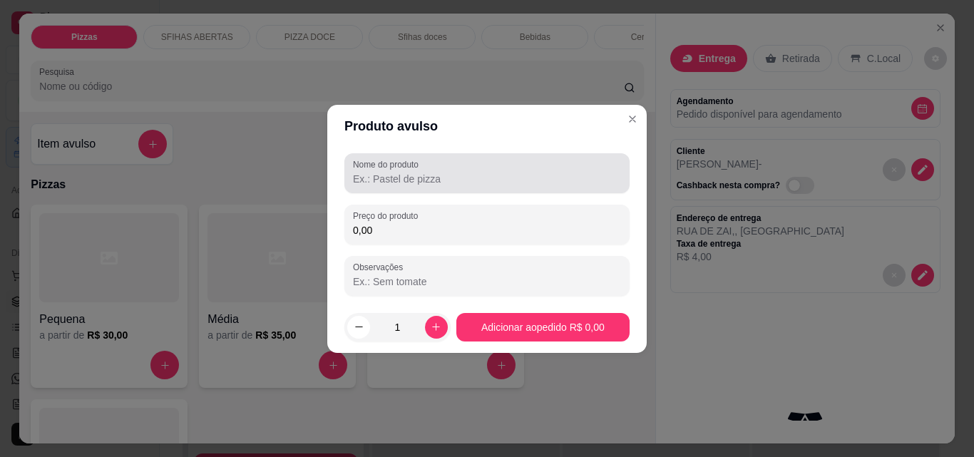
click at [411, 158] on label "Nome do produto" at bounding box center [388, 164] width 71 height 12
click at [411, 172] on input "Nome do produto" at bounding box center [487, 179] width 268 height 14
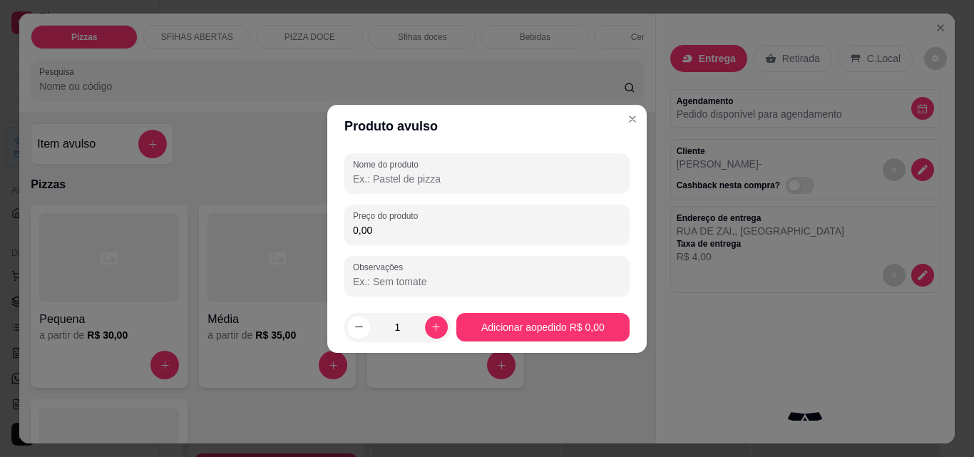
click at [423, 160] on label "Nome do produto" at bounding box center [388, 164] width 71 height 12
click at [423, 172] on input "Nome do produto" at bounding box center [487, 179] width 268 height 14
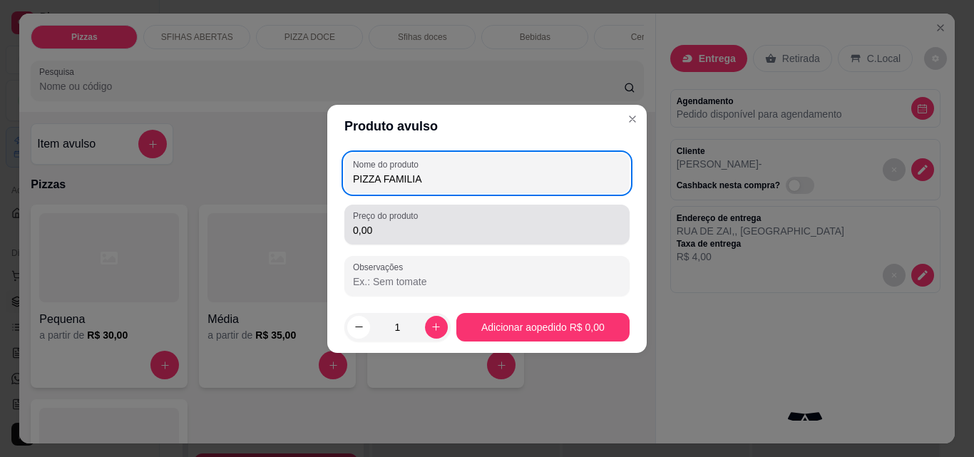
type input "PIZZA FAMILIA"
click at [509, 233] on input "0,00" at bounding box center [487, 230] width 268 height 14
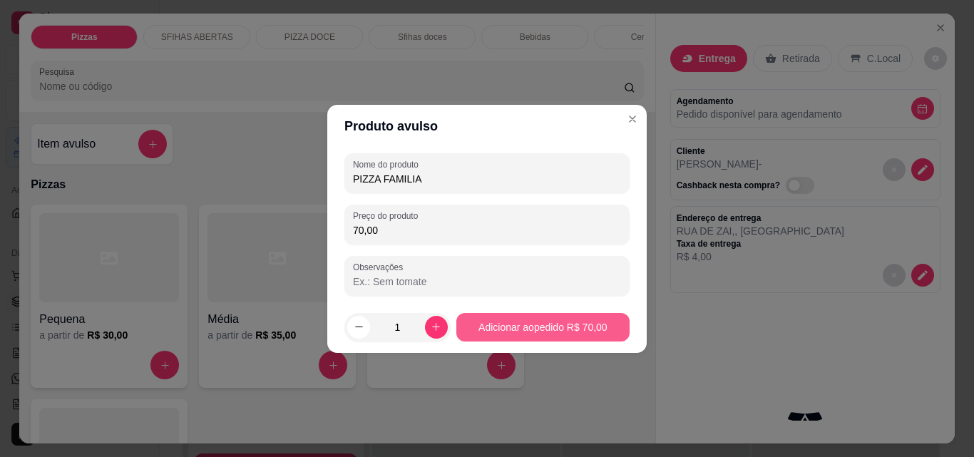
type input "70,00"
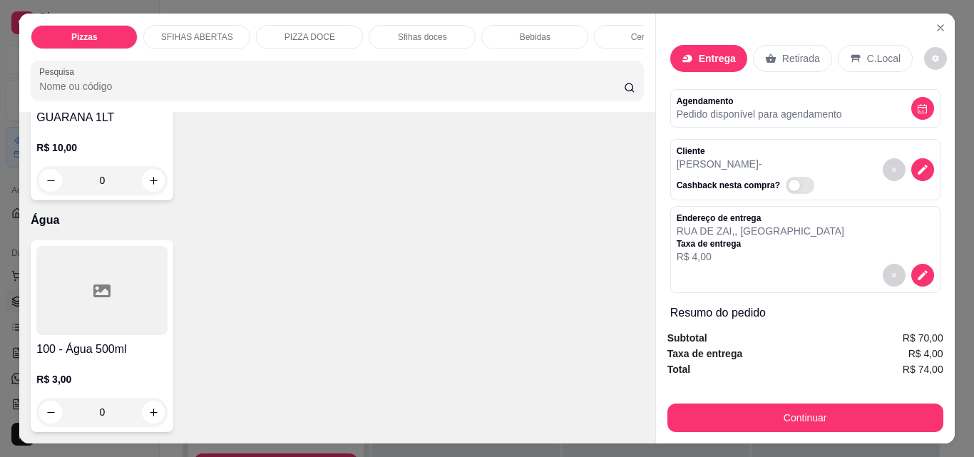
scroll to position [5346, 0]
type input "1"
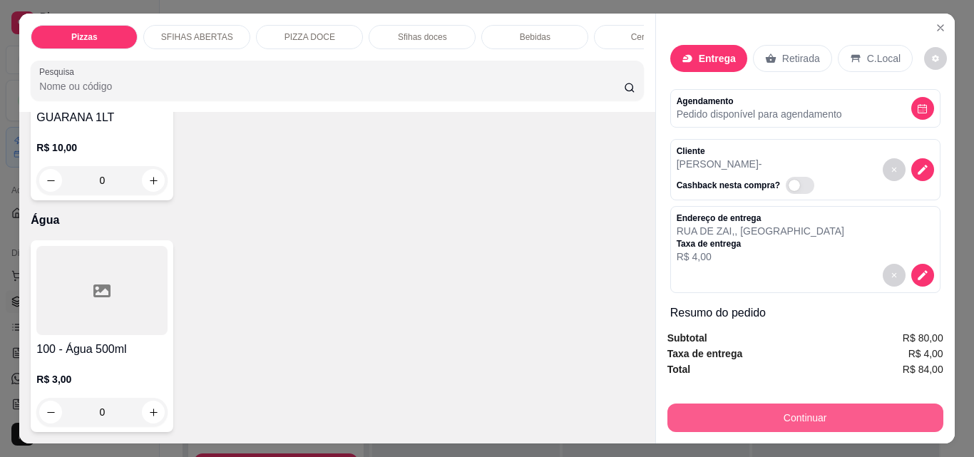
click at [803, 415] on button "Continuar" at bounding box center [805, 417] width 276 height 29
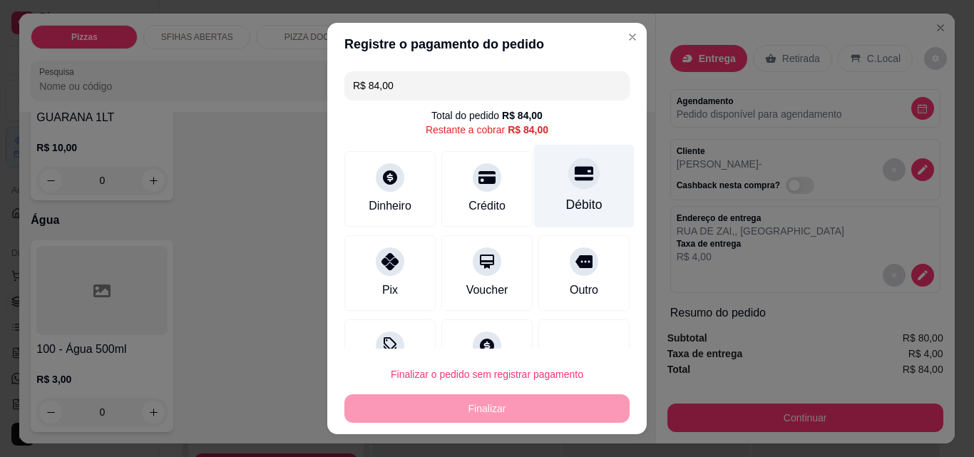
click at [564, 191] on div "Débito" at bounding box center [584, 186] width 101 height 83
type input "R$ 0,00"
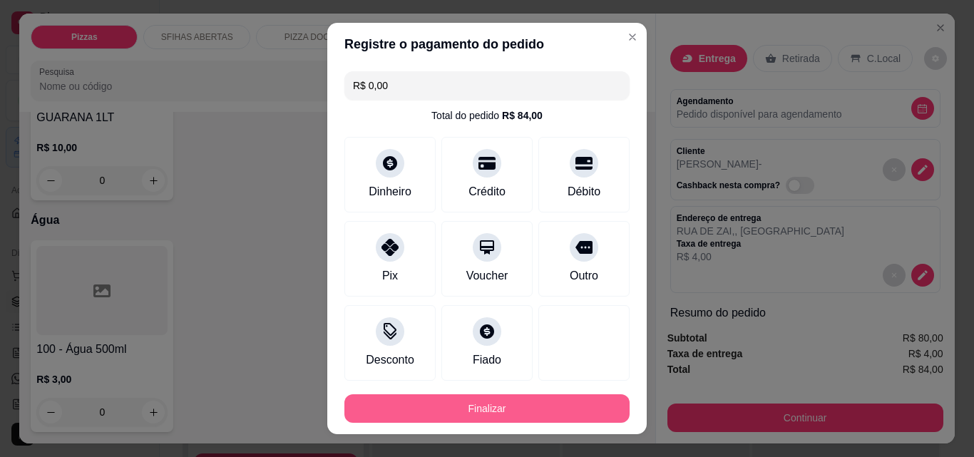
click at [541, 403] on button "Finalizar" at bounding box center [486, 408] width 285 height 29
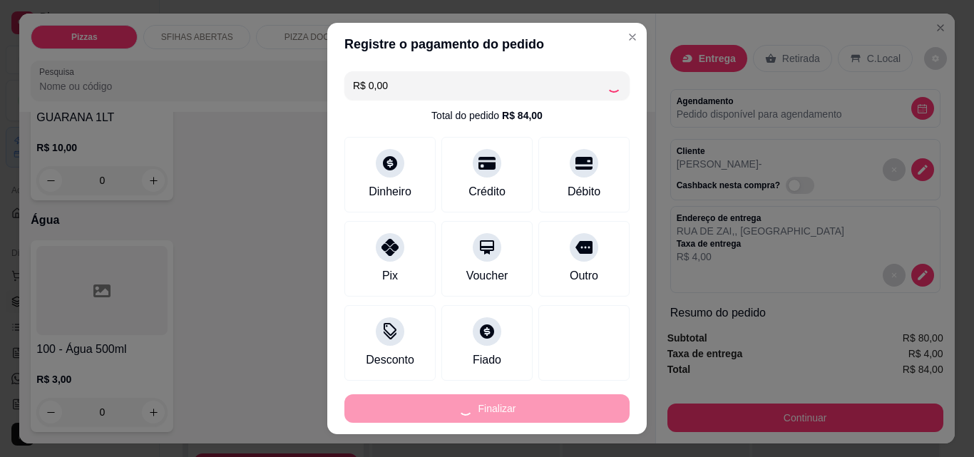
type input "0"
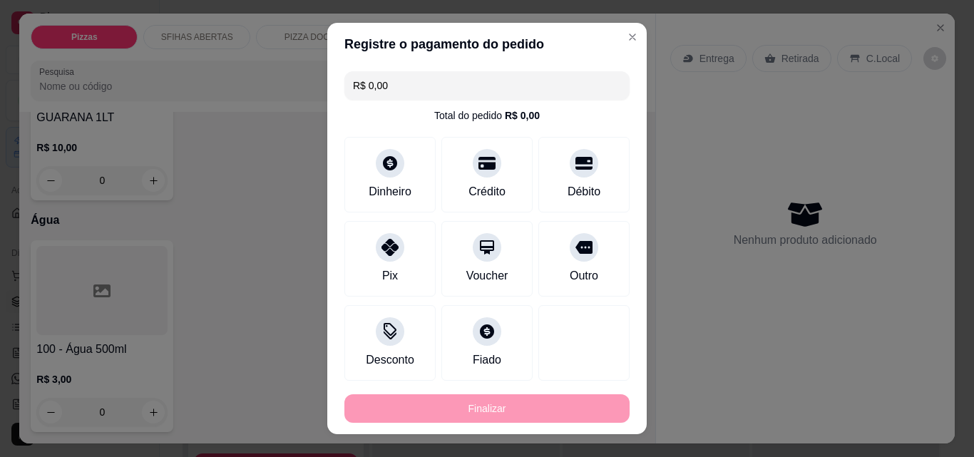
type input "-R$ 84,00"
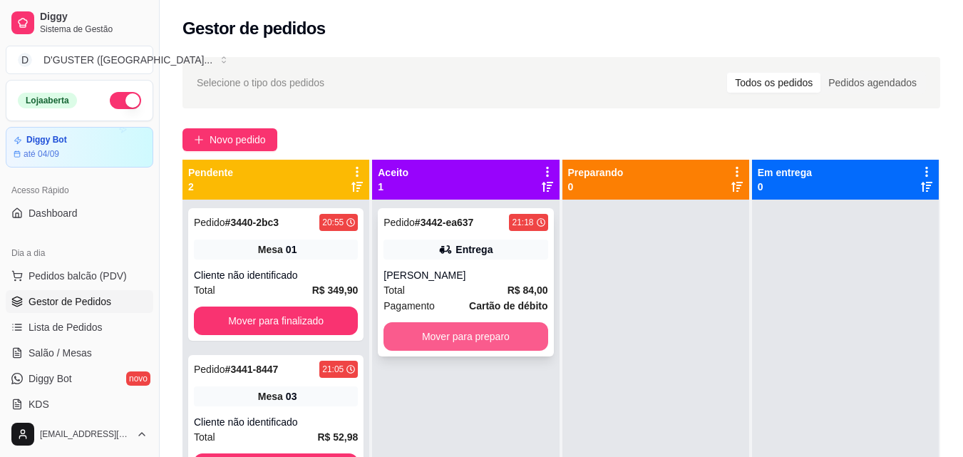
click at [472, 340] on button "Mover para preparo" at bounding box center [465, 336] width 164 height 29
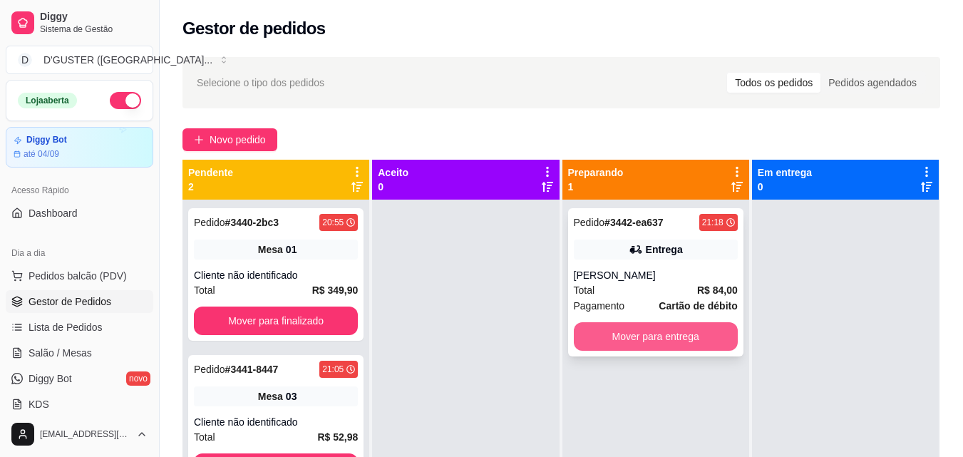
click at [628, 327] on button "Mover para entrega" at bounding box center [656, 336] width 164 height 29
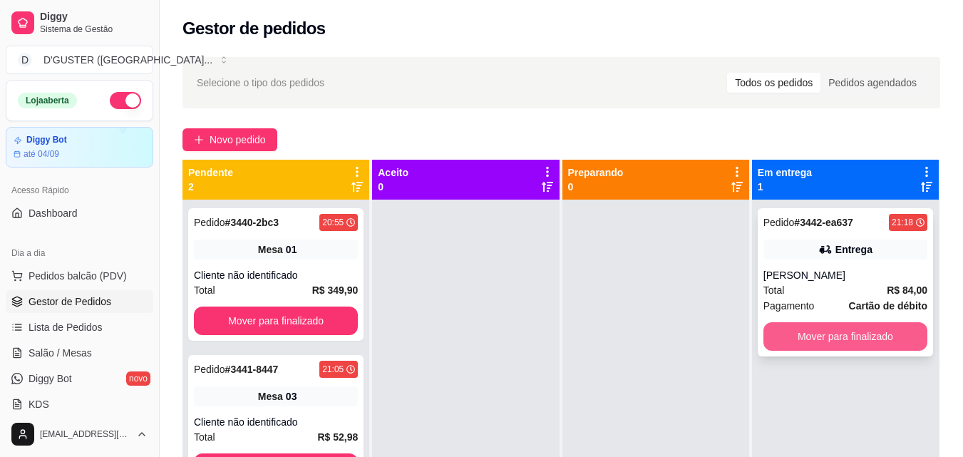
click at [768, 331] on button "Mover para finalizado" at bounding box center [845, 336] width 164 height 29
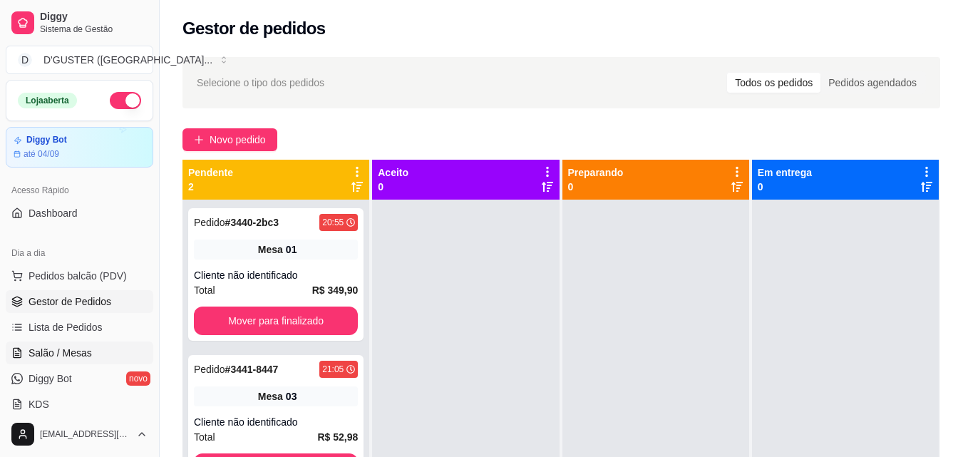
click at [104, 356] on link "Salão / Mesas" at bounding box center [80, 352] width 148 height 23
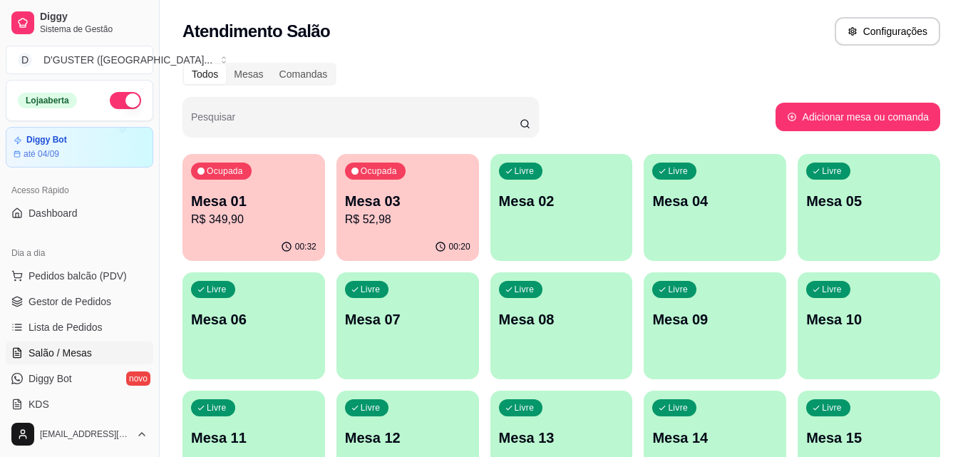
click at [257, 209] on p "Mesa 01" at bounding box center [253, 201] width 125 height 20
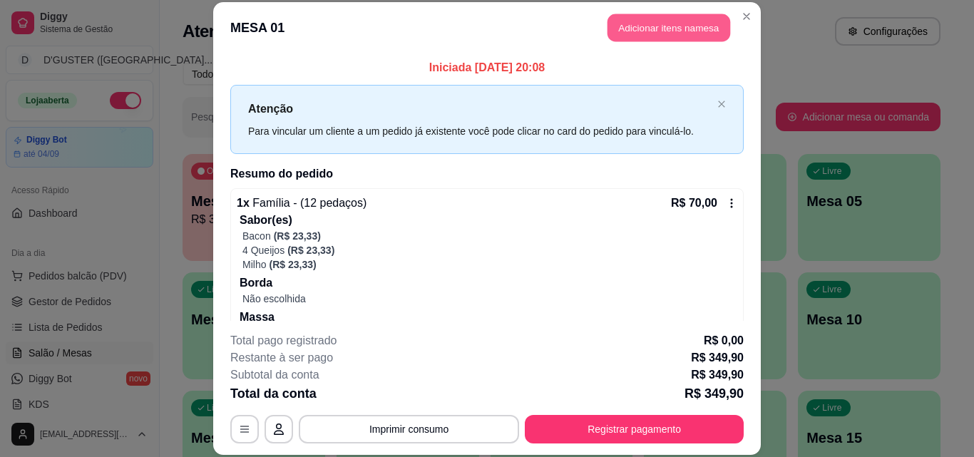
click at [624, 24] on button "Adicionar itens na mesa" at bounding box center [668, 28] width 123 height 28
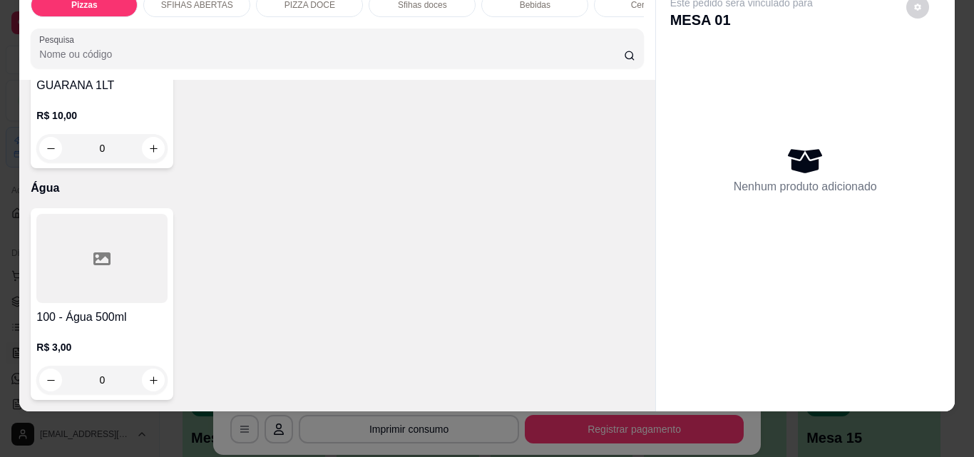
scroll to position [5346, 0]
type input "1"
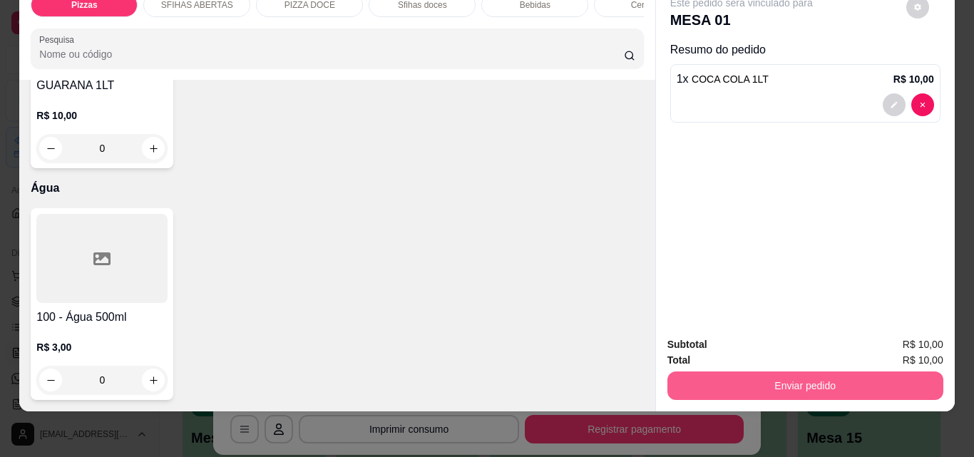
click at [830, 374] on button "Enviar pedido" at bounding box center [805, 385] width 276 height 29
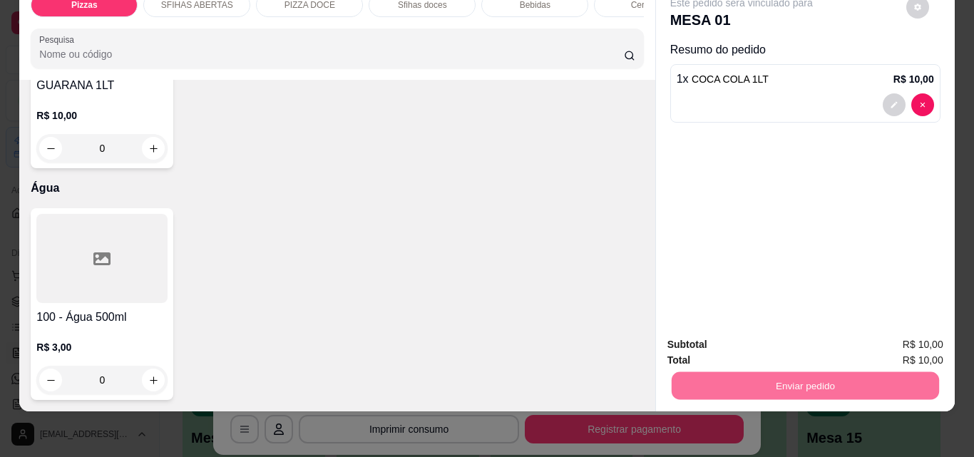
click at [796, 336] on button "Não registrar e enviar pedido" at bounding box center [758, 339] width 148 height 27
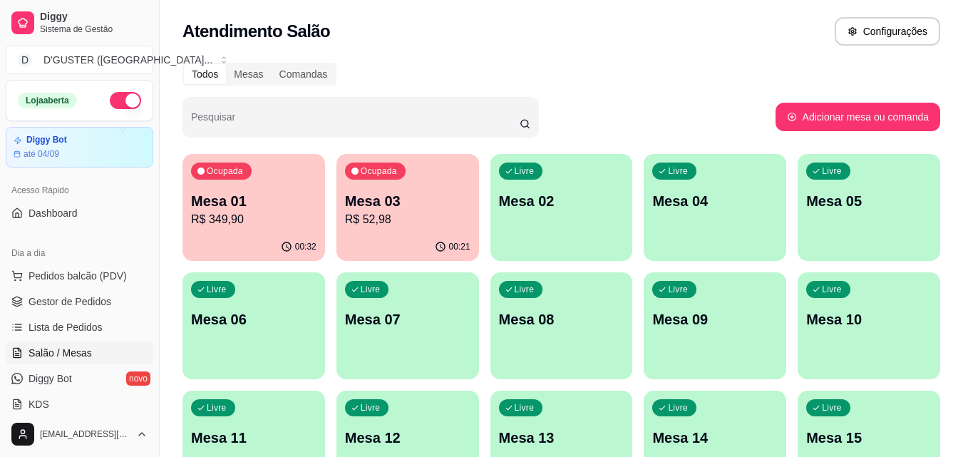
click at [396, 212] on p "R$ 52,98" at bounding box center [407, 219] width 125 height 17
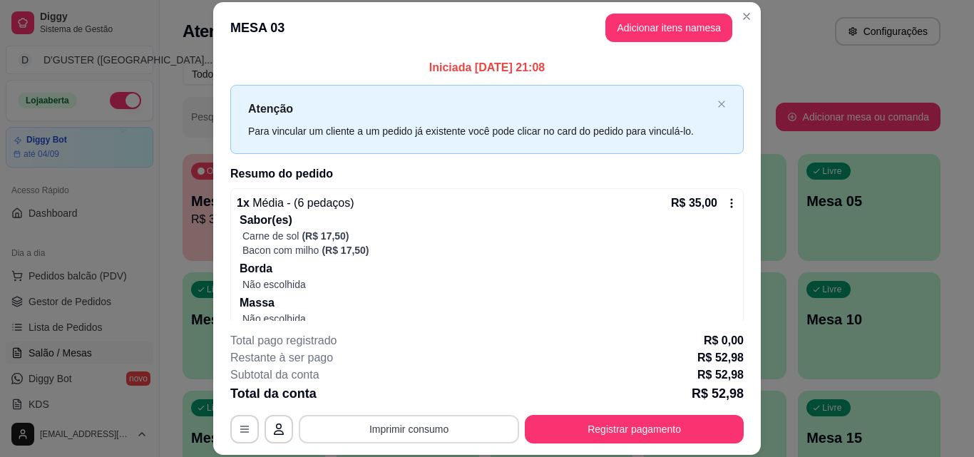
click at [453, 424] on button "Imprimir consumo" at bounding box center [409, 429] width 220 height 29
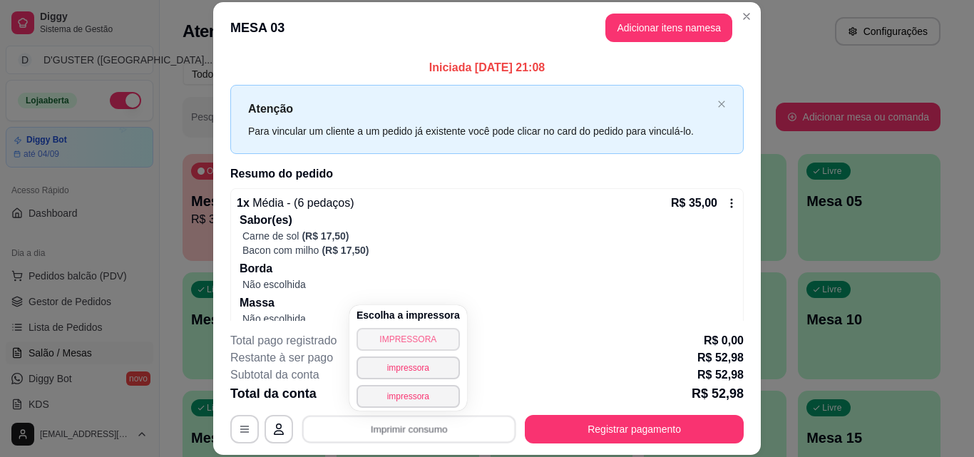
click at [418, 338] on button "IMPRESSORA" at bounding box center [407, 339] width 103 height 23
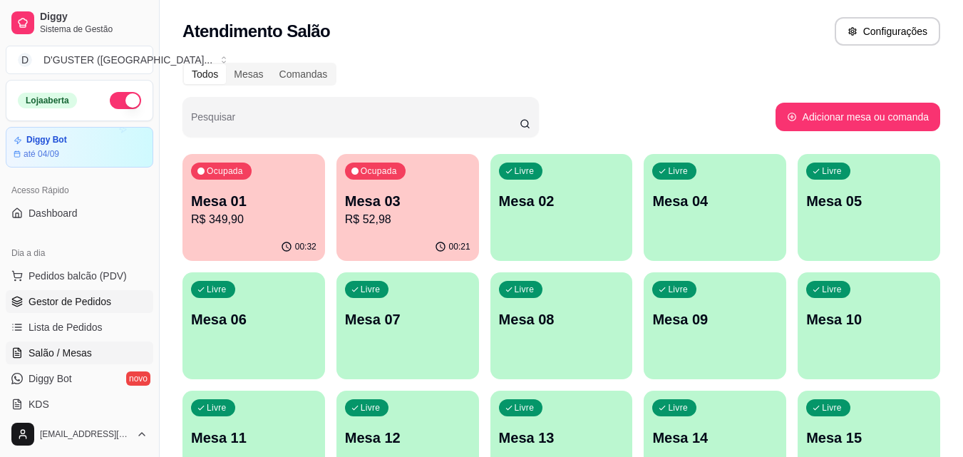
click at [61, 297] on span "Gestor de Pedidos" at bounding box center [70, 301] width 83 height 14
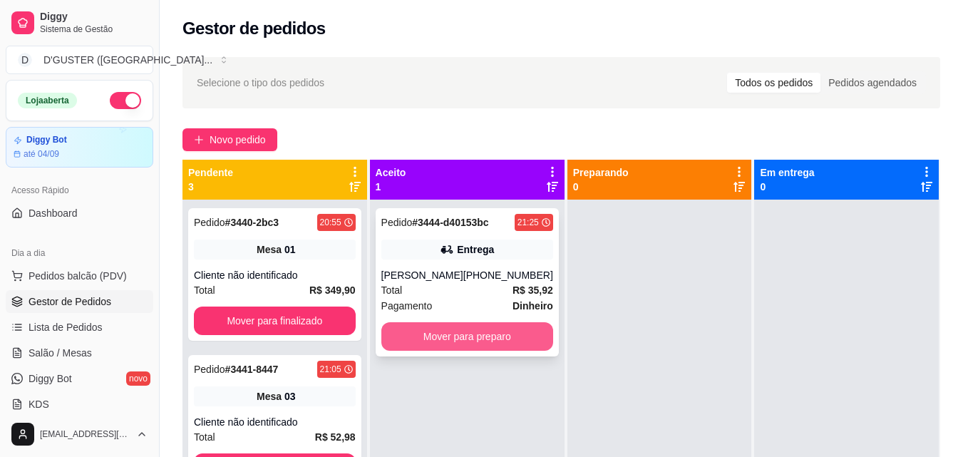
click at [497, 335] on button "Mover para preparo" at bounding box center [467, 336] width 172 height 29
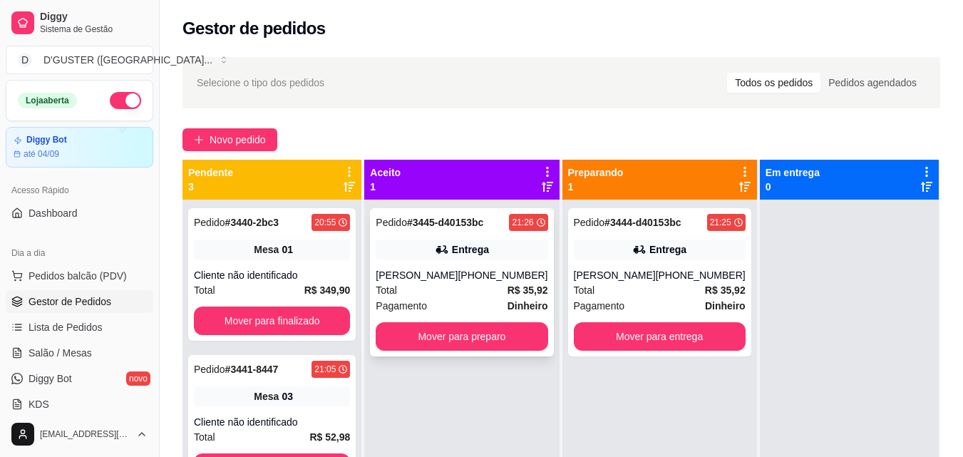
click at [421, 301] on span "Pagamento" at bounding box center [401, 306] width 51 height 16
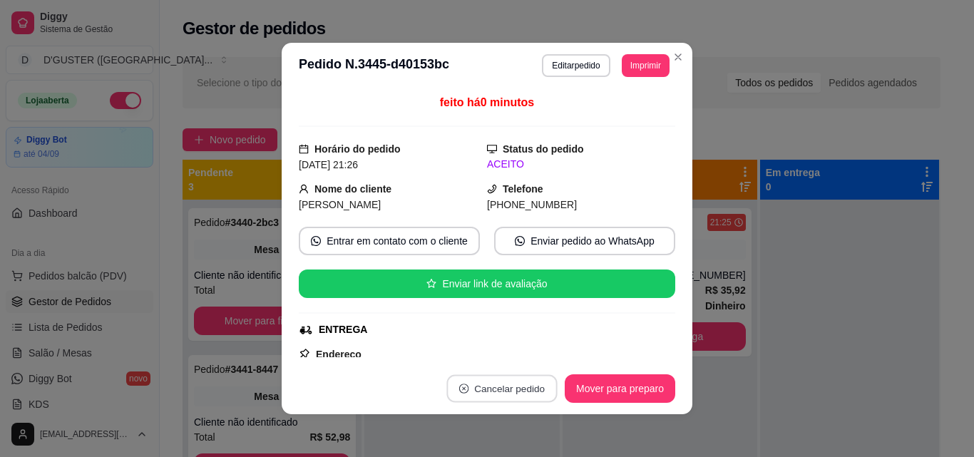
click at [511, 383] on button "Cancelar pedido" at bounding box center [501, 389] width 110 height 28
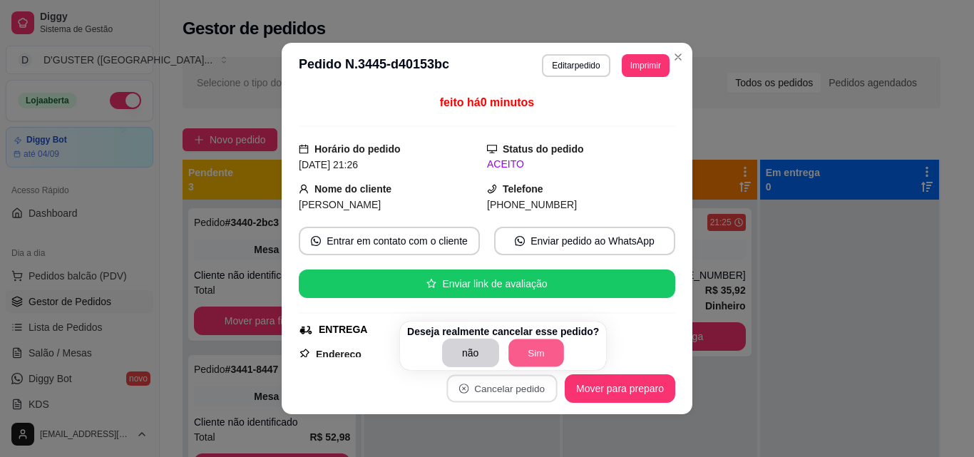
click at [517, 351] on button "Sim" at bounding box center [536, 353] width 56 height 28
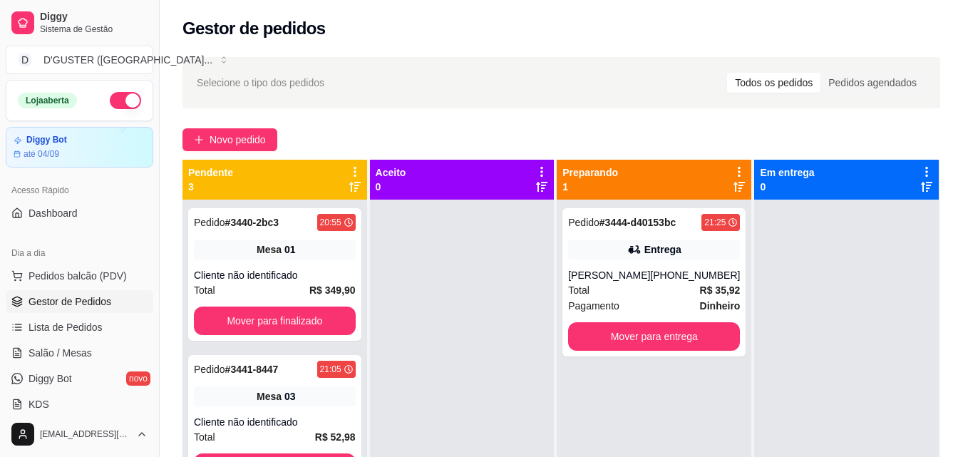
click at [80, 299] on span "Gestor de Pedidos" at bounding box center [70, 301] width 83 height 14
click at [81, 353] on span "Salão / Mesas" at bounding box center [60, 353] width 63 height 14
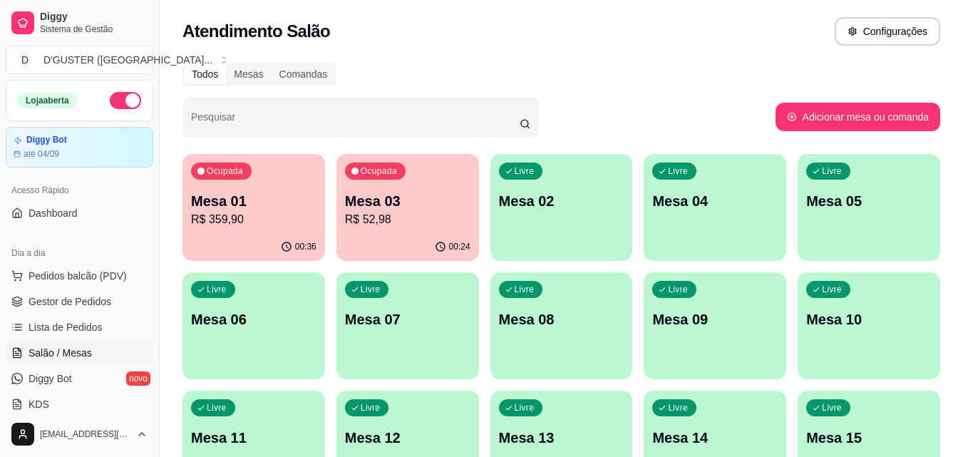
click at [259, 224] on p "R$ 359,90" at bounding box center [253, 219] width 125 height 17
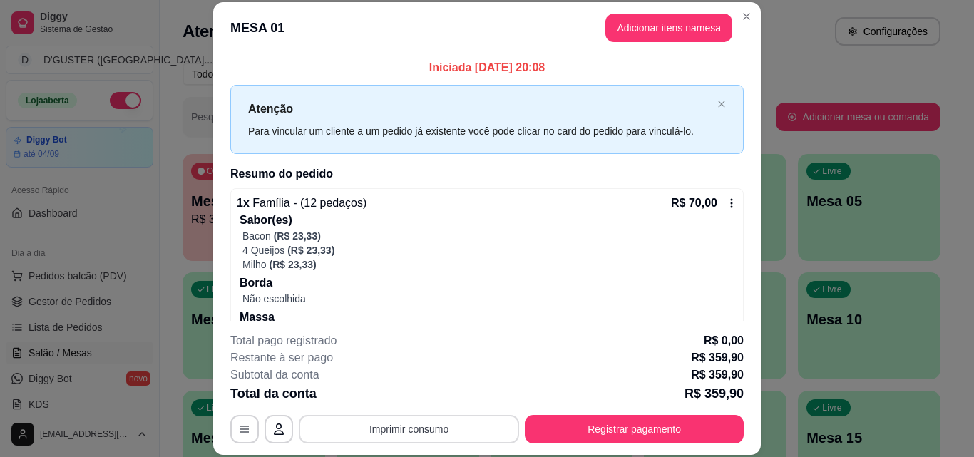
click at [386, 433] on button "Imprimir consumo" at bounding box center [409, 429] width 220 height 29
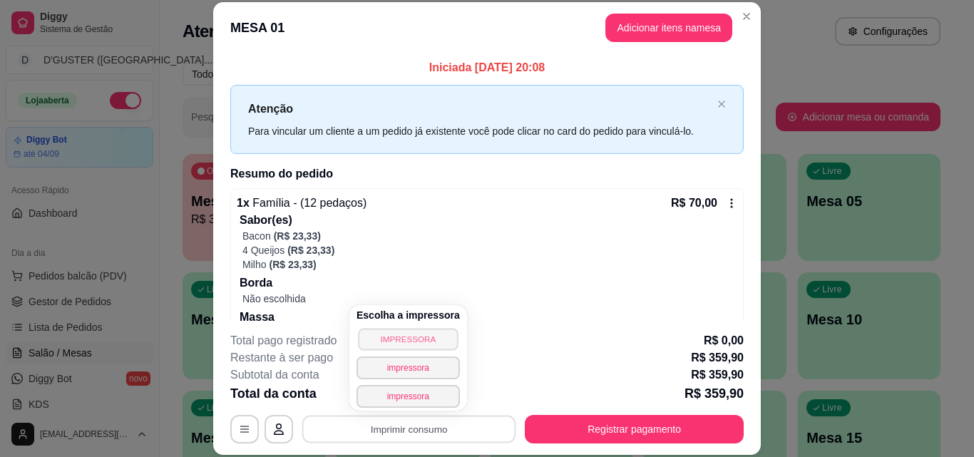
click at [391, 332] on button "IMPRESSORA" at bounding box center [408, 339] width 100 height 22
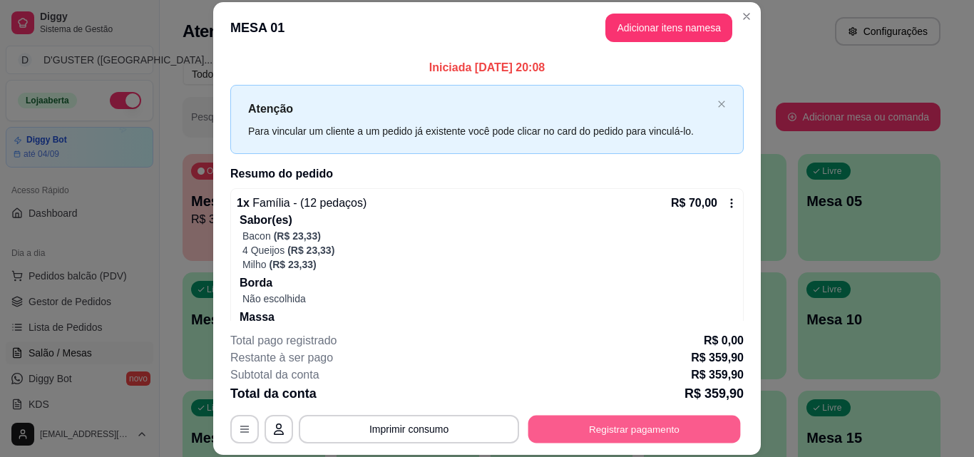
click at [606, 432] on button "Registrar pagamento" at bounding box center [634, 429] width 212 height 28
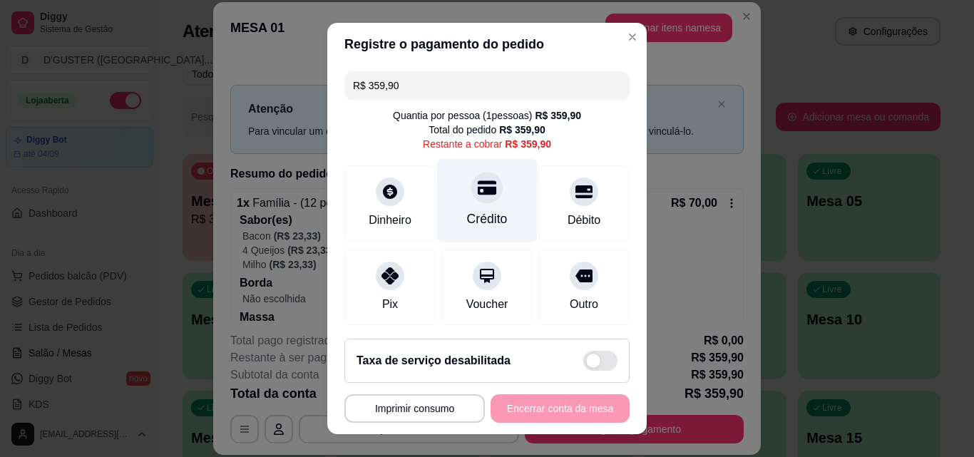
click at [471, 202] on div at bounding box center [486, 187] width 31 height 31
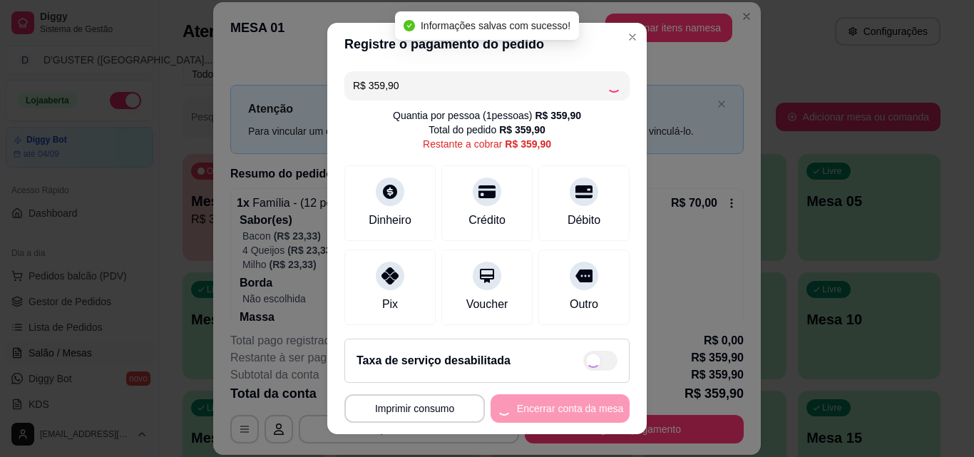
type input "R$ 0,00"
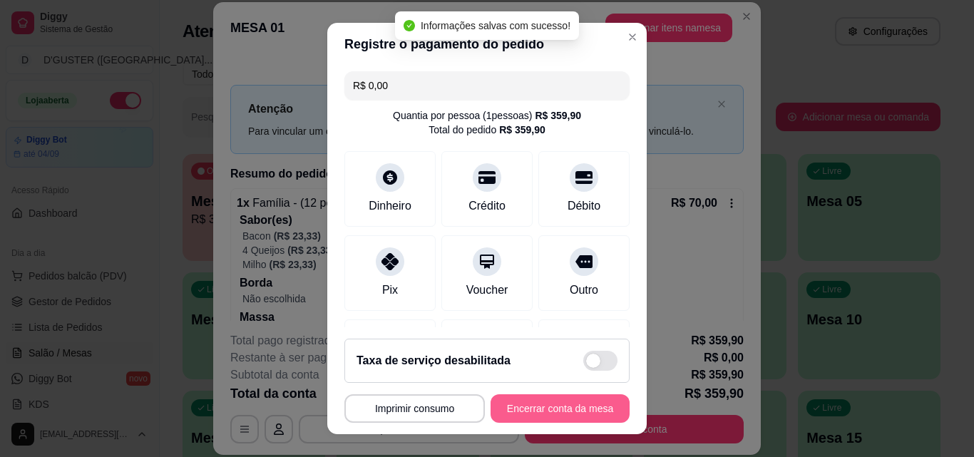
click at [535, 415] on button "Encerrar conta da mesa" at bounding box center [559, 408] width 139 height 29
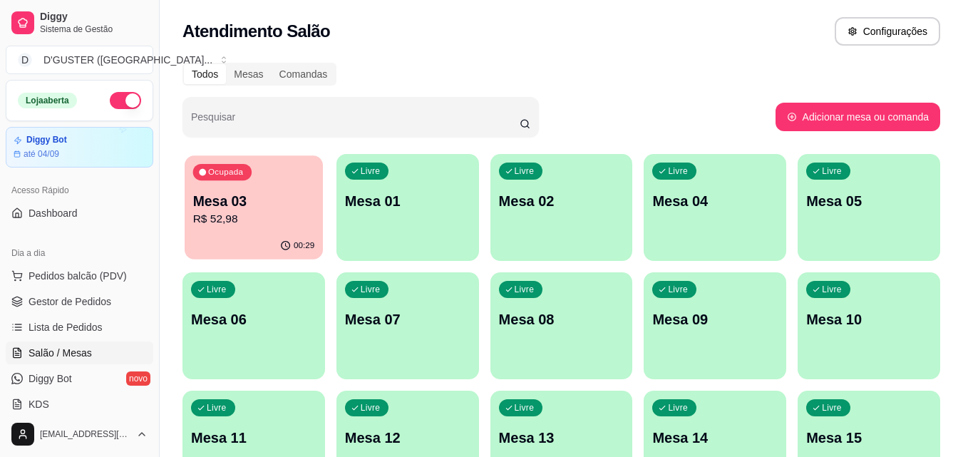
click at [236, 230] on div "Ocupada Mesa 03 R$ 52,98" at bounding box center [254, 193] width 138 height 77
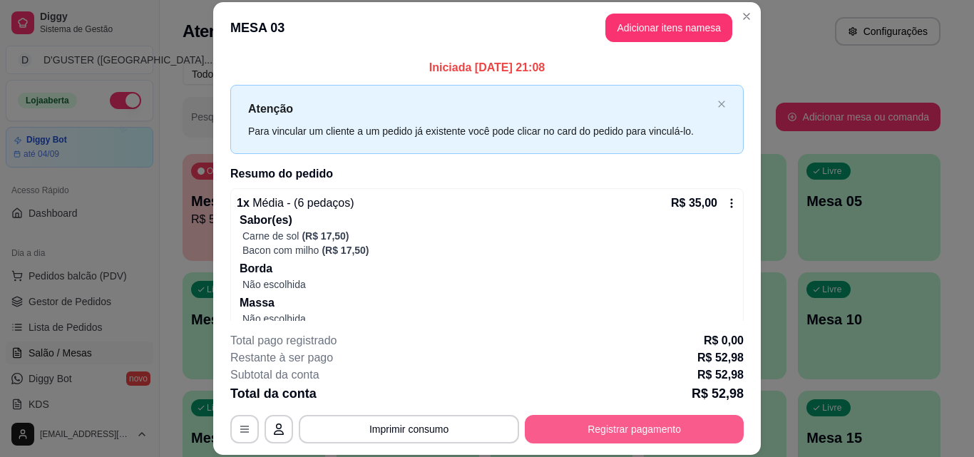
click at [632, 424] on button "Registrar pagamento" at bounding box center [634, 429] width 219 height 29
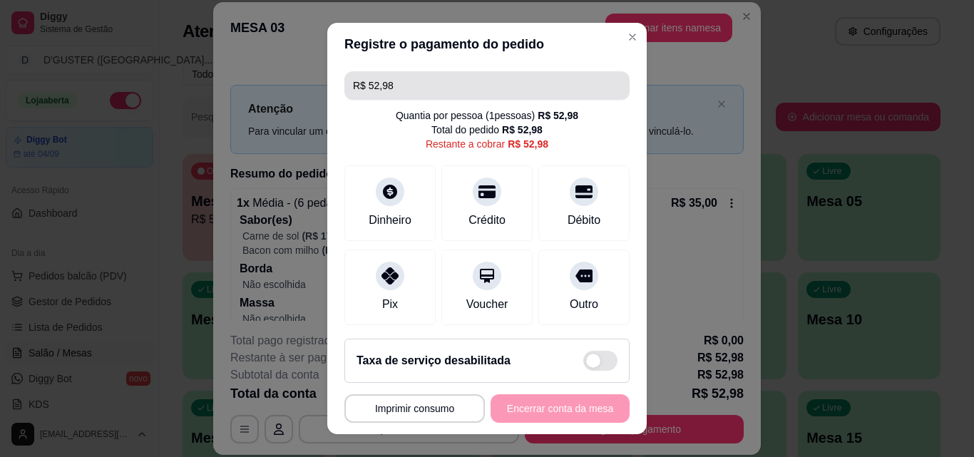
click at [401, 96] on input "R$ 52,98" at bounding box center [487, 85] width 268 height 29
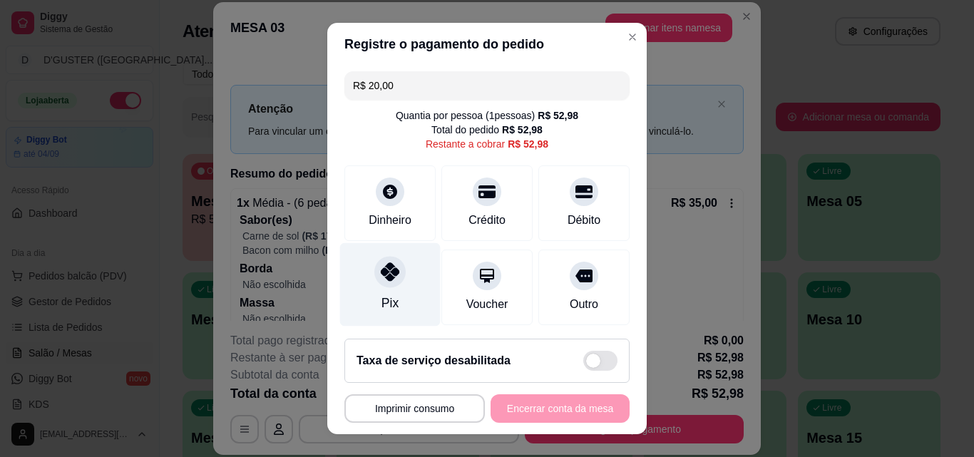
click at [392, 290] on div "Pix" at bounding box center [390, 284] width 101 height 83
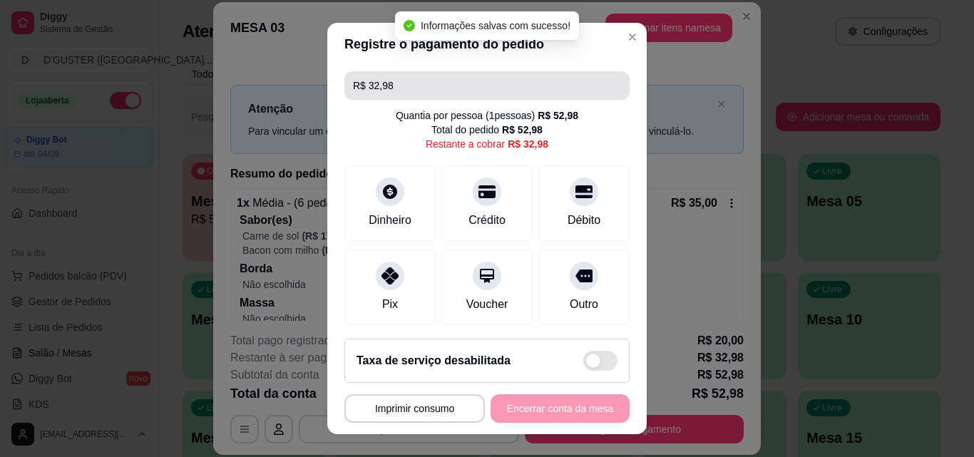
click at [519, 92] on input "R$ 32,98" at bounding box center [487, 85] width 268 height 29
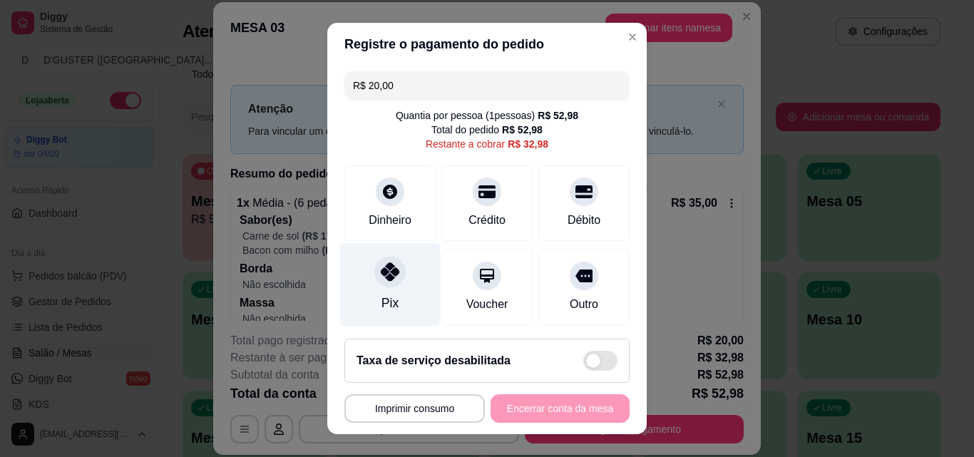
click at [391, 290] on div "Pix" at bounding box center [390, 284] width 101 height 83
click at [372, 302] on div "Pix" at bounding box center [390, 284] width 101 height 83
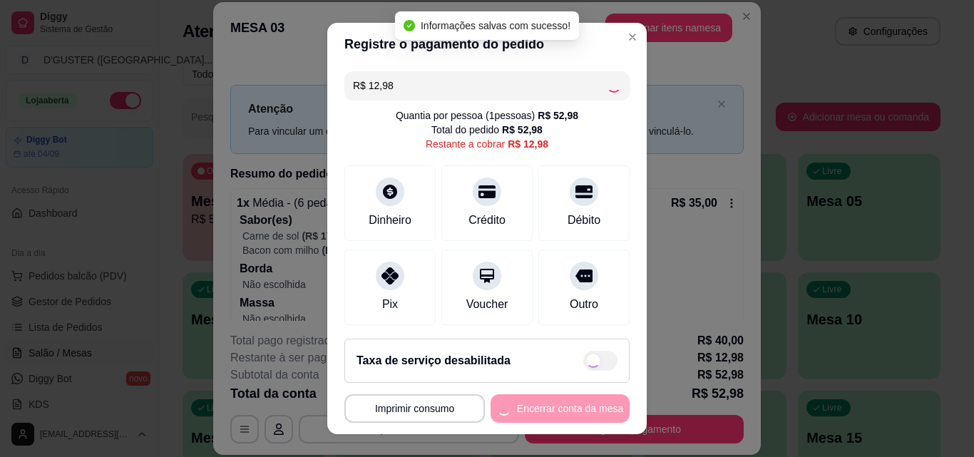
type input "R$ 0,00"
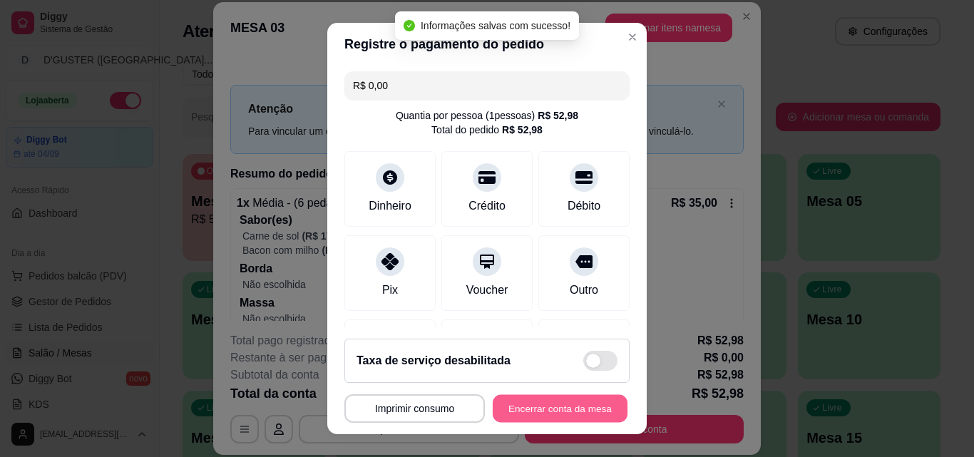
click at [550, 409] on button "Encerrar conta da mesa" at bounding box center [560, 409] width 135 height 28
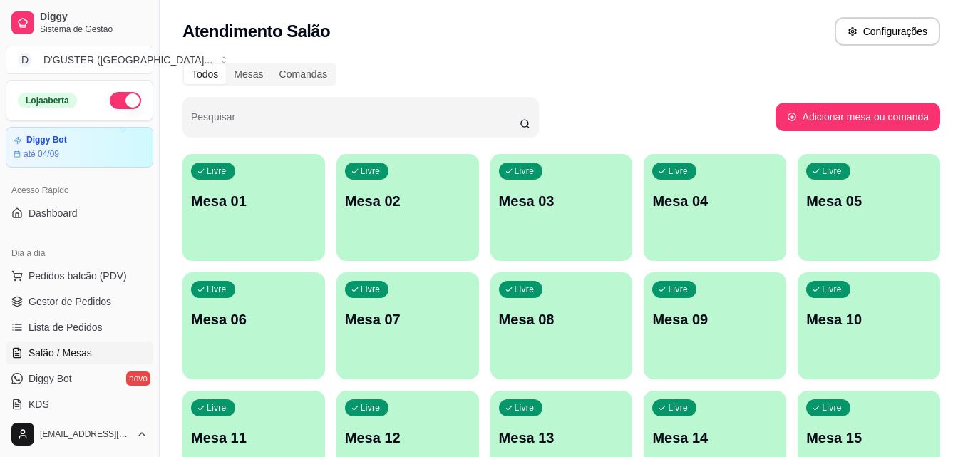
click at [565, 247] on div "button" at bounding box center [561, 252] width 143 height 17
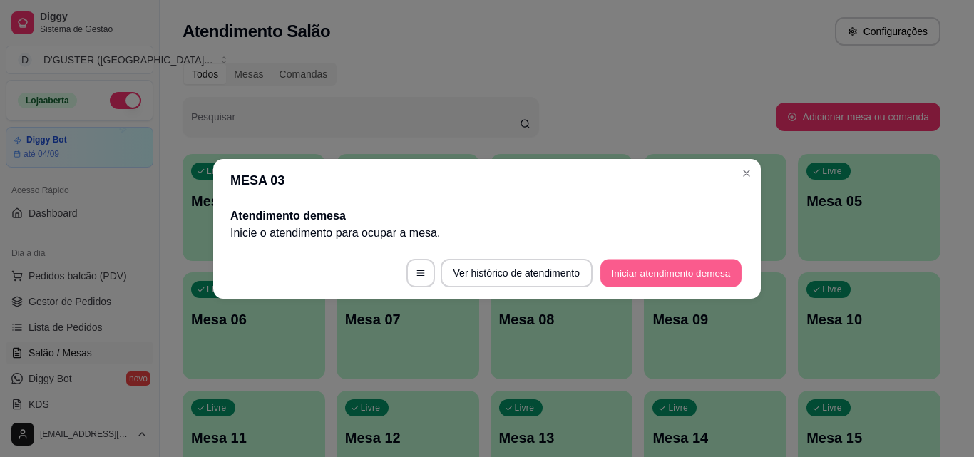
click at [666, 268] on button "Iniciar atendimento de mesa" at bounding box center [670, 273] width 141 height 28
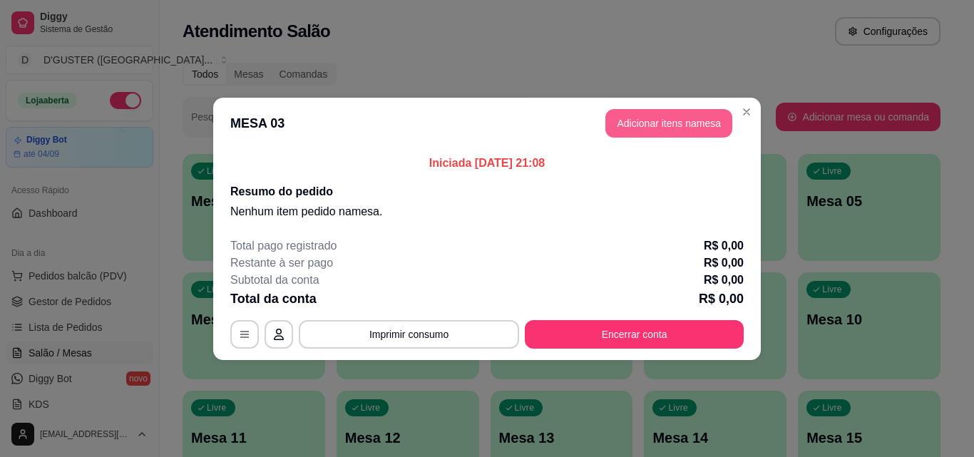
click at [699, 124] on button "Adicionar itens na mesa" at bounding box center [668, 123] width 127 height 29
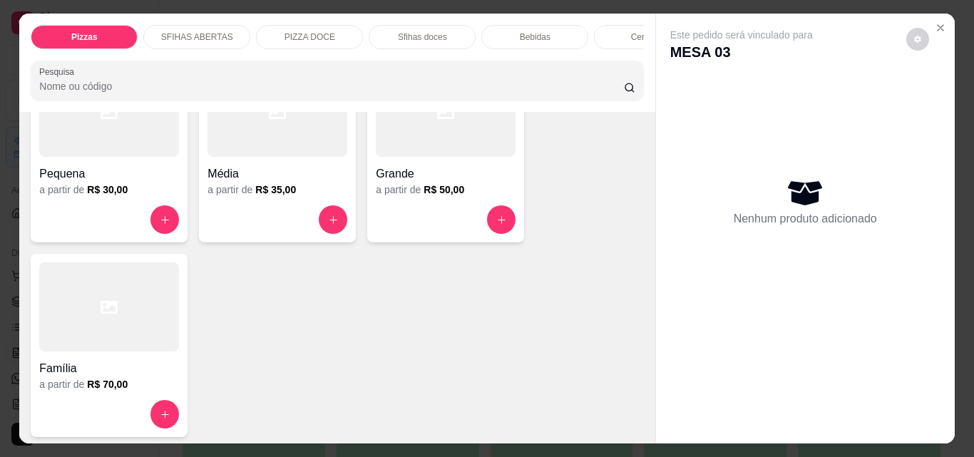
scroll to position [214, 0]
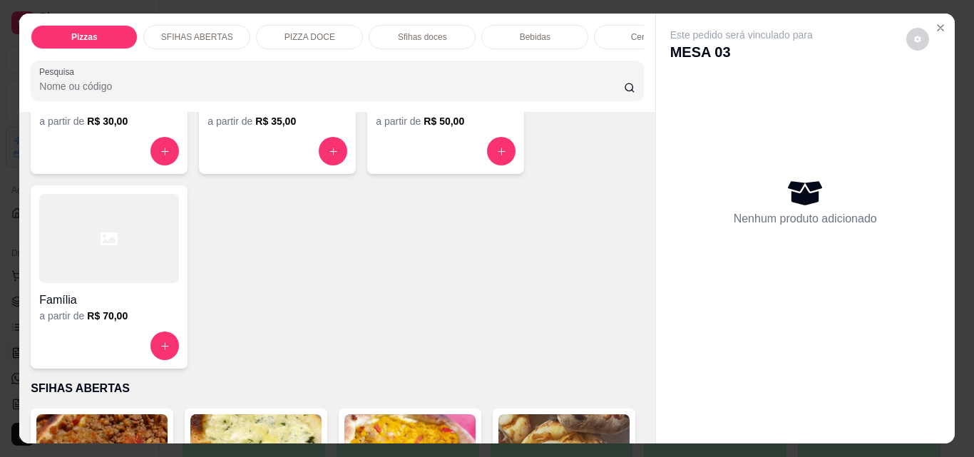
click at [94, 253] on div at bounding box center [109, 238] width 140 height 89
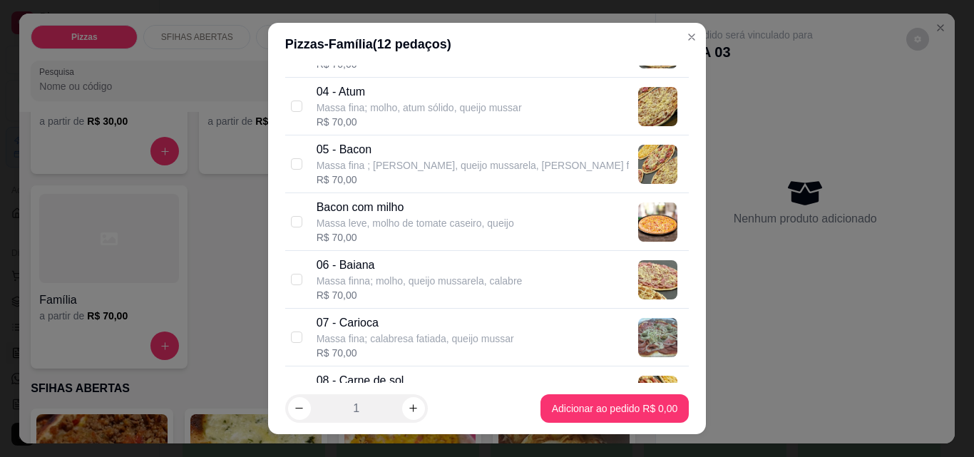
scroll to position [285, 0]
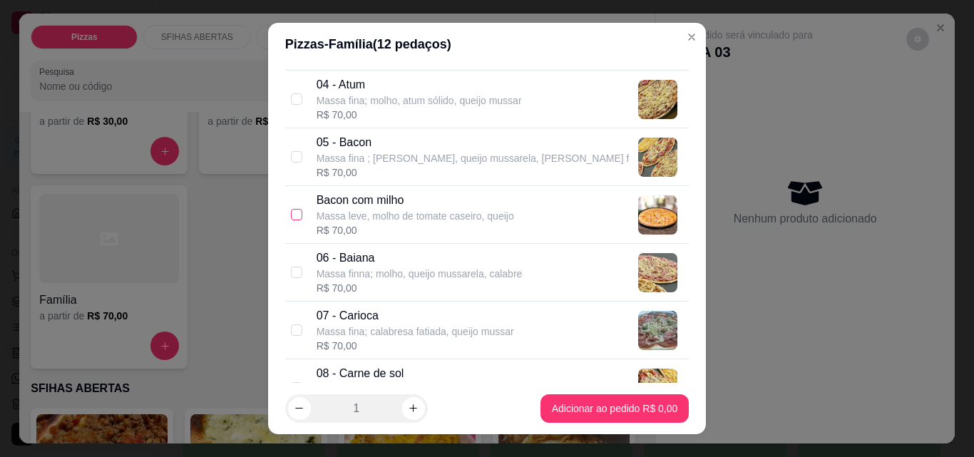
click at [291, 215] on input "checkbox" at bounding box center [296, 214] width 11 height 11
checkbox input "true"
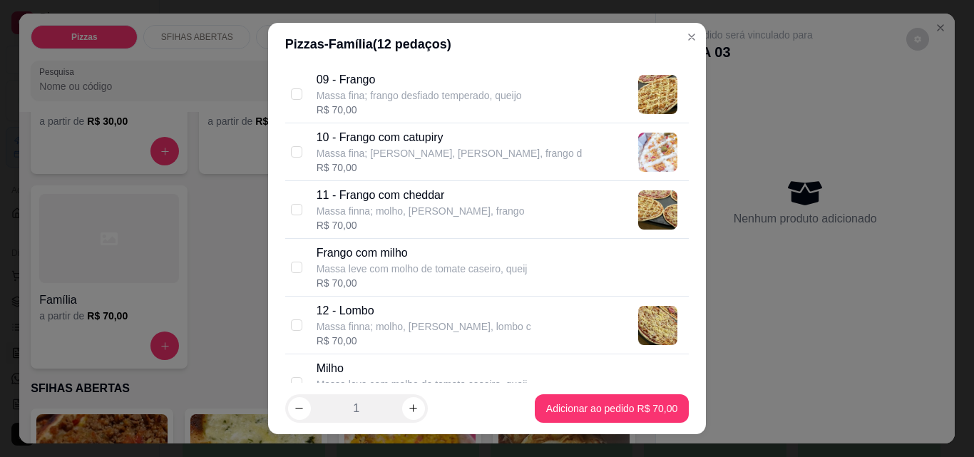
scroll to position [642, 0]
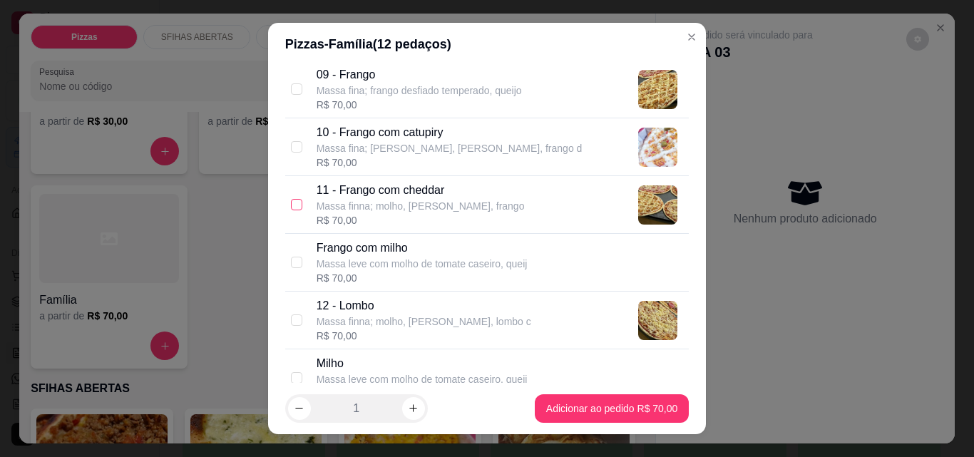
click at [292, 210] on input "checkbox" at bounding box center [296, 204] width 11 height 11
checkbox input "true"
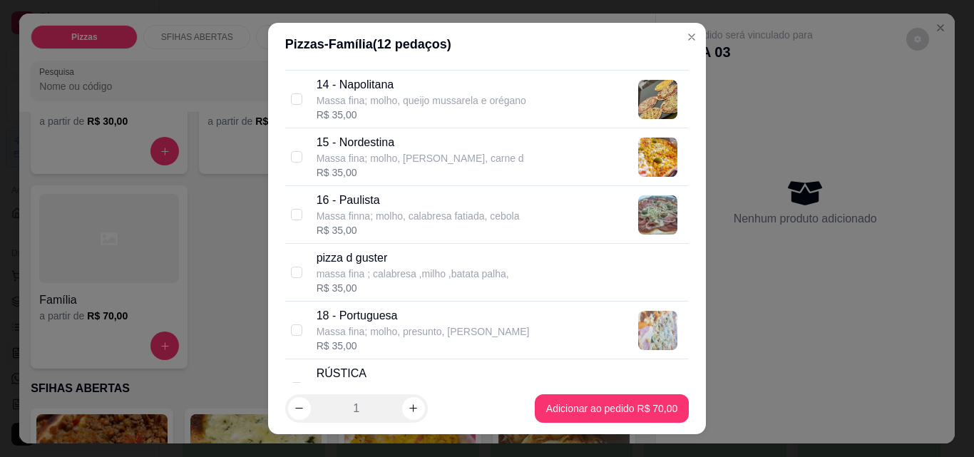
scroll to position [1140, 0]
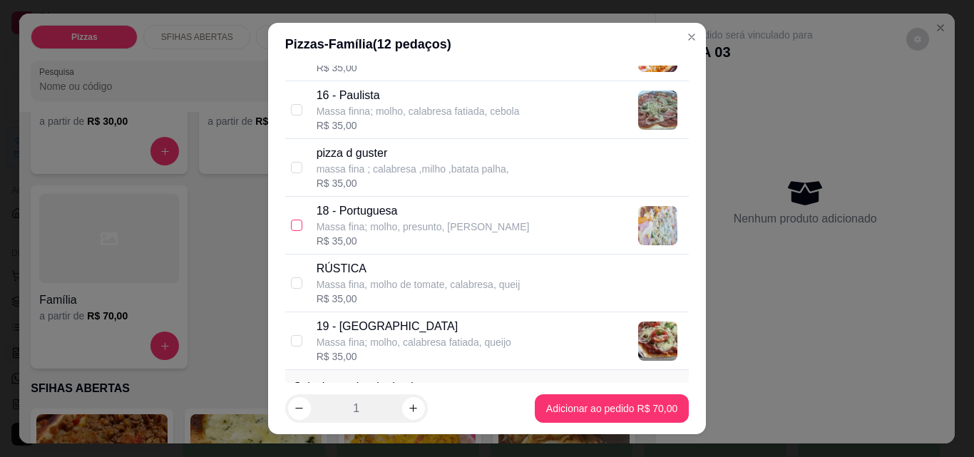
click at [291, 222] on input "checkbox" at bounding box center [296, 225] width 11 height 11
checkbox input "true"
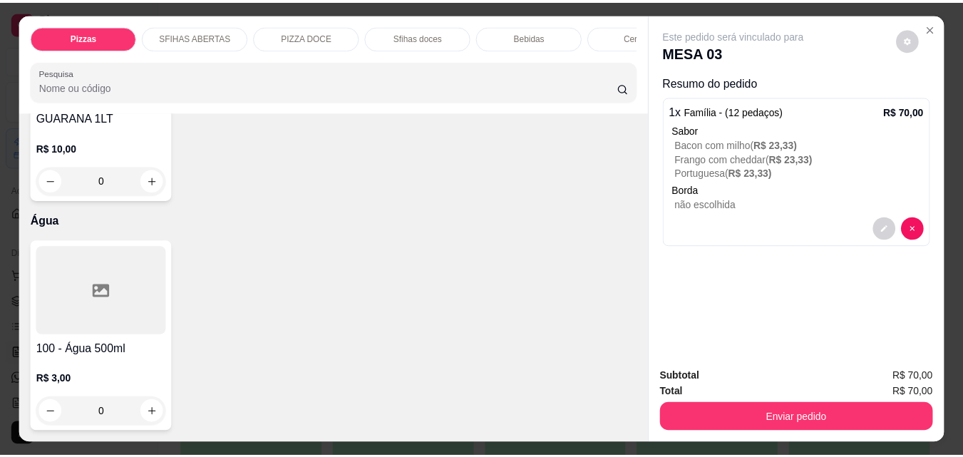
scroll to position [5346, 0]
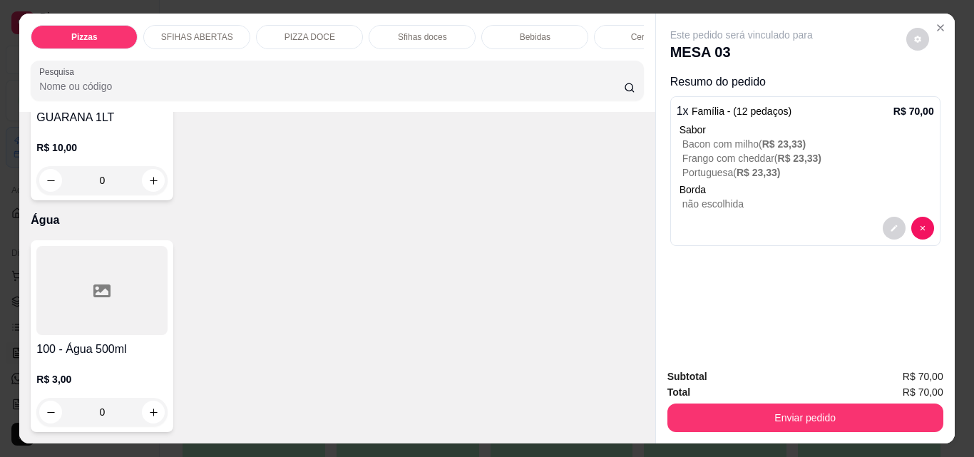
type input "1"
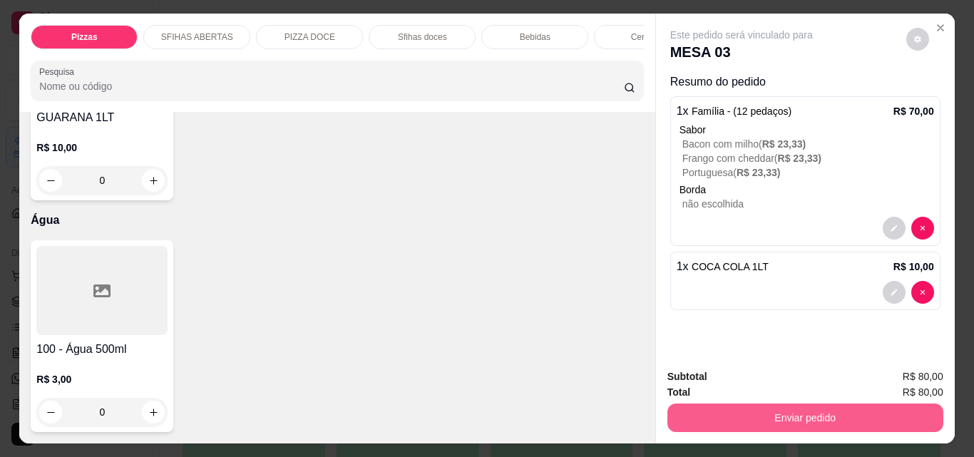
click at [843, 418] on button "Enviar pedido" at bounding box center [805, 417] width 276 height 29
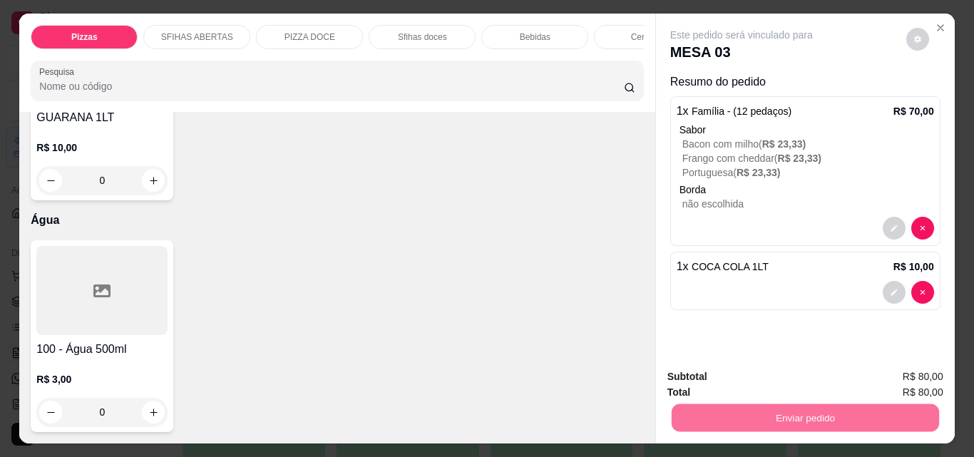
click at [771, 376] on button "Não registrar e enviar pedido" at bounding box center [758, 377] width 148 height 27
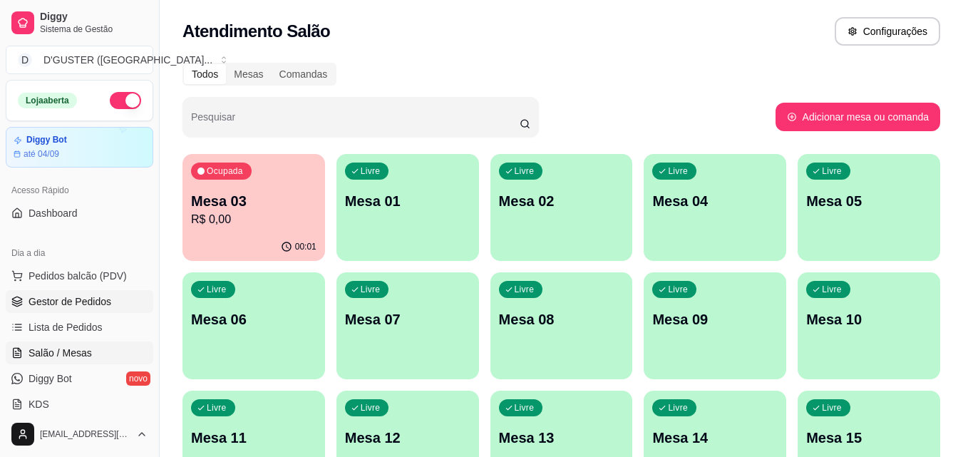
click at [107, 304] on span "Gestor de Pedidos" at bounding box center [70, 301] width 83 height 14
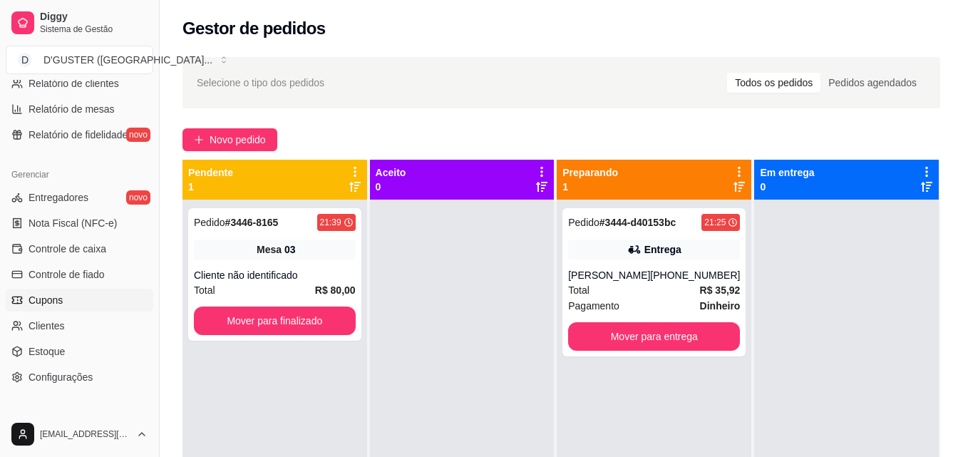
scroll to position [426, 0]
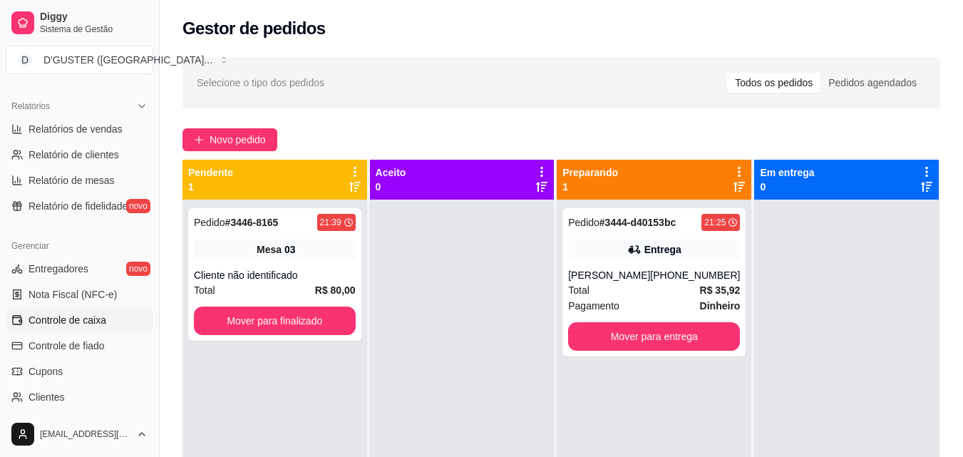
click at [88, 326] on span "Controle de caixa" at bounding box center [68, 320] width 78 height 14
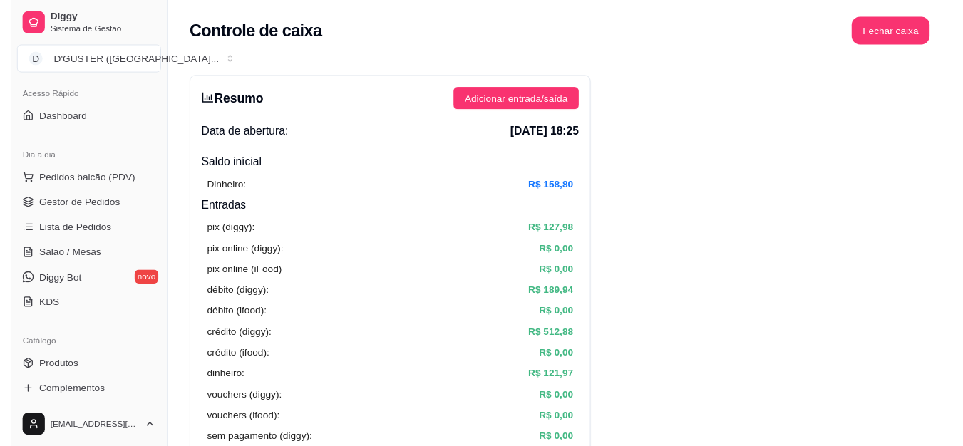
scroll to position [70, 0]
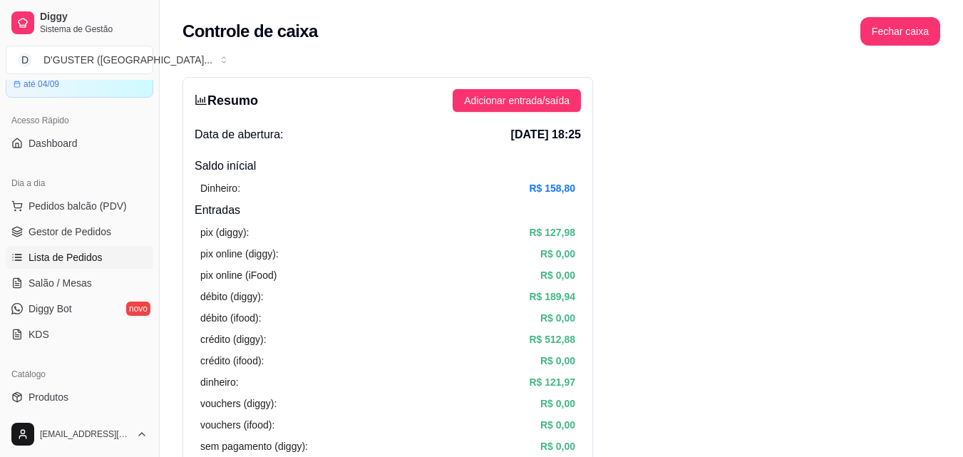
click at [72, 257] on span "Lista de Pedidos" at bounding box center [66, 257] width 74 height 14
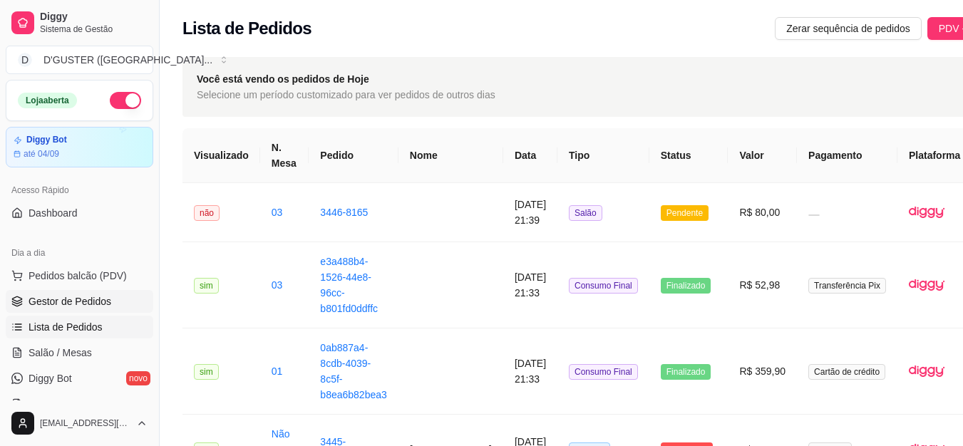
click at [54, 298] on span "Gestor de Pedidos" at bounding box center [70, 301] width 83 height 14
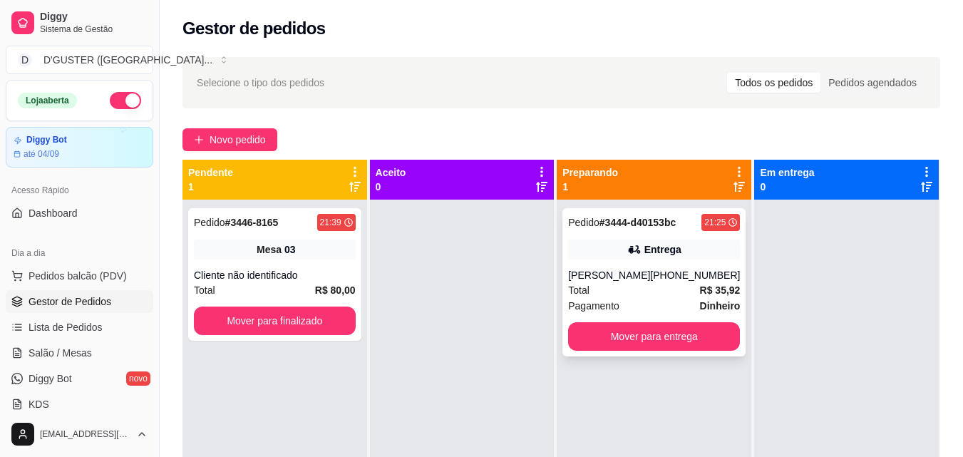
click at [612, 256] on div "Entrega" at bounding box center [654, 250] width 172 height 20
click at [660, 284] on div "Total R$ 35,92" at bounding box center [654, 290] width 172 height 16
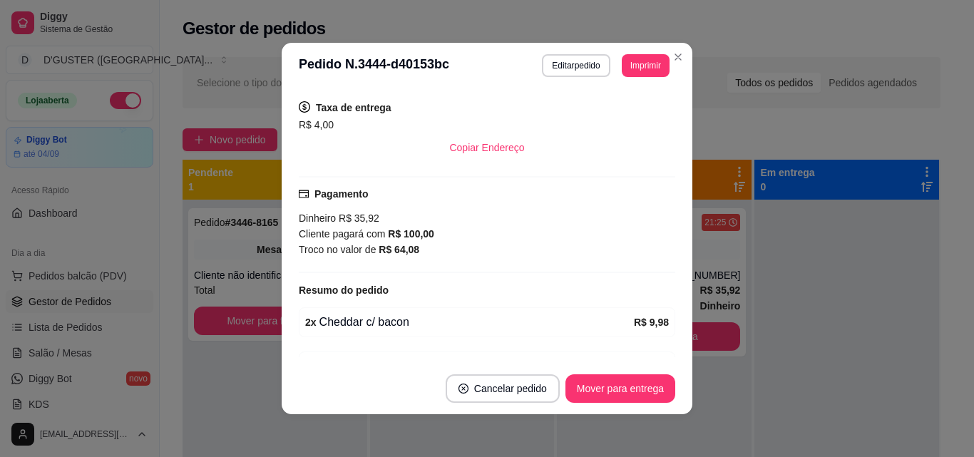
scroll to position [356, 0]
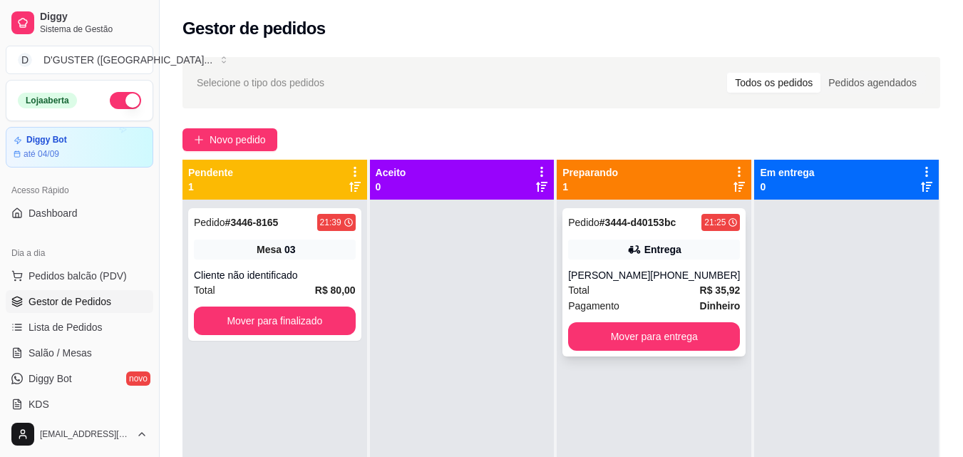
click at [650, 288] on div "Total R$ 35,92" at bounding box center [654, 290] width 172 height 16
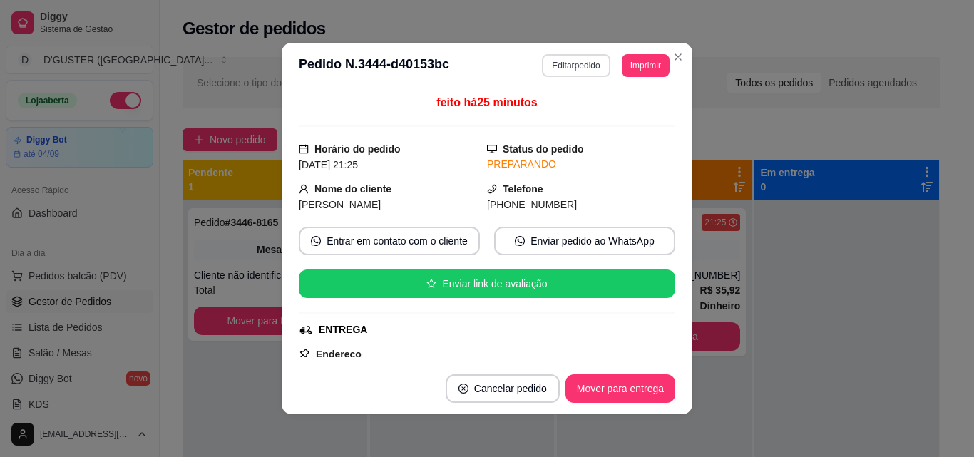
click at [580, 60] on button "Editar pedido" at bounding box center [576, 65] width 68 height 23
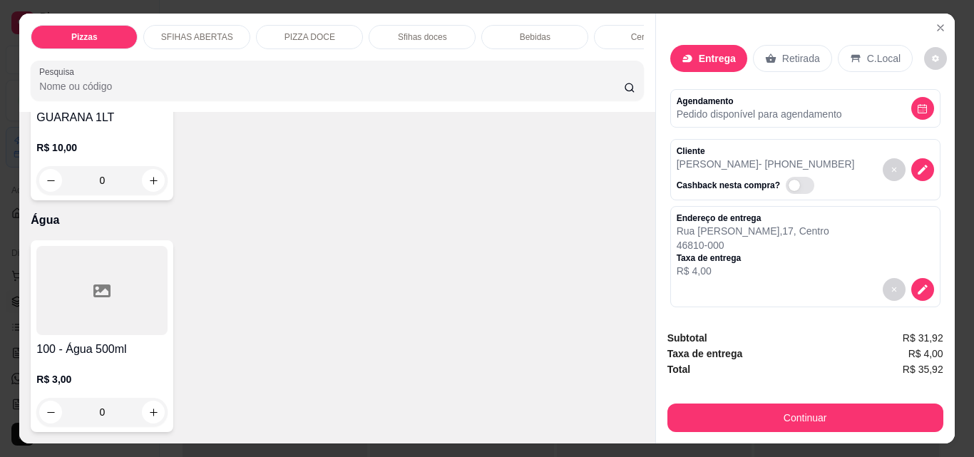
scroll to position [5417, 0]
type input "1"
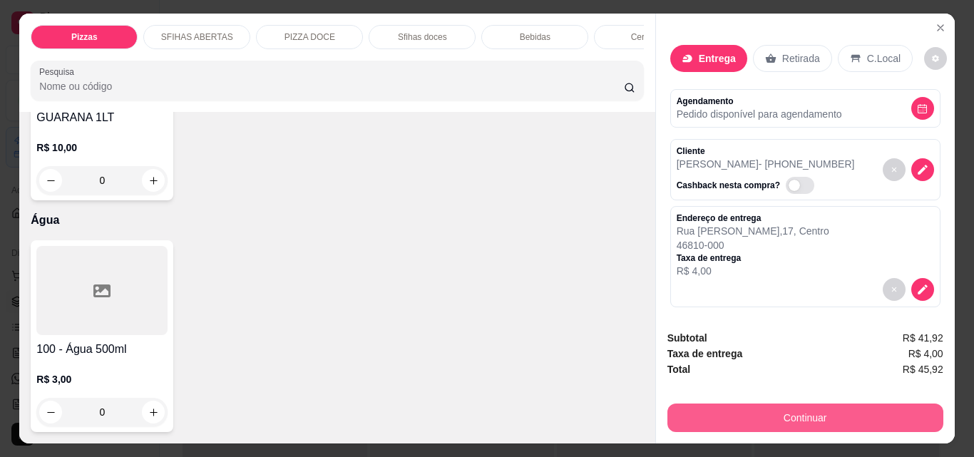
click at [786, 403] on button "Continuar" at bounding box center [805, 417] width 276 height 29
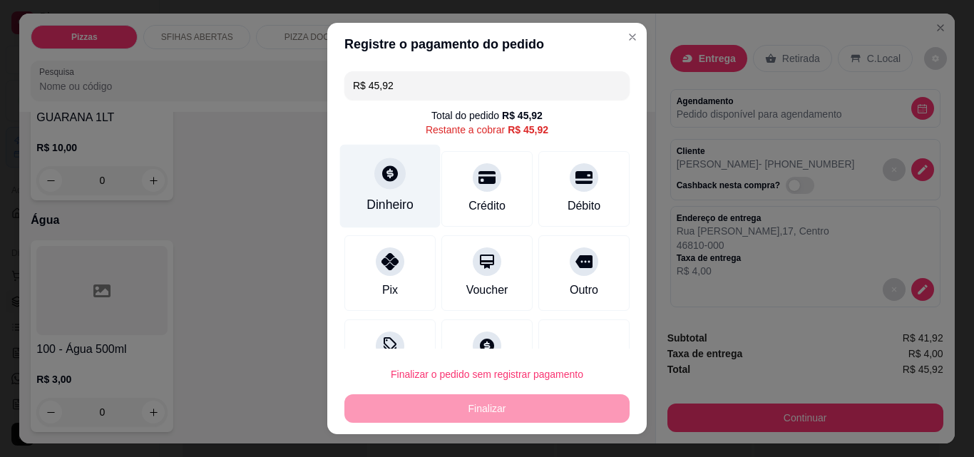
click at [375, 192] on div "Dinheiro" at bounding box center [390, 186] width 101 height 83
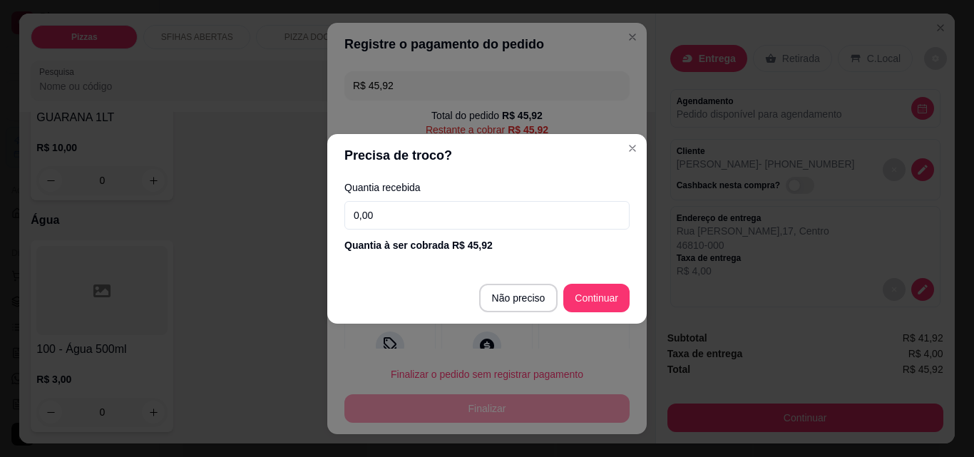
click at [429, 215] on input "0,00" at bounding box center [486, 215] width 285 height 29
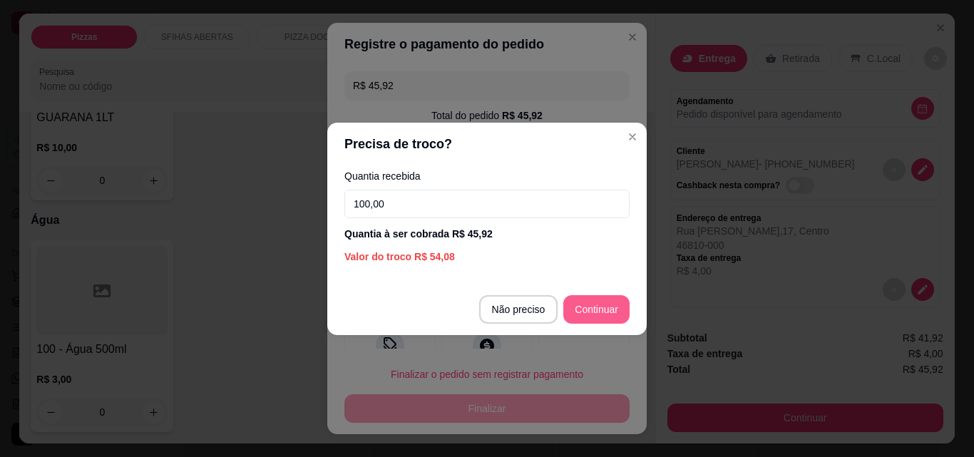
type input "100,00"
type input "R$ 0,00"
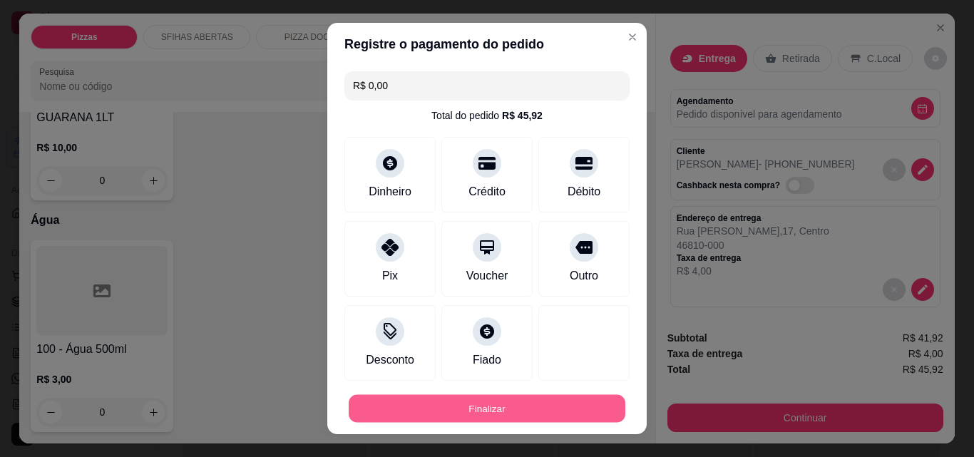
click at [513, 408] on button "Finalizar" at bounding box center [487, 409] width 277 height 28
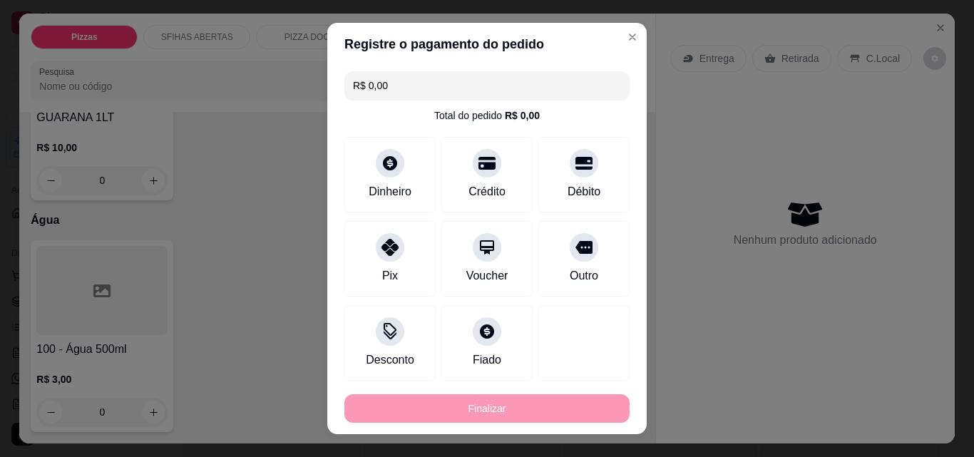
type input "0"
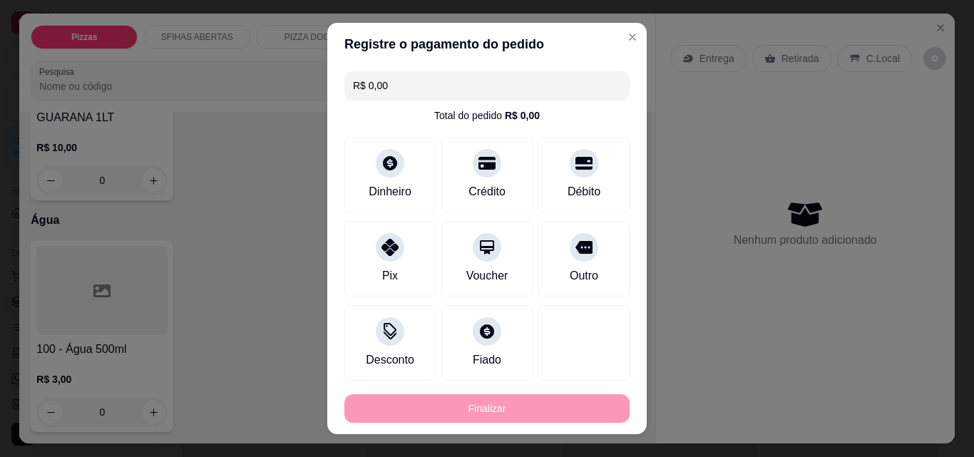
type input "-R$ 45,92"
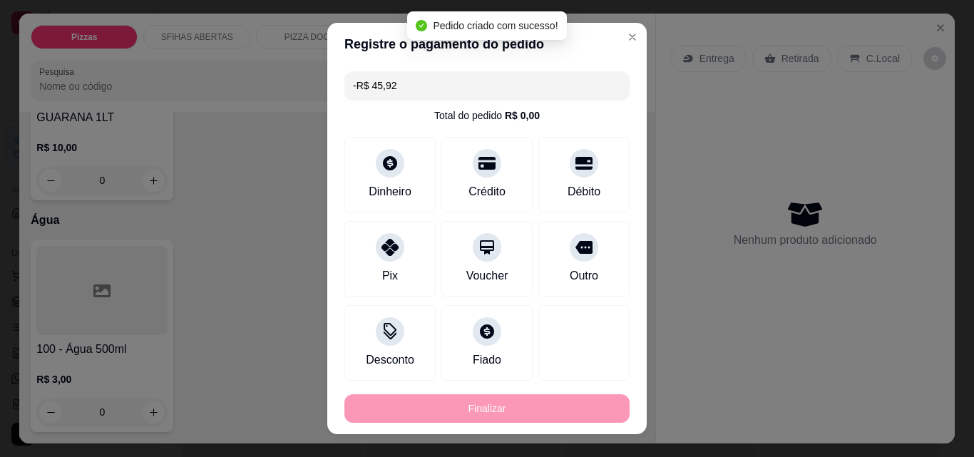
scroll to position [5413, 0]
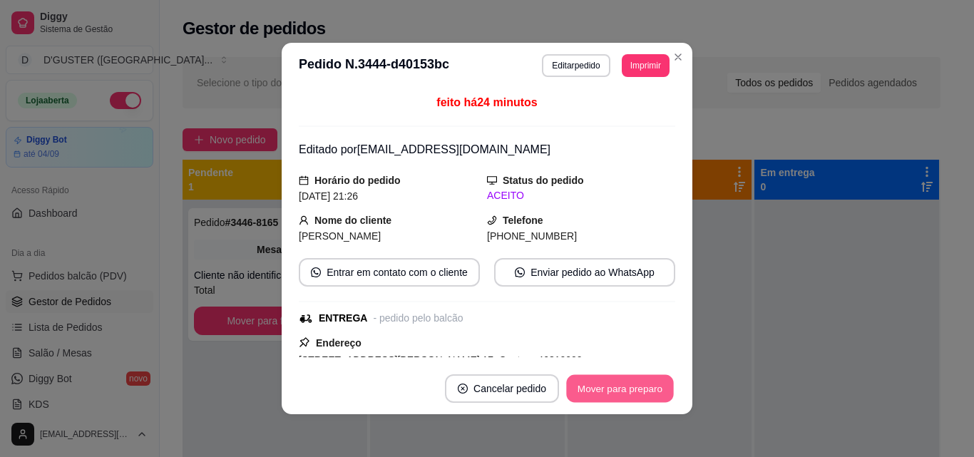
click at [628, 391] on button "Mover para preparo" at bounding box center [619, 389] width 107 height 28
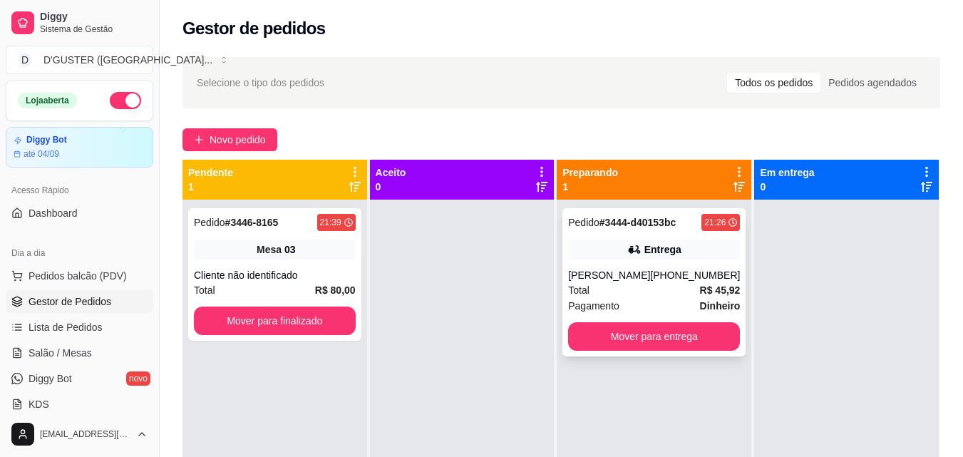
click at [719, 252] on div "Entrega" at bounding box center [654, 250] width 172 height 20
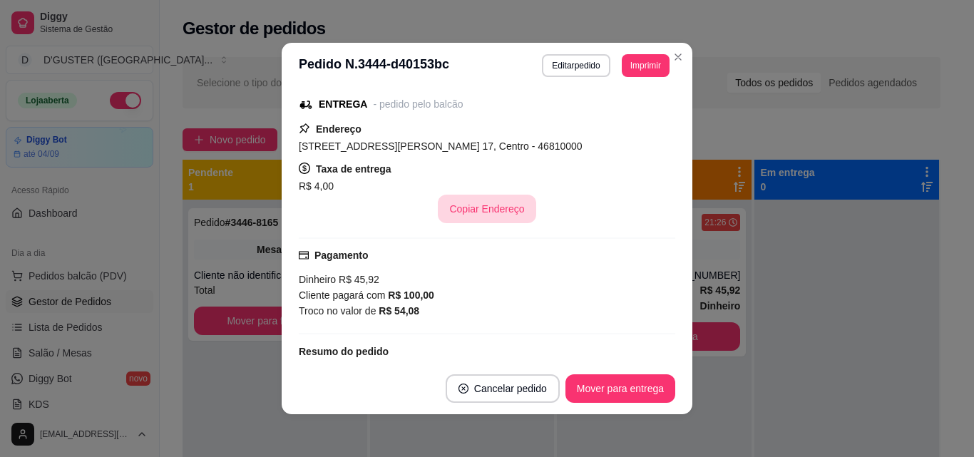
scroll to position [285, 0]
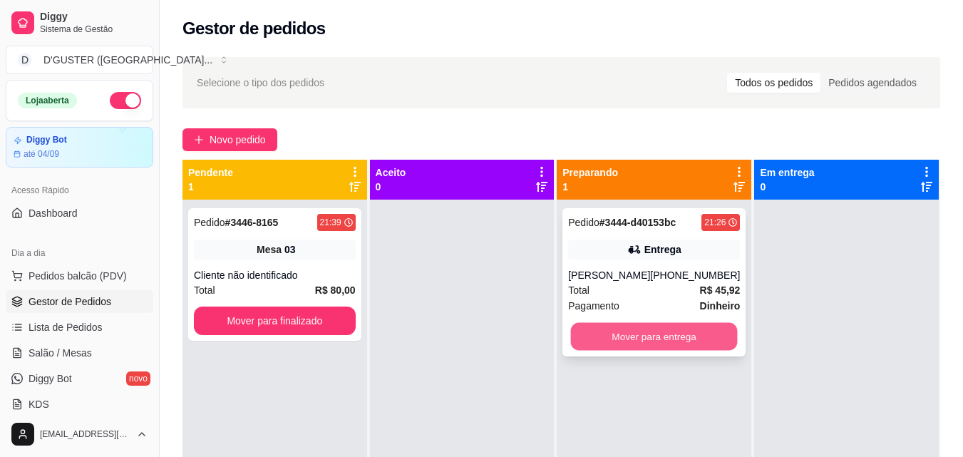
click at [688, 330] on button "Mover para entrega" at bounding box center [654, 337] width 167 height 28
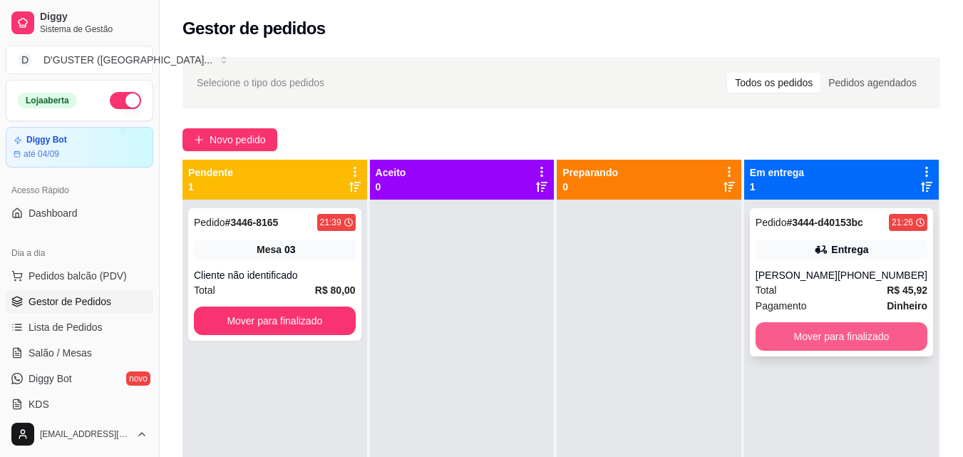
click at [844, 331] on button "Mover para finalizado" at bounding box center [842, 336] width 172 height 29
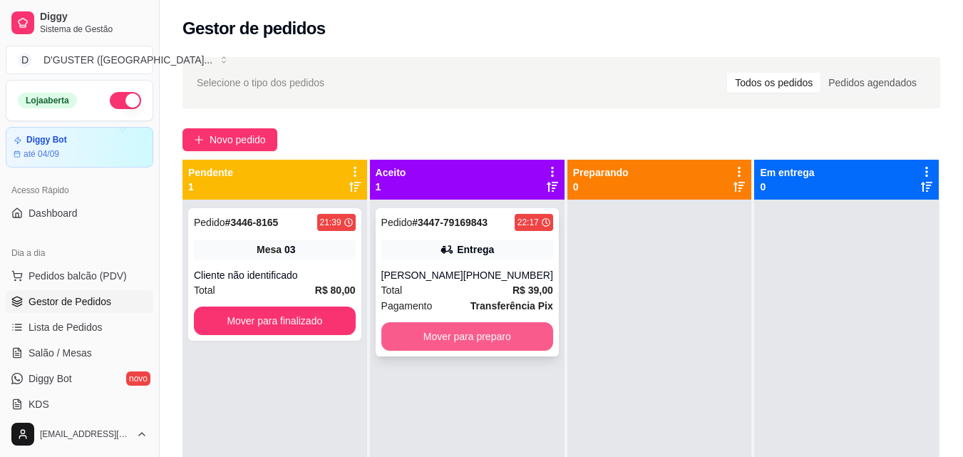
click at [480, 336] on button "Mover para preparo" at bounding box center [467, 336] width 172 height 29
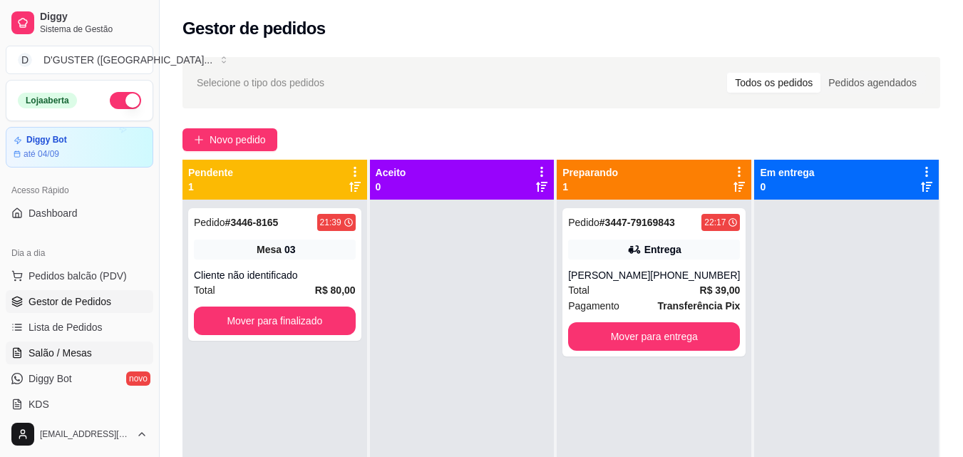
click at [58, 355] on span "Salão / Mesas" at bounding box center [60, 353] width 63 height 14
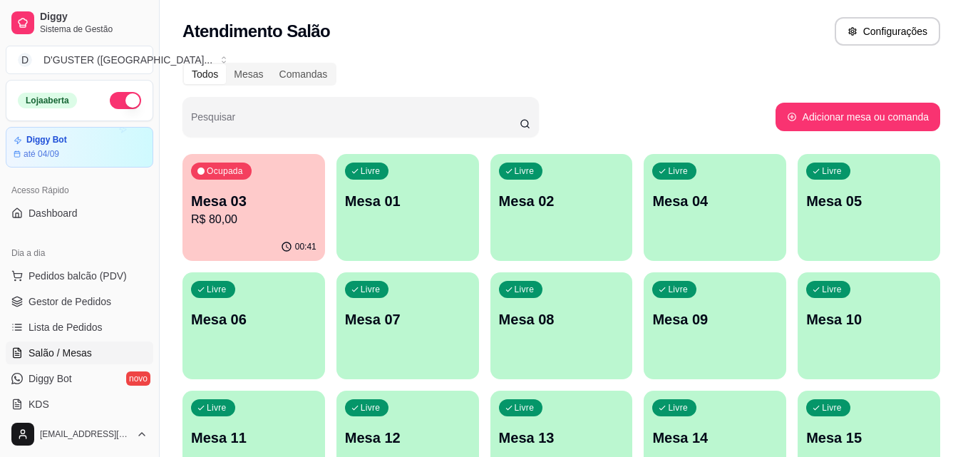
click at [432, 212] on div "Livre Mesa 01" at bounding box center [407, 199] width 143 height 90
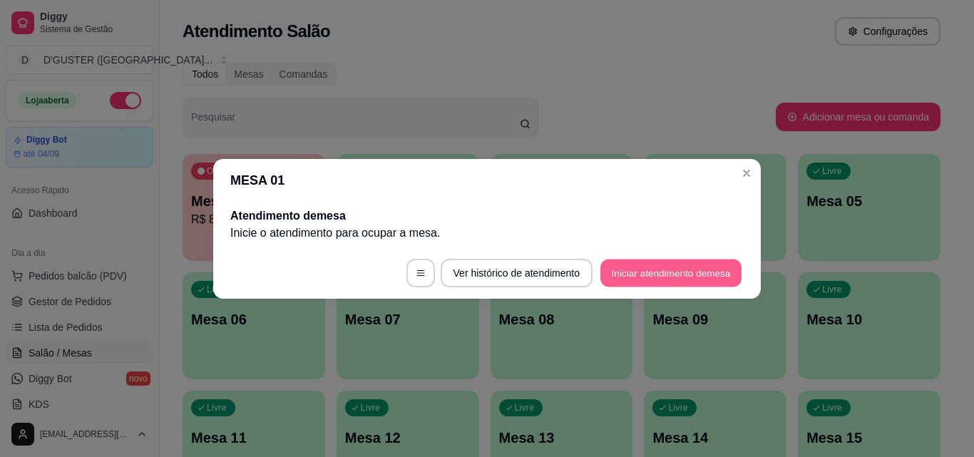
click at [710, 274] on button "Iniciar atendimento de mesa" at bounding box center [670, 273] width 141 height 28
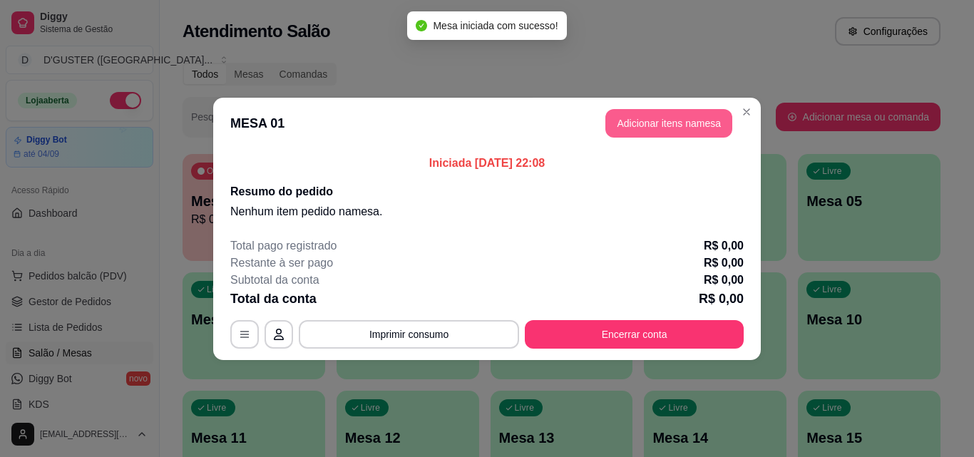
click at [709, 113] on button "Adicionar itens na mesa" at bounding box center [668, 123] width 127 height 29
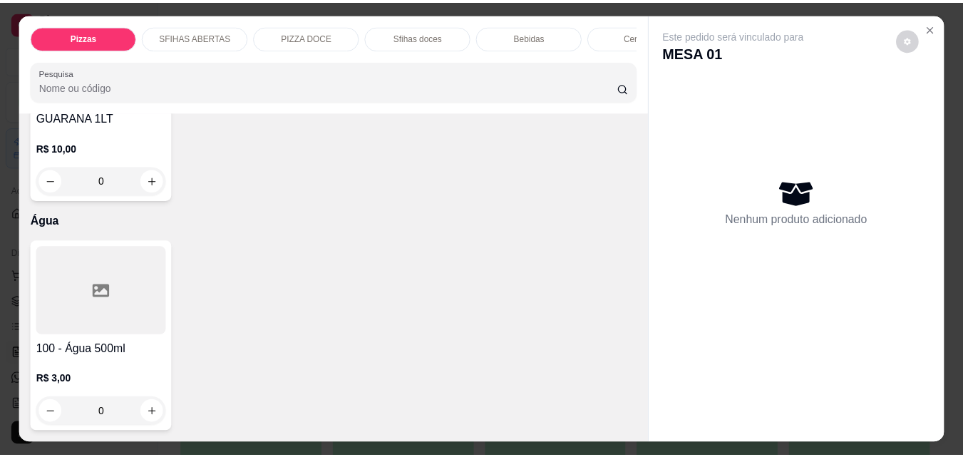
scroll to position [5719, 0]
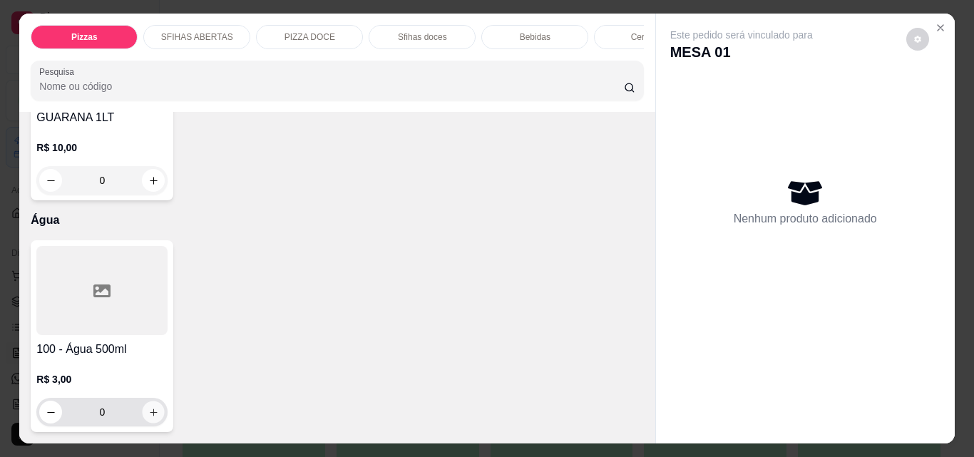
click at [148, 412] on icon "increase-product-quantity" at bounding box center [153, 412] width 11 height 11
type input "1"
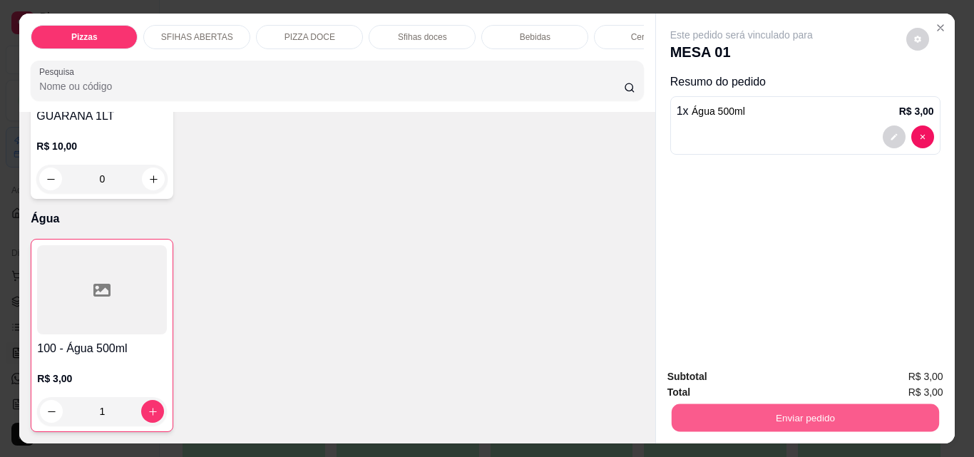
click at [772, 411] on button "Enviar pedido" at bounding box center [804, 417] width 267 height 28
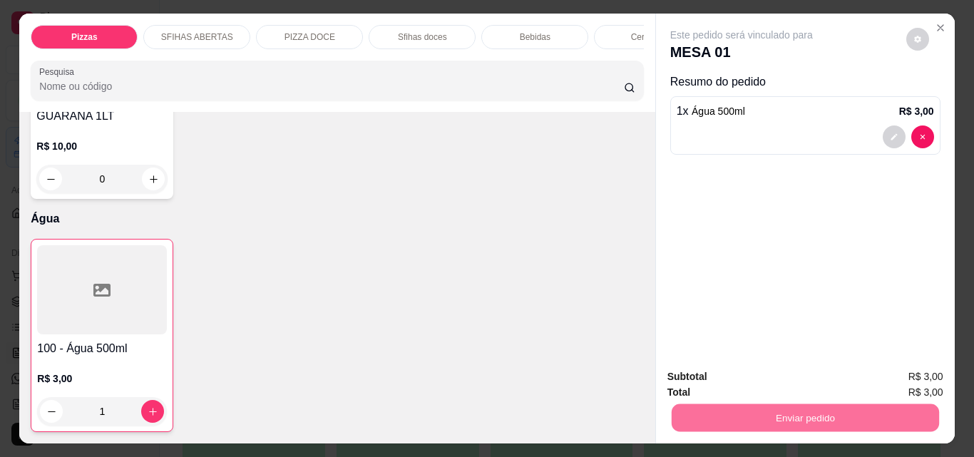
click at [746, 367] on button "Não registrar e enviar pedido" at bounding box center [758, 377] width 148 height 27
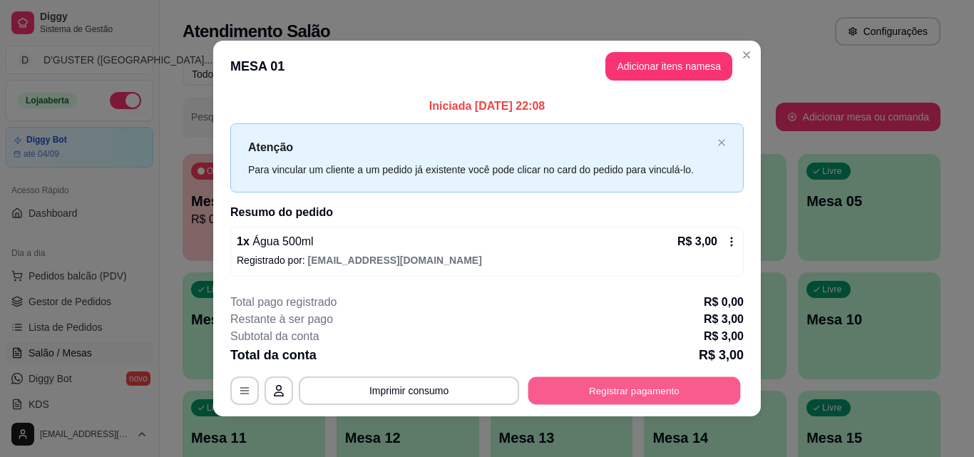
click at [654, 398] on button "Registrar pagamento" at bounding box center [634, 391] width 212 height 28
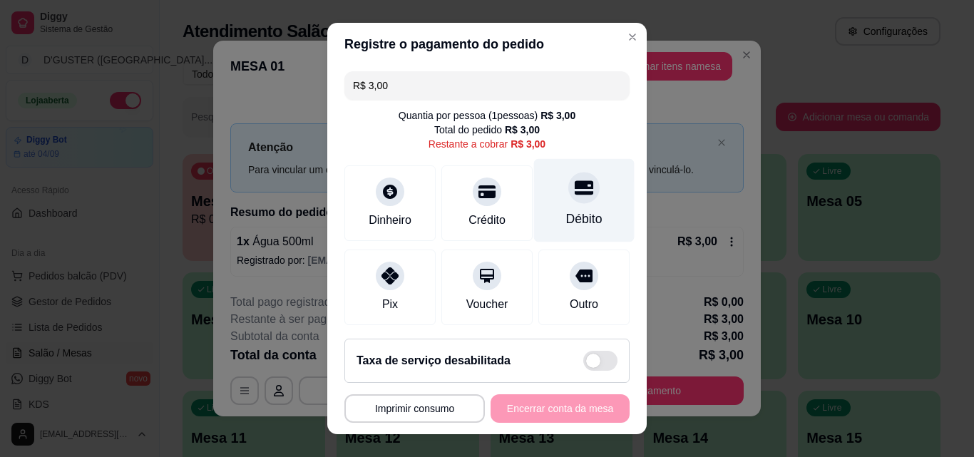
click at [566, 212] on div "Débito" at bounding box center [584, 219] width 36 height 19
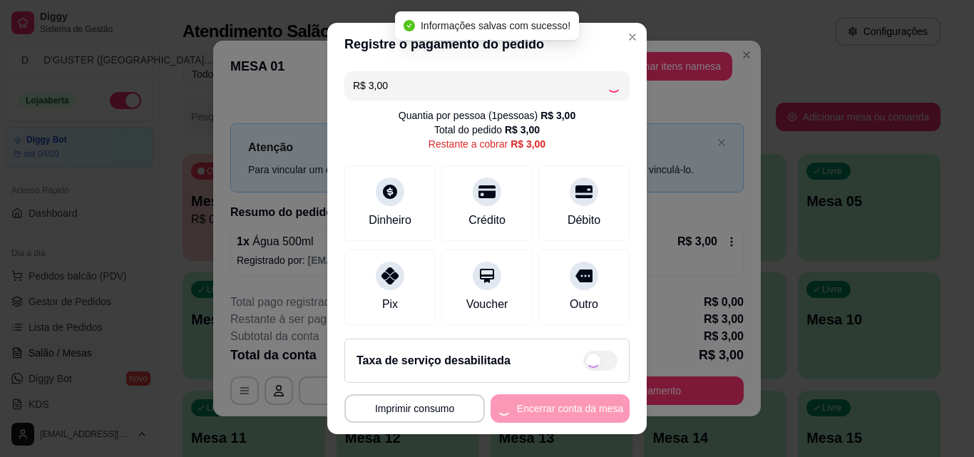
type input "R$ 0,00"
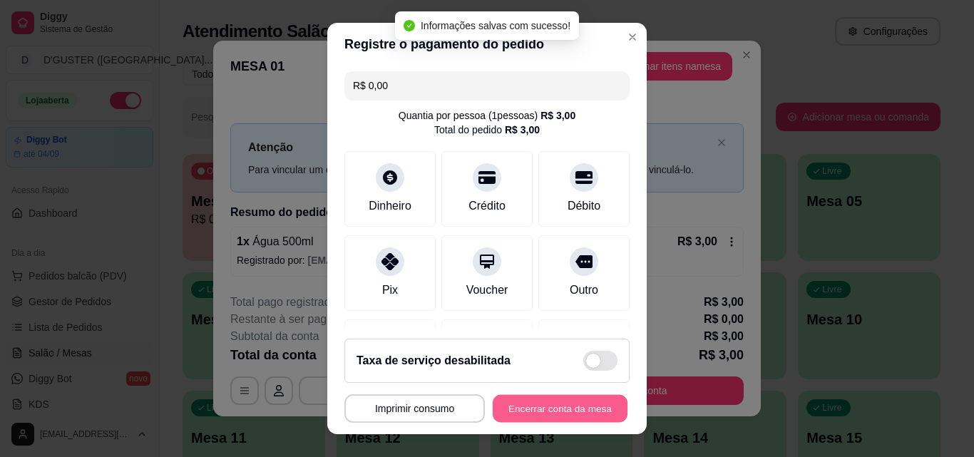
click at [589, 411] on button "Encerrar conta da mesa" at bounding box center [560, 409] width 135 height 28
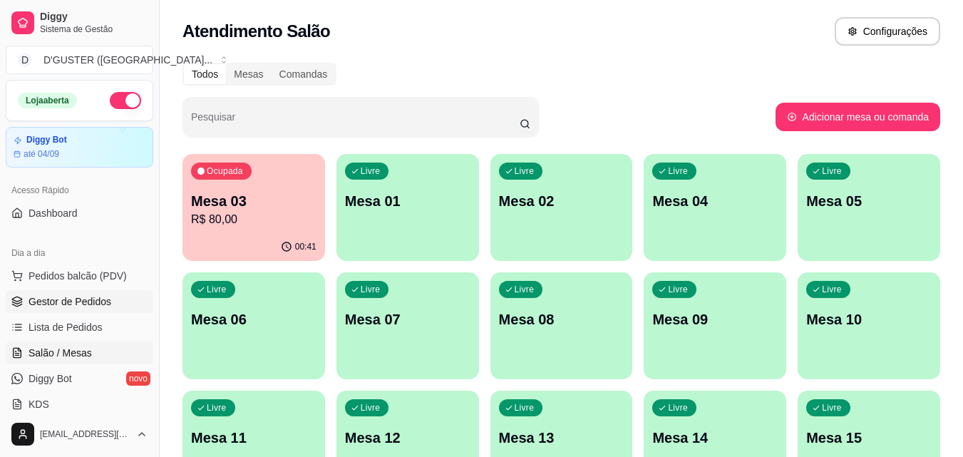
click at [73, 300] on span "Gestor de Pedidos" at bounding box center [70, 301] width 83 height 14
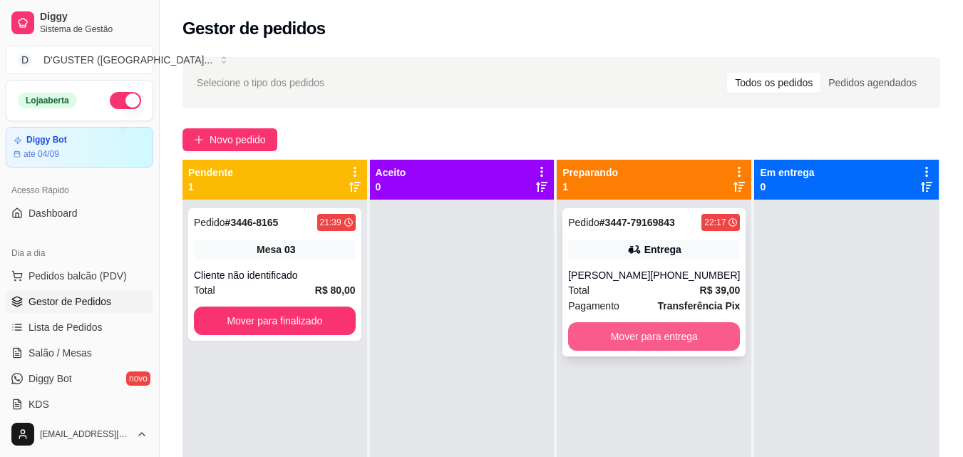
click at [689, 336] on button "Mover para entrega" at bounding box center [654, 336] width 172 height 29
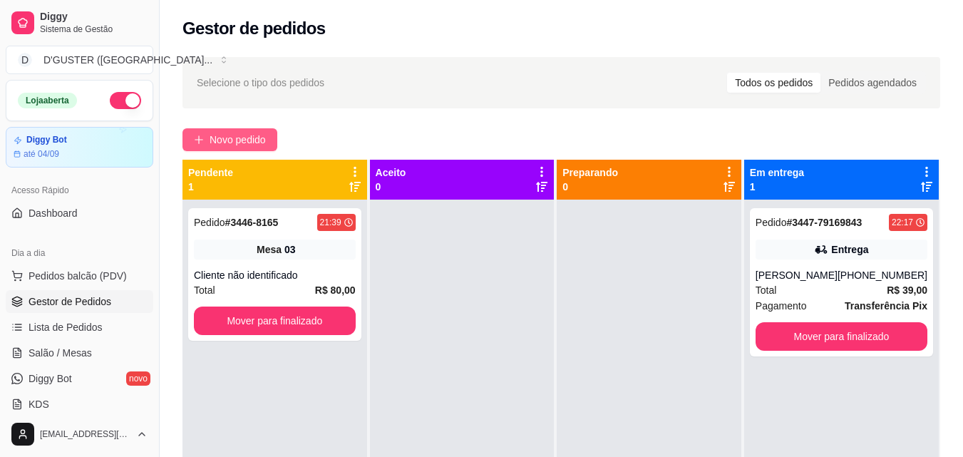
click at [229, 140] on span "Novo pedido" at bounding box center [238, 140] width 56 height 16
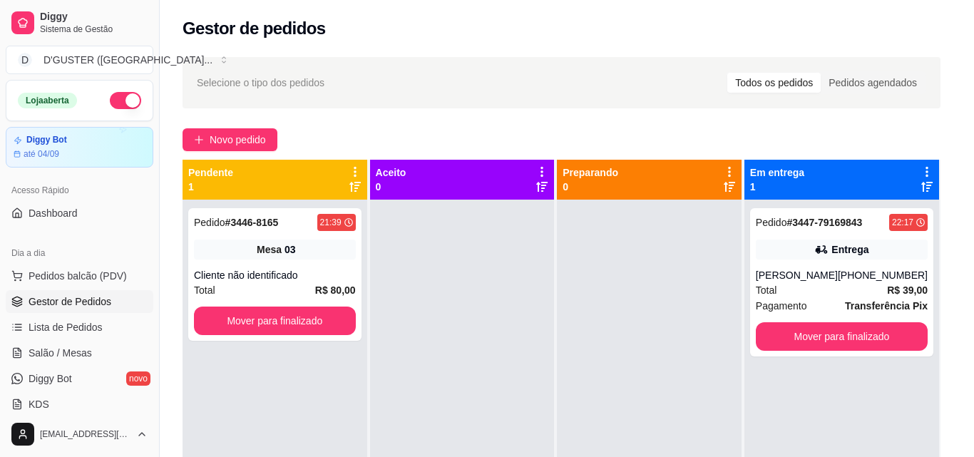
click at [781, 54] on p "Retirada" at bounding box center [800, 58] width 38 height 14
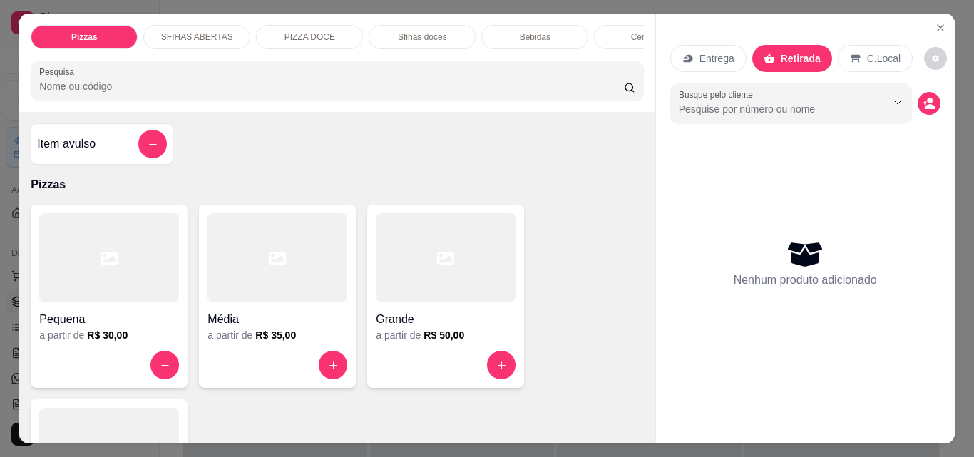
click at [79, 153] on h4 "Item avulso" at bounding box center [66, 143] width 58 height 17
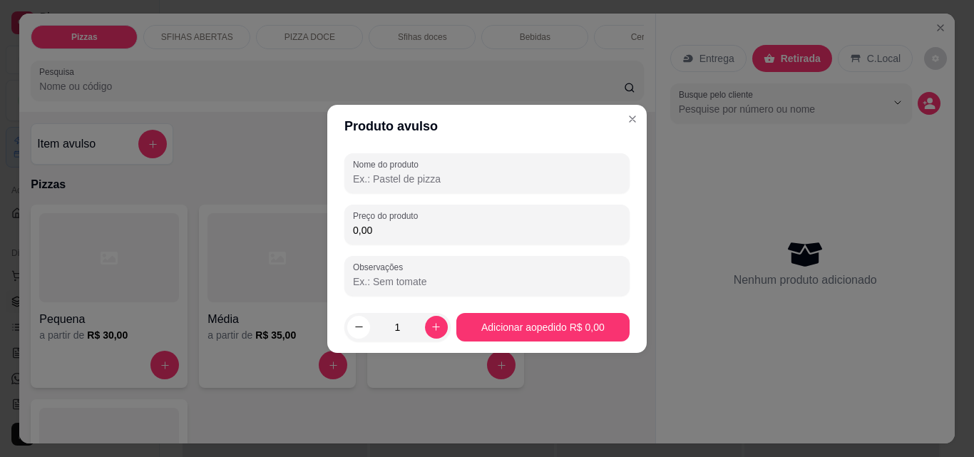
click at [427, 180] on input "Nome do produto" at bounding box center [487, 179] width 268 height 14
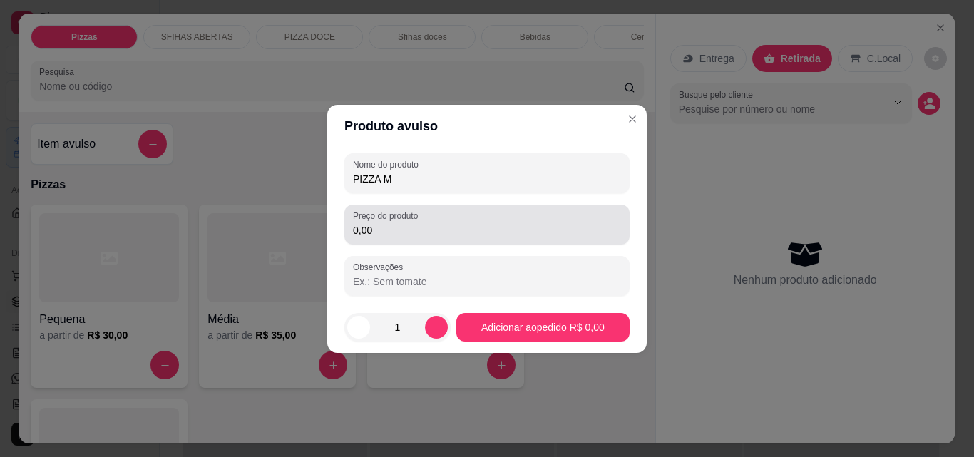
type input "PIZZA M"
click at [443, 222] on div "0,00" at bounding box center [487, 224] width 268 height 29
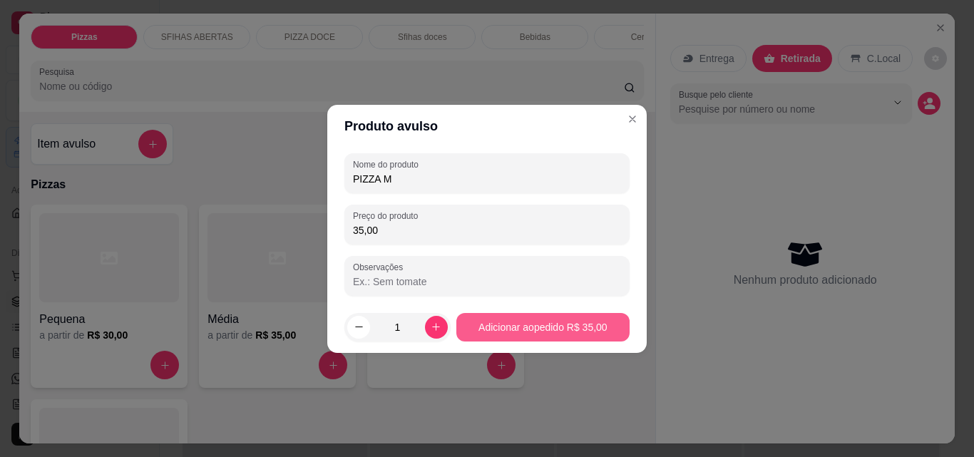
type input "35,00"
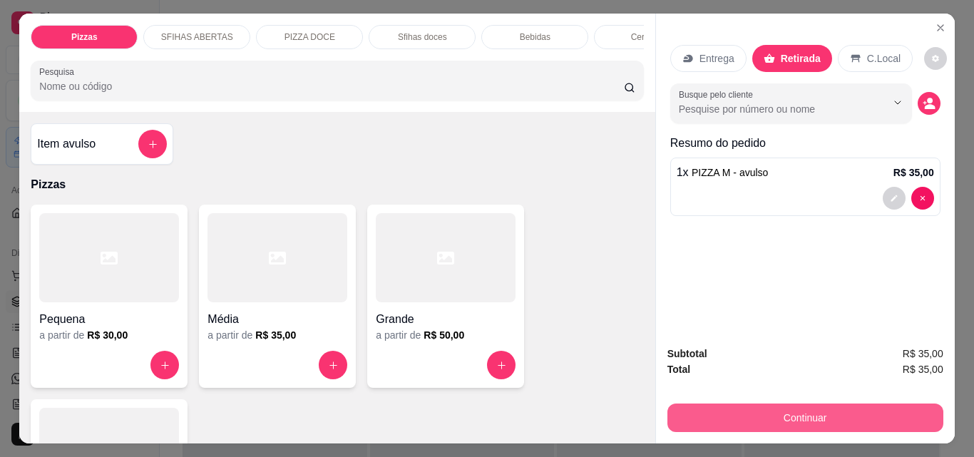
click at [753, 420] on button "Continuar" at bounding box center [805, 417] width 276 height 29
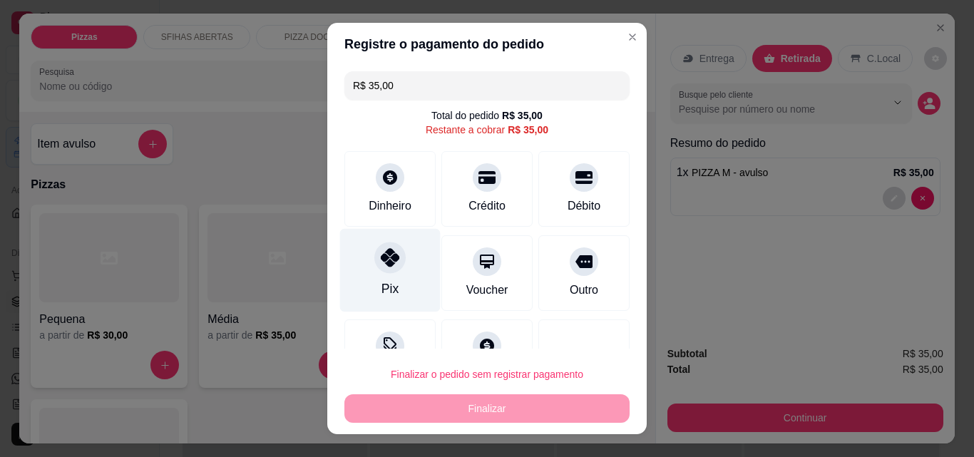
click at [393, 273] on div "Pix" at bounding box center [390, 270] width 101 height 83
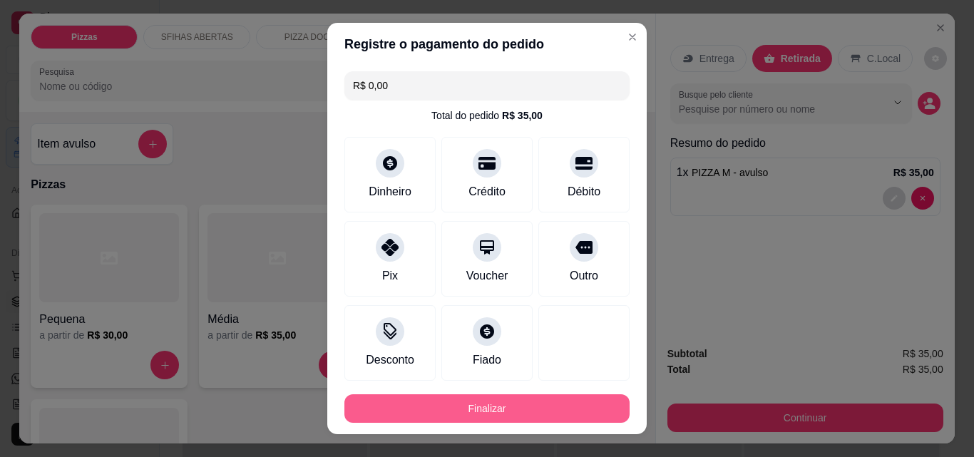
click at [498, 408] on button "Finalizar" at bounding box center [486, 408] width 285 height 29
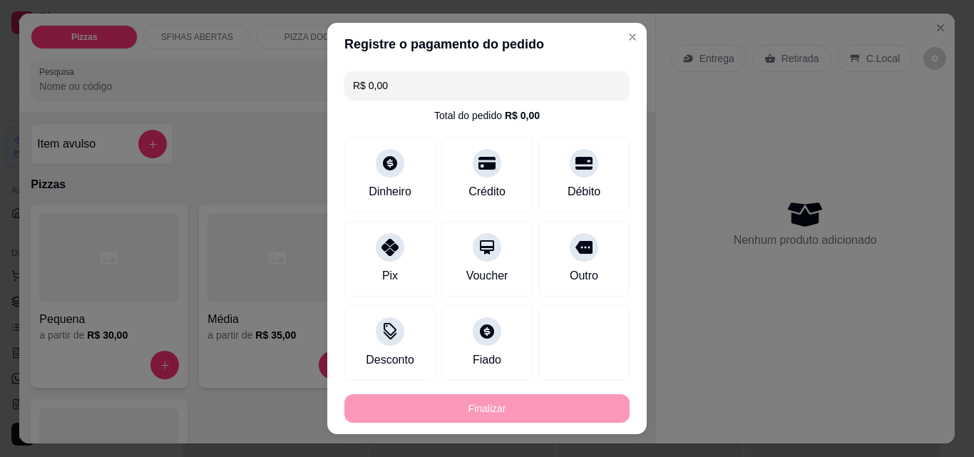
type input "-R$ 35,00"
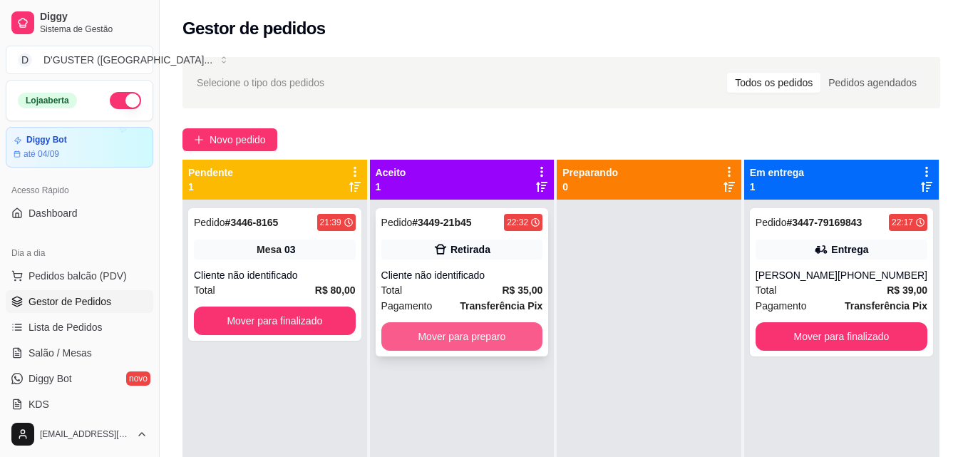
click at [504, 331] on button "Mover para preparo" at bounding box center [462, 336] width 162 height 29
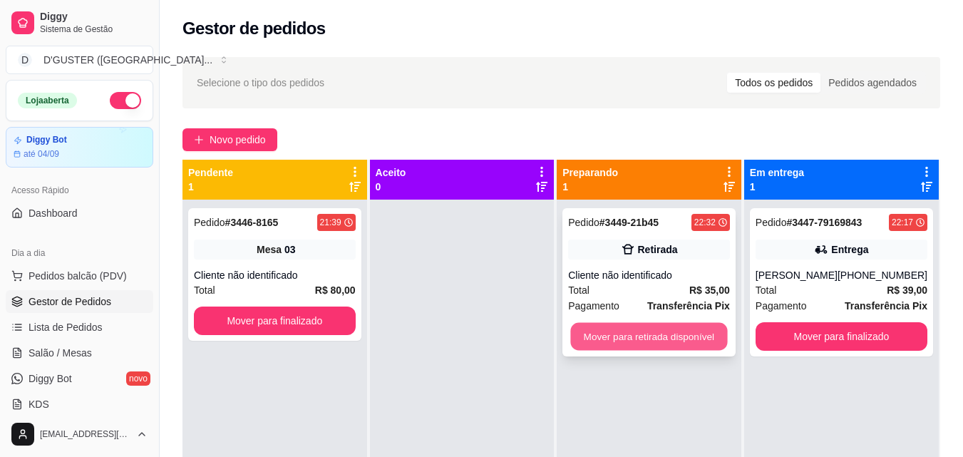
click at [607, 342] on button "Mover para retirada disponível" at bounding box center [649, 337] width 157 height 28
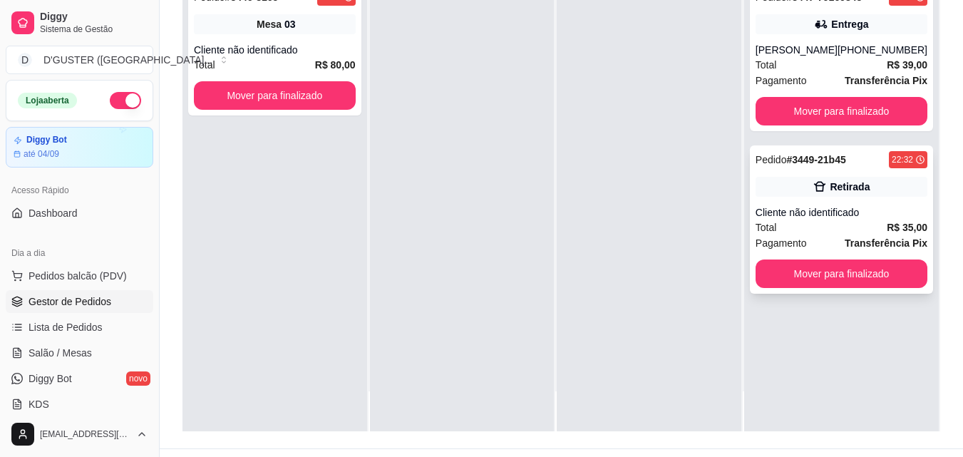
scroll to position [217, 0]
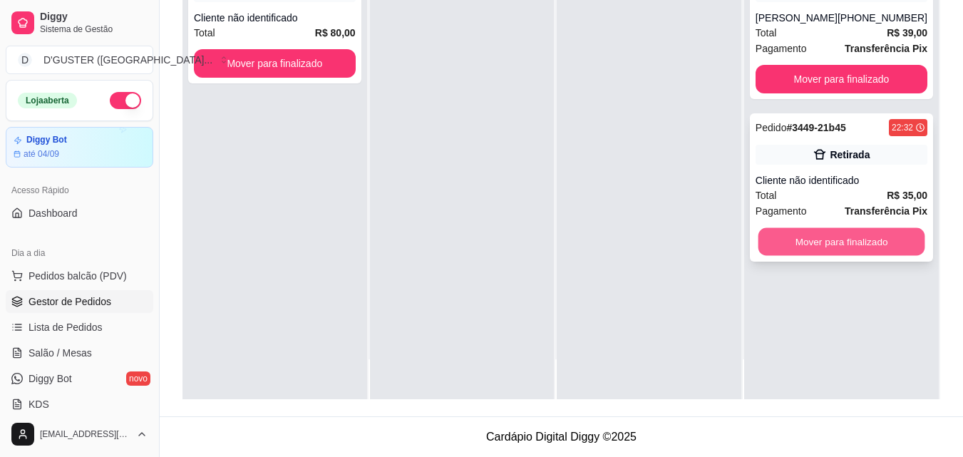
click at [847, 236] on button "Mover para finalizado" at bounding box center [841, 242] width 167 height 28
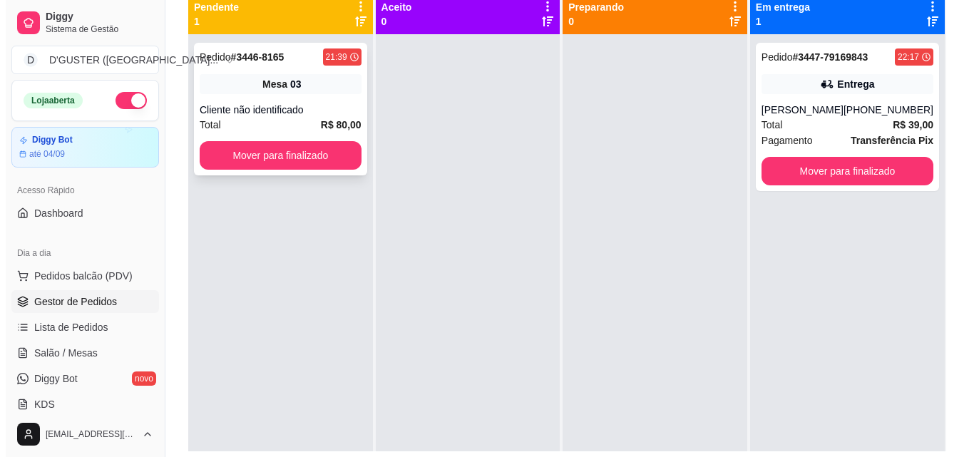
scroll to position [0, 0]
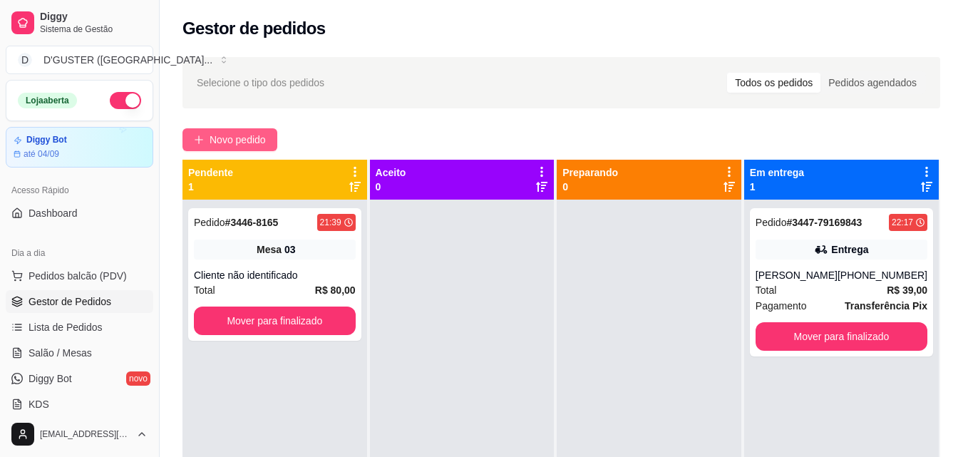
click at [247, 137] on span "Novo pedido" at bounding box center [238, 140] width 56 height 16
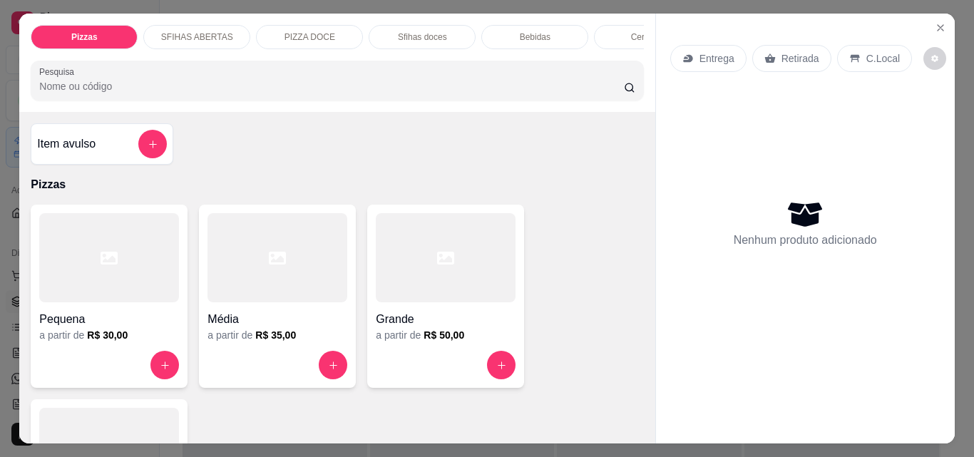
click at [804, 58] on p "Retirada" at bounding box center [800, 58] width 38 height 14
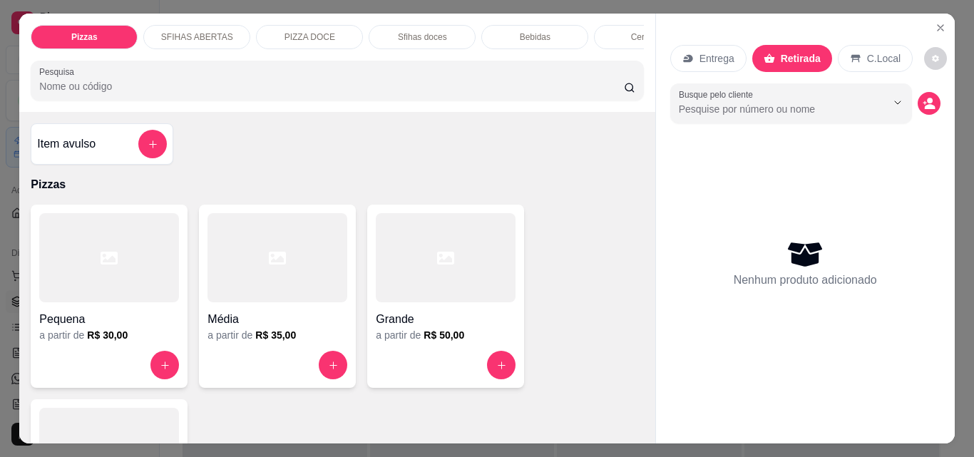
click at [102, 148] on div "Item avulso" at bounding box center [102, 144] width 130 height 29
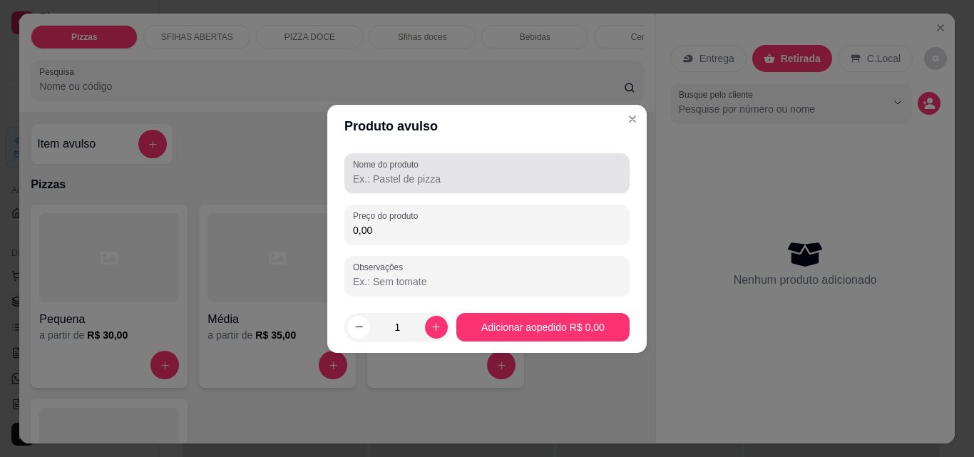
click at [441, 177] on input "Nome do produto" at bounding box center [487, 179] width 268 height 14
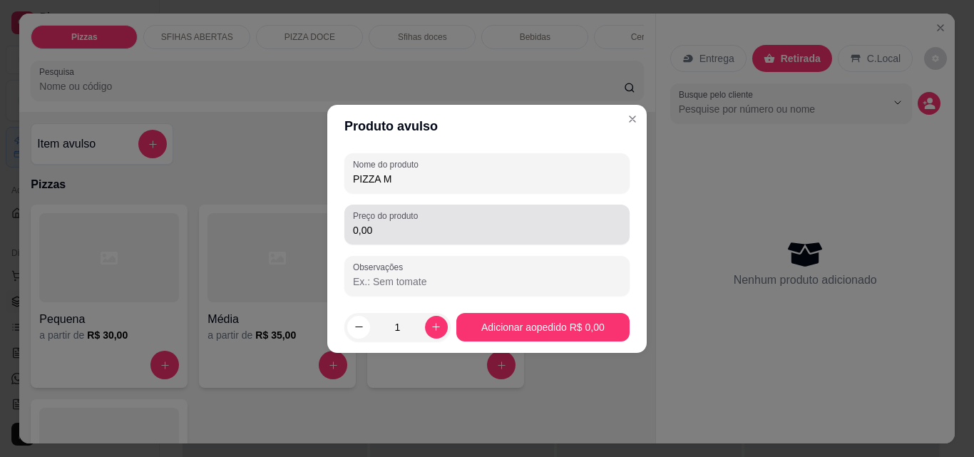
type input "PIZZA M"
click at [438, 218] on div "0,00" at bounding box center [487, 224] width 268 height 29
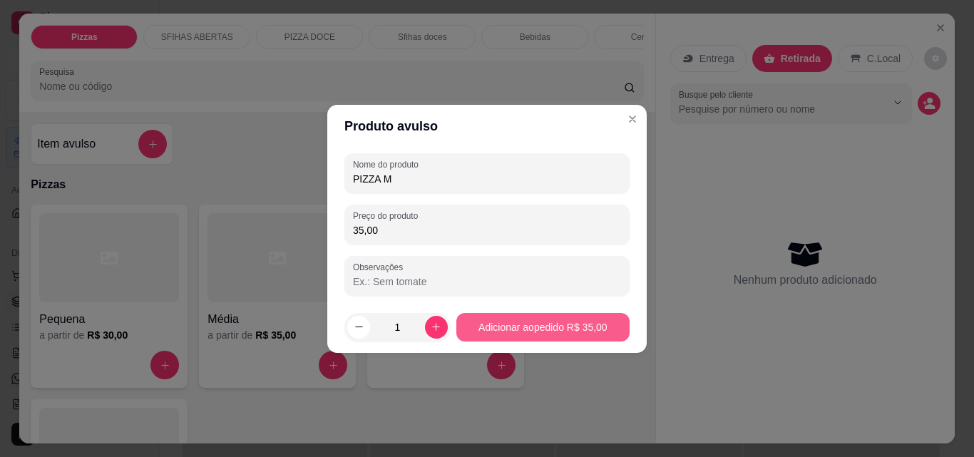
type input "35,00"
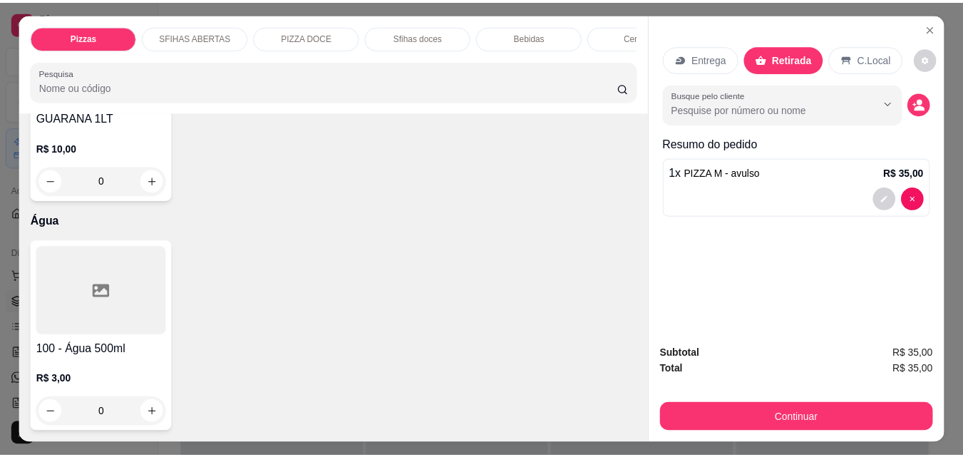
scroll to position [5346, 0]
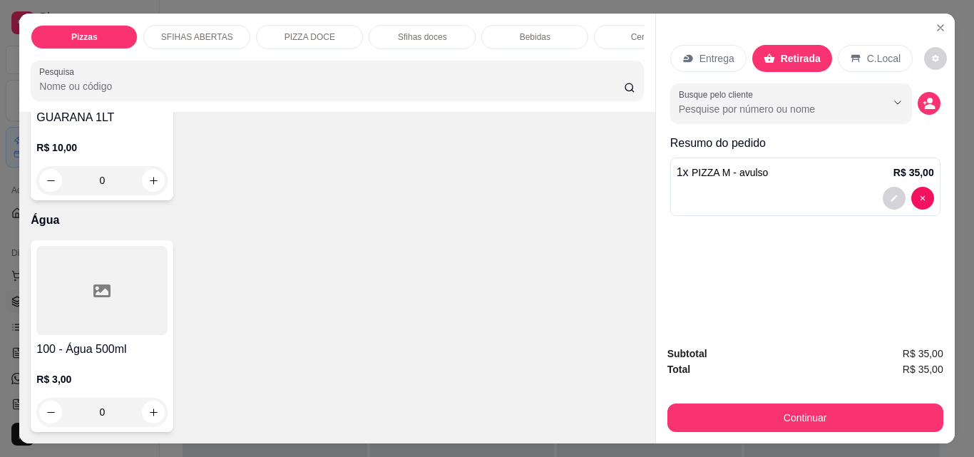
type input "1"
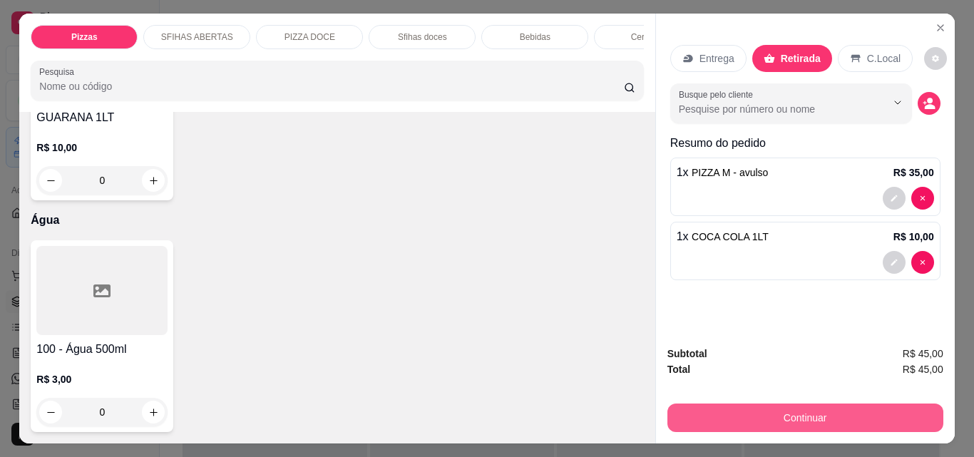
click at [822, 406] on button "Continuar" at bounding box center [805, 417] width 276 height 29
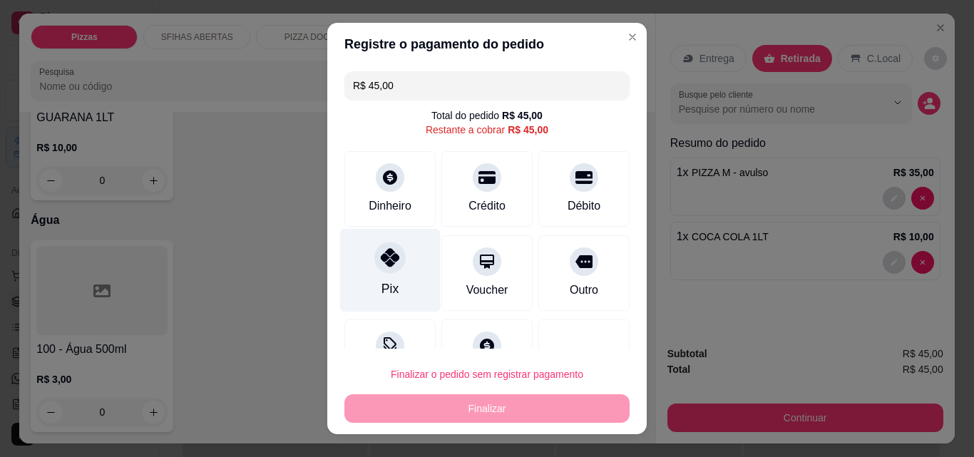
click at [374, 260] on div at bounding box center [389, 257] width 31 height 31
type input "R$ 0,00"
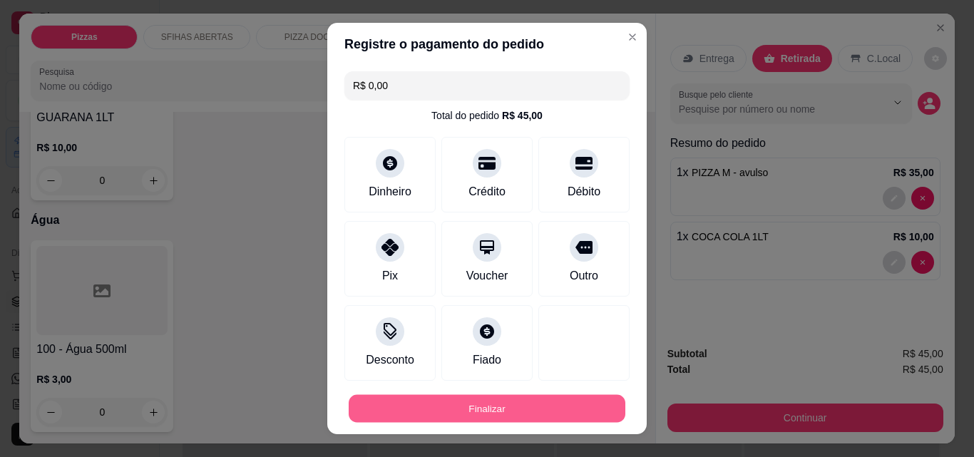
click at [507, 413] on button "Finalizar" at bounding box center [487, 409] width 277 height 28
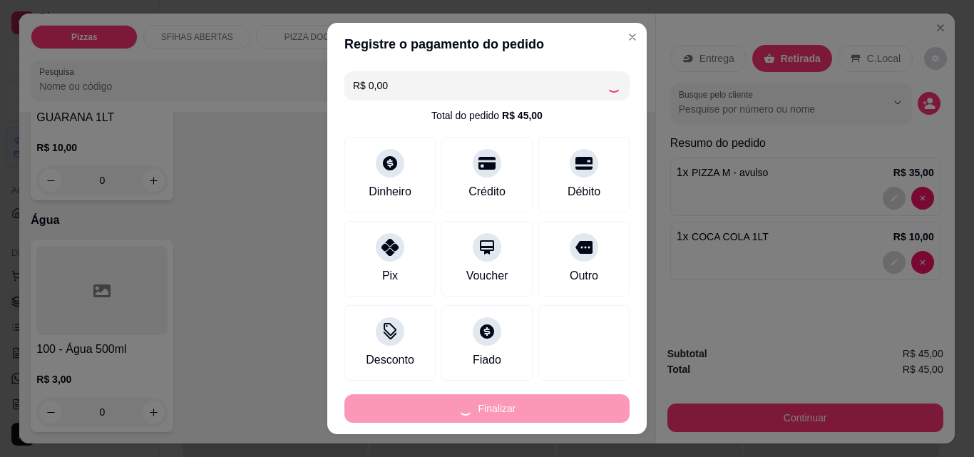
type input "0"
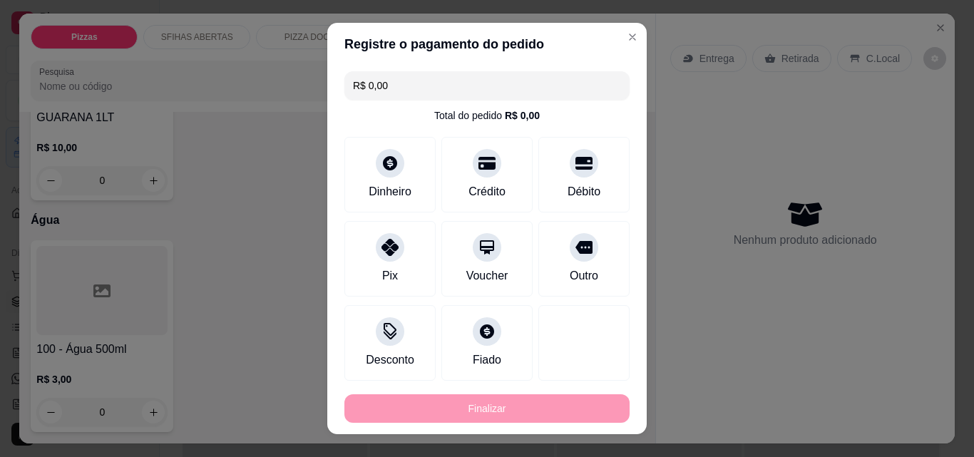
type input "-R$ 45,00"
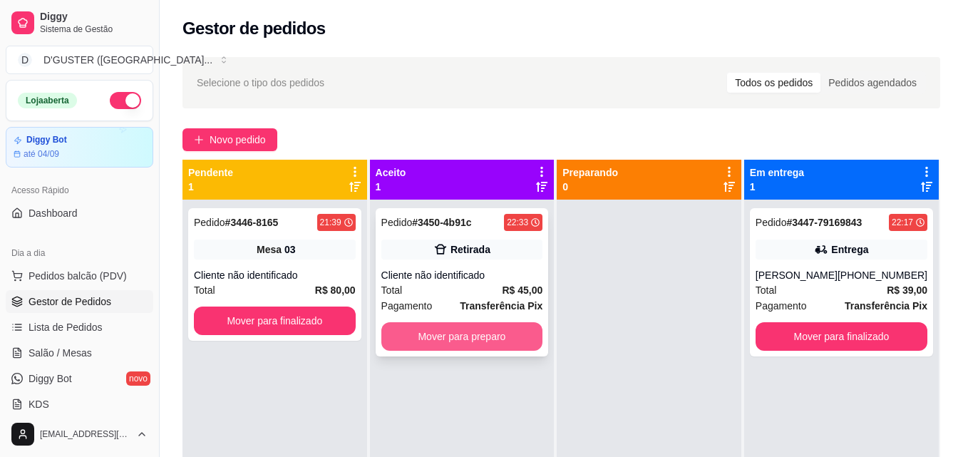
click at [462, 329] on button "Mover para preparo" at bounding box center [462, 336] width 162 height 29
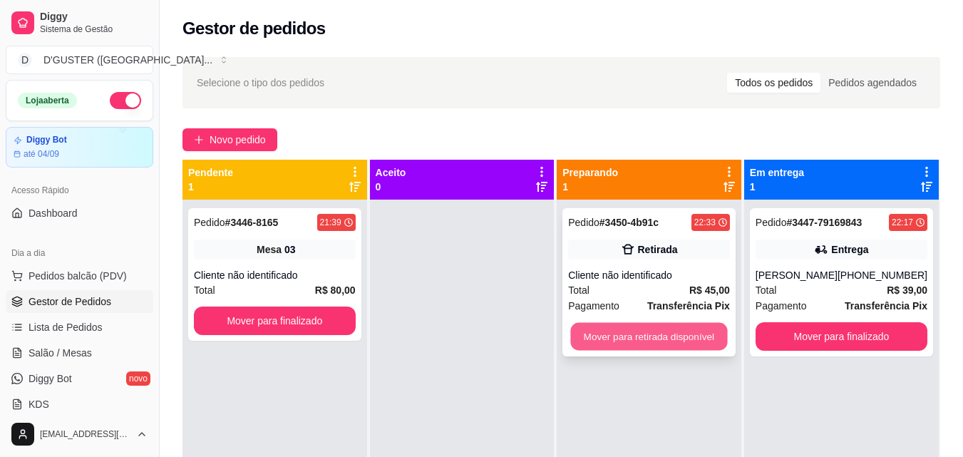
click at [642, 342] on button "Mover para retirada disponível" at bounding box center [649, 337] width 157 height 28
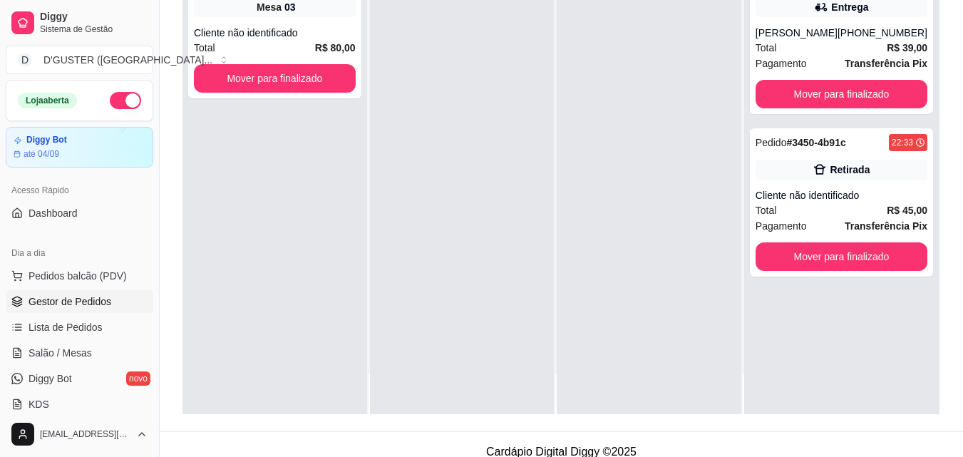
scroll to position [217, 0]
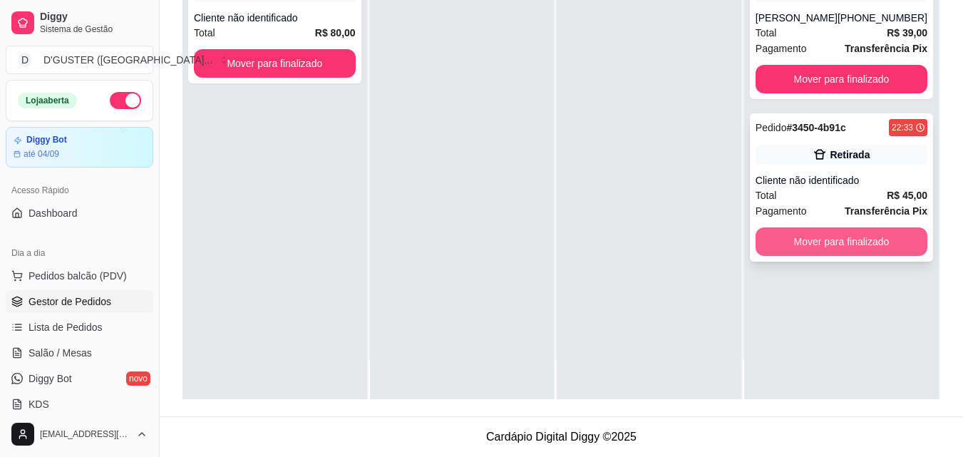
click at [845, 237] on button "Mover para finalizado" at bounding box center [842, 241] width 172 height 29
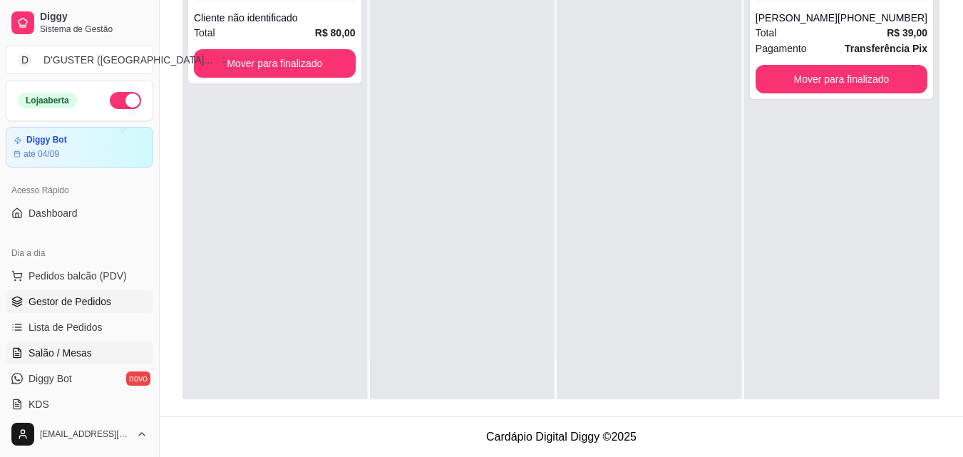
click at [85, 347] on span "Salão / Mesas" at bounding box center [60, 353] width 63 height 14
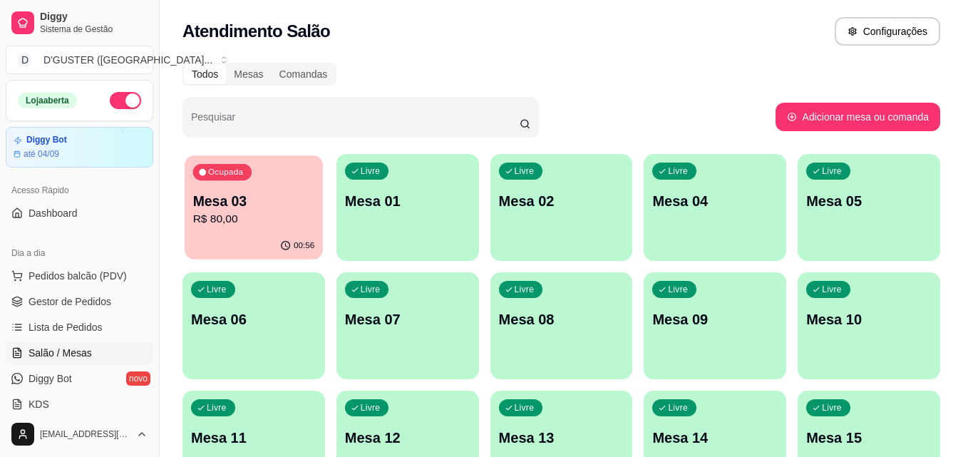
click at [197, 252] on div "00:56" at bounding box center [254, 245] width 138 height 27
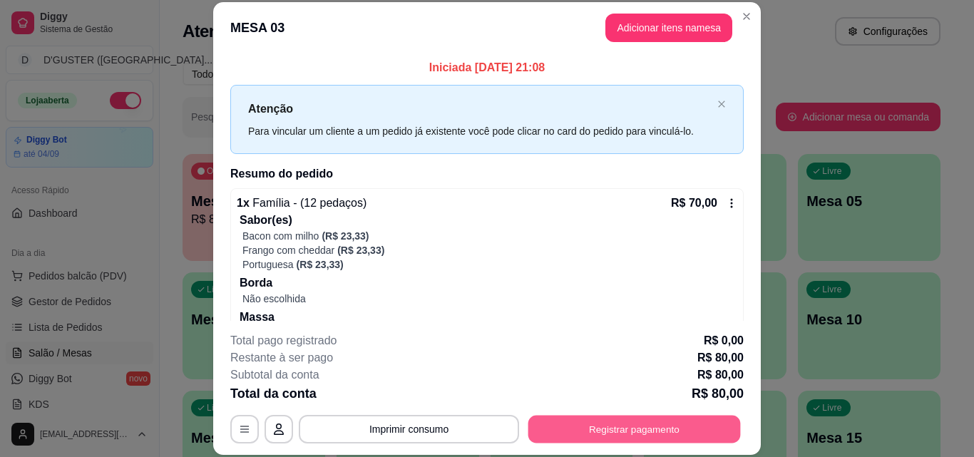
click at [592, 418] on button "Registrar pagamento" at bounding box center [634, 429] width 212 height 28
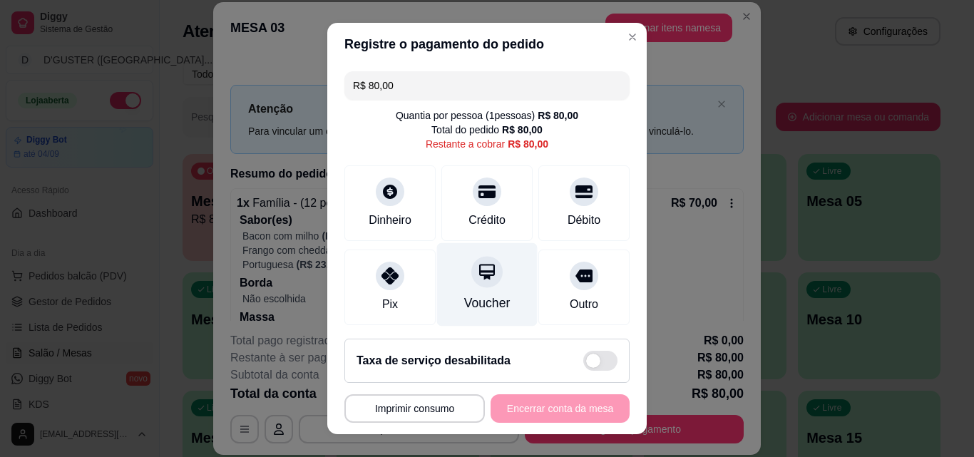
scroll to position [105, 0]
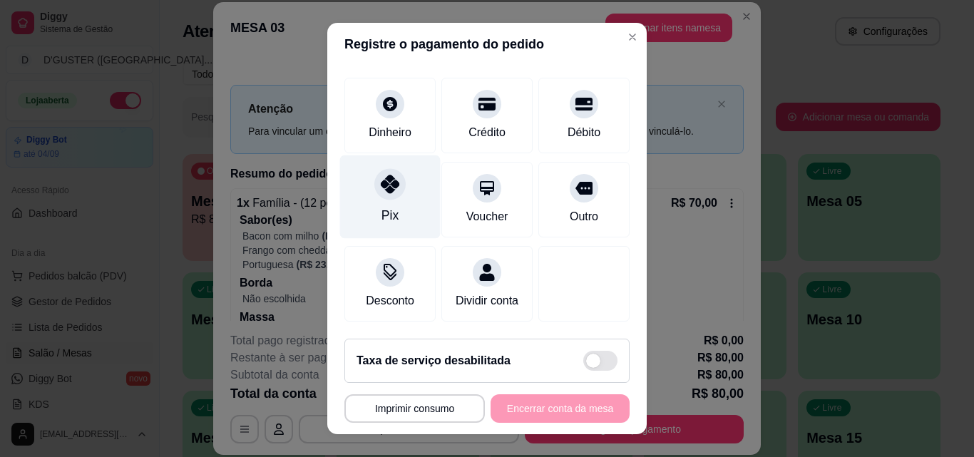
click at [384, 176] on icon at bounding box center [390, 184] width 19 height 19
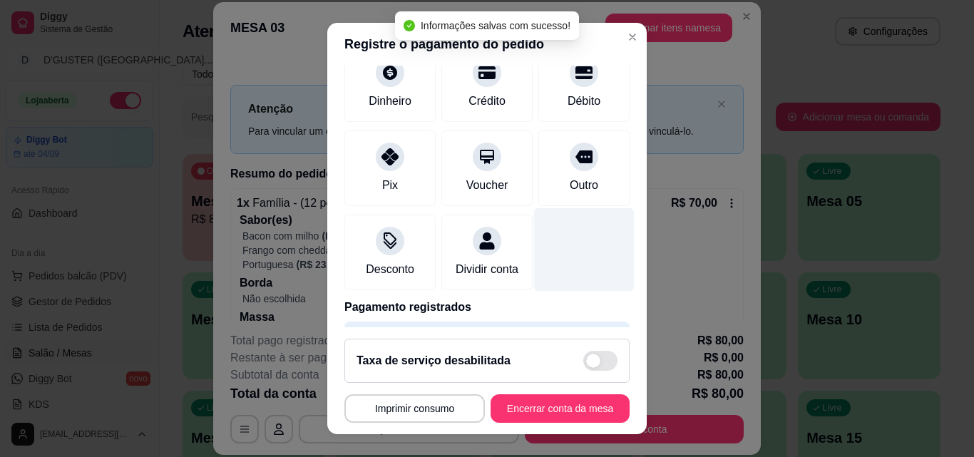
type input "R$ 0,00"
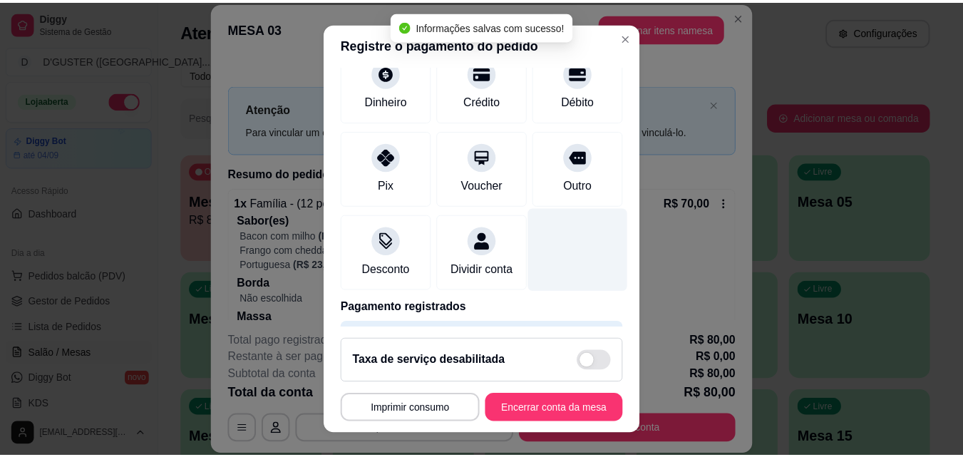
scroll to position [91, 0]
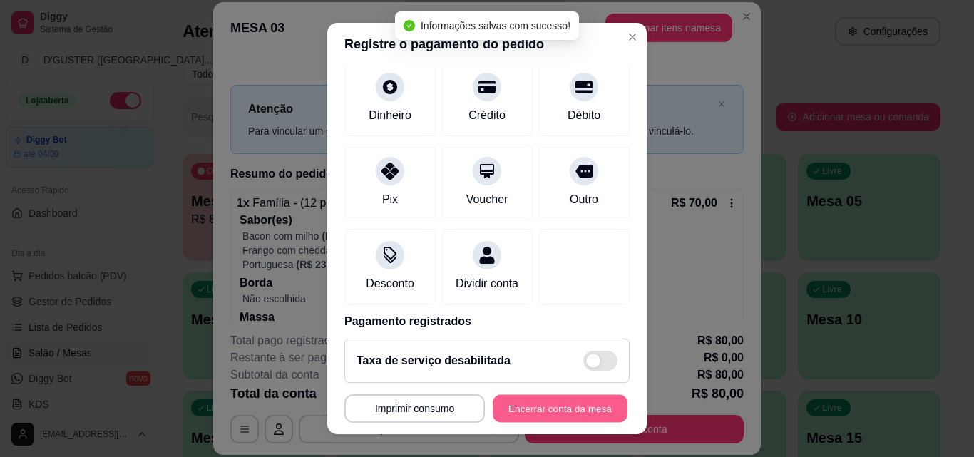
click at [565, 411] on button "Encerrar conta da mesa" at bounding box center [560, 409] width 135 height 28
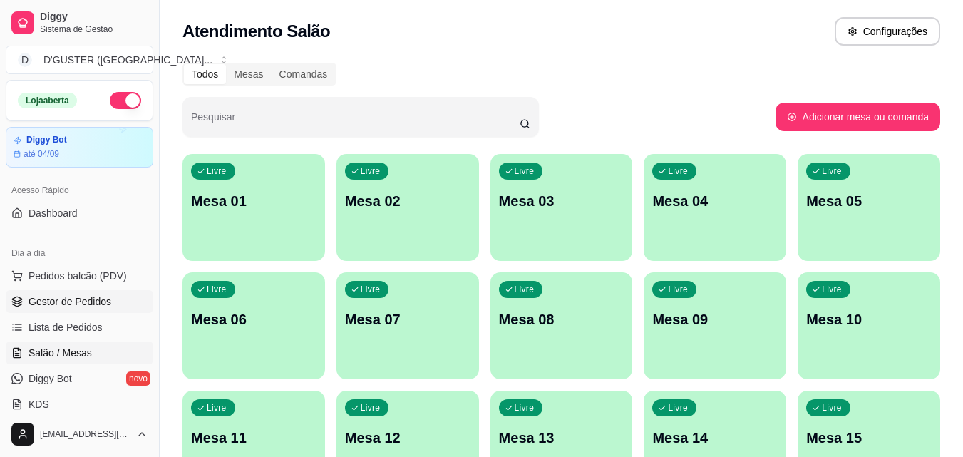
click at [61, 296] on span "Gestor de Pedidos" at bounding box center [70, 301] width 83 height 14
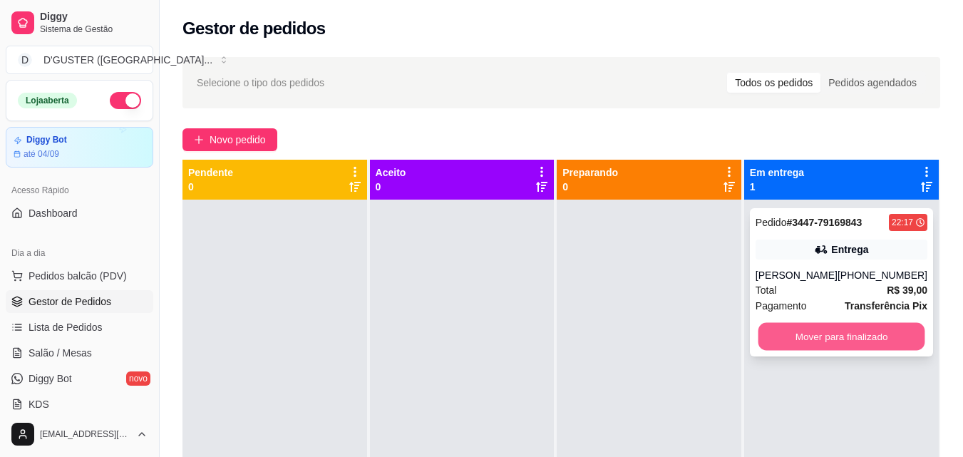
click at [853, 331] on button "Mover para finalizado" at bounding box center [841, 337] width 167 height 28
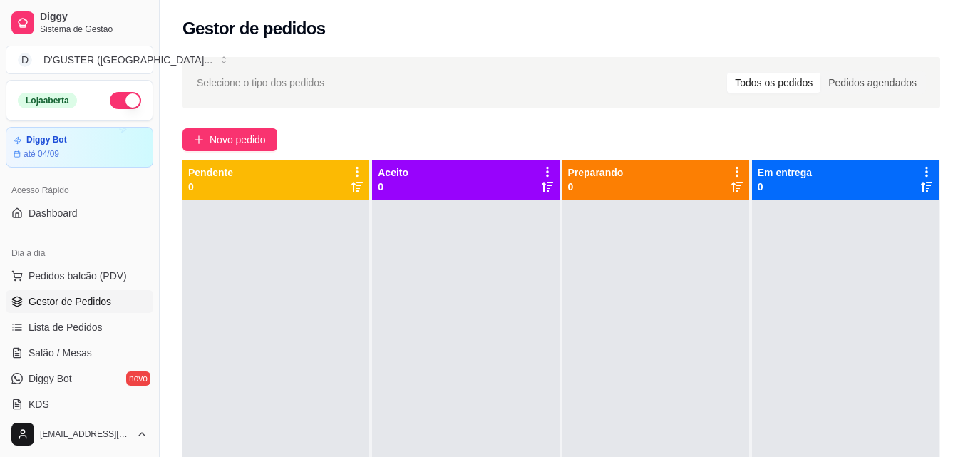
click at [110, 105] on button "button" at bounding box center [125, 100] width 31 height 17
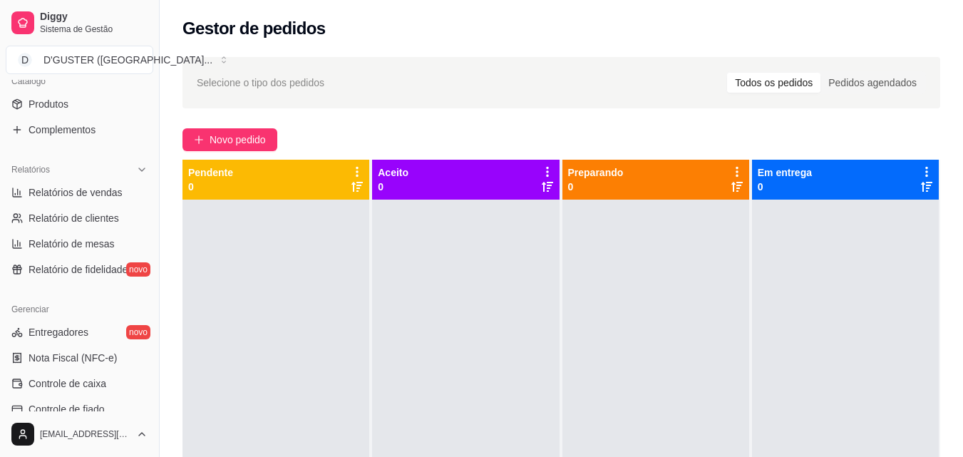
scroll to position [428, 0]
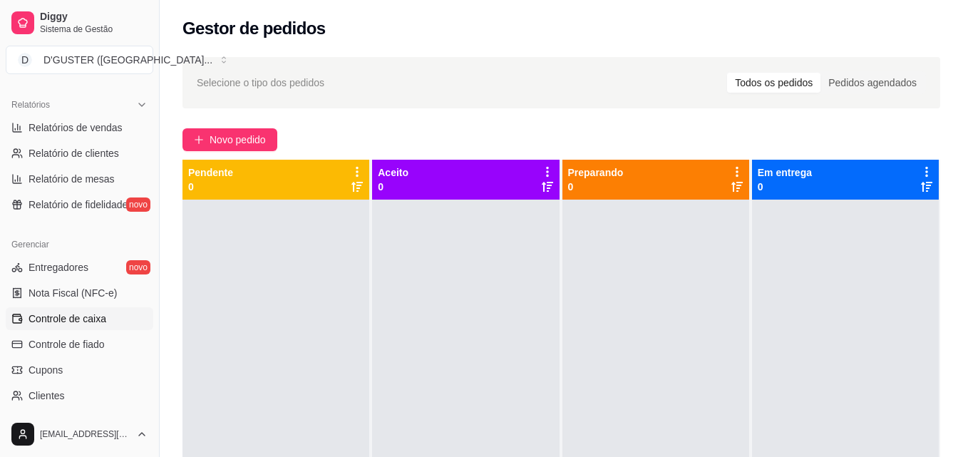
click at [91, 319] on span "Controle de caixa" at bounding box center [68, 318] width 78 height 14
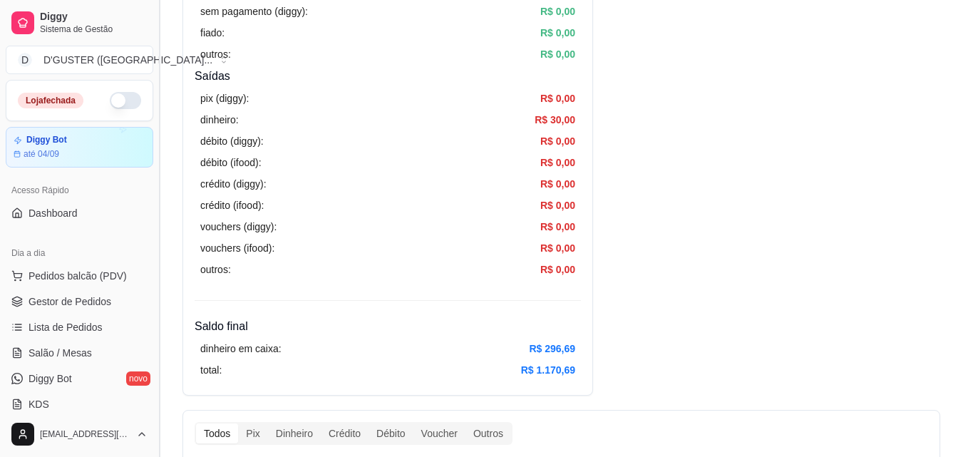
scroll to position [428, 0]
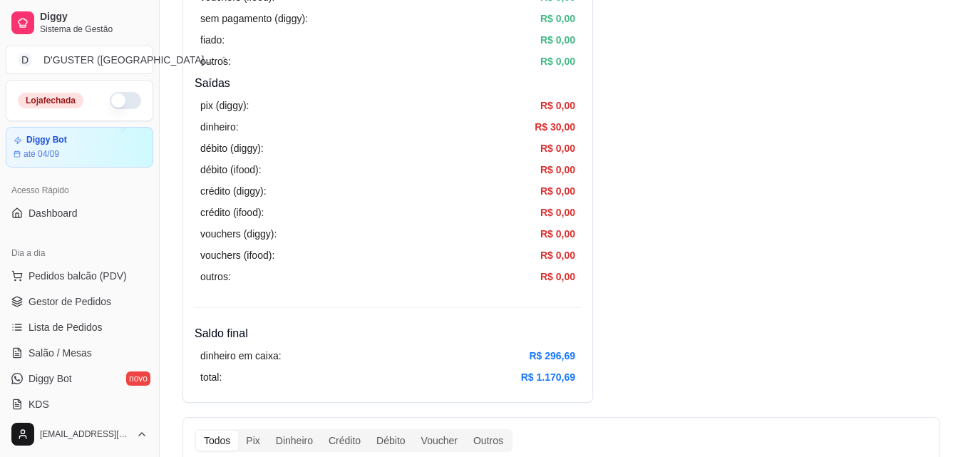
click at [117, 95] on button "button" at bounding box center [125, 100] width 31 height 17
click at [48, 357] on span "Salão / Mesas" at bounding box center [60, 353] width 63 height 14
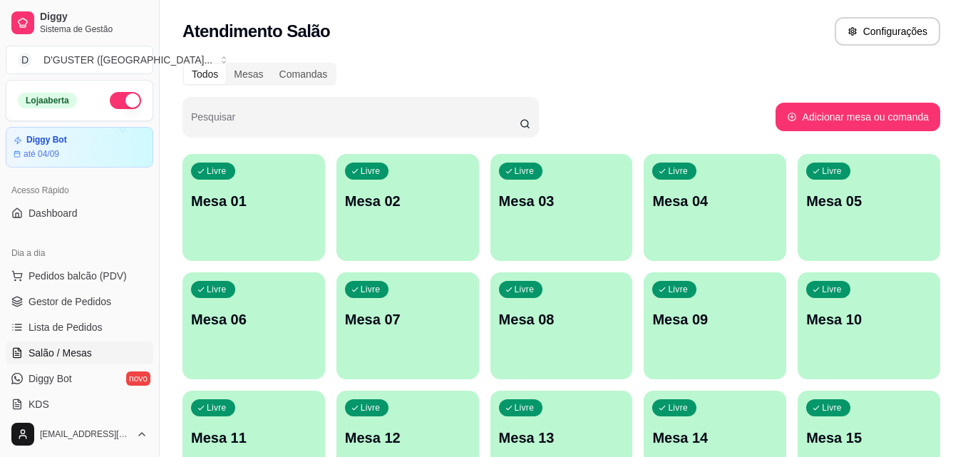
click at [262, 232] on div "Livre Mesa 01" at bounding box center [253, 199] width 143 height 90
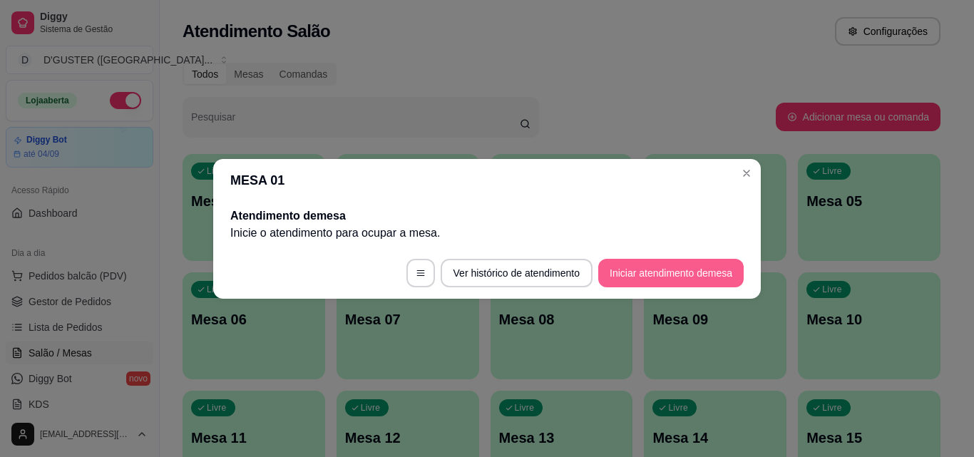
click at [684, 270] on button "Iniciar atendimento de mesa" at bounding box center [670, 273] width 145 height 29
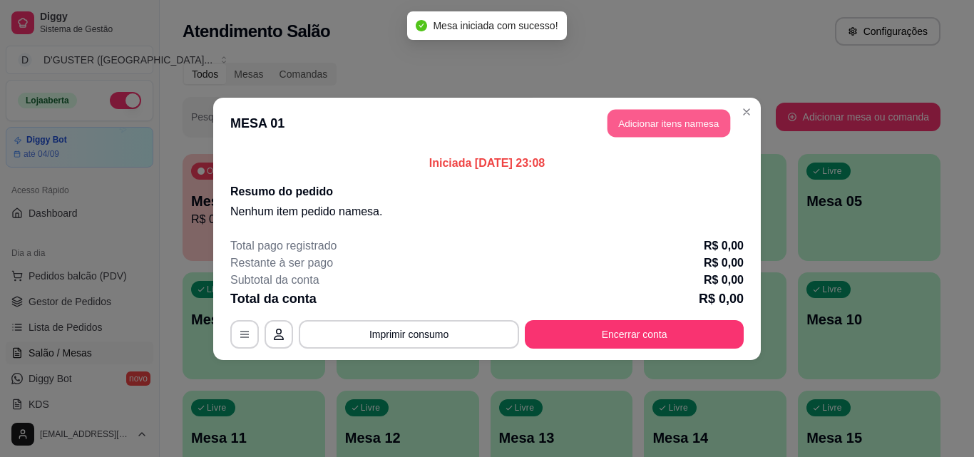
click at [629, 124] on button "Adicionar itens na mesa" at bounding box center [668, 123] width 123 height 28
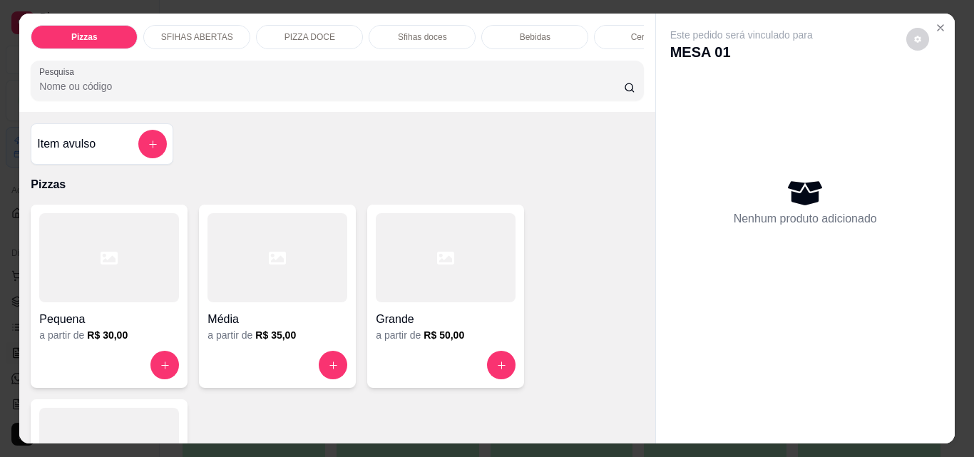
click at [91, 148] on h4 "Item avulso" at bounding box center [66, 143] width 58 height 17
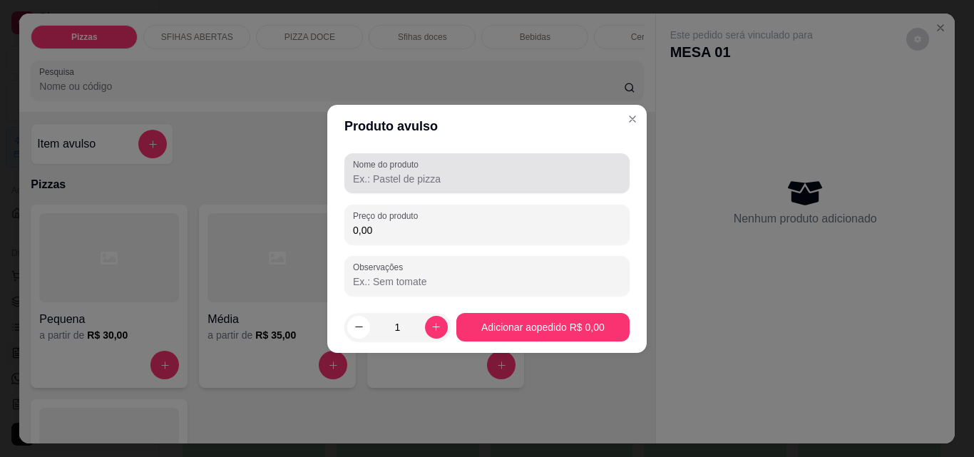
click at [404, 165] on label "Nome do produto" at bounding box center [388, 164] width 71 height 12
click at [404, 172] on input "Nome do produto" at bounding box center [487, 179] width 268 height 14
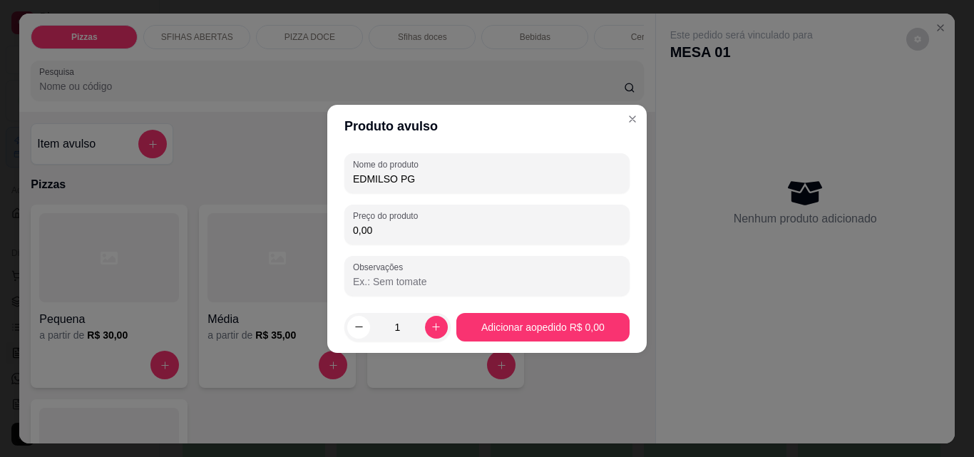
type input "EDMILSO PG"
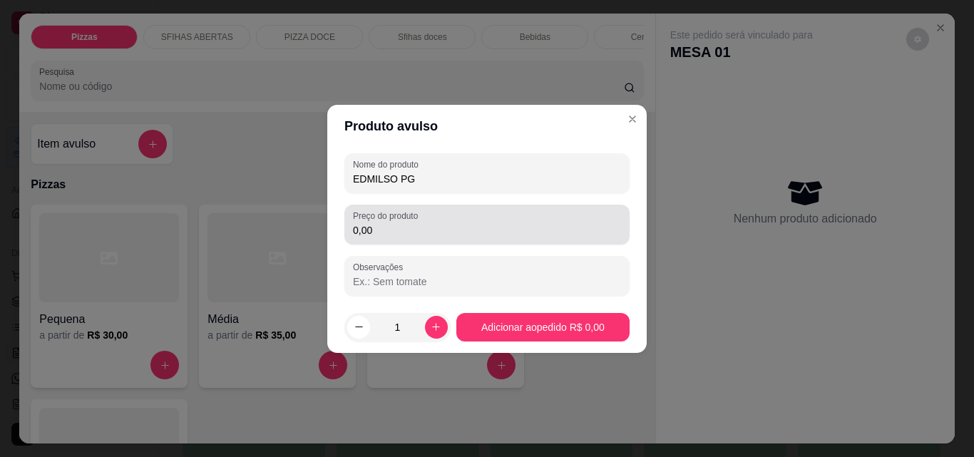
drag, startPoint x: 428, startPoint y: 219, endPoint x: 417, endPoint y: 220, distance: 10.7
click at [423, 219] on div "Preço do produto 0,00" at bounding box center [486, 225] width 285 height 40
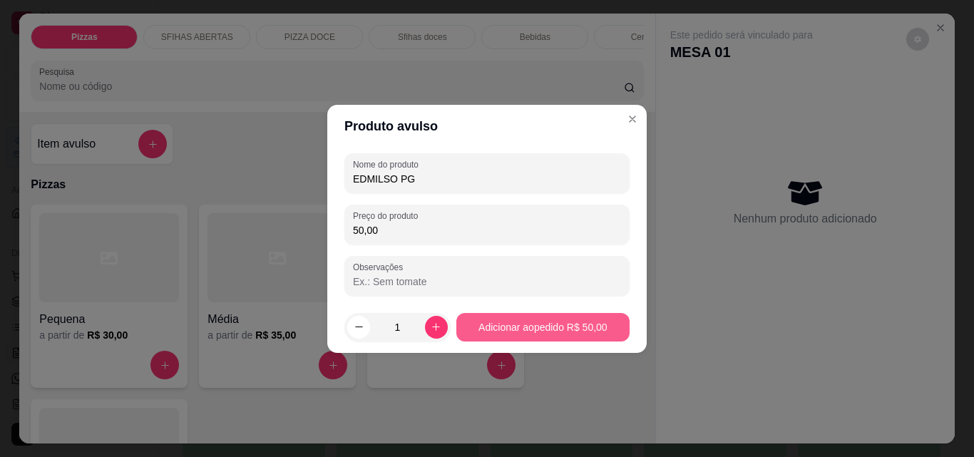
type input "50,00"
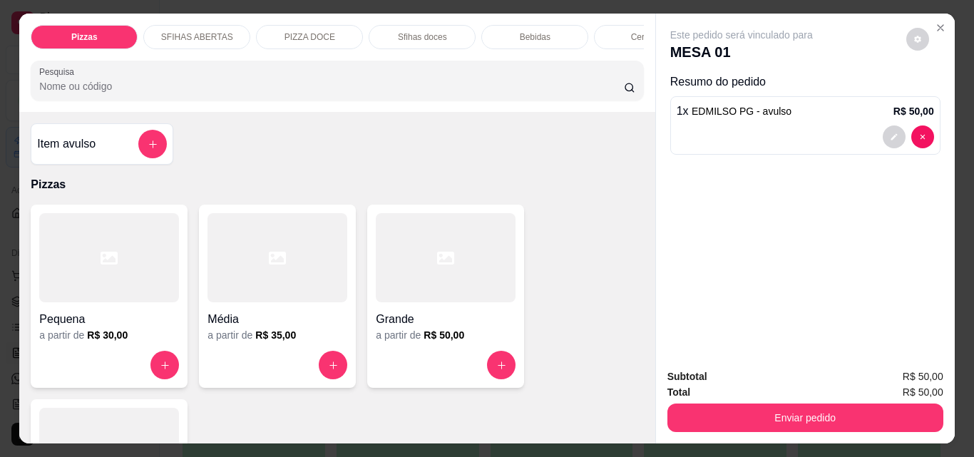
click at [787, 431] on div "Subtotal R$ 50,00 Total R$ 50,00 Enviar pedido" at bounding box center [805, 400] width 299 height 86
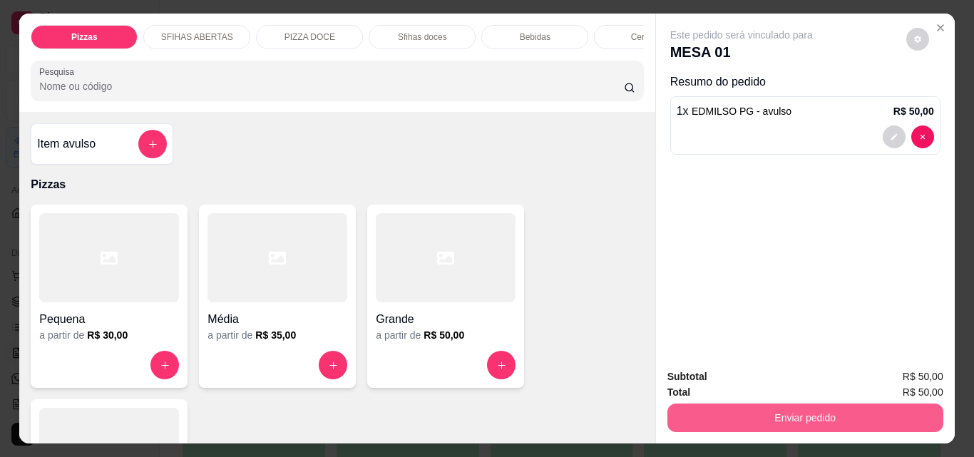
click at [781, 405] on button "Enviar pedido" at bounding box center [805, 417] width 276 height 29
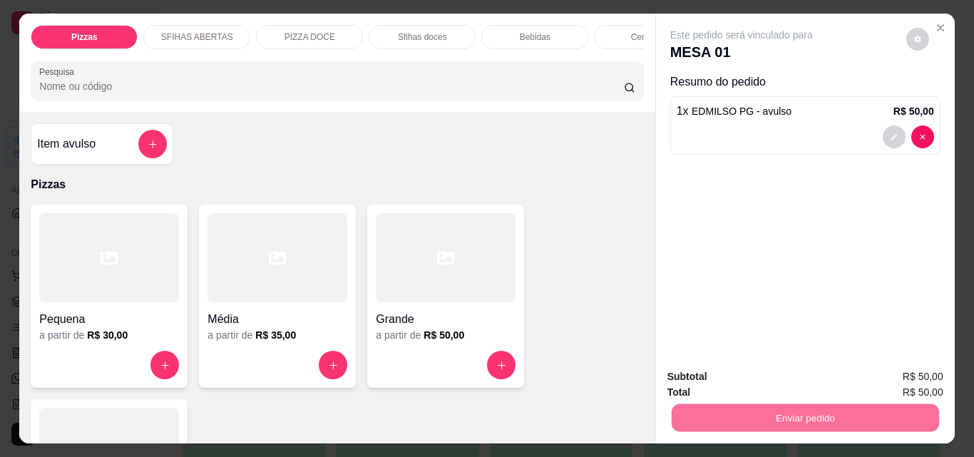
click at [764, 381] on button "Não registrar e enviar pedido" at bounding box center [758, 377] width 144 height 26
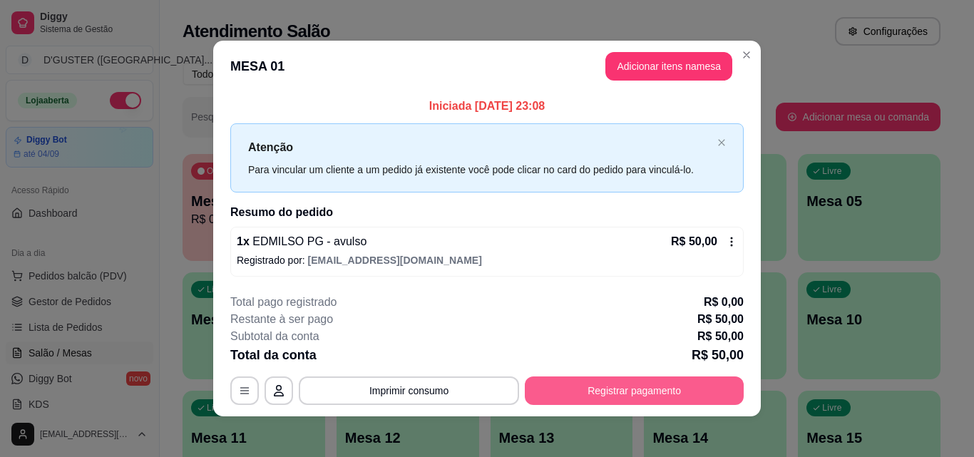
click at [649, 395] on button "Registrar pagamento" at bounding box center [634, 390] width 219 height 29
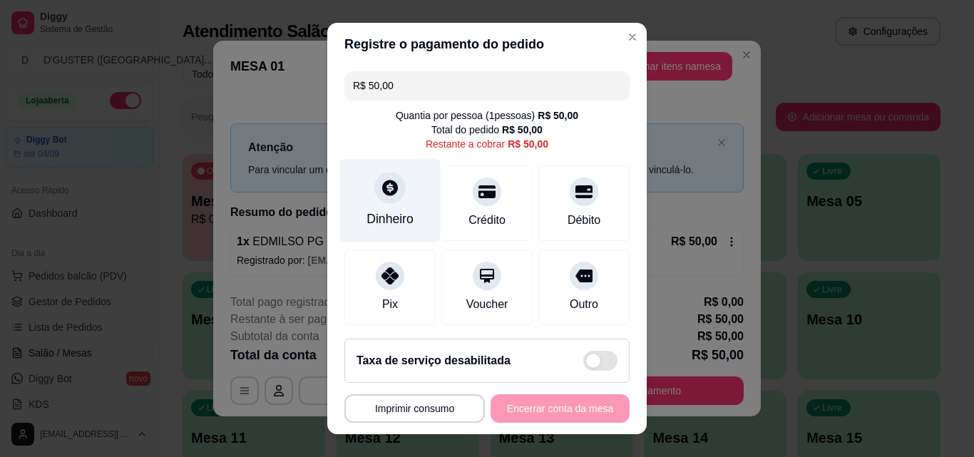
click at [383, 205] on div "Dinheiro" at bounding box center [390, 200] width 101 height 83
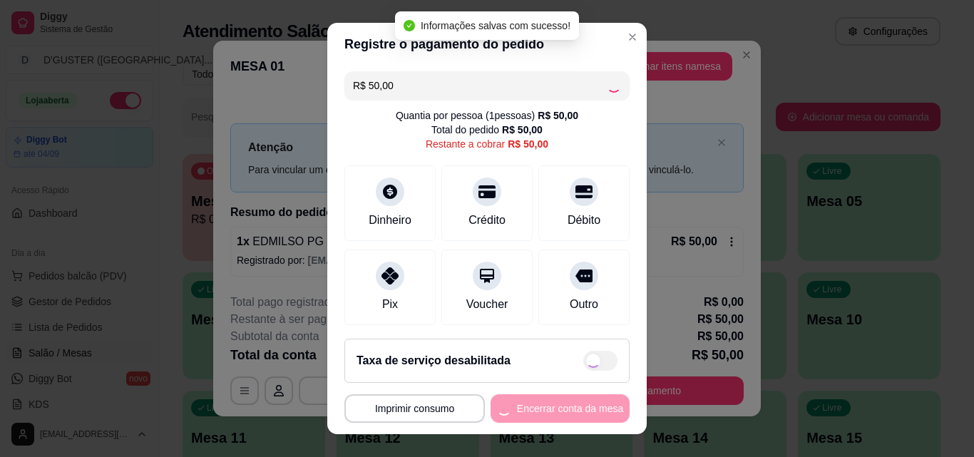
type input "R$ 0,00"
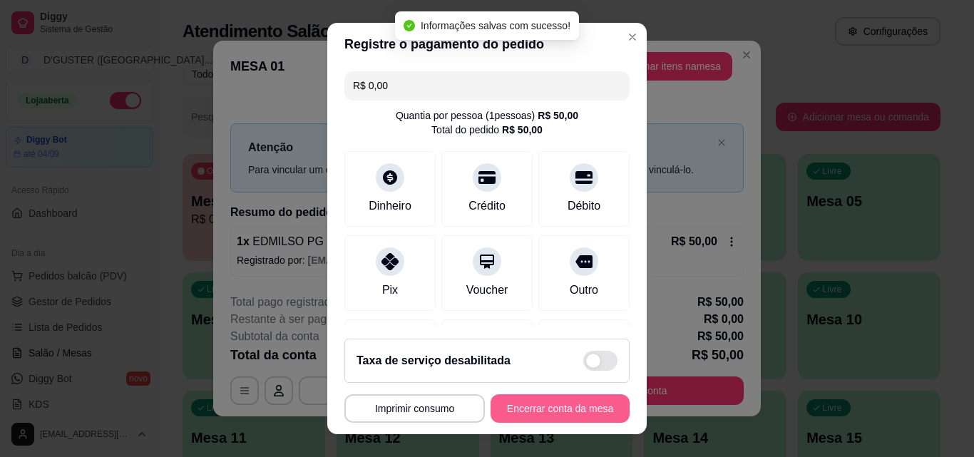
click at [562, 413] on button "Encerrar conta da mesa" at bounding box center [559, 408] width 139 height 29
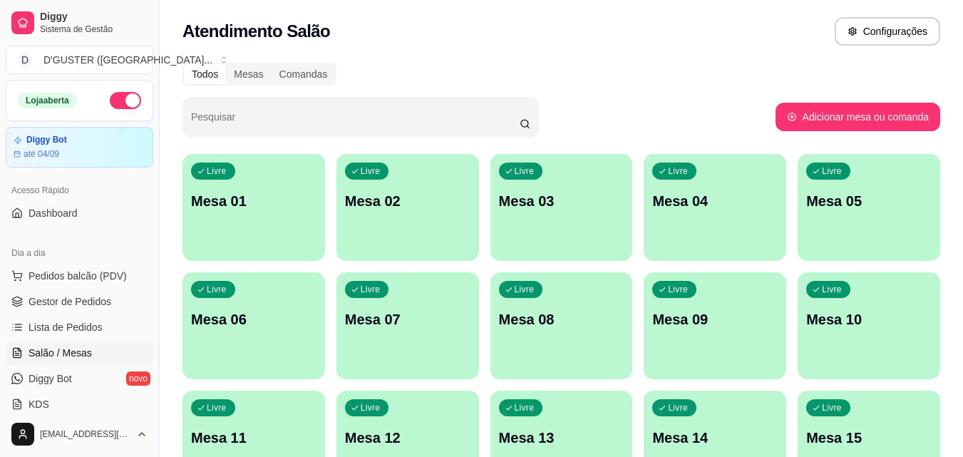
click at [110, 93] on button "button" at bounding box center [125, 100] width 31 height 17
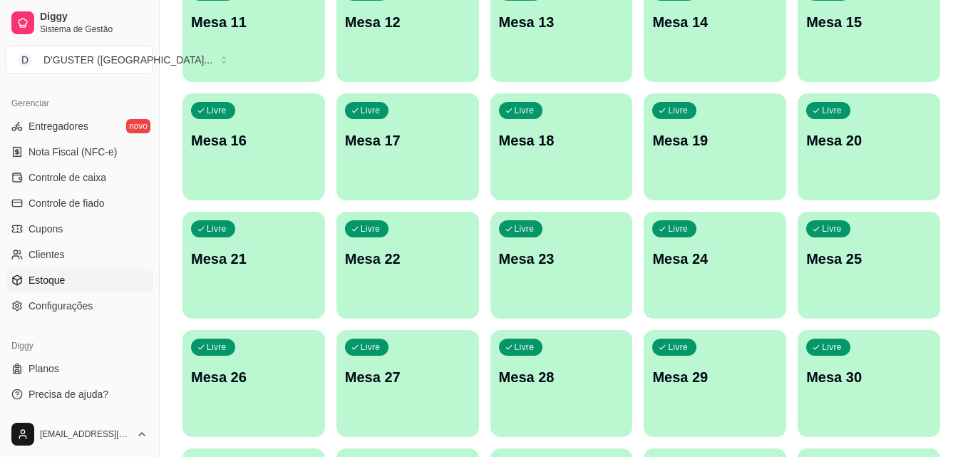
scroll to position [428, 0]
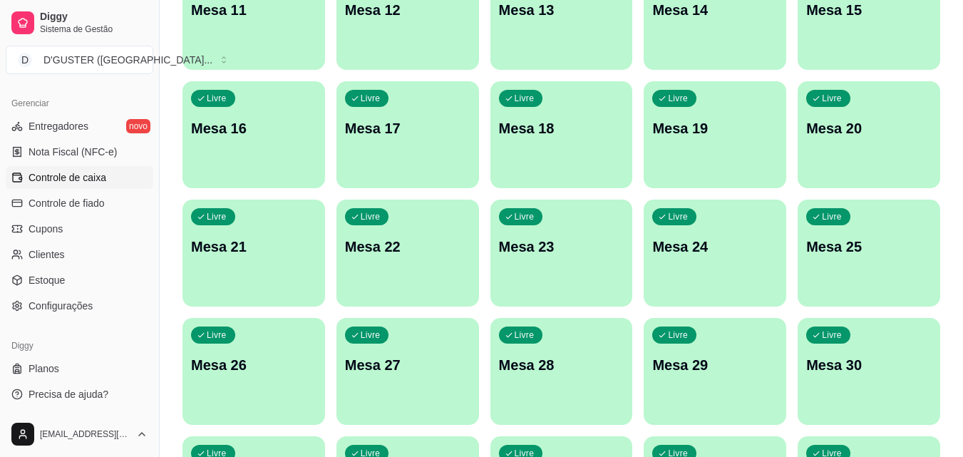
click at [73, 173] on span "Controle de caixa" at bounding box center [68, 177] width 78 height 14
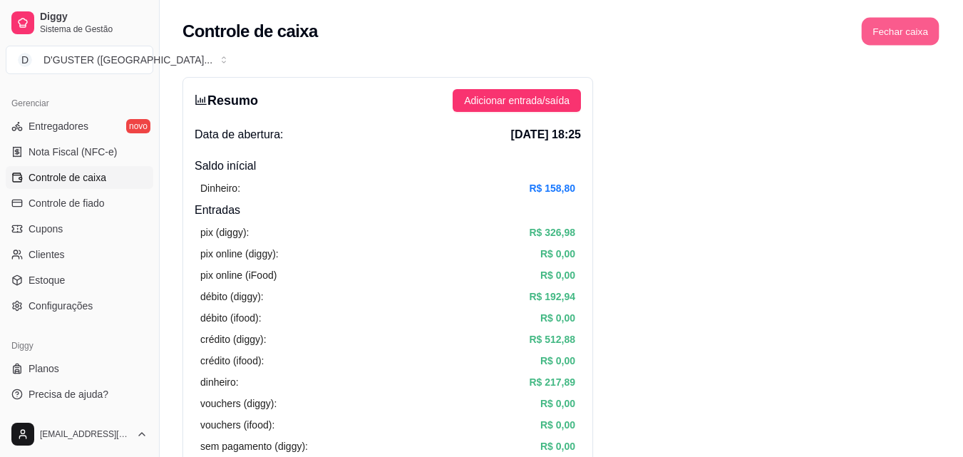
click at [908, 19] on button "Fechar caixa" at bounding box center [901, 32] width 78 height 28
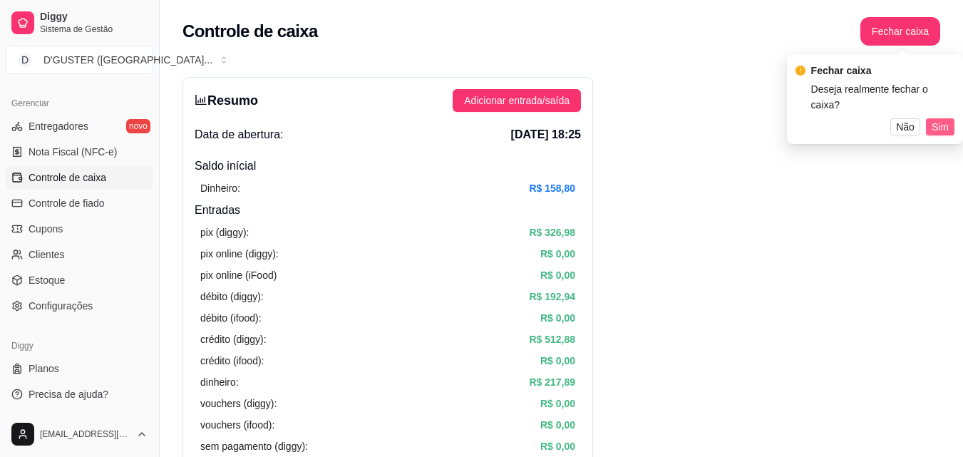
click at [929, 118] on button "Sim" at bounding box center [940, 126] width 29 height 17
